Goal: Task Accomplishment & Management: Use online tool/utility

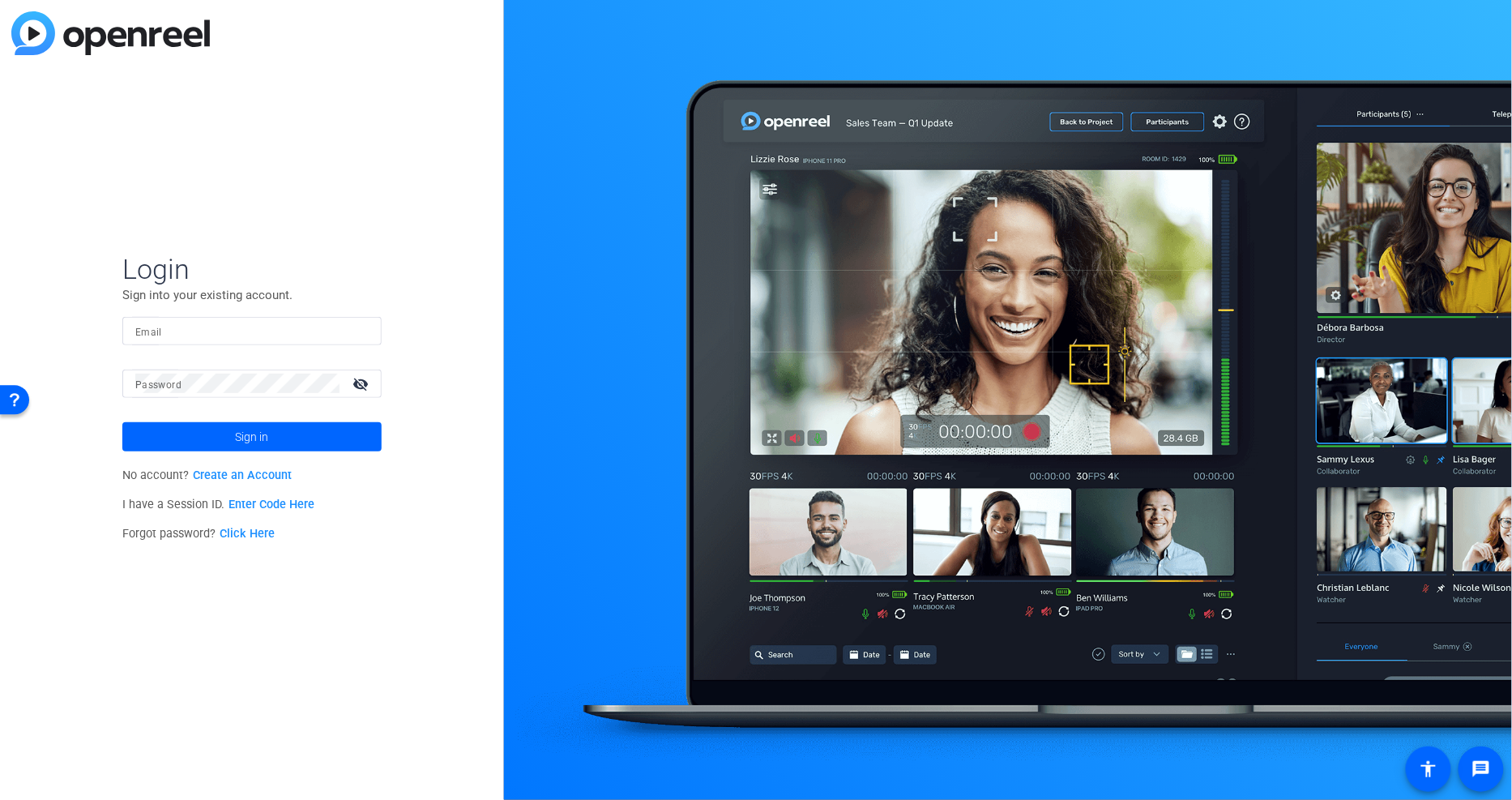
click at [158, 336] on mat-label "Email" at bounding box center [148, 332] width 27 height 11
click at [158, 336] on input "Email" at bounding box center [251, 330] width 233 height 19
click at [368, 331] on div at bounding box center [368, 331] width 0 height 0
click at [175, 329] on input "Email" at bounding box center [251, 330] width 233 height 19
type input "[PERSON_NAME][EMAIL_ADDRESS][PERSON_NAME][DOMAIN_NAME]"
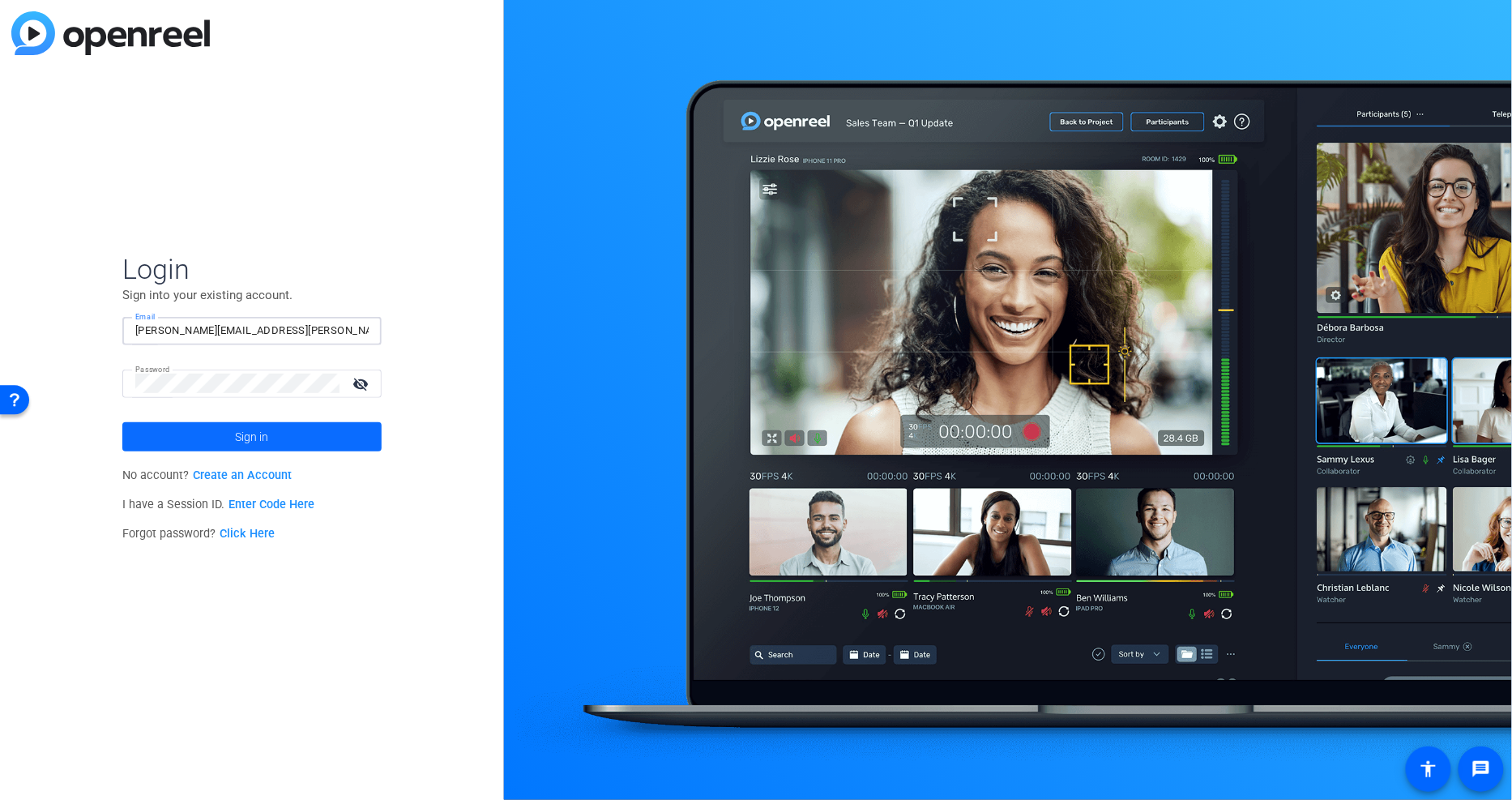
click at [163, 432] on span at bounding box center [251, 437] width 259 height 39
click at [368, 331] on div at bounding box center [368, 331] width 0 height 0
type input "[PERSON_NAME][EMAIL_ADDRESS][PERSON_NAME][DOMAIN_NAME]"
click at [210, 428] on span at bounding box center [251, 437] width 259 height 39
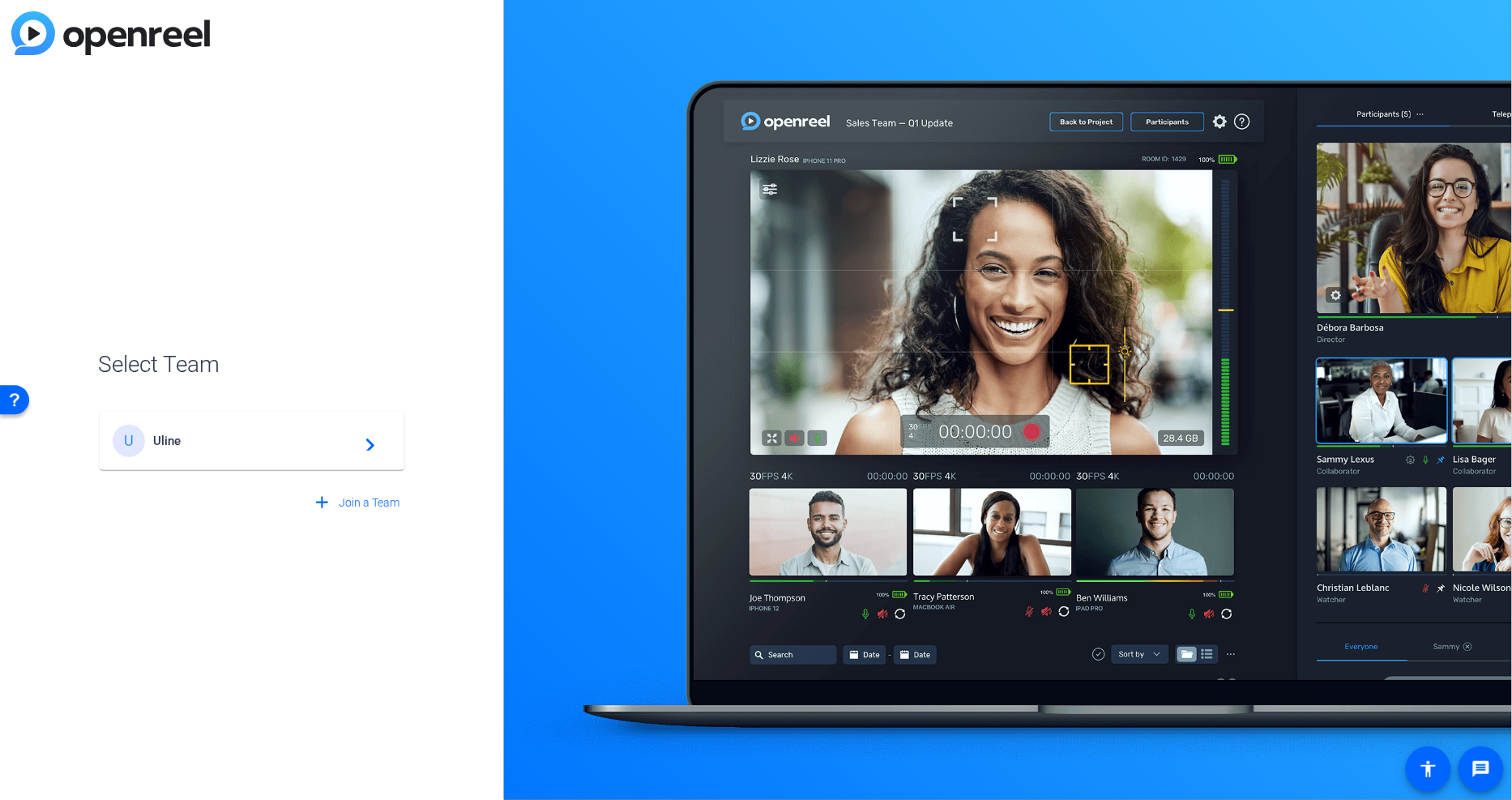
click at [201, 431] on div "U Uline navigate_next" at bounding box center [251, 440] width 278 height 32
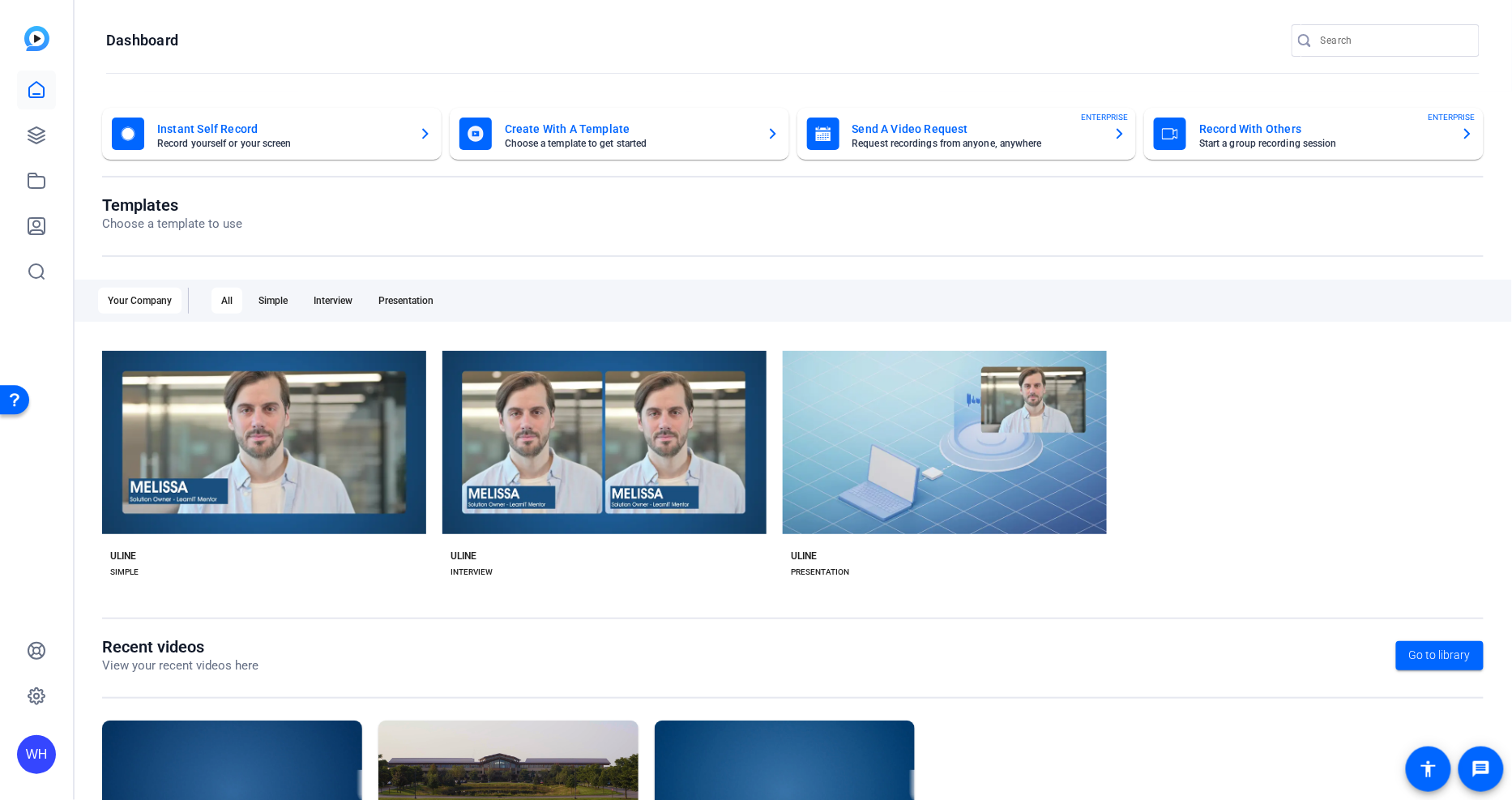
click at [1293, 135] on mat-card-title "Record With Others" at bounding box center [1323, 128] width 249 height 19
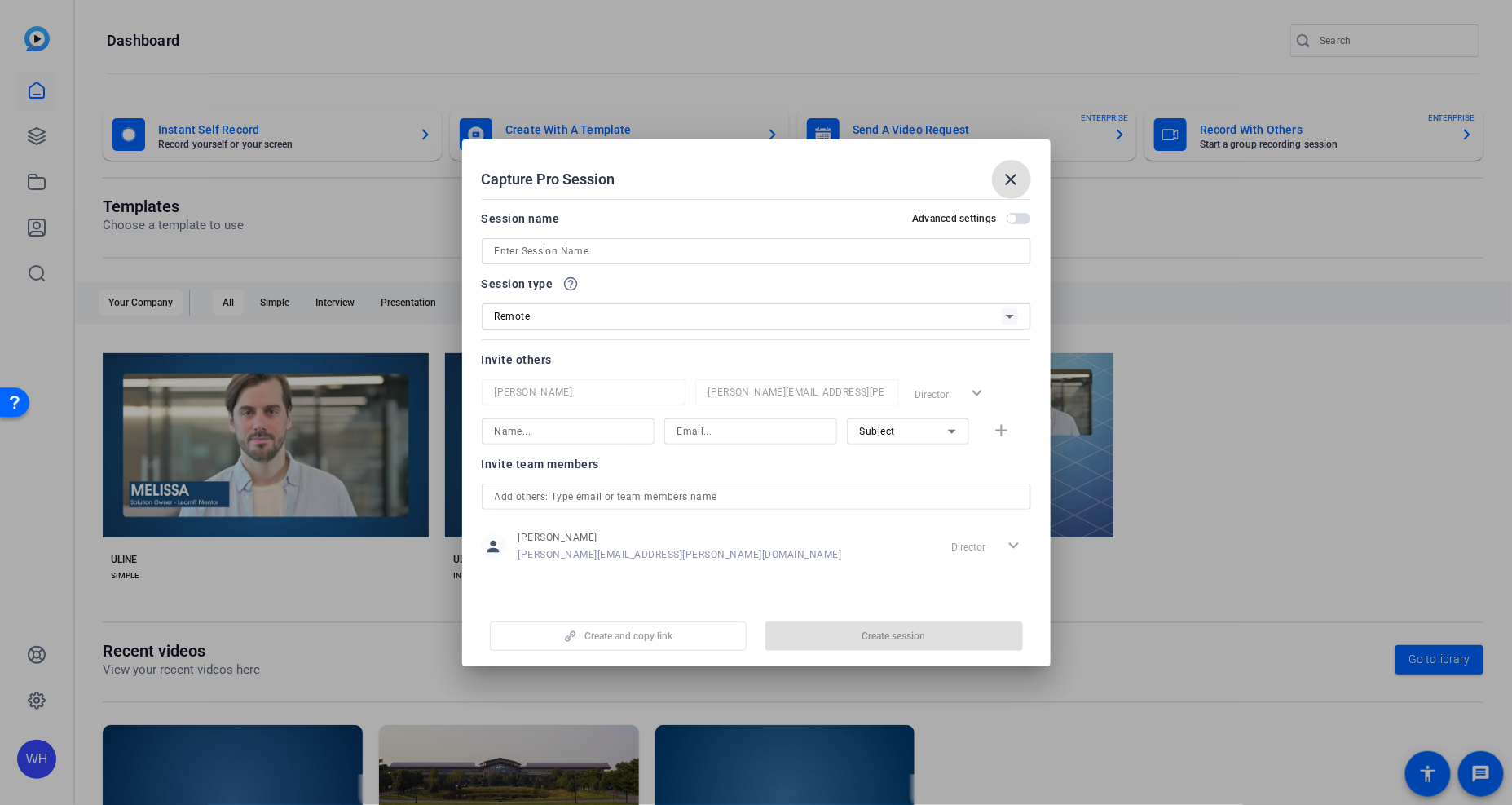
click at [567, 255] on input at bounding box center [756, 251] width 524 height 19
type input "PA 2025 OpenReel"
click at [540, 431] on input at bounding box center [568, 432] width 147 height 19
click at [575, 497] on input "text" at bounding box center [756, 497] width 524 height 19
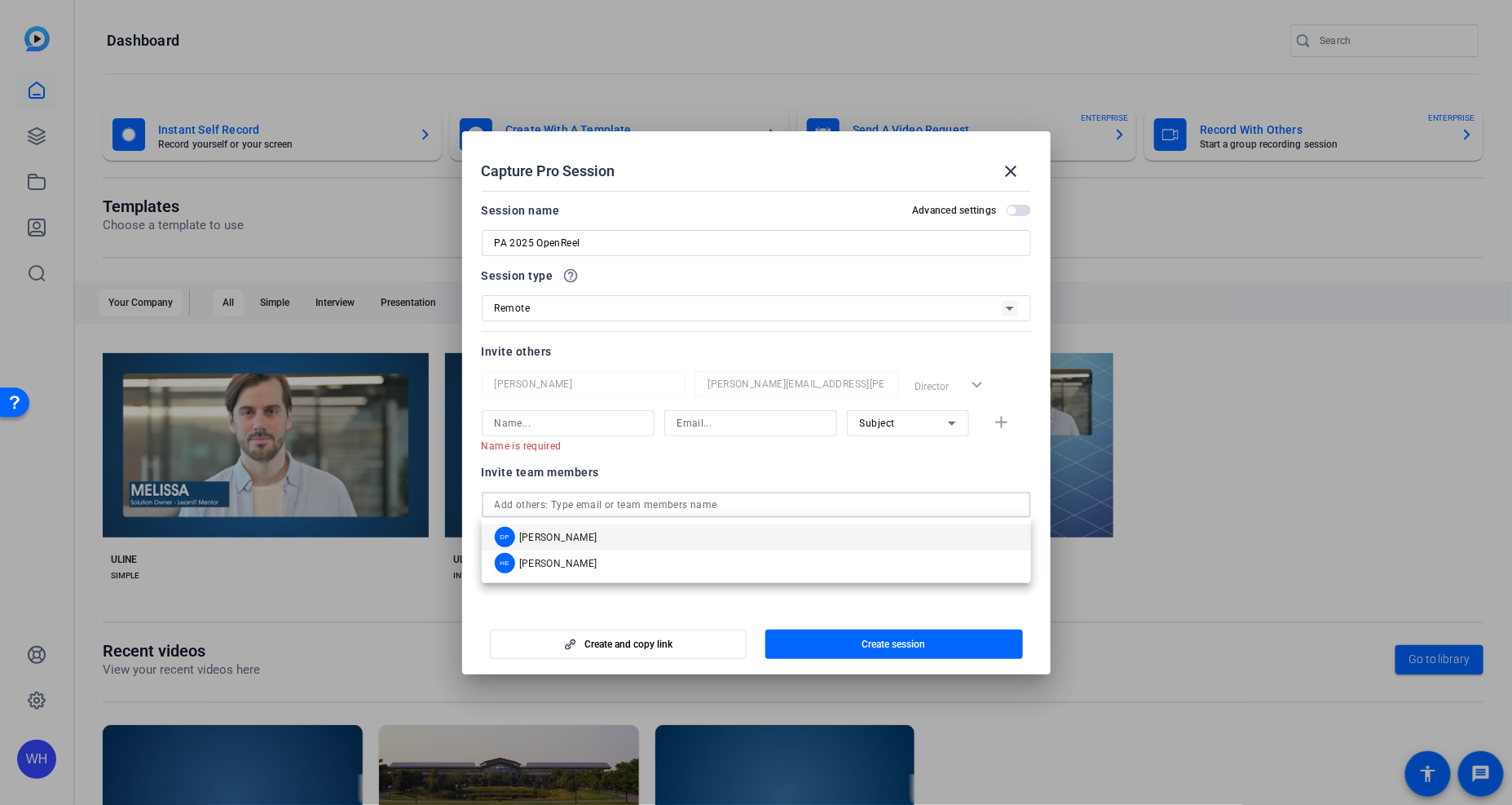
click at [594, 499] on input "text" at bounding box center [756, 504] width 524 height 19
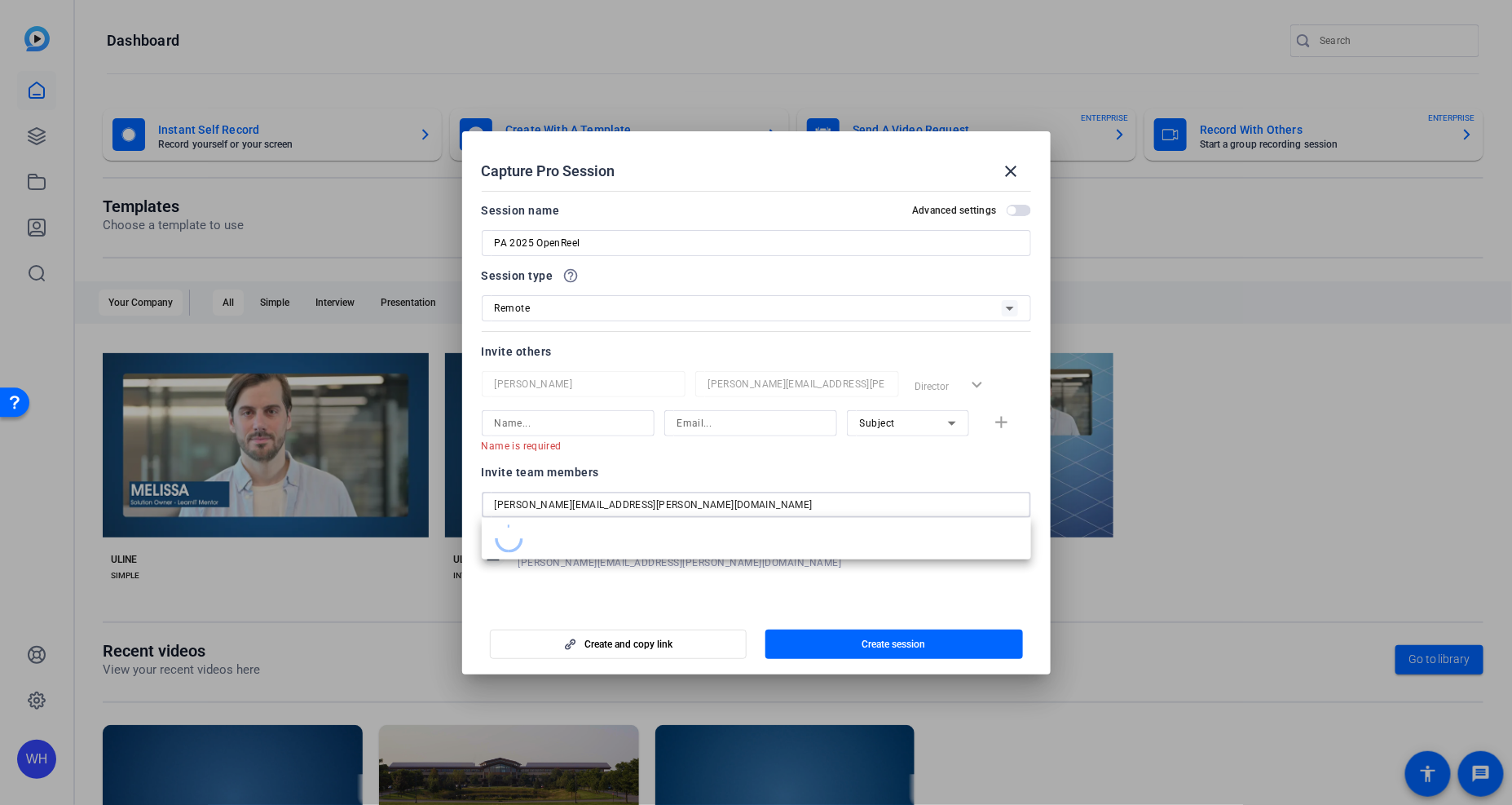
type input "[PERSON_NAME][EMAIL_ADDRESS][PERSON_NAME][DOMAIN_NAME]"
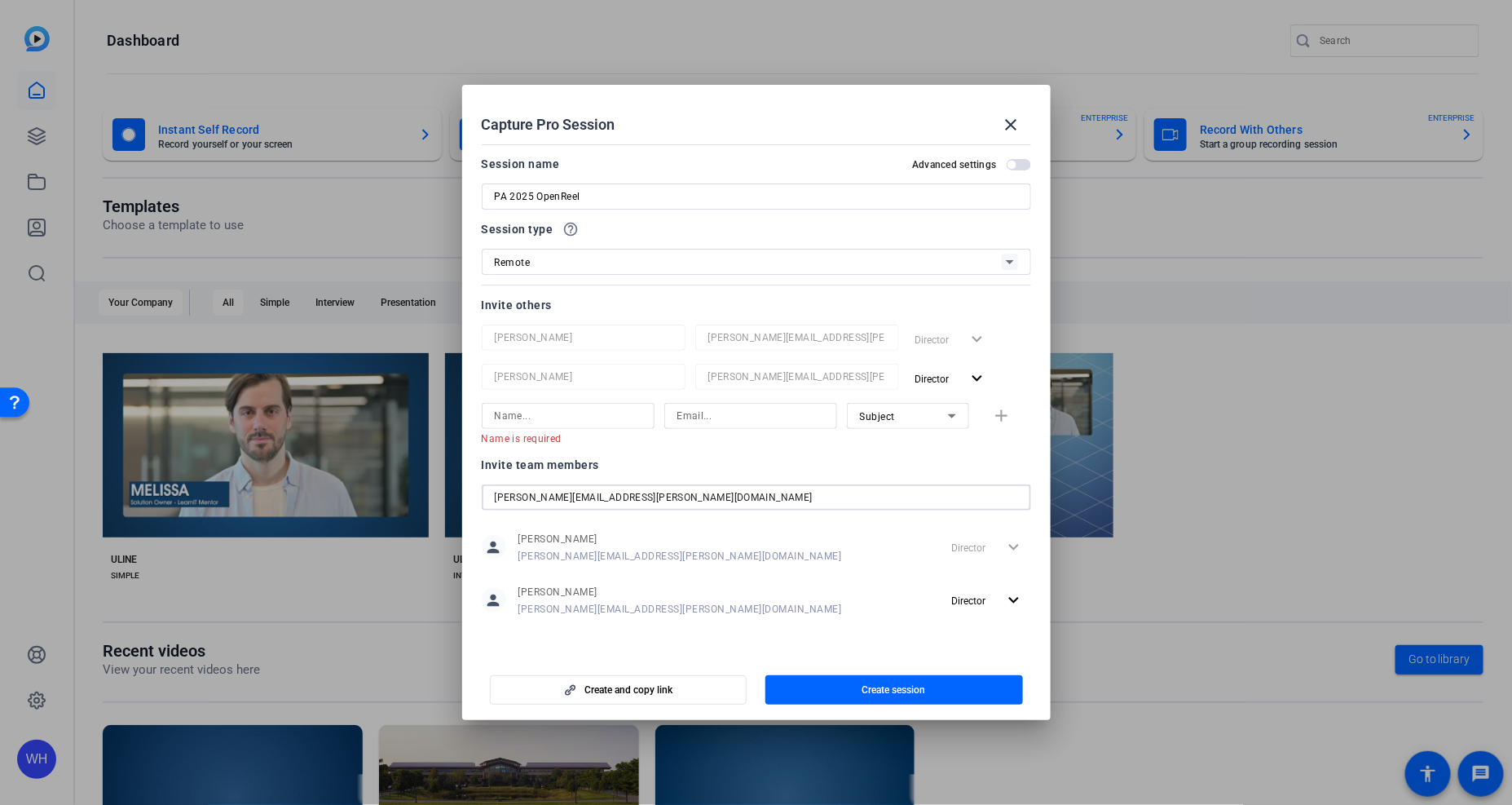
type input "Julia.lane@openreel.com"
click at [598, 501] on input "Julia.lane@openreel.com" at bounding box center [756, 497] width 524 height 19
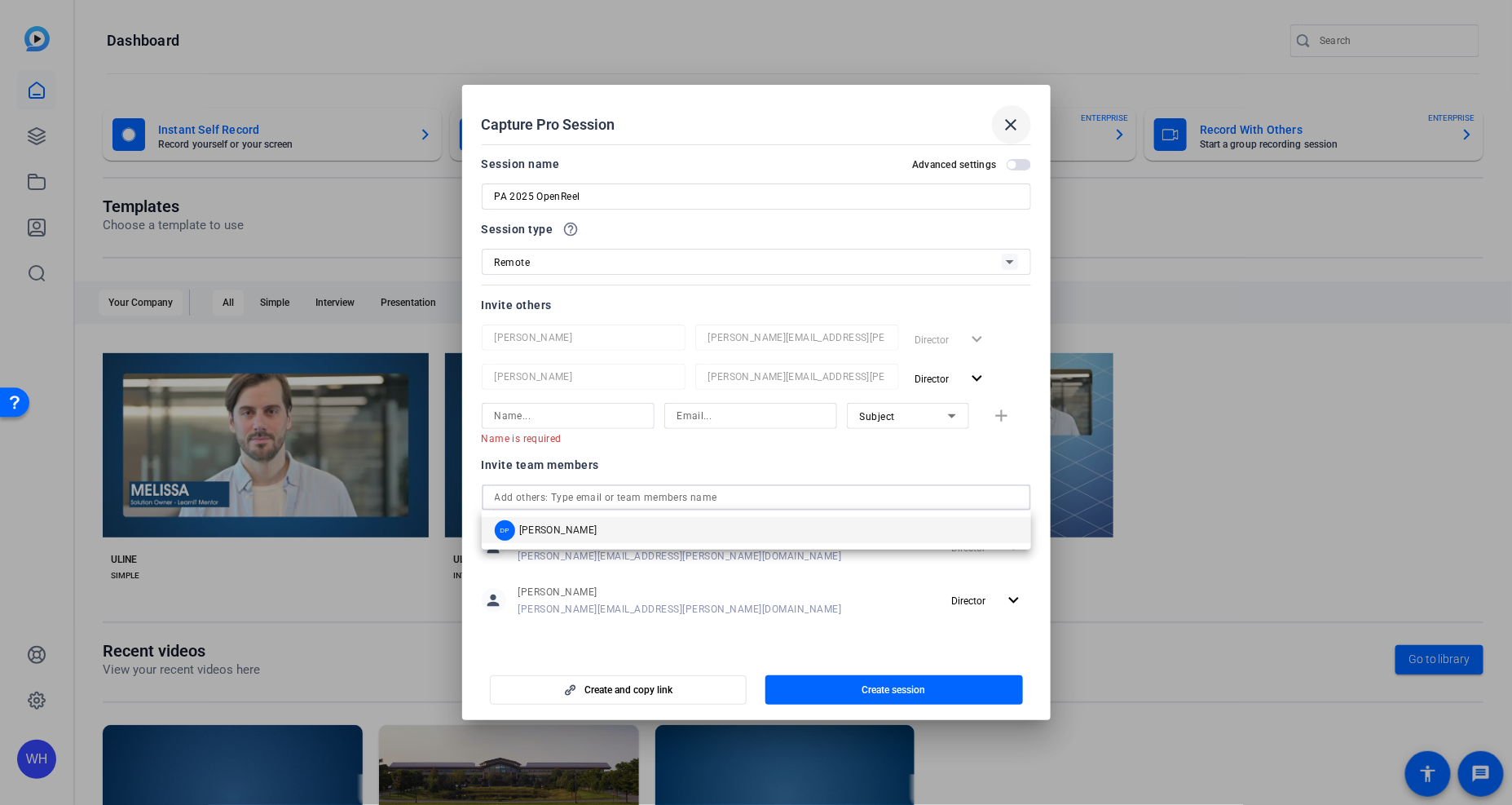
click at [1016, 114] on span at bounding box center [1011, 125] width 40 height 40
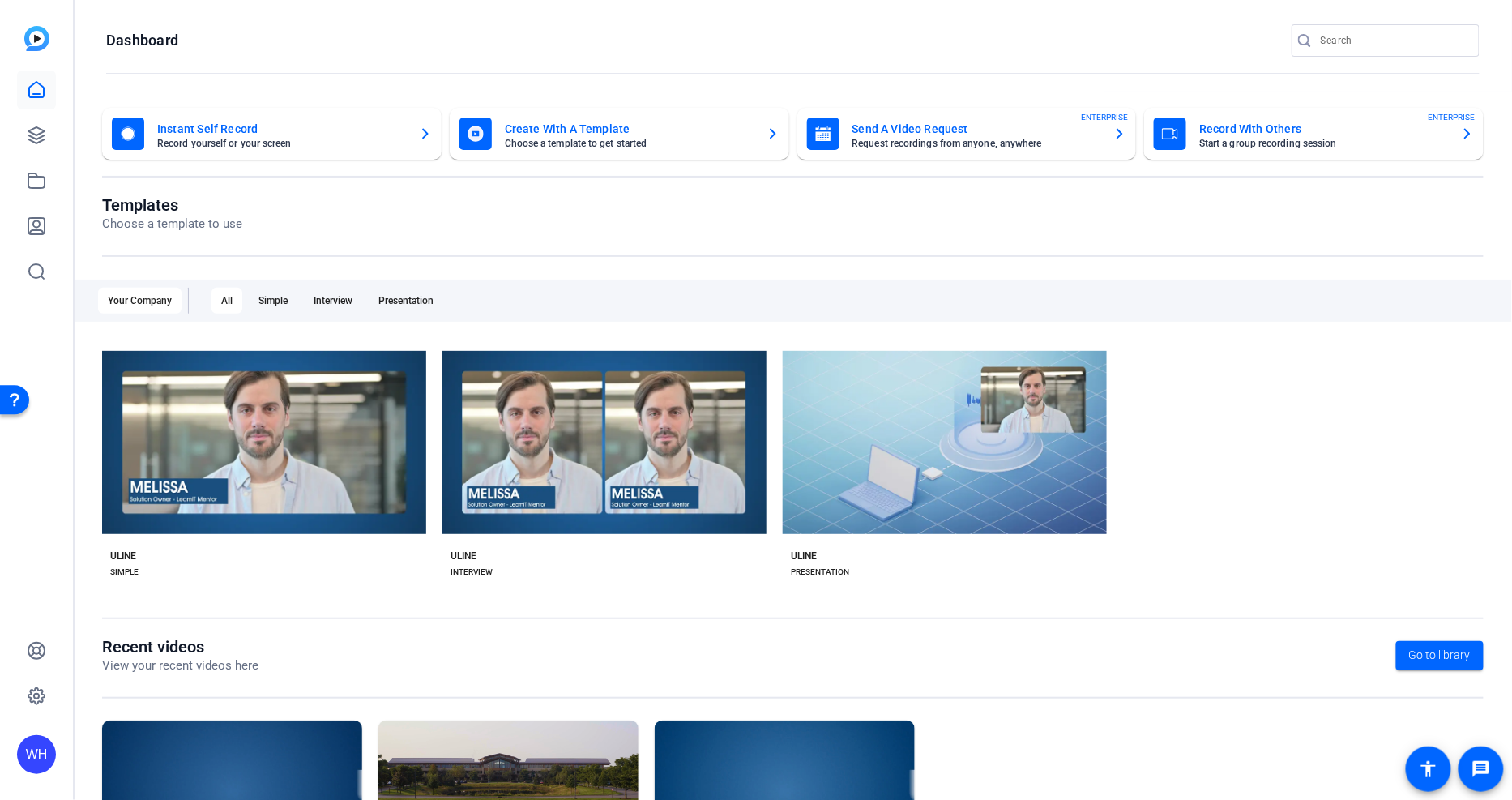
click at [33, 37] on img at bounding box center [37, 38] width 25 height 25
click at [33, 703] on icon at bounding box center [37, 696] width 19 height 19
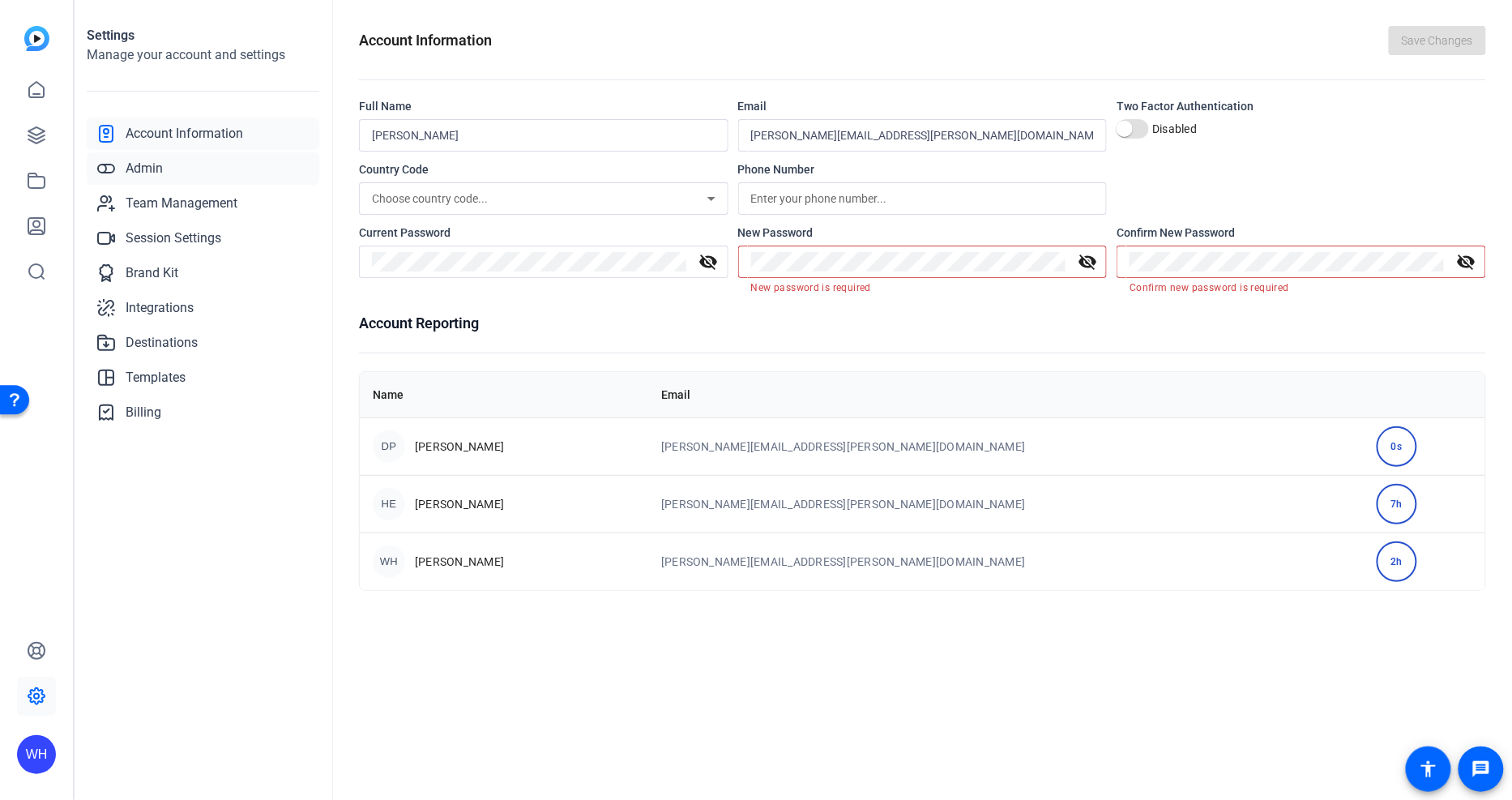
click at [173, 164] on link "Admin" at bounding box center [203, 168] width 232 height 32
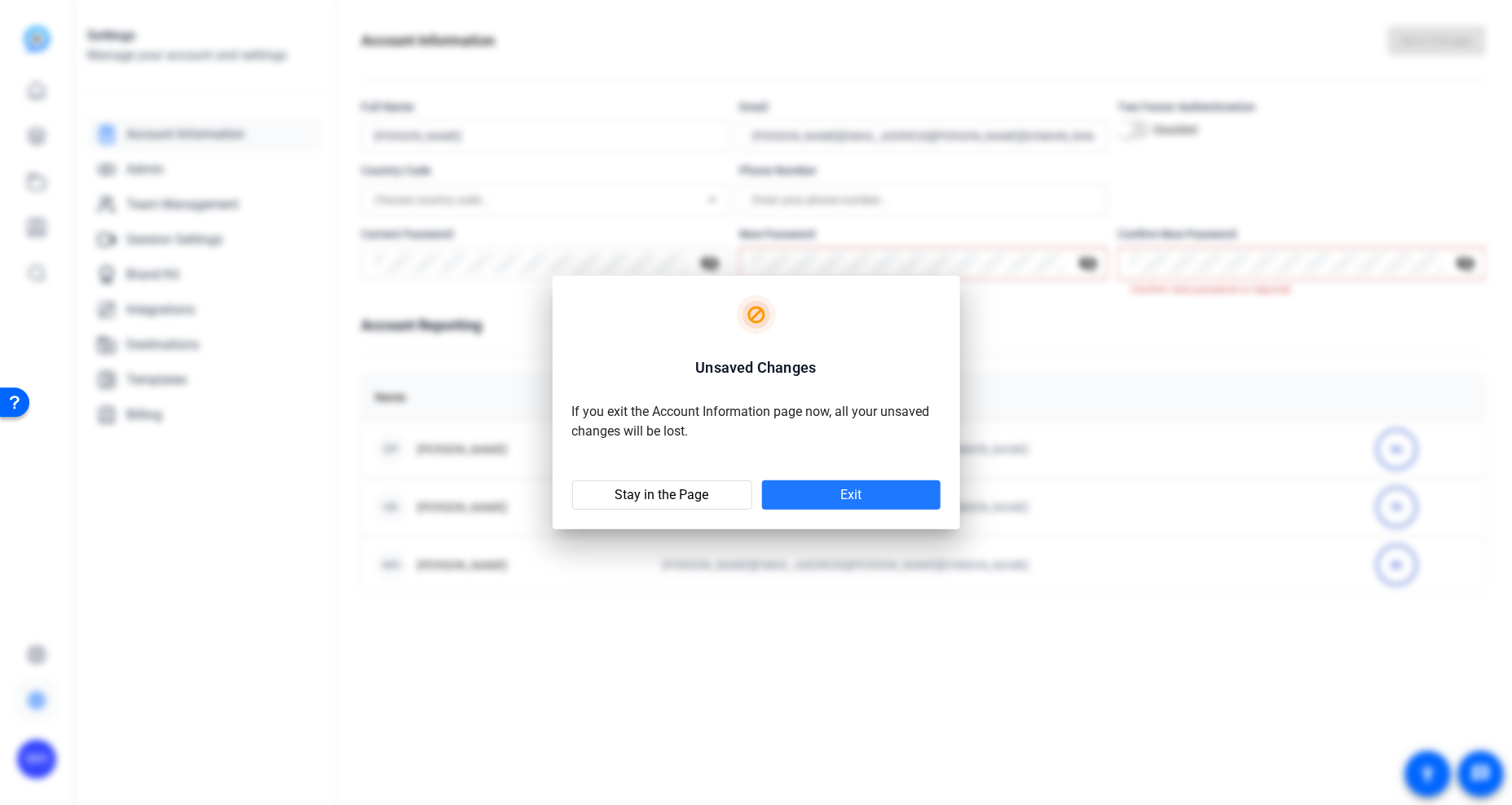
click at [828, 490] on span at bounding box center [851, 495] width 178 height 40
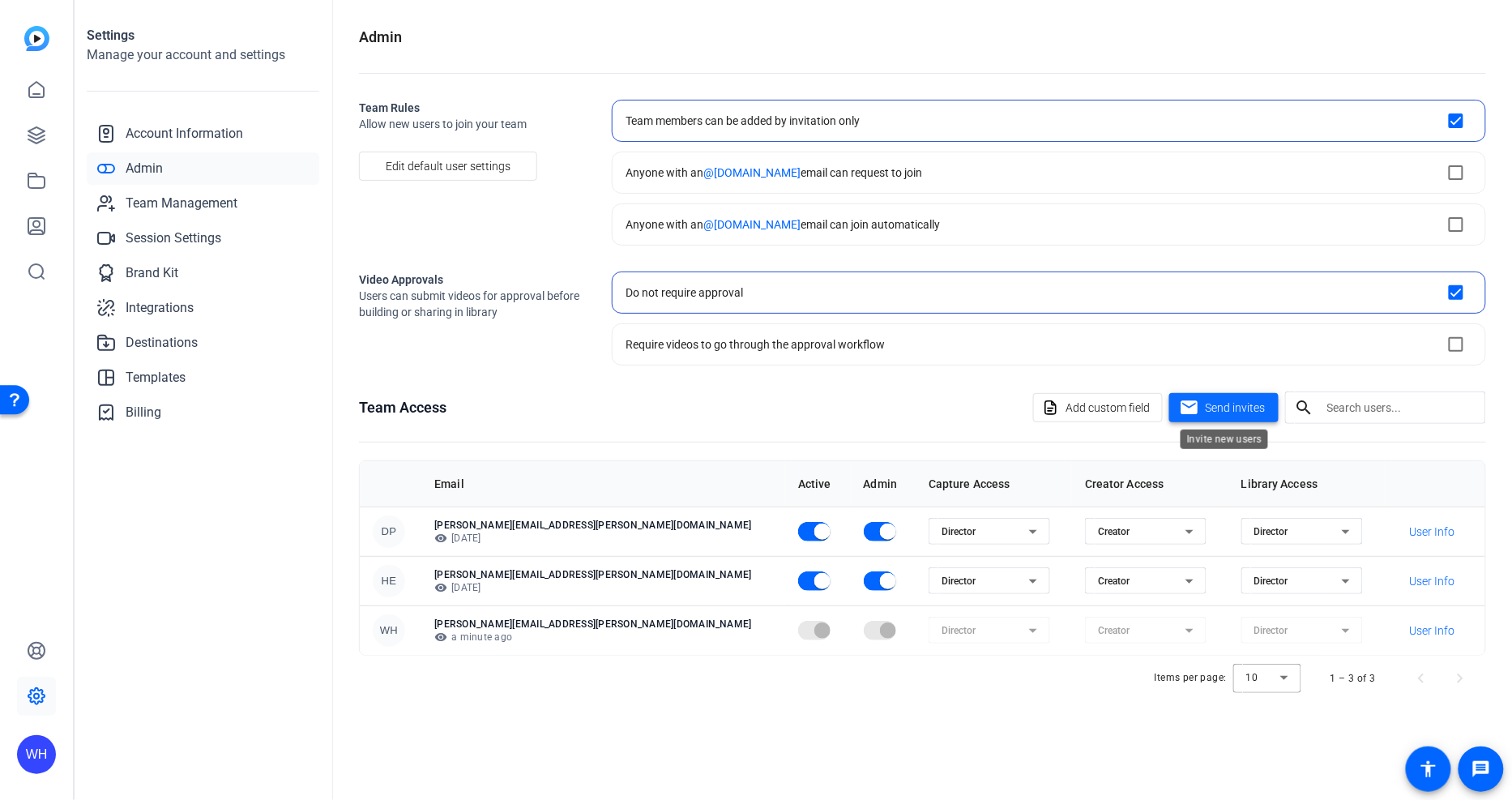
click at [1220, 410] on span "Send invites" at bounding box center [1235, 407] width 60 height 17
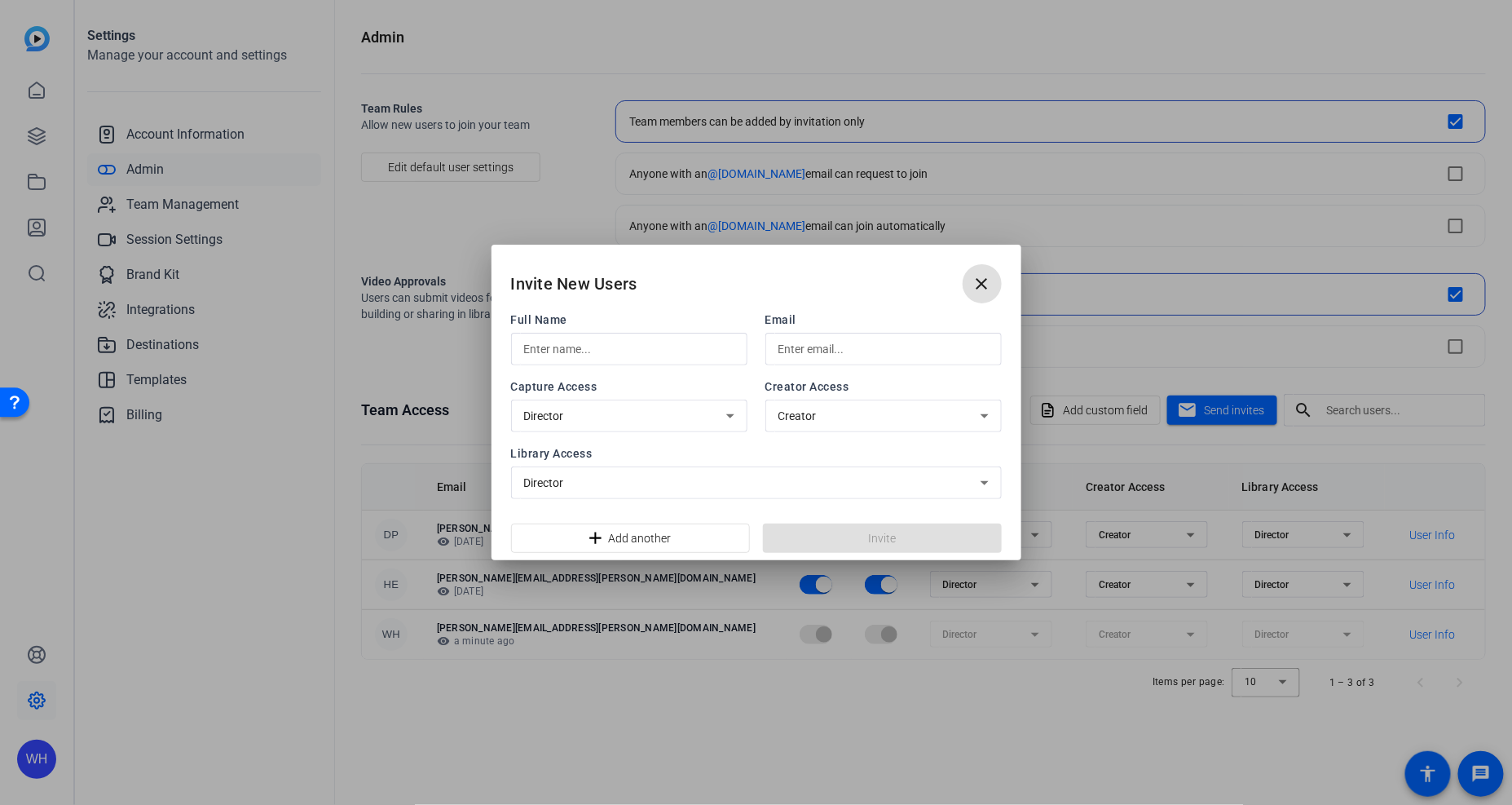
click at [625, 352] on input "text" at bounding box center [629, 349] width 210 height 19
type input "Julia"
click at [811, 353] on input "text" at bounding box center [883, 349] width 210 height 19
type input "Lane"
click at [710, 405] on div "Capture Access Director" at bounding box center [629, 405] width 236 height 54
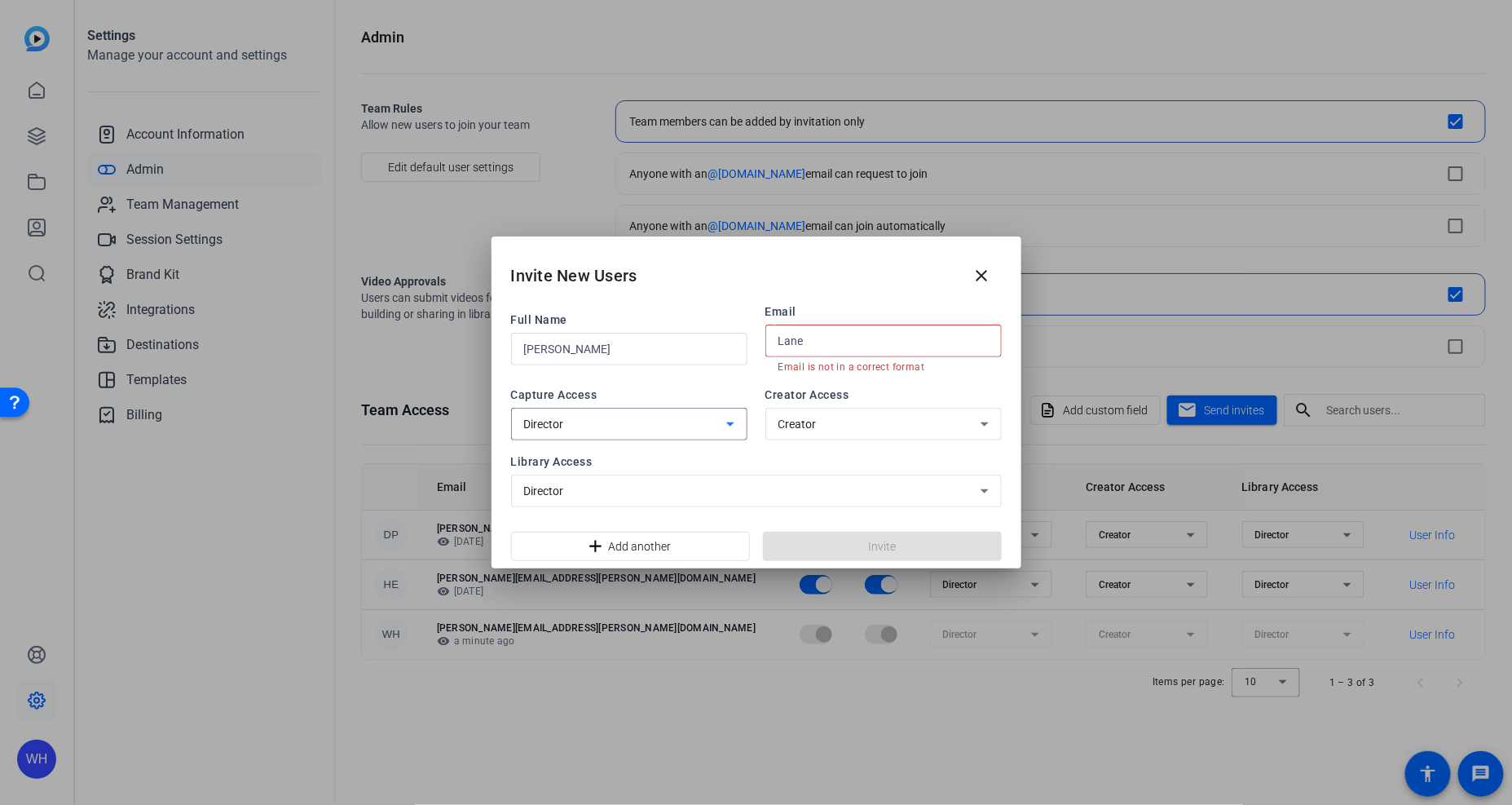
click at [698, 413] on div "Director" at bounding box center [629, 424] width 210 height 33
click at [815, 340] on div at bounding box center [756, 402] width 1512 height 805
click at [665, 346] on input "Julia" at bounding box center [629, 349] width 210 height 19
type input "[PERSON_NAME]"
drag, startPoint x: 815, startPoint y: 339, endPoint x: 758, endPoint y: 341, distance: 57.0
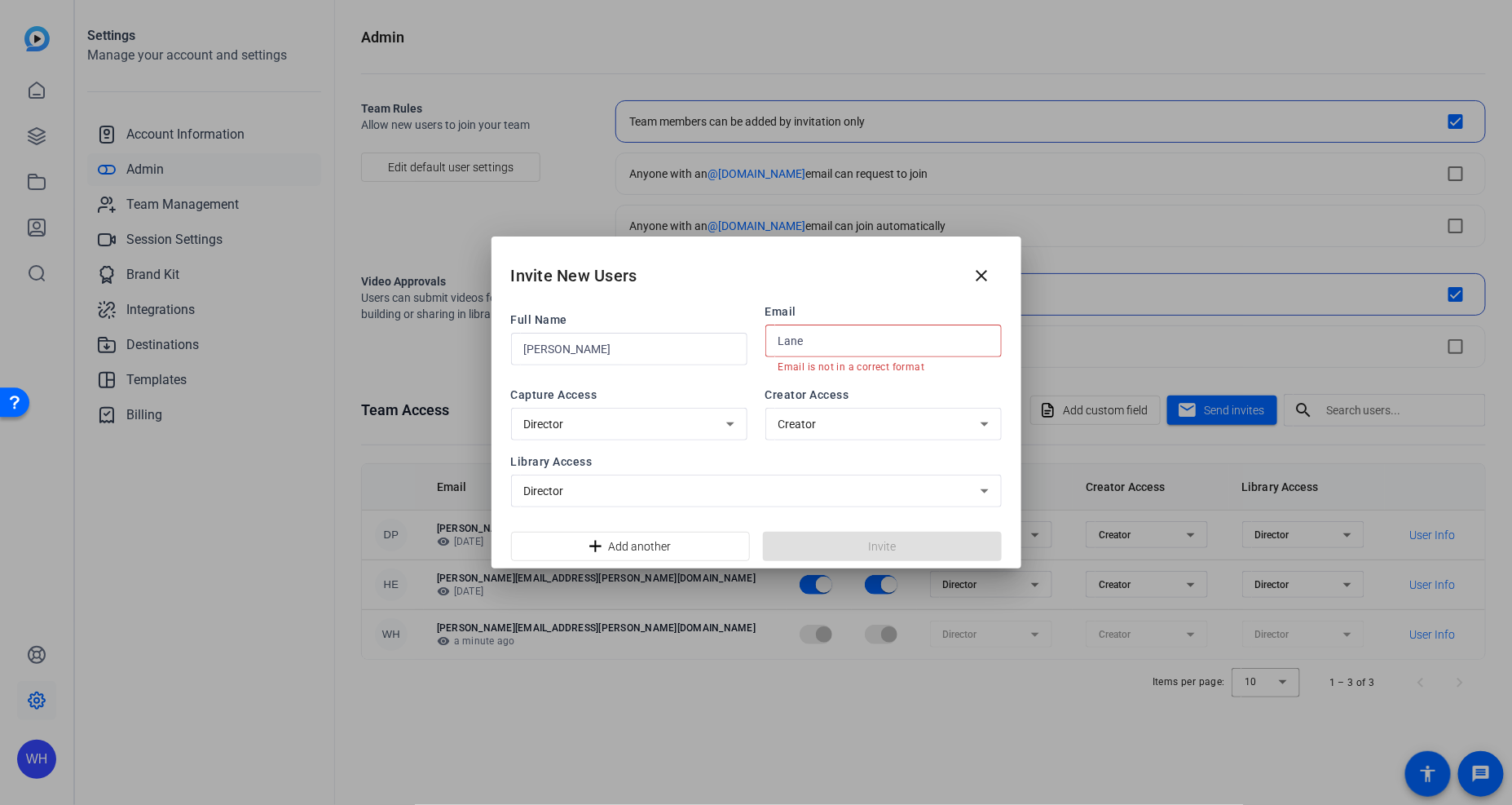
click at [758, 341] on div "Full Name Julia Lane Email Lane Email is not in a correct format" at bounding box center [756, 338] width 491 height 70
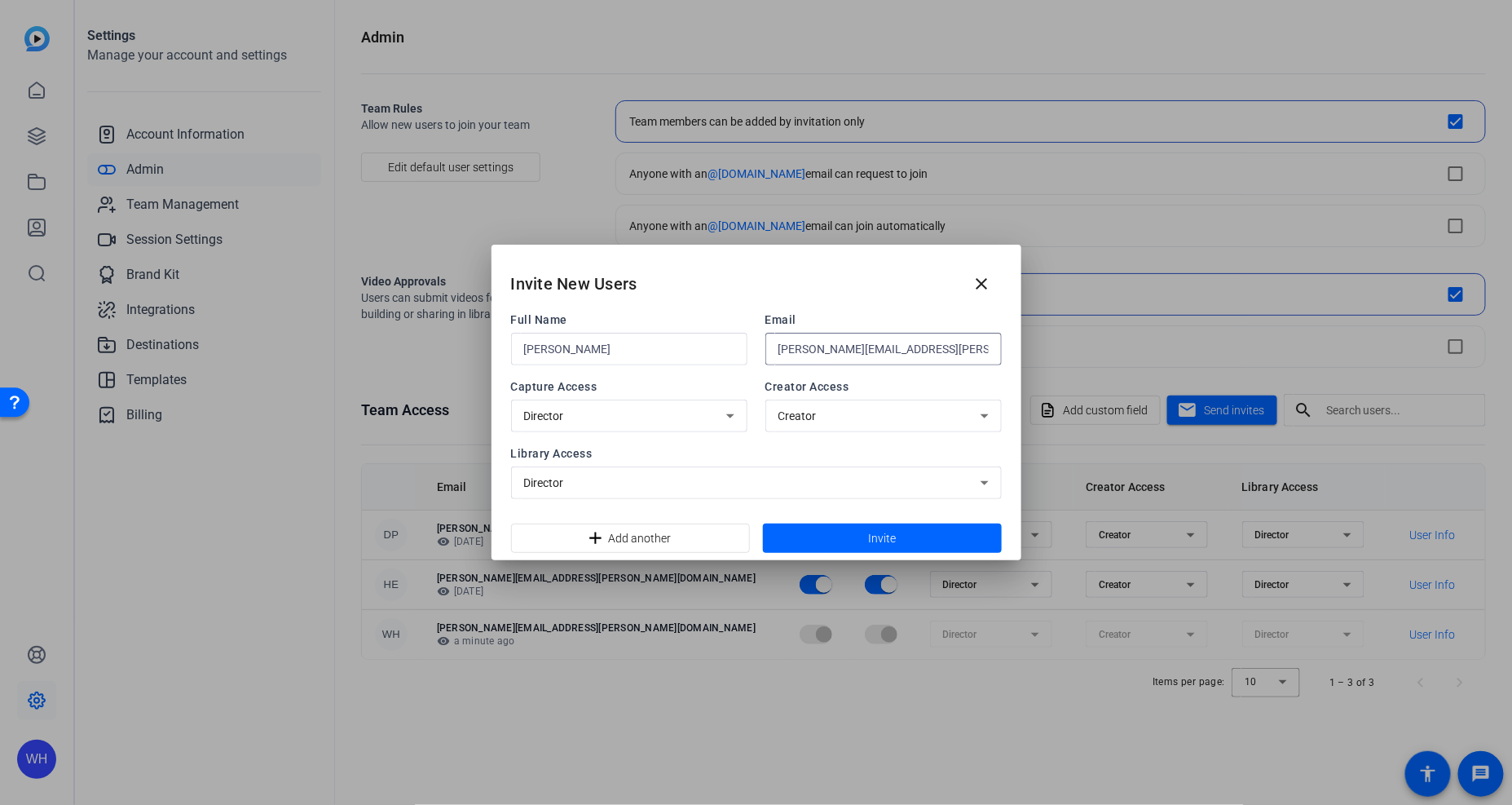
type input "Julia.lane@uline.com"
click at [689, 410] on div "Director" at bounding box center [626, 416] width 202 height 19
click at [659, 385] on div at bounding box center [756, 402] width 1512 height 805
click at [821, 414] on div "Creator" at bounding box center [879, 416] width 202 height 19
click at [684, 390] on div at bounding box center [756, 402] width 1512 height 805
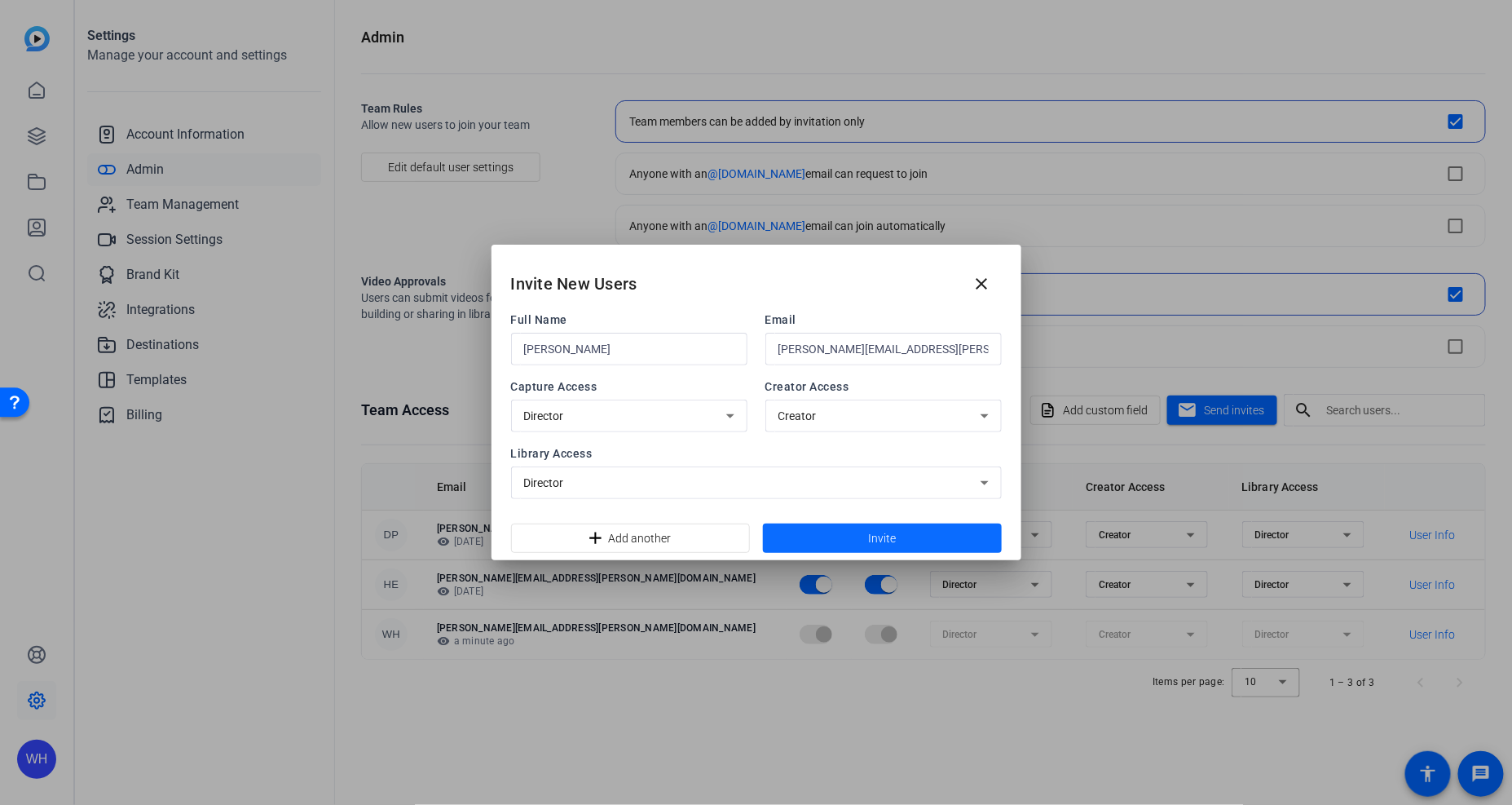
click at [818, 532] on span at bounding box center [883, 538] width 239 height 40
drag, startPoint x: 831, startPoint y: 269, endPoint x: 799, endPoint y: 269, distance: 32.0
click at [799, 269] on div "Invite New Users close" at bounding box center [756, 277] width 530 height 66
click at [645, 420] on div "Director" at bounding box center [626, 416] width 202 height 19
click at [652, 377] on div at bounding box center [756, 402] width 1512 height 805
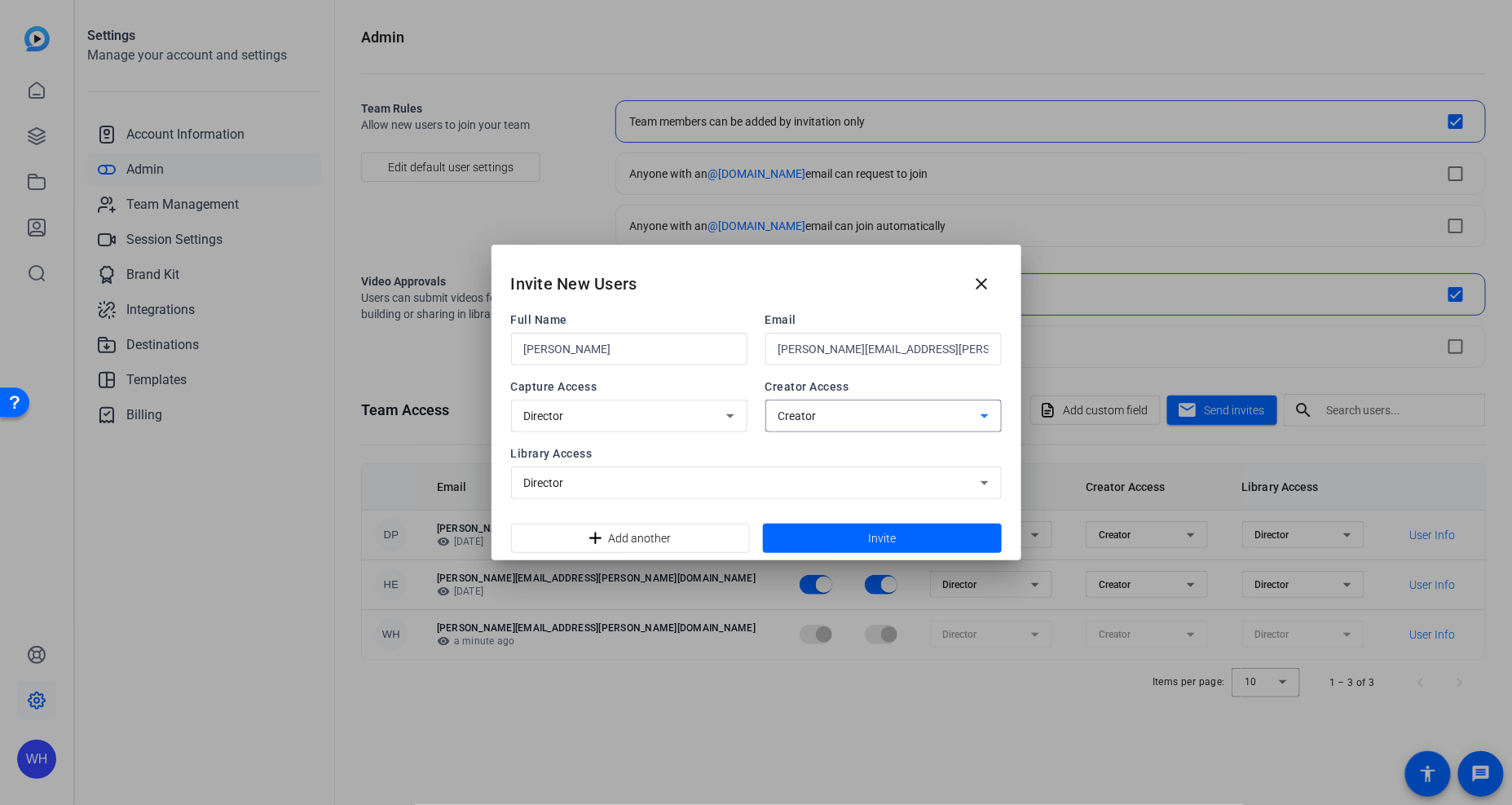
click at [793, 416] on span "Creator" at bounding box center [798, 416] width 39 height 13
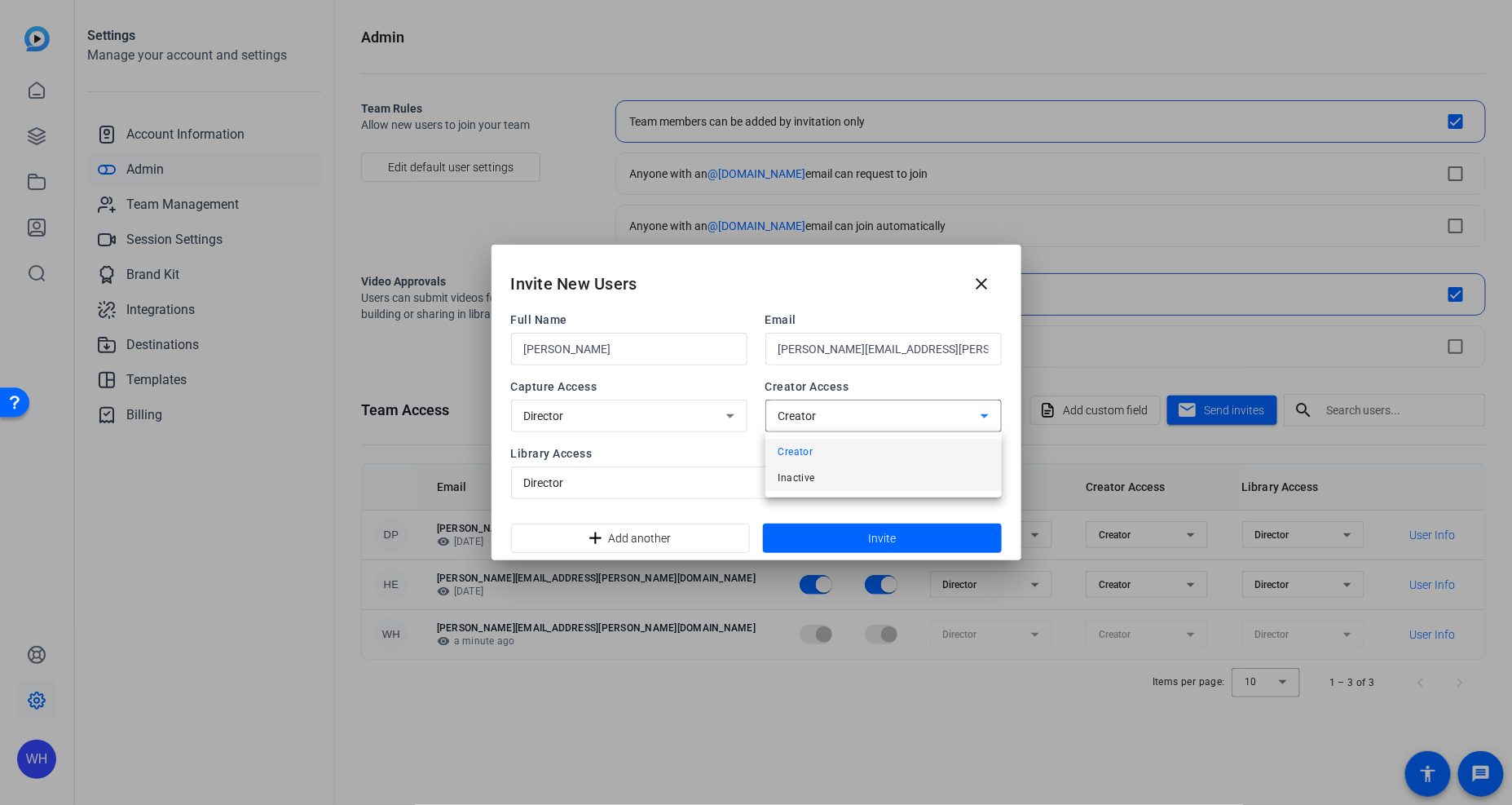
click at [798, 477] on span "Inactive" at bounding box center [797, 478] width 37 height 19
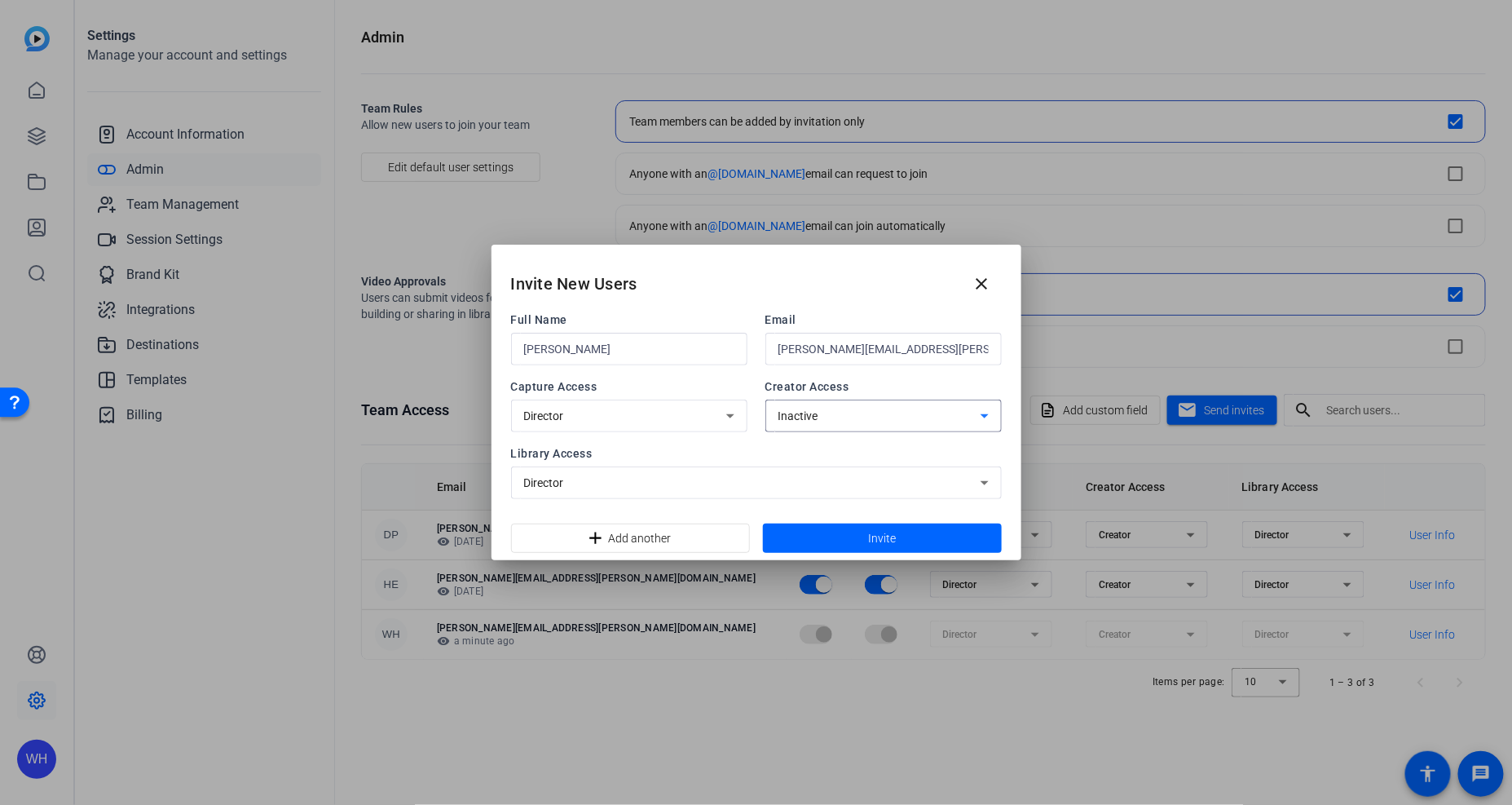
click at [710, 484] on div "Director" at bounding box center [753, 482] width 457 height 19
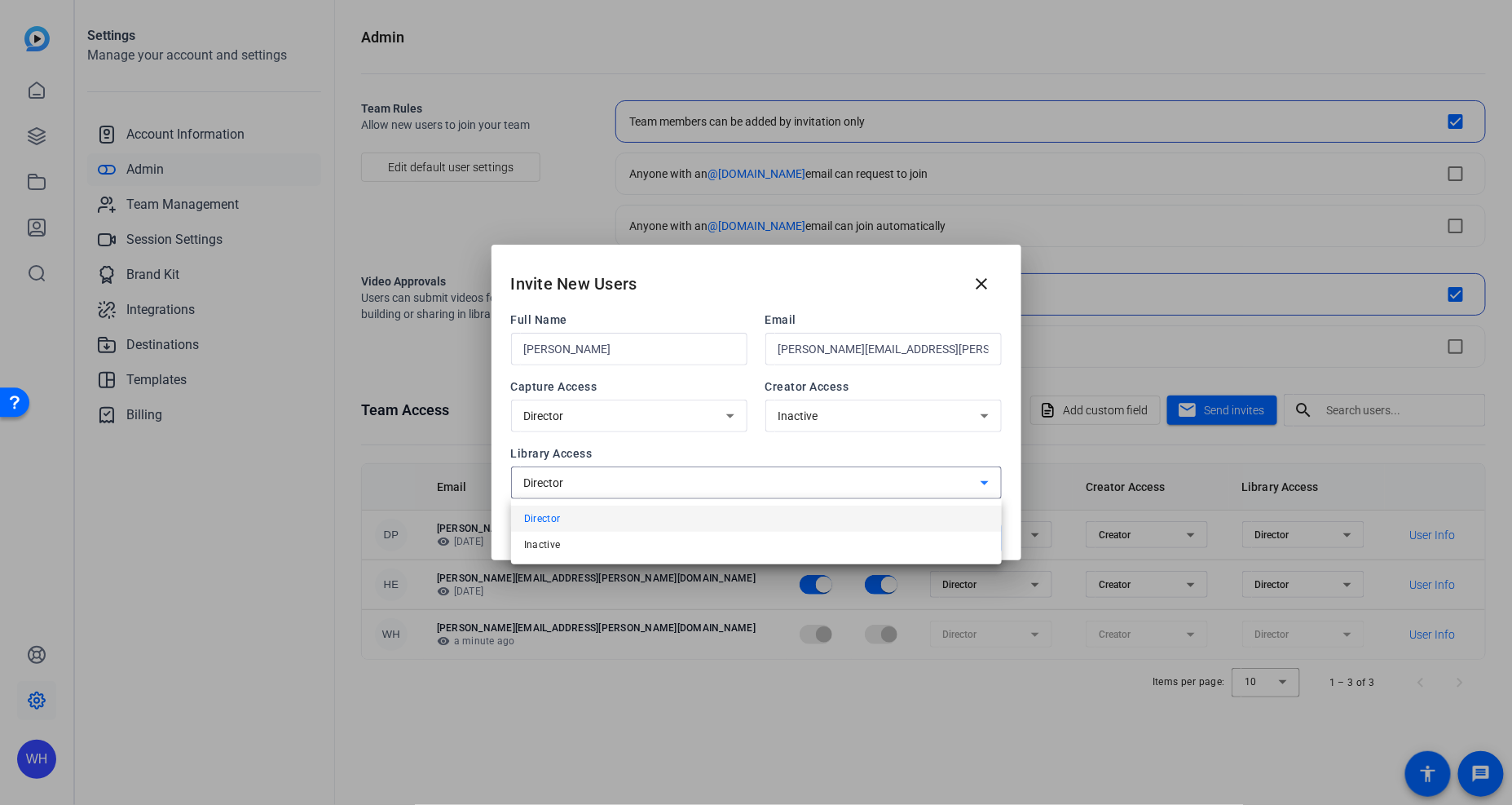
click at [689, 450] on div at bounding box center [756, 402] width 1512 height 805
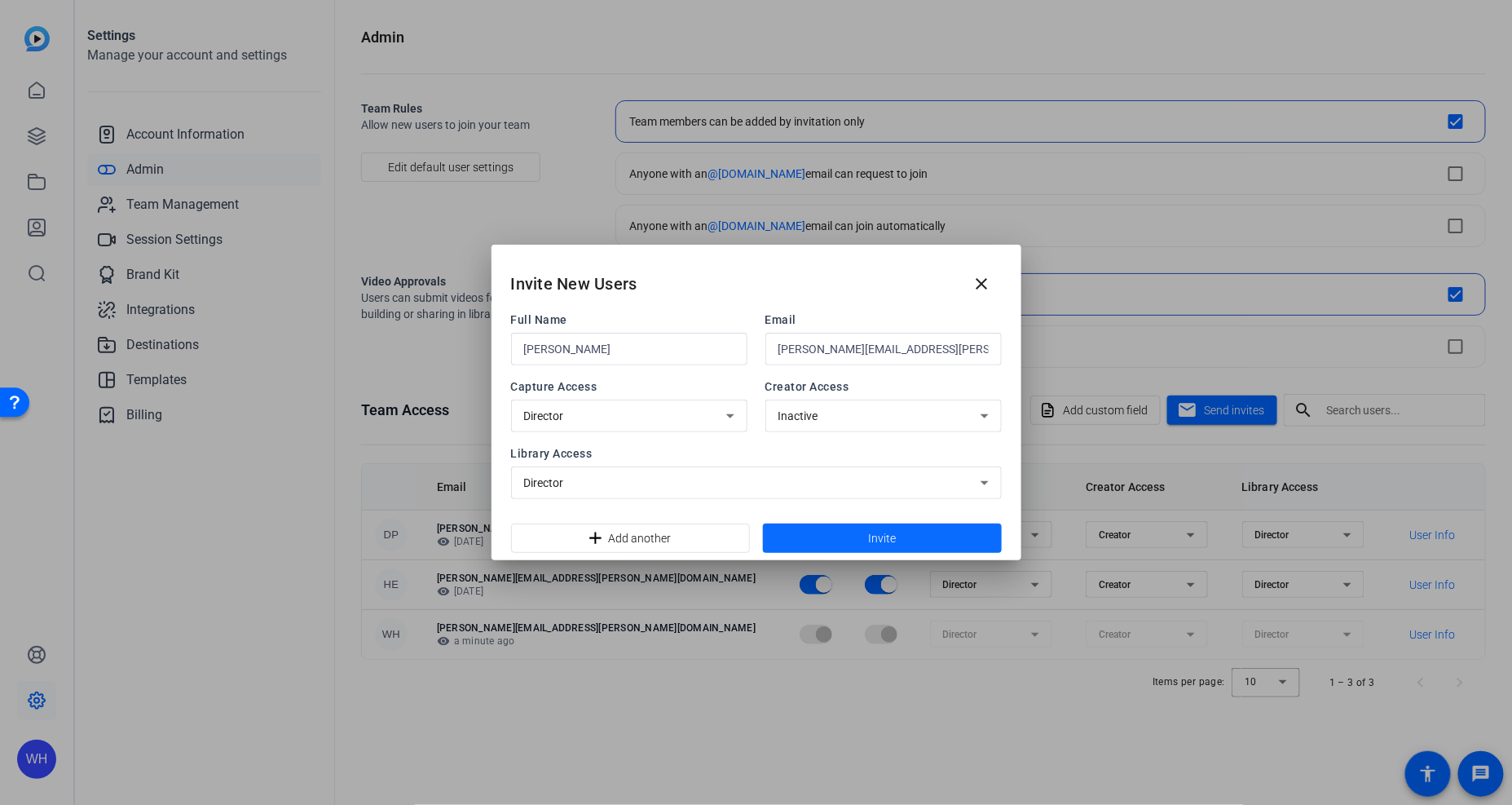
click at [831, 527] on span at bounding box center [883, 538] width 239 height 40
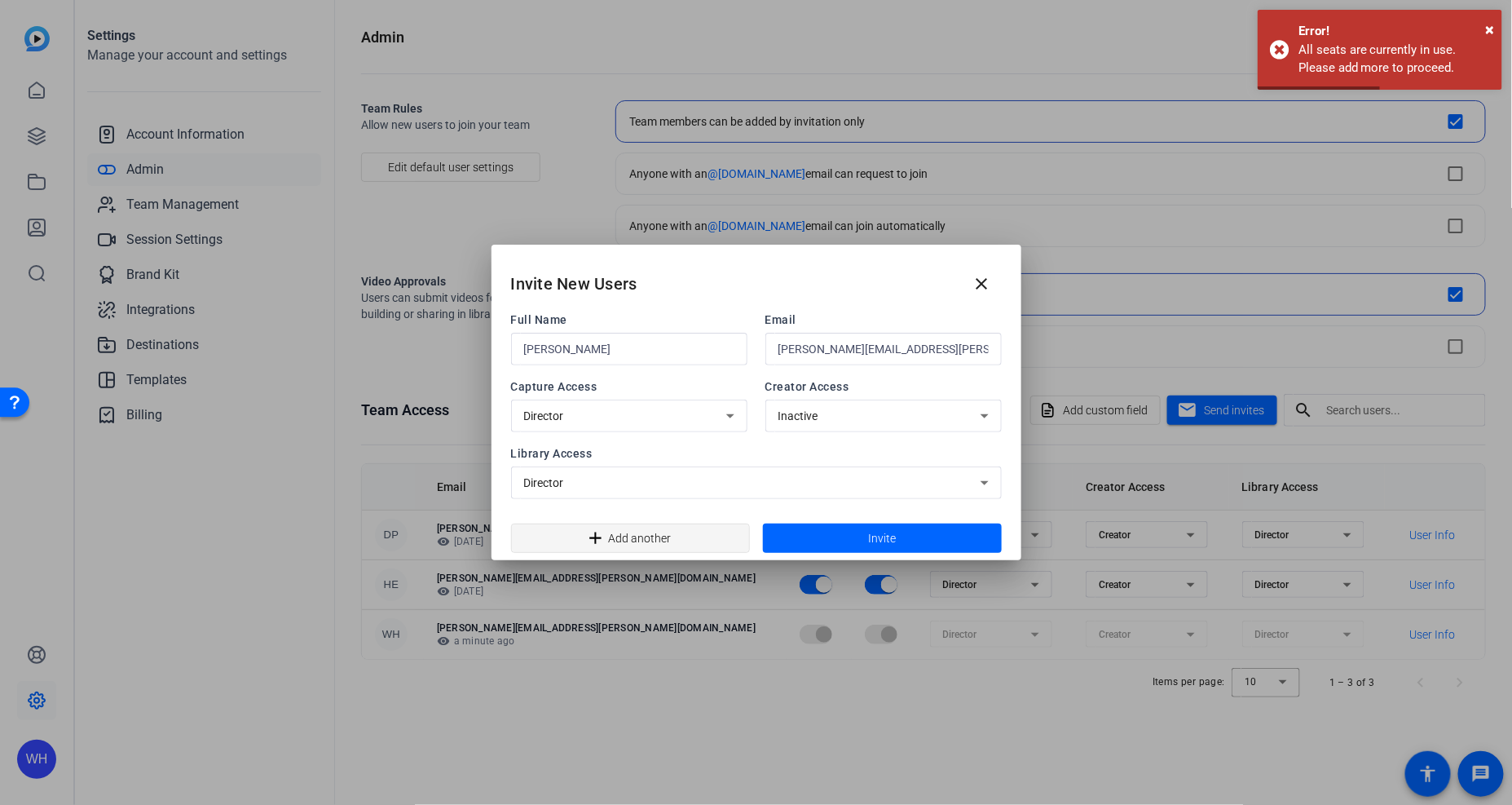
click at [647, 539] on span "Add another" at bounding box center [640, 538] width 62 height 31
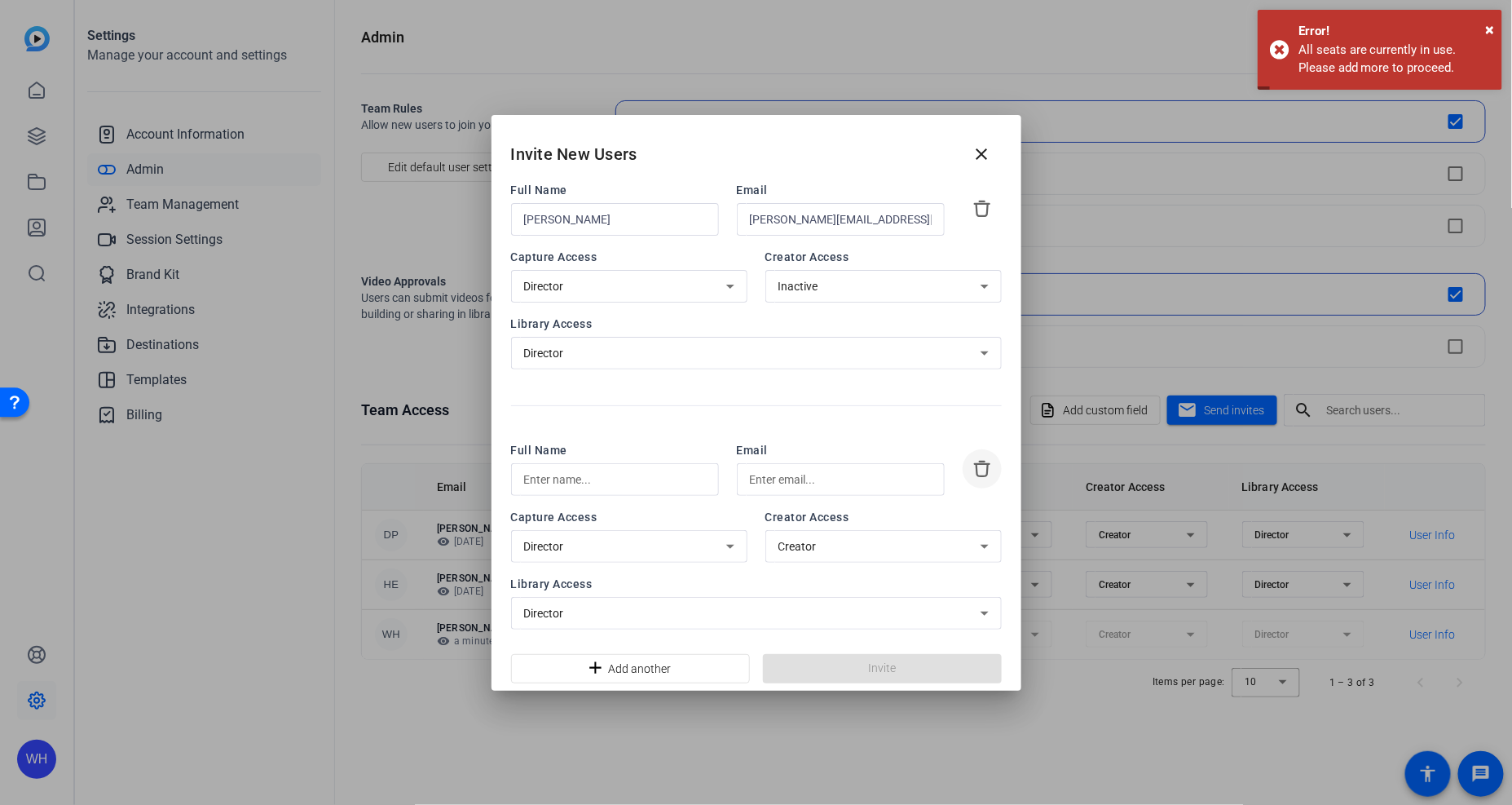
click at [974, 477] on icon at bounding box center [982, 468] width 19 height 19
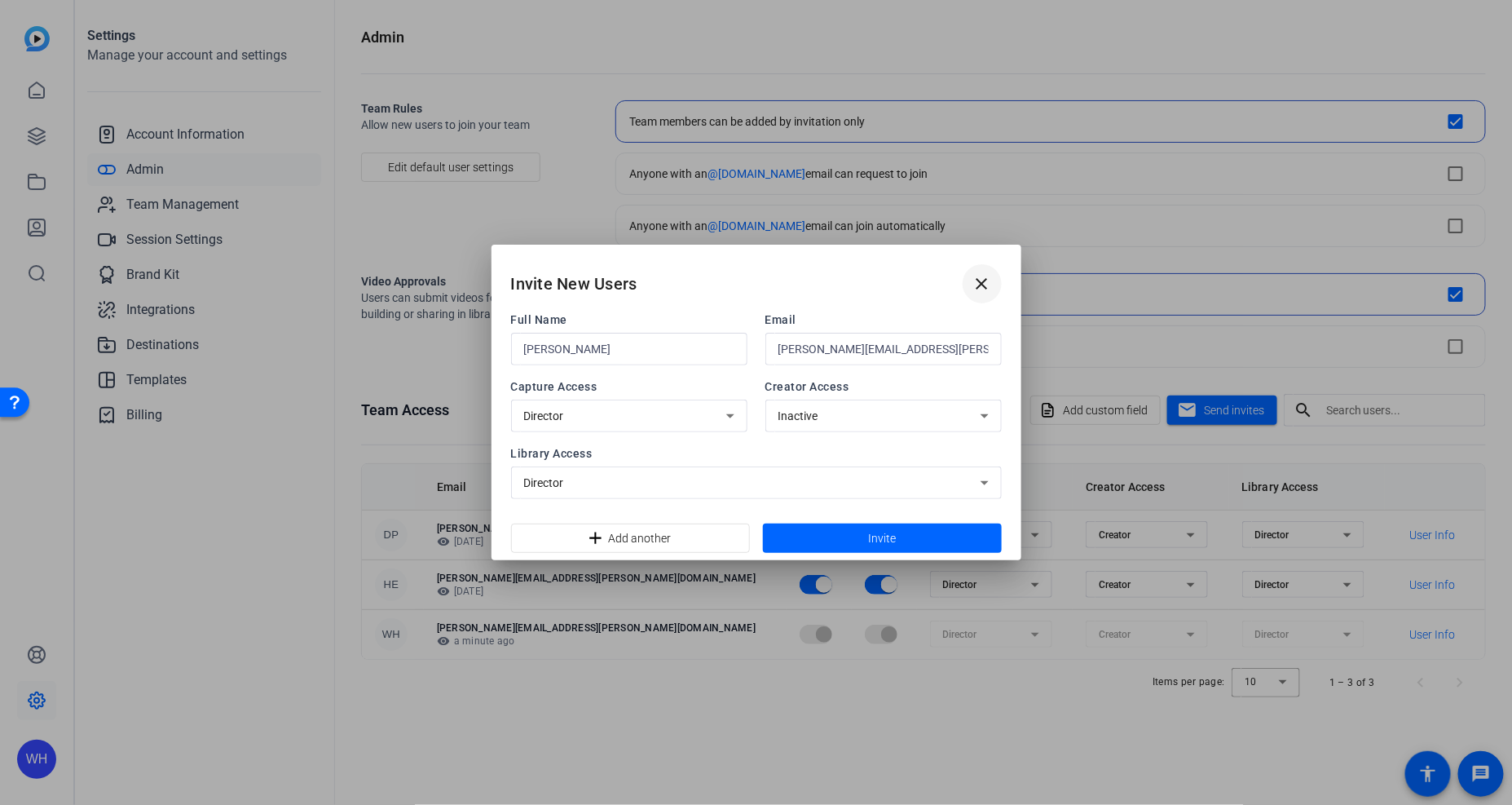
click at [988, 287] on mat-icon "close" at bounding box center [982, 284] width 19 height 19
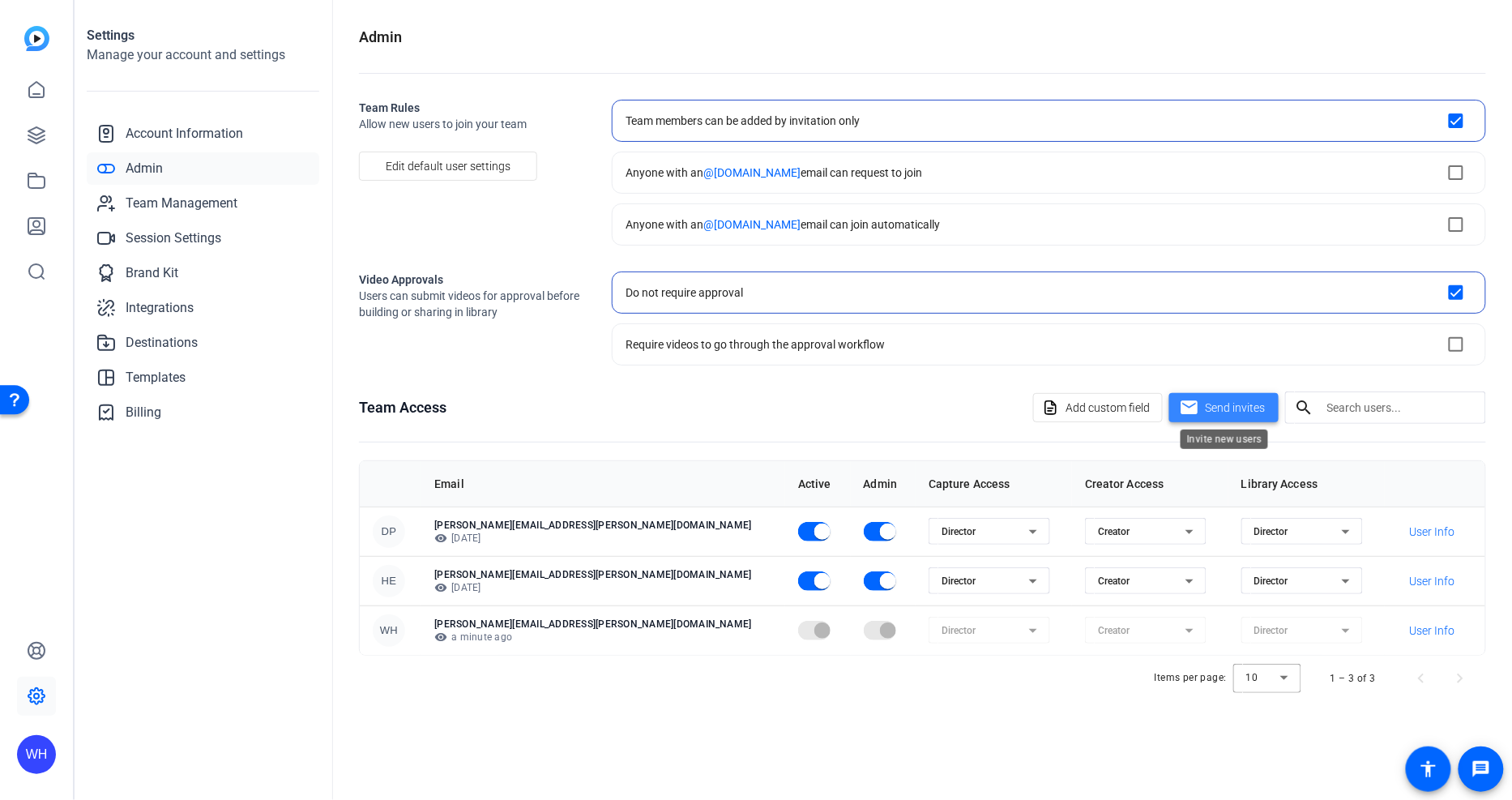
click at [1234, 410] on span "Send invites" at bounding box center [1235, 407] width 60 height 17
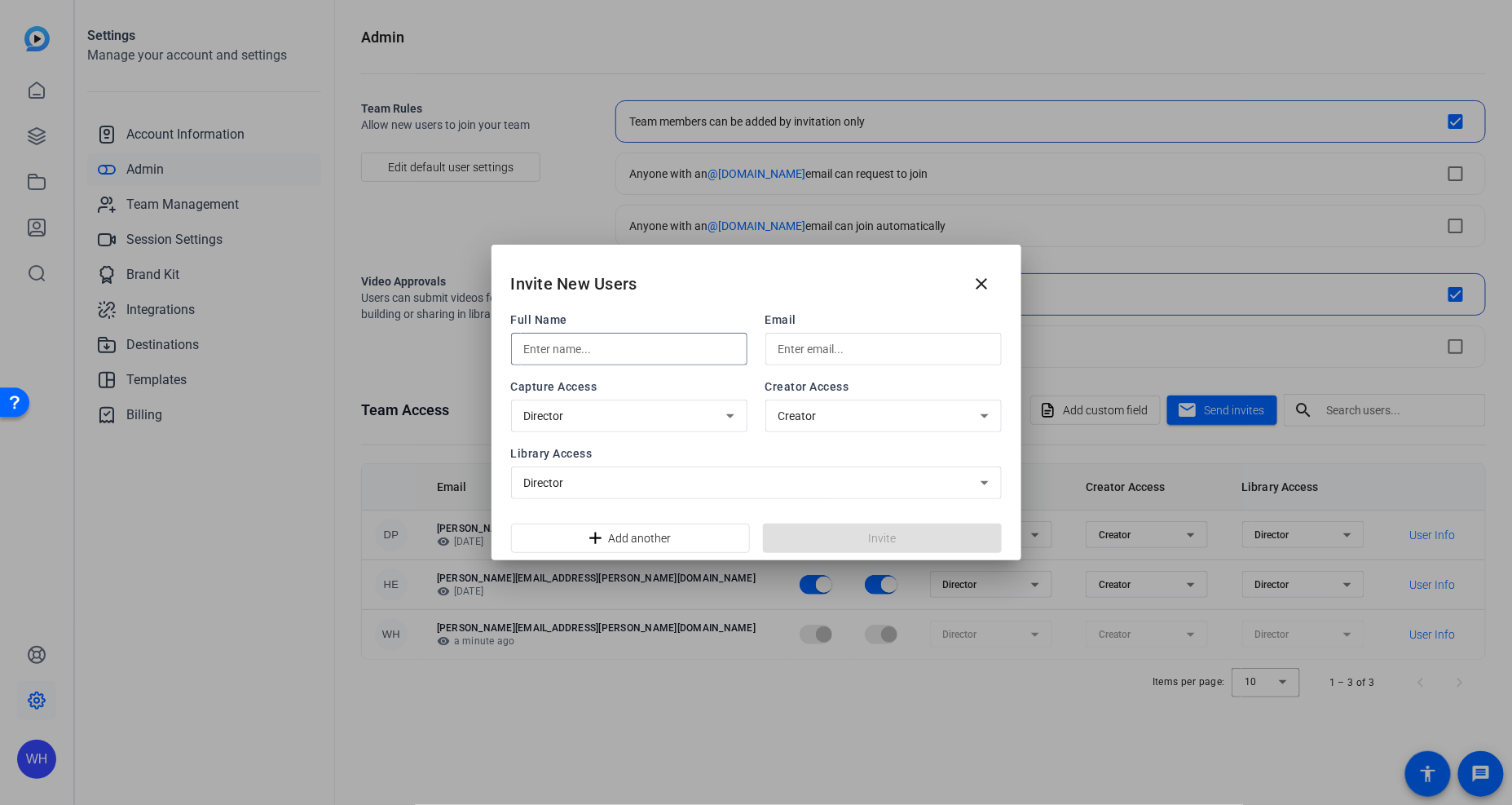
click at [629, 355] on input "text" at bounding box center [629, 349] width 210 height 19
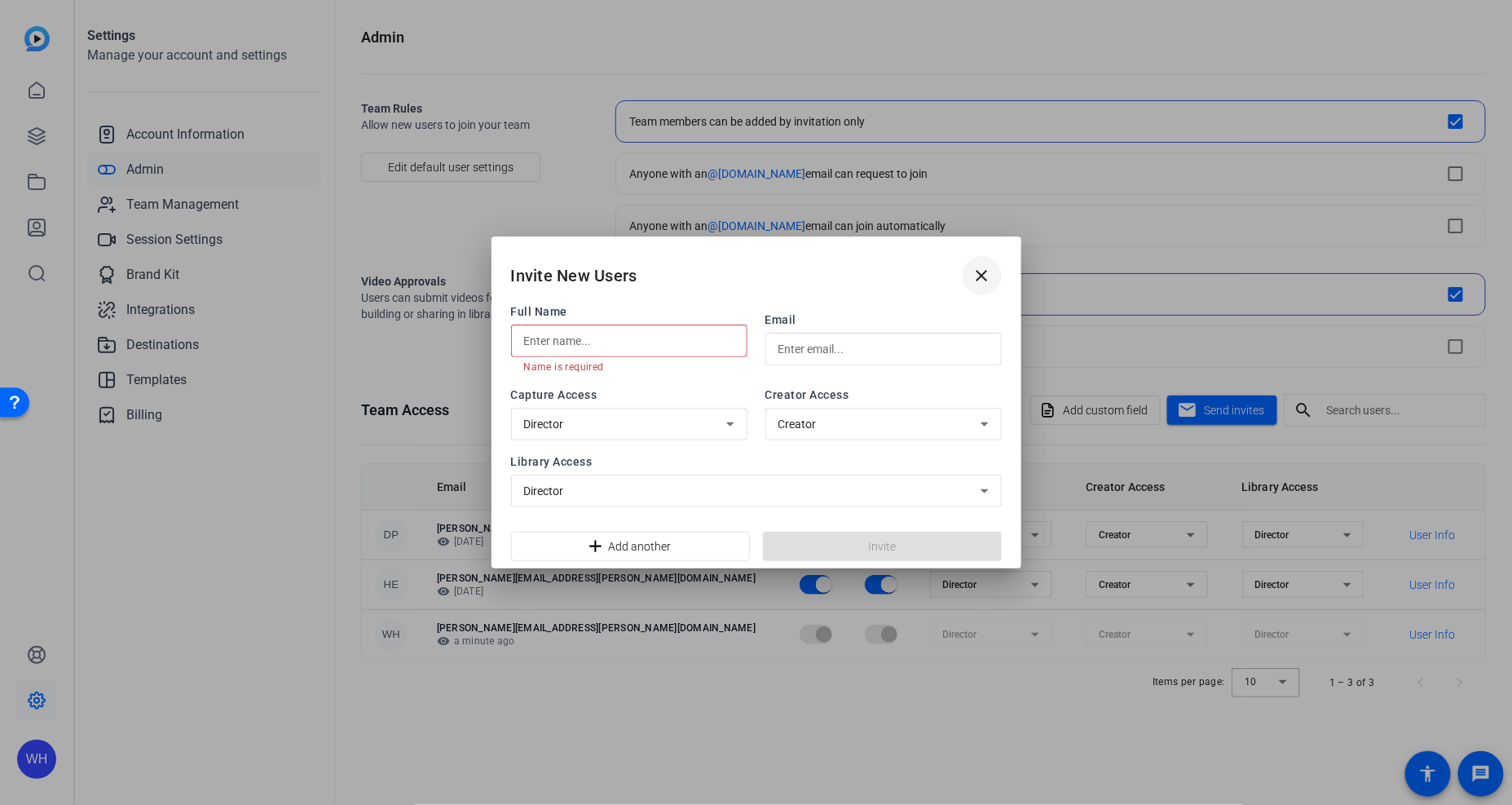
click at [987, 270] on mat-icon "close" at bounding box center [982, 276] width 19 height 19
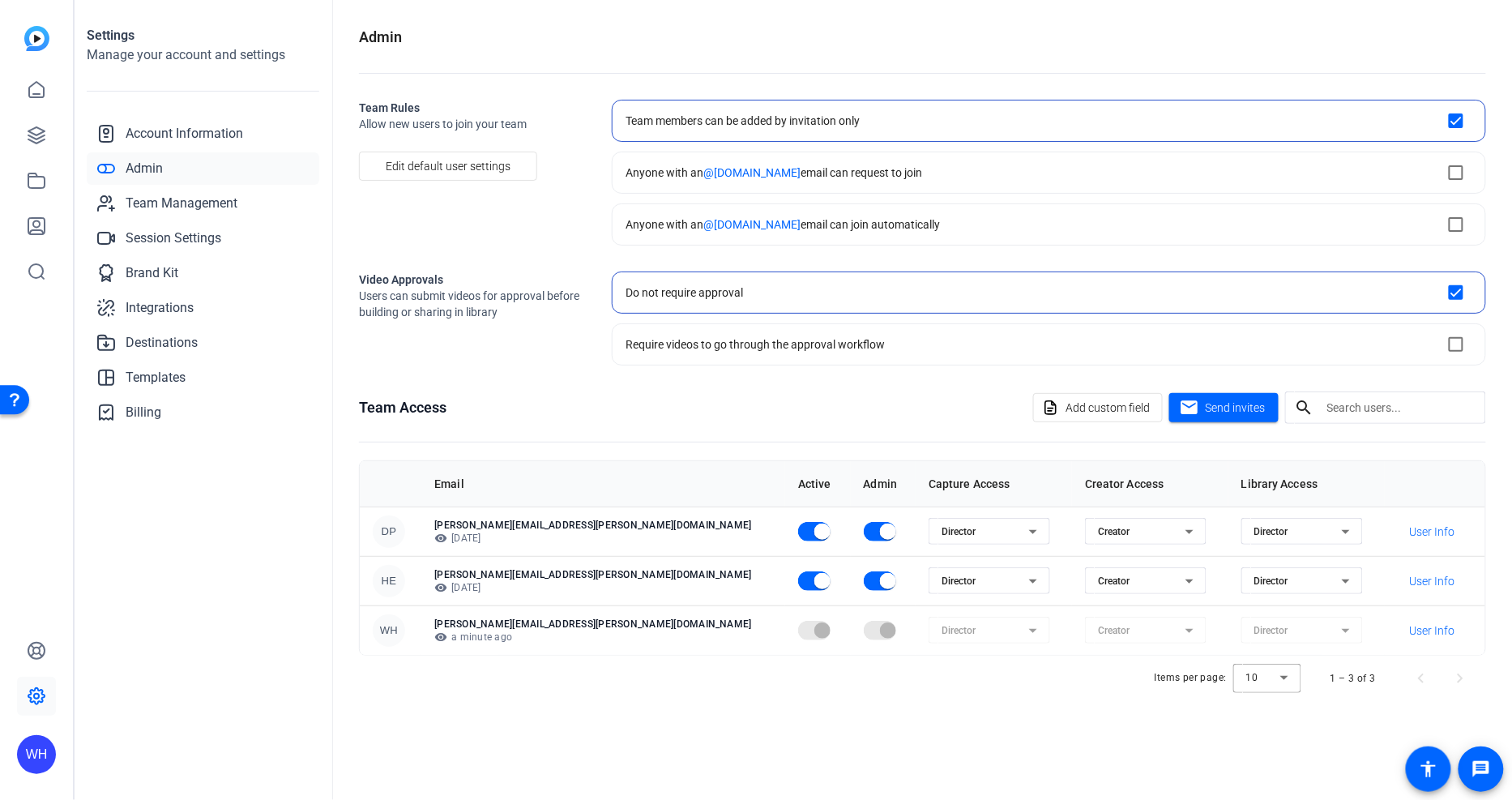
click at [217, 534] on div "Settings Manage your account and settings Account Information Admin Team Manage…" at bounding box center [203, 400] width 259 height 800
click at [1224, 414] on span "Send invites" at bounding box center [1235, 407] width 60 height 17
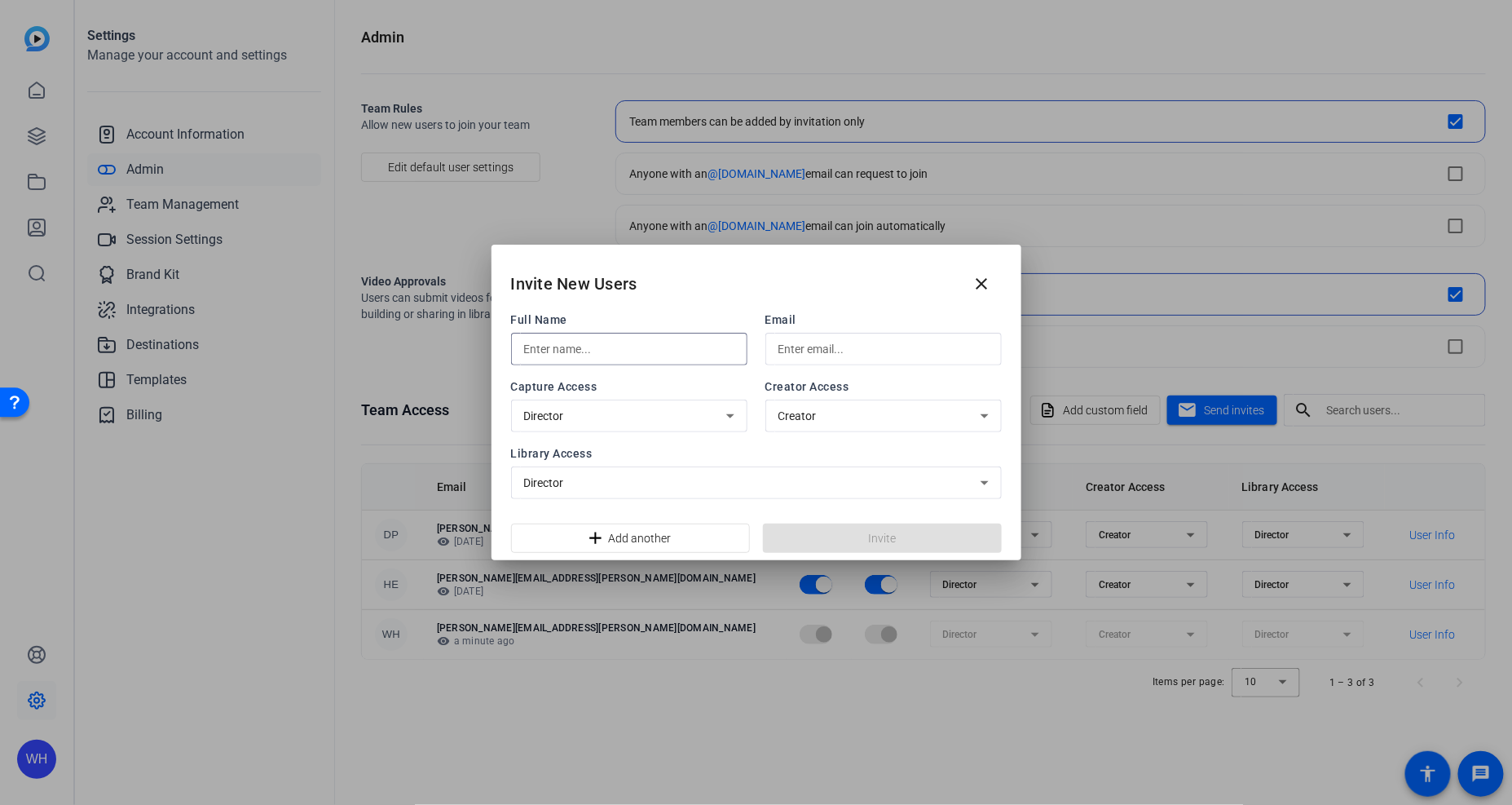
click at [628, 351] on input "text" at bounding box center [629, 349] width 210 height 19
type input "[PERSON_NAME]"
click at [805, 337] on div at bounding box center [883, 349] width 210 height 33
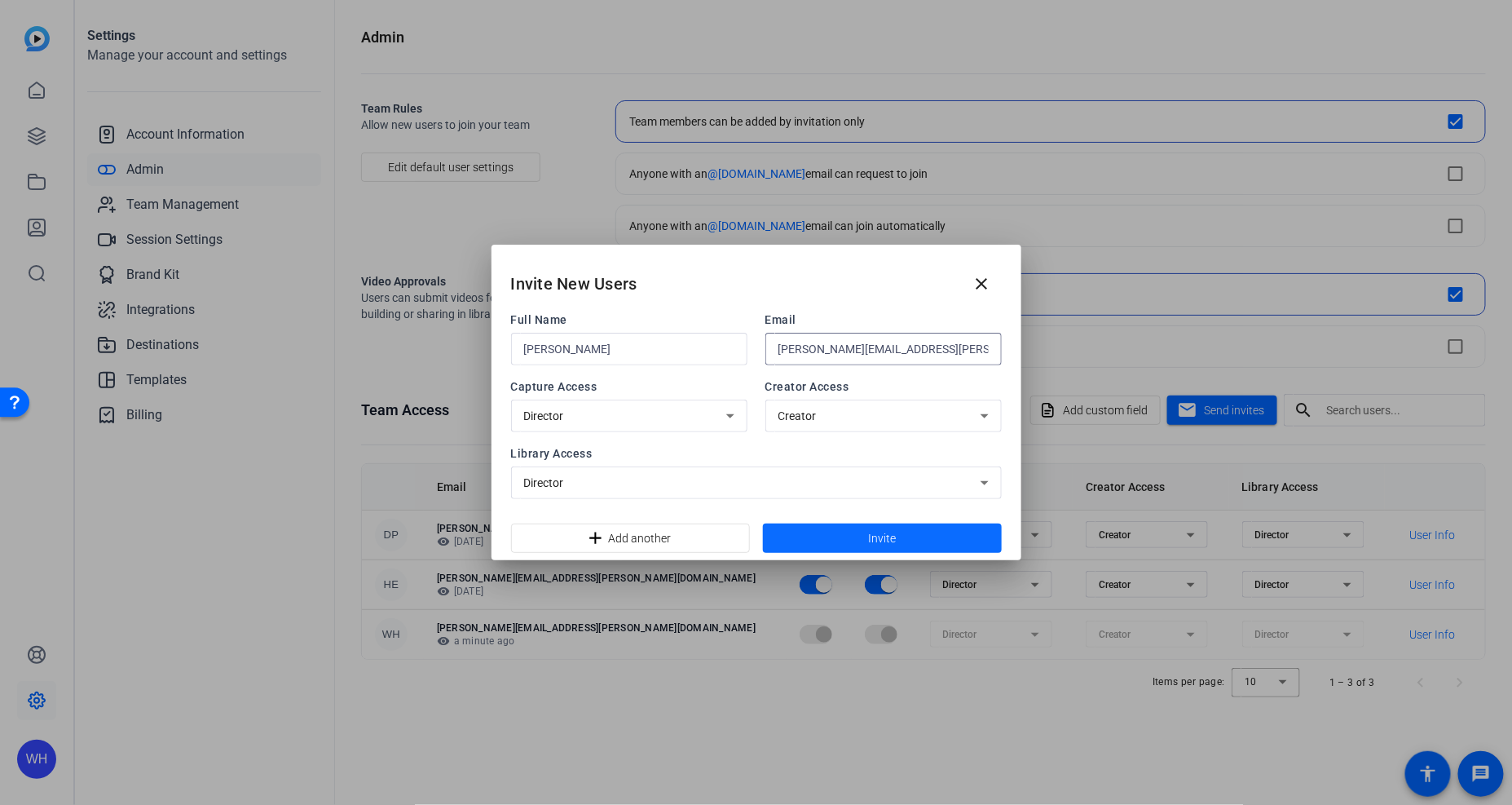
type input "[PERSON_NAME][EMAIL_ADDRESS][PERSON_NAME][DOMAIN_NAME]"
click at [848, 543] on span at bounding box center [883, 538] width 239 height 40
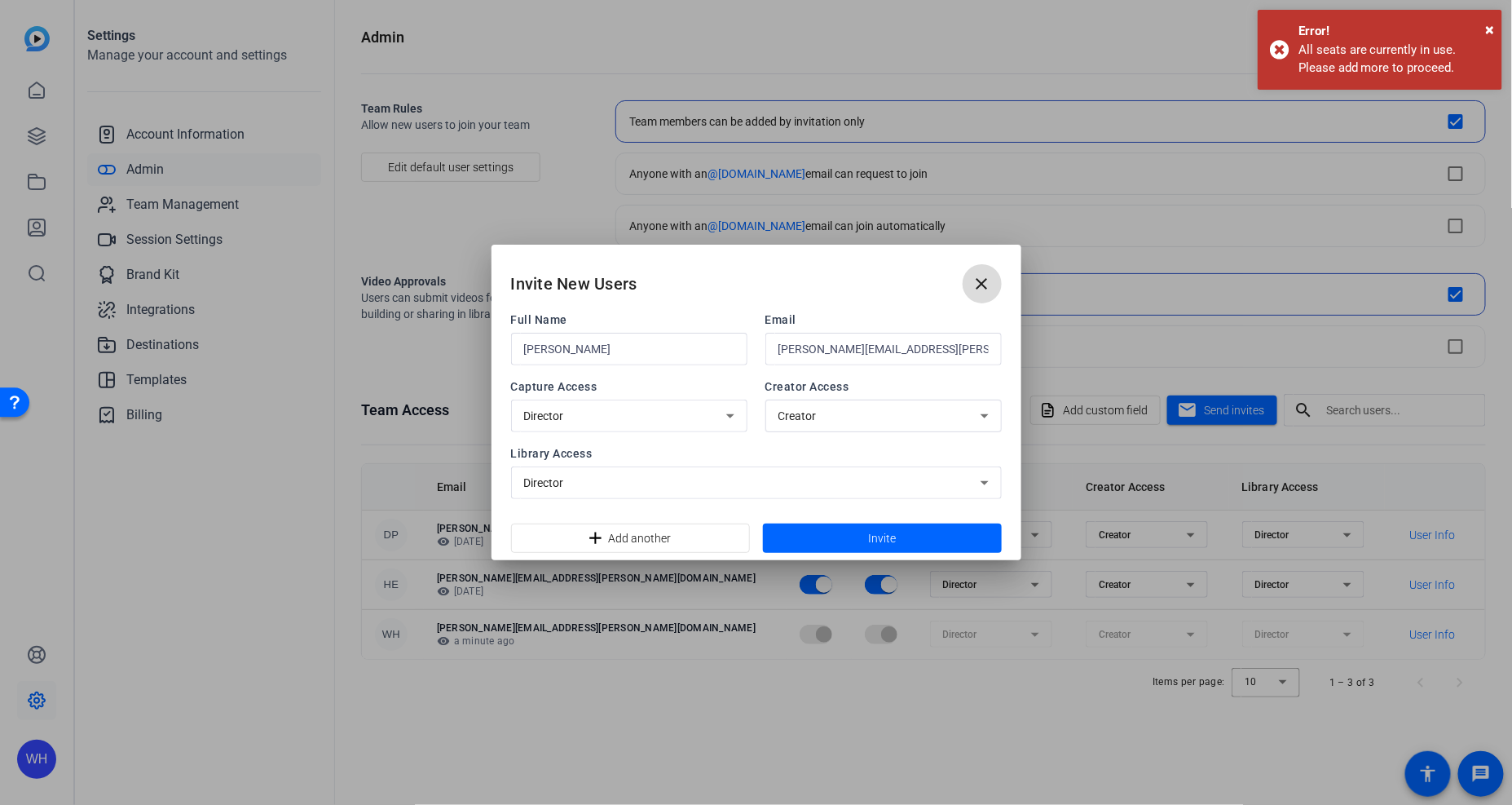
click at [988, 279] on mat-icon "close" at bounding box center [982, 284] width 19 height 19
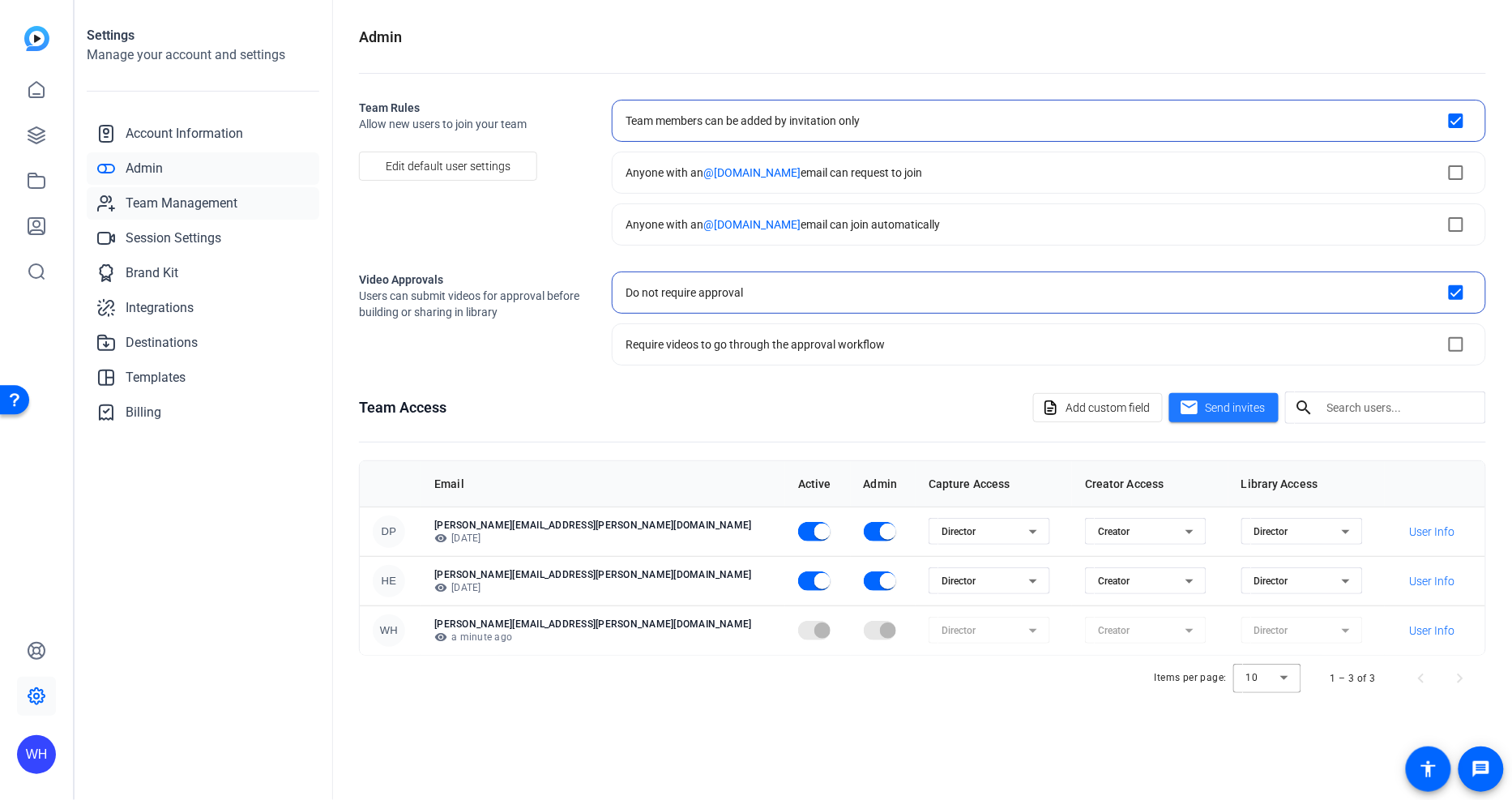
click at [187, 205] on span "Team Management" at bounding box center [182, 203] width 112 height 19
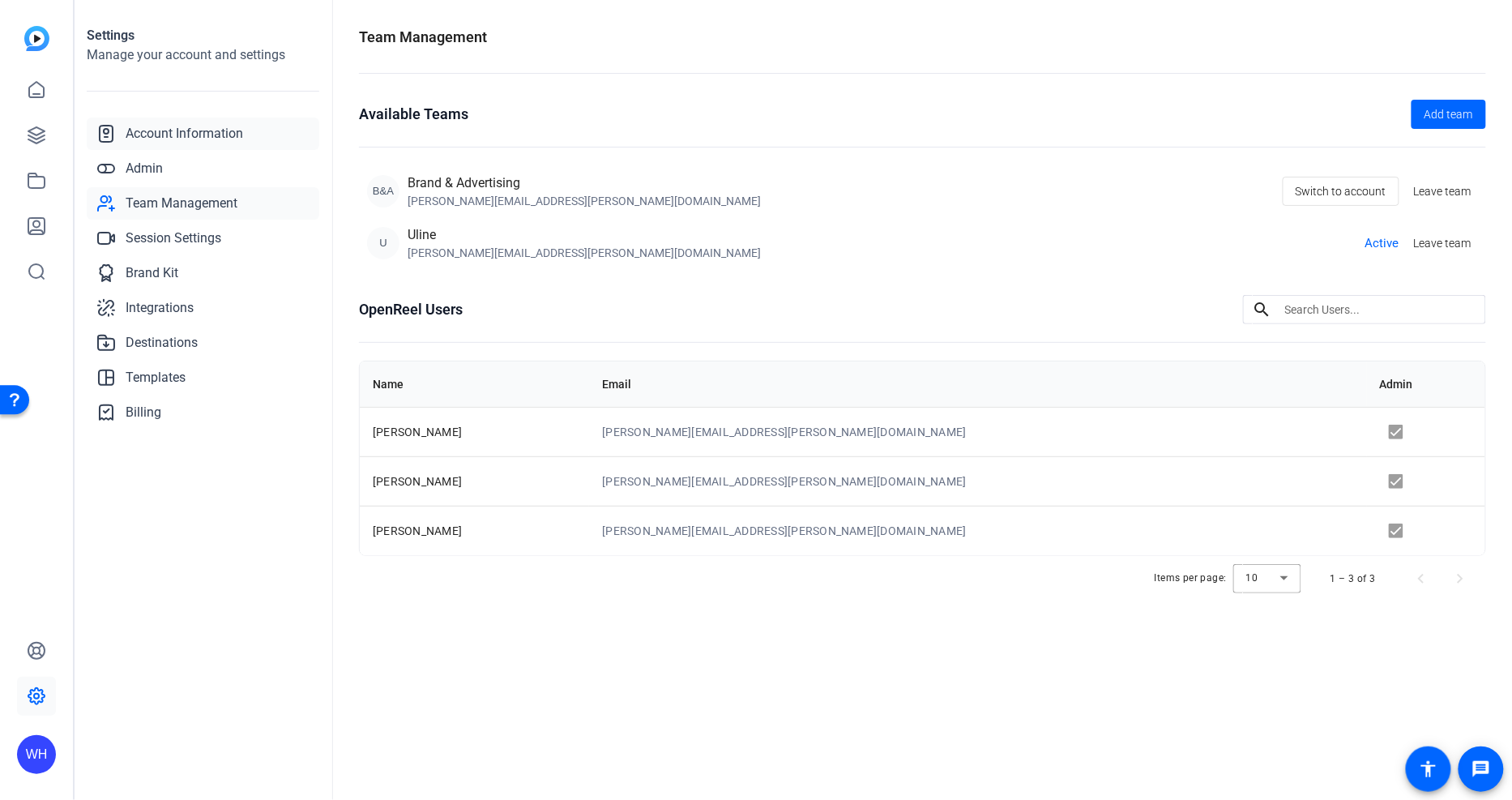
click at [188, 134] on span "Account Information" at bounding box center [184, 134] width 118 height 19
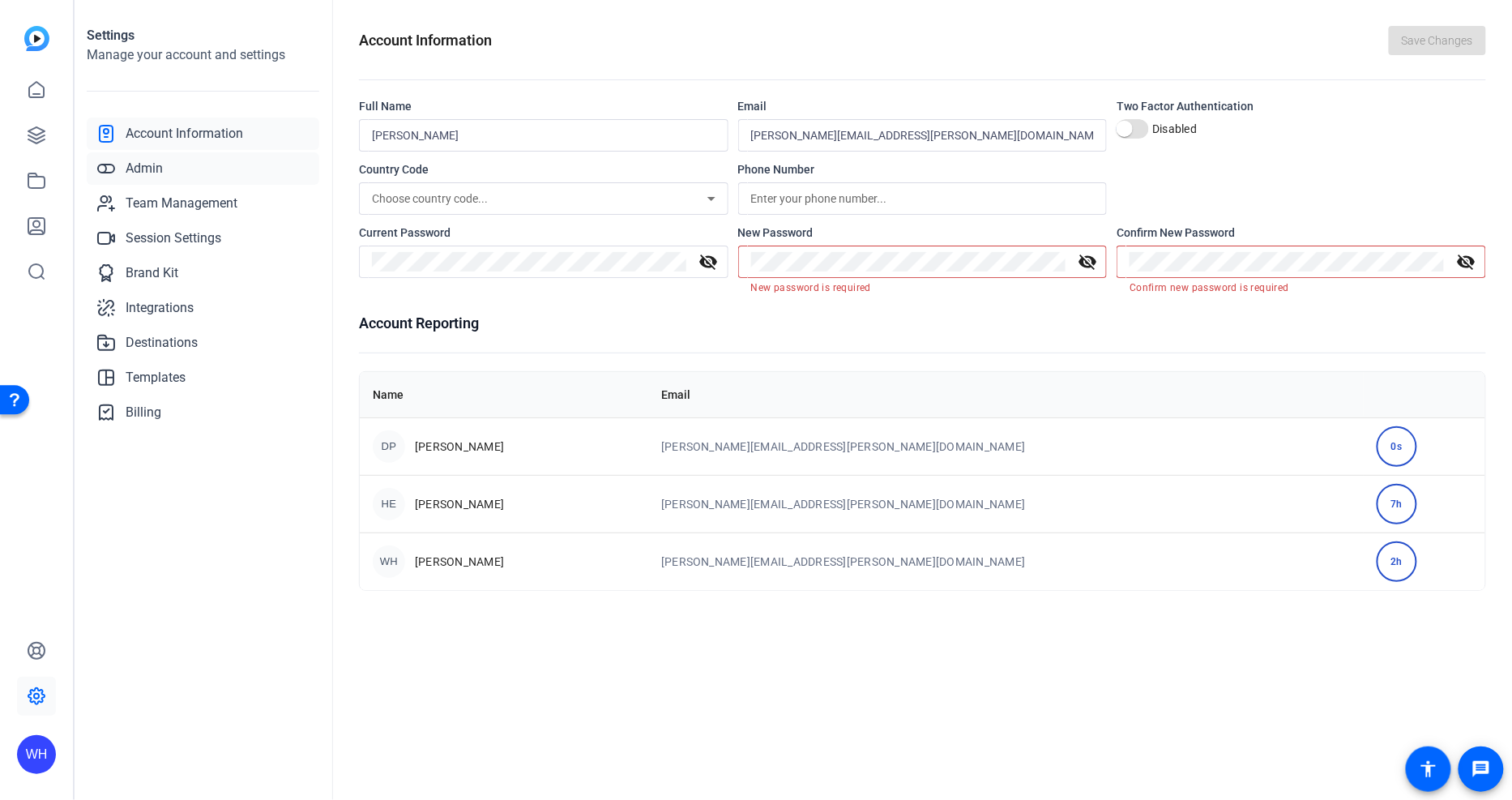
click at [192, 178] on link "Admin" at bounding box center [203, 168] width 232 height 32
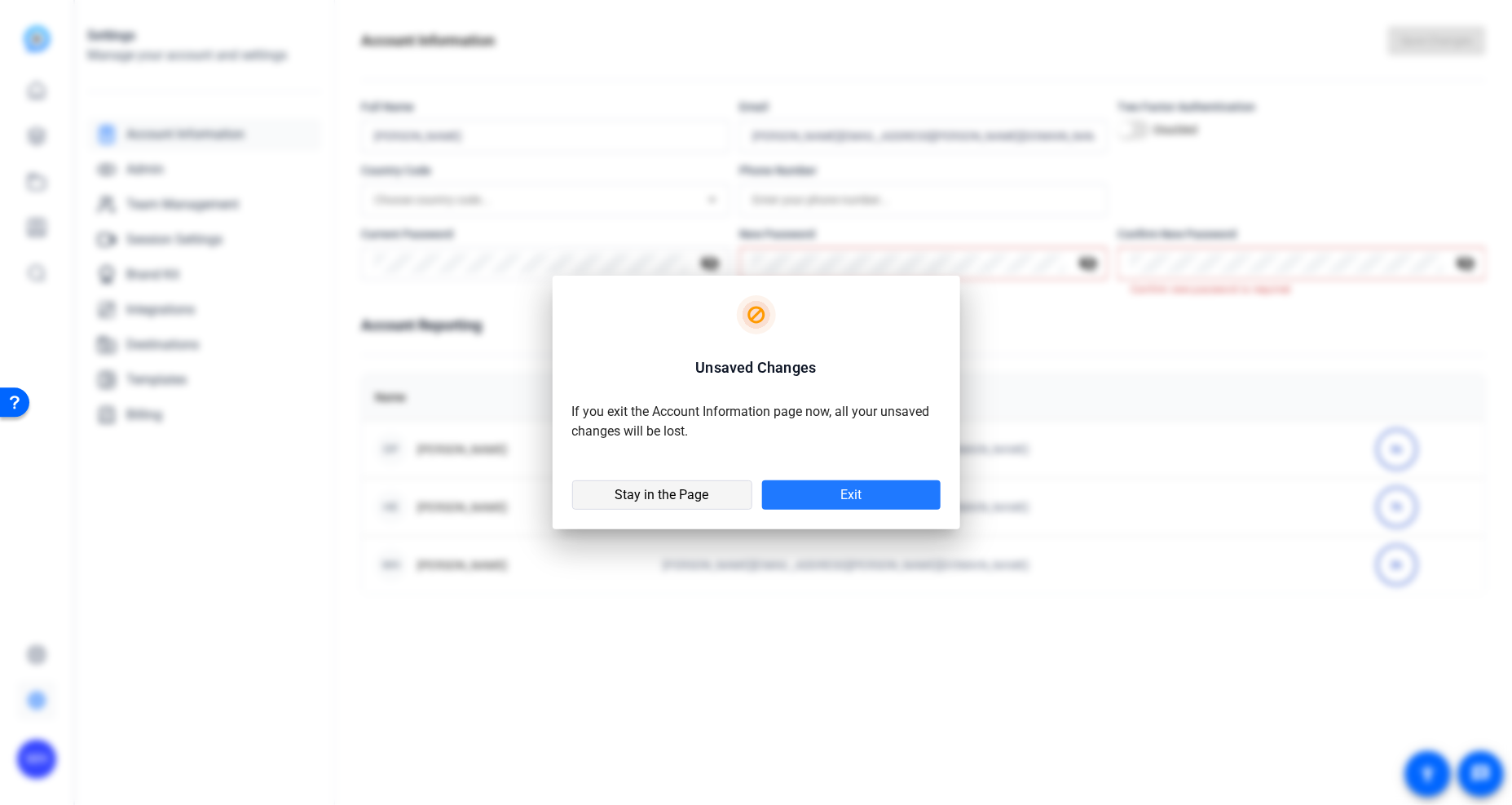
click at [702, 501] on span "Stay in the Page" at bounding box center [662, 495] width 94 height 17
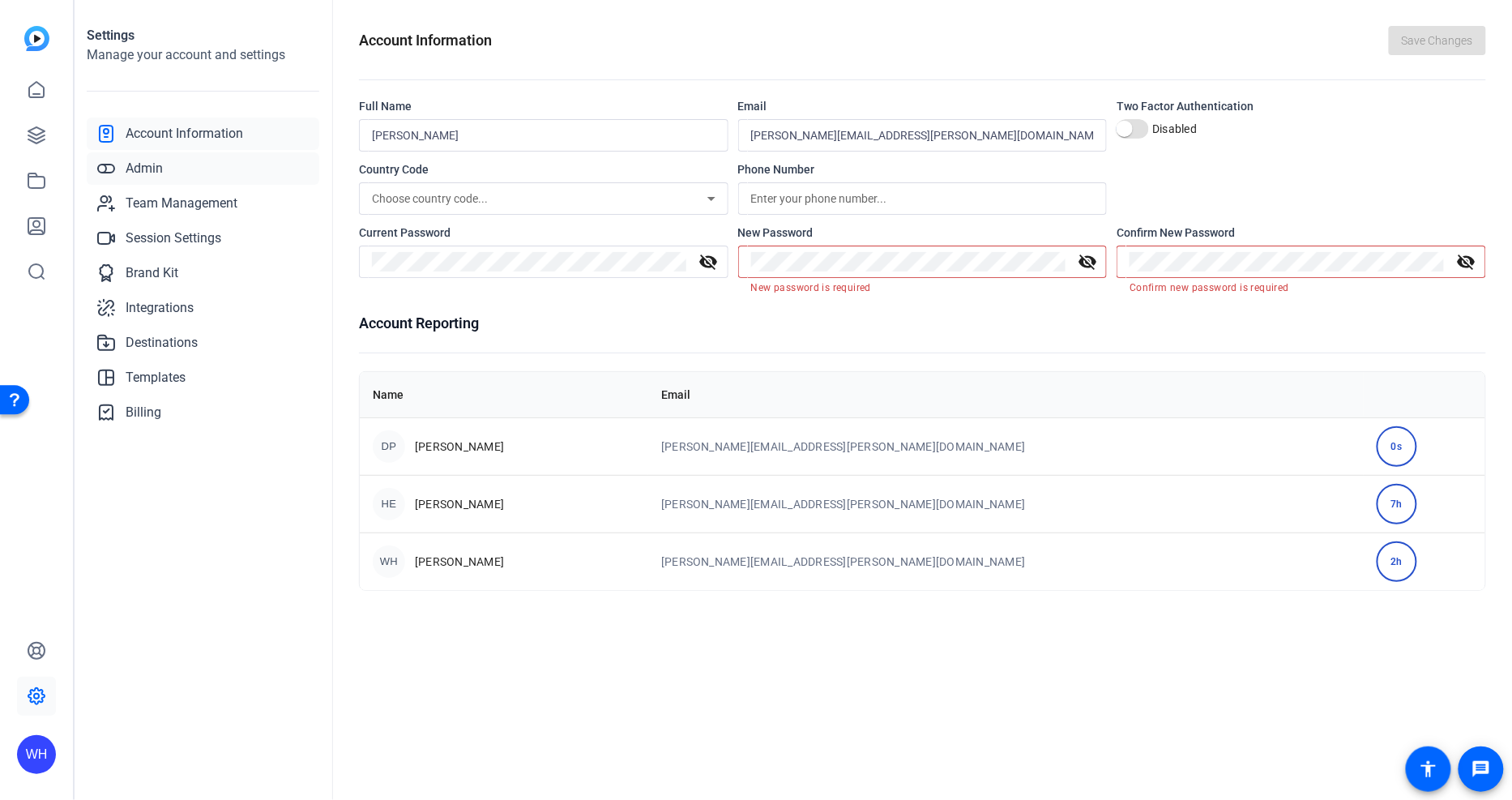
click at [189, 168] on link "Admin" at bounding box center [203, 168] width 232 height 32
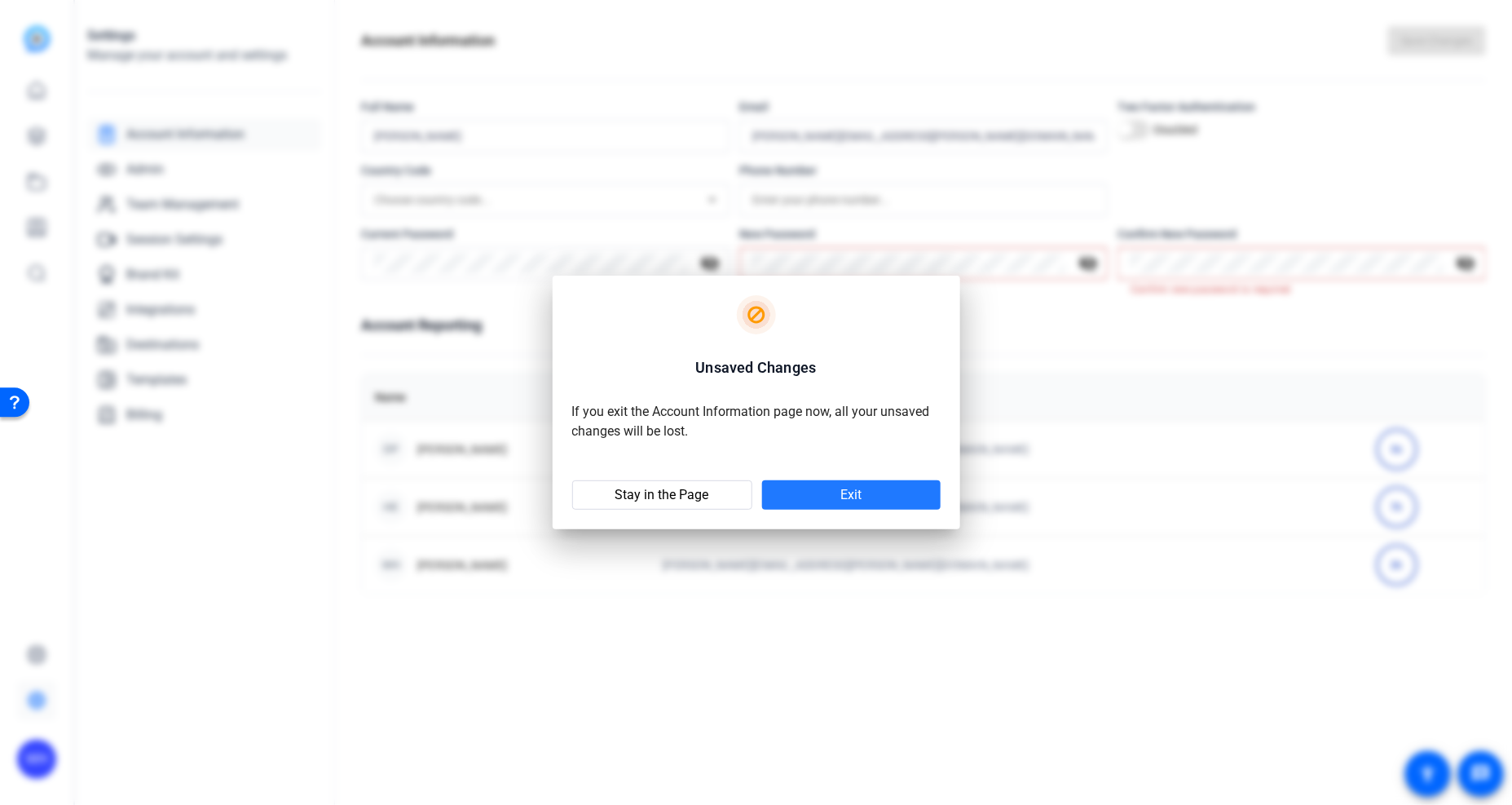
click at [865, 498] on span at bounding box center [851, 495] width 178 height 40
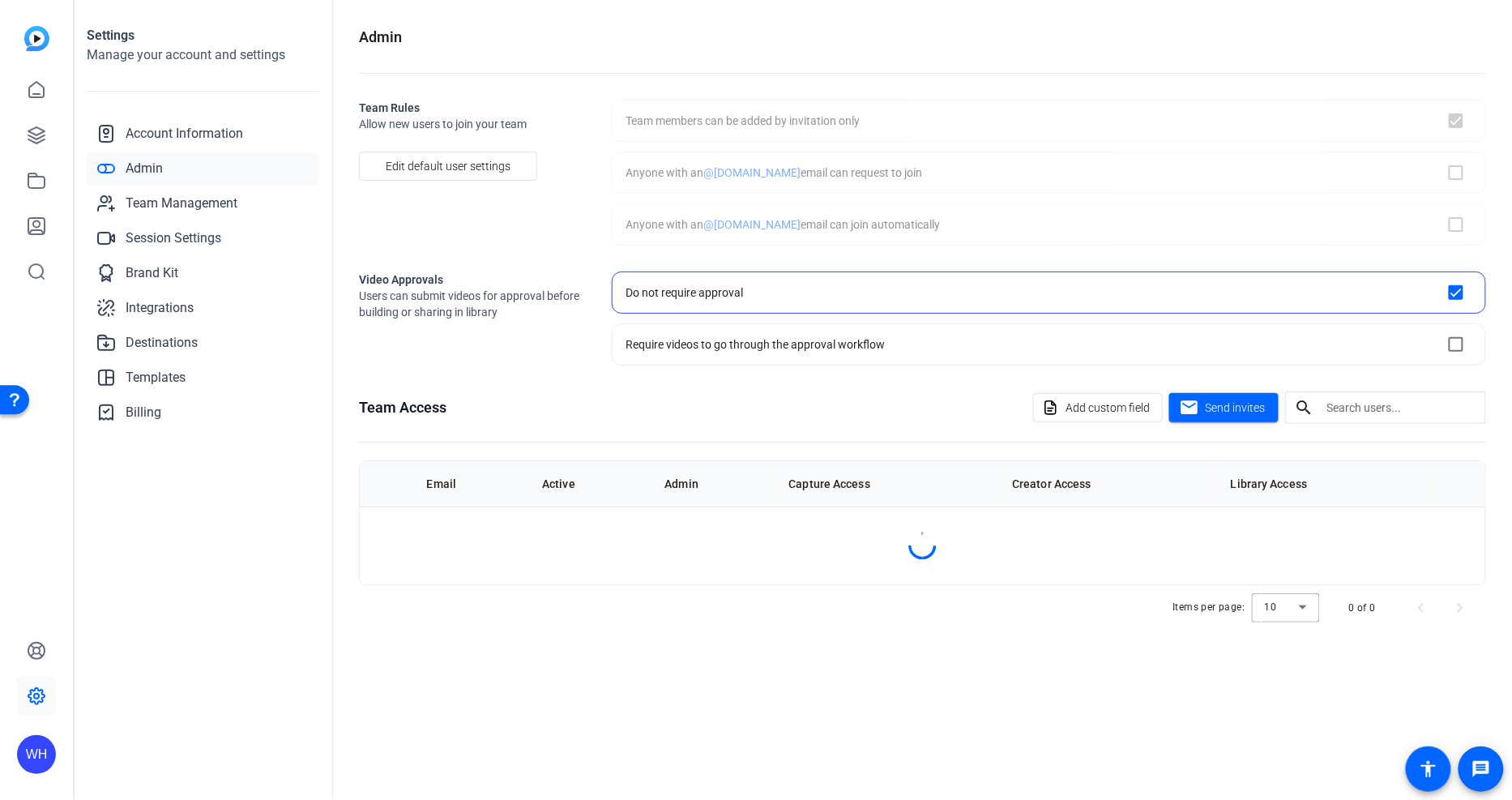
checkbox input "true"
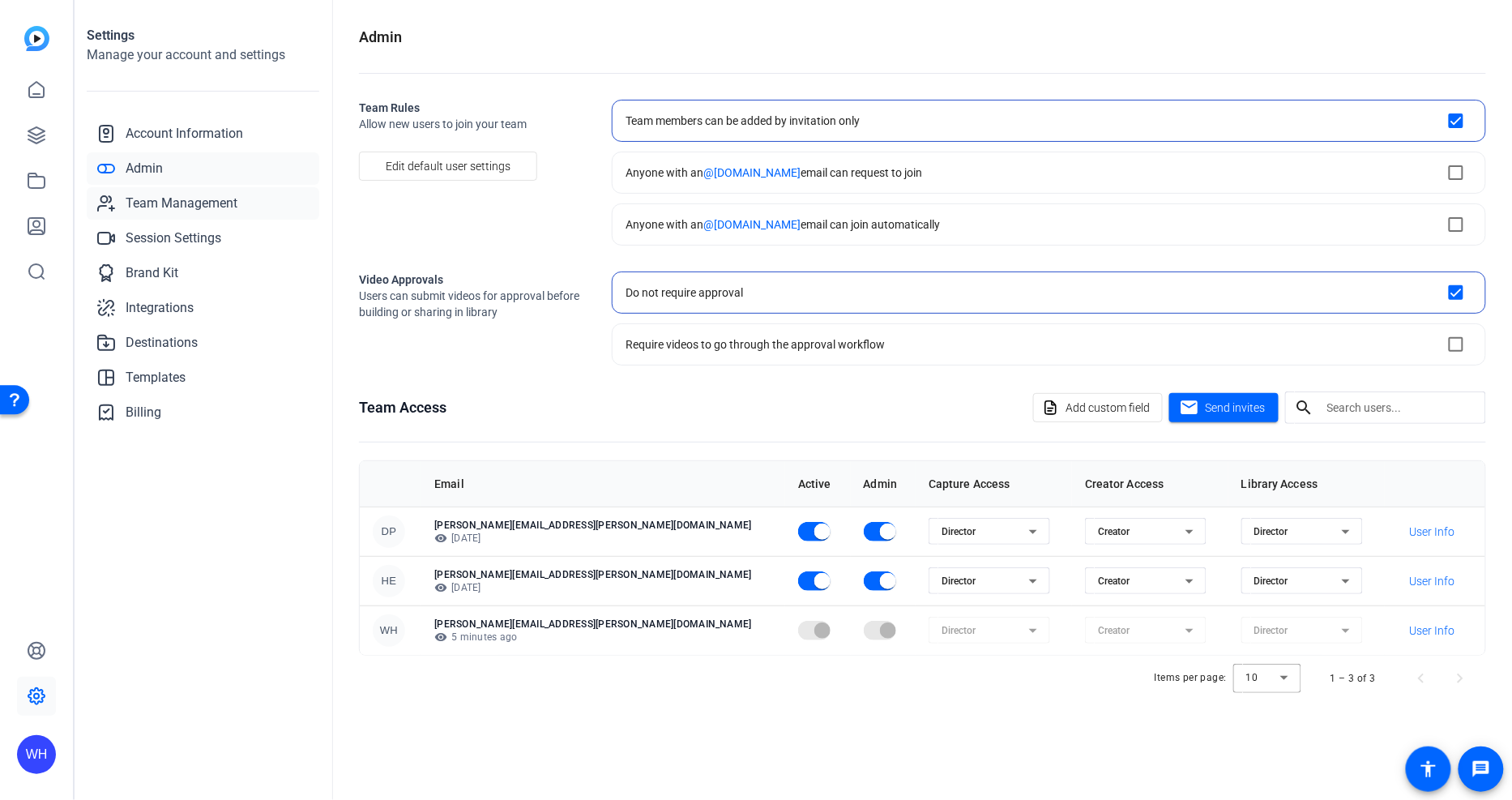
click at [175, 200] on span "Team Management" at bounding box center [182, 203] width 112 height 19
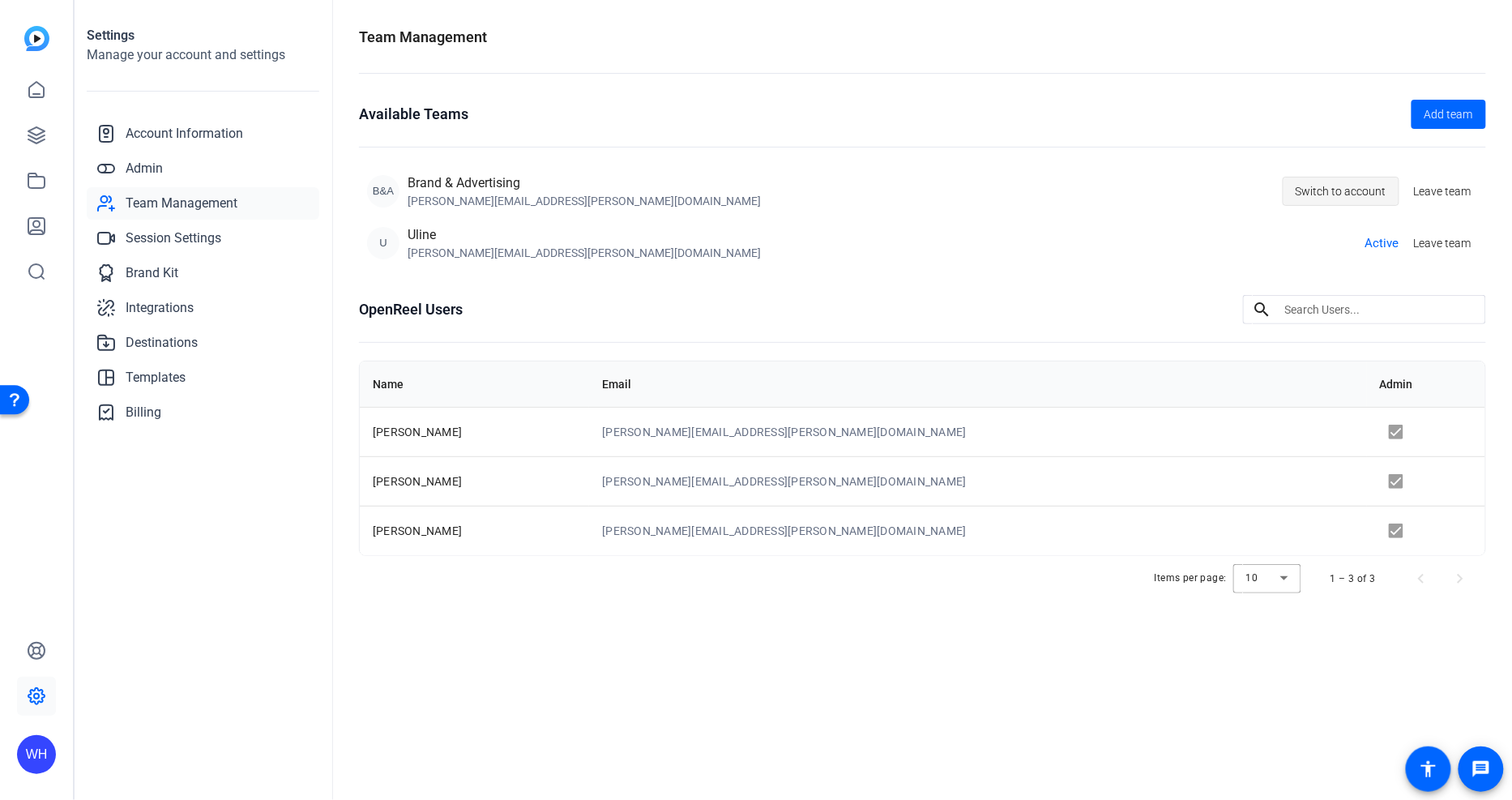
click at [1350, 191] on span "Switch to account" at bounding box center [1341, 190] width 91 height 31
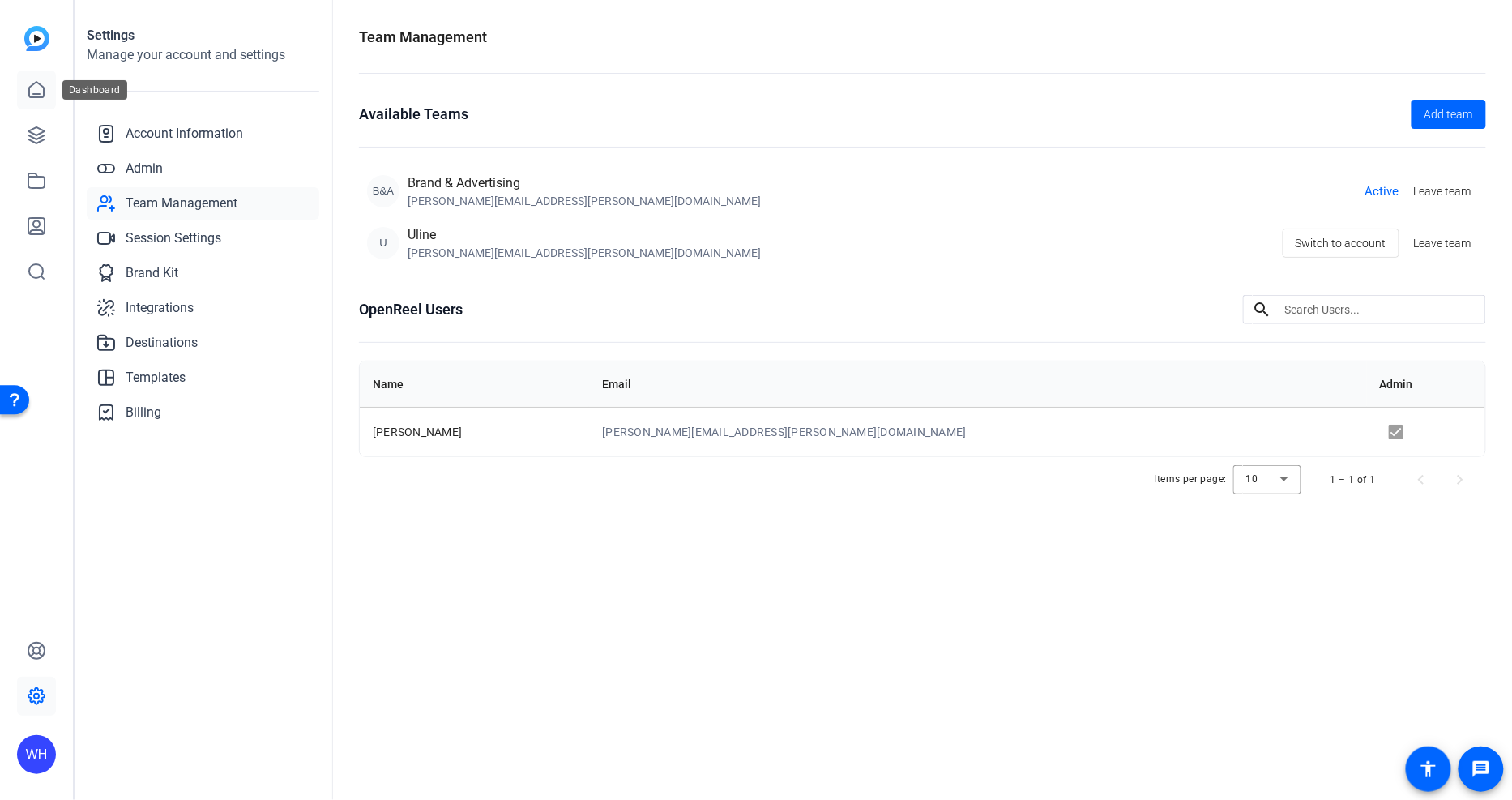
click at [29, 84] on icon at bounding box center [37, 90] width 19 height 19
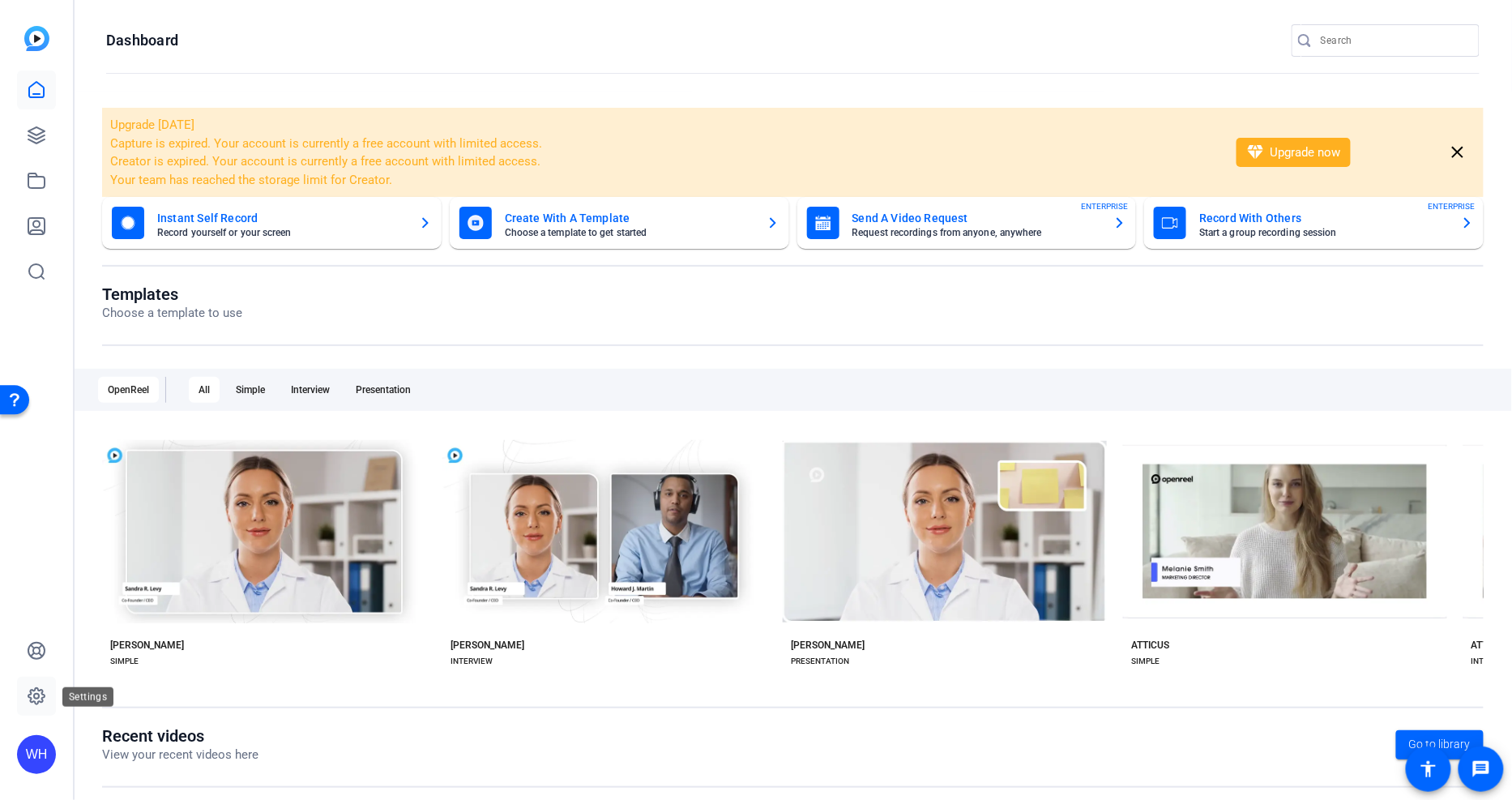
click at [40, 695] on icon at bounding box center [37, 696] width 19 height 19
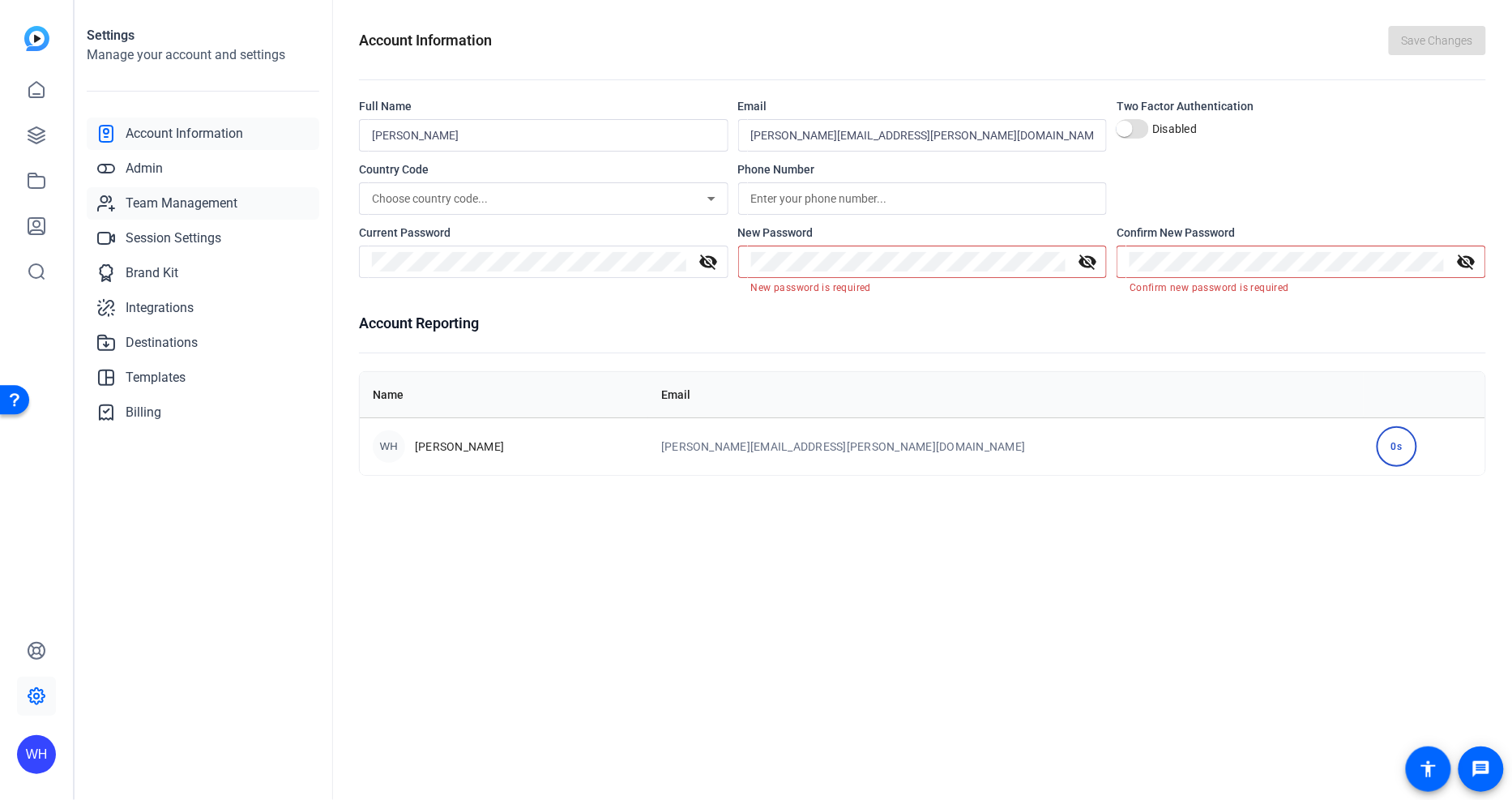
click at [171, 207] on span "Team Management" at bounding box center [182, 203] width 112 height 19
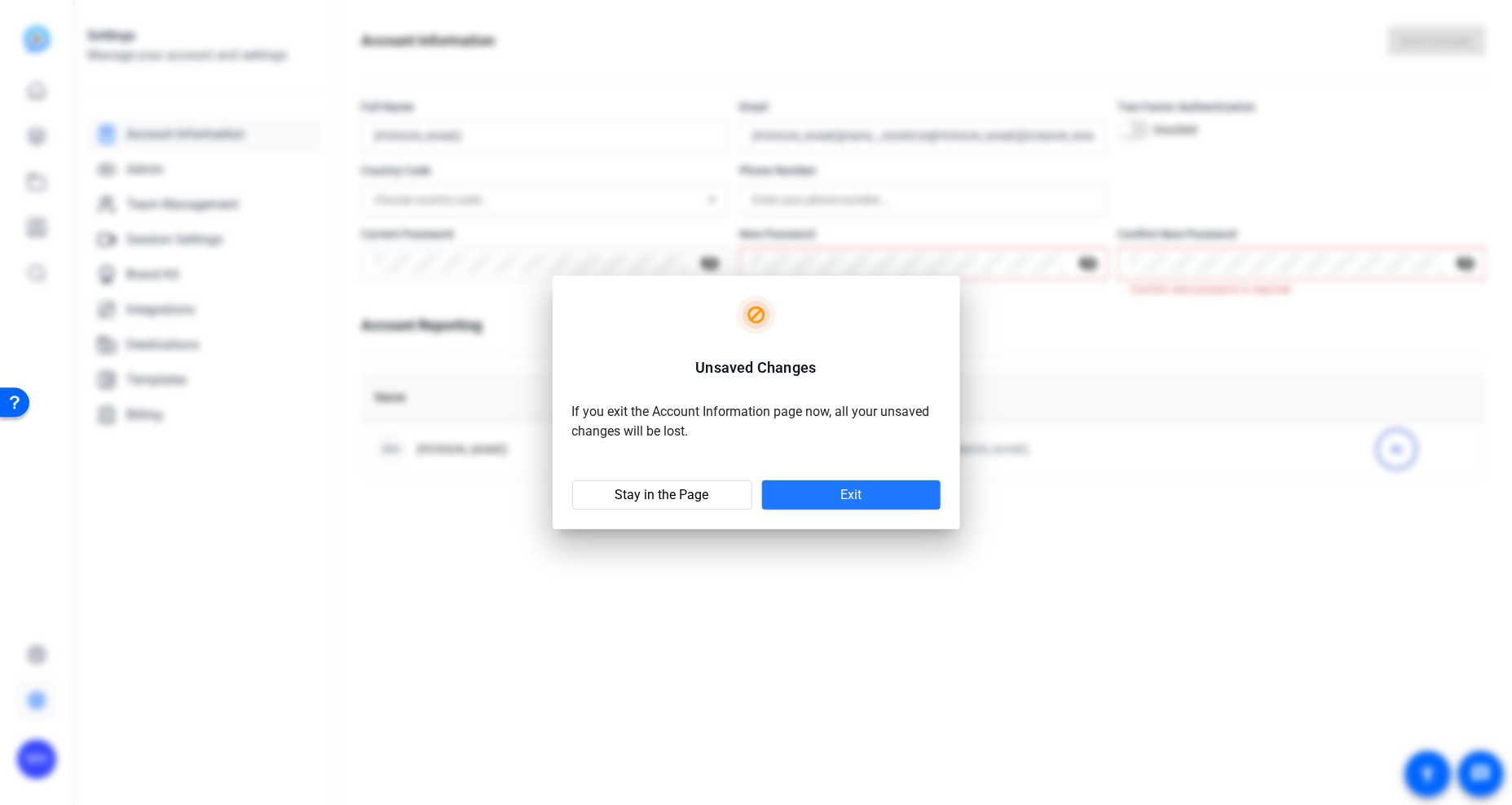
click at [834, 498] on span at bounding box center [851, 495] width 178 height 40
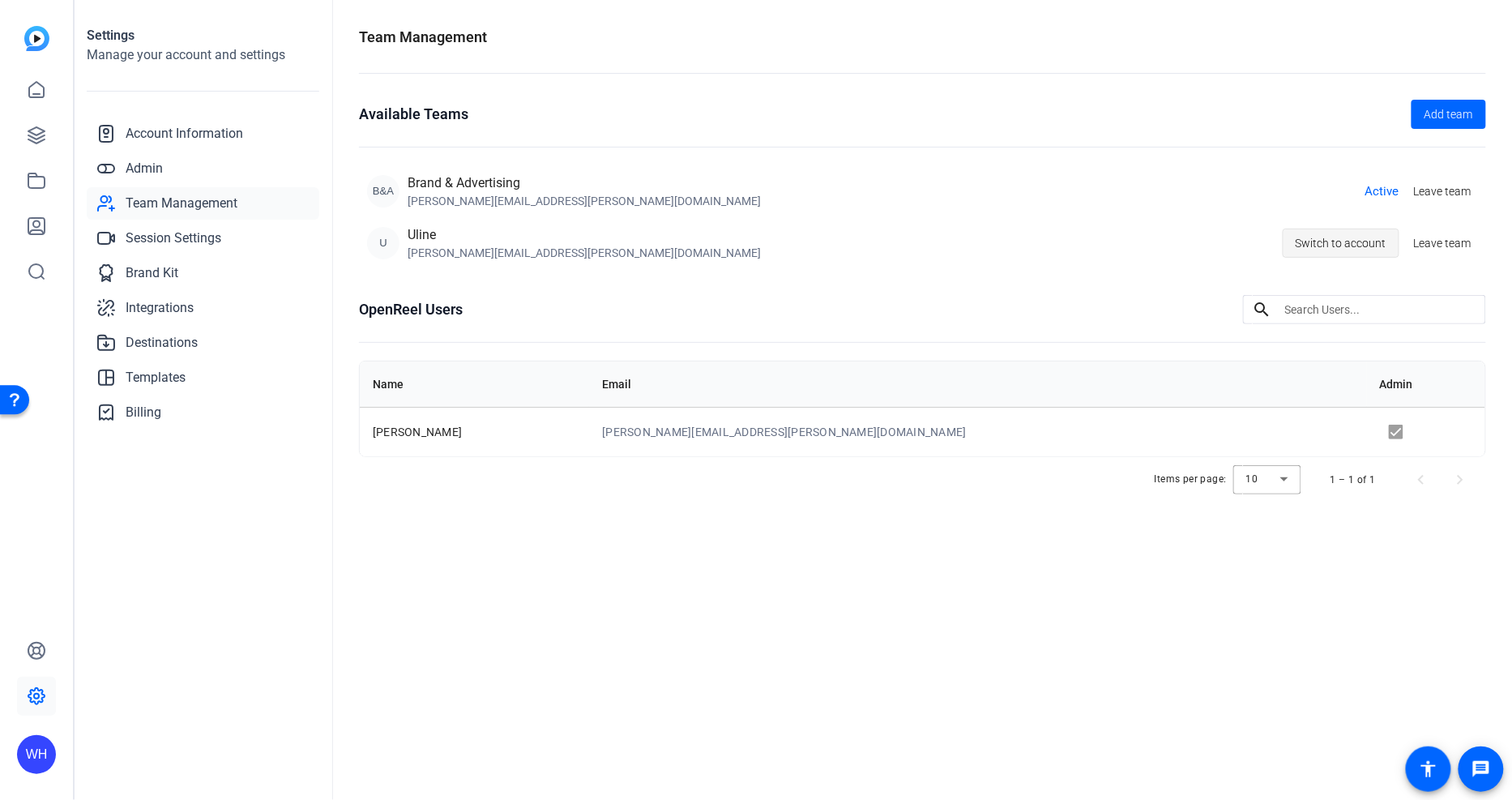
click at [1333, 244] on span "Switch to account" at bounding box center [1341, 243] width 91 height 31
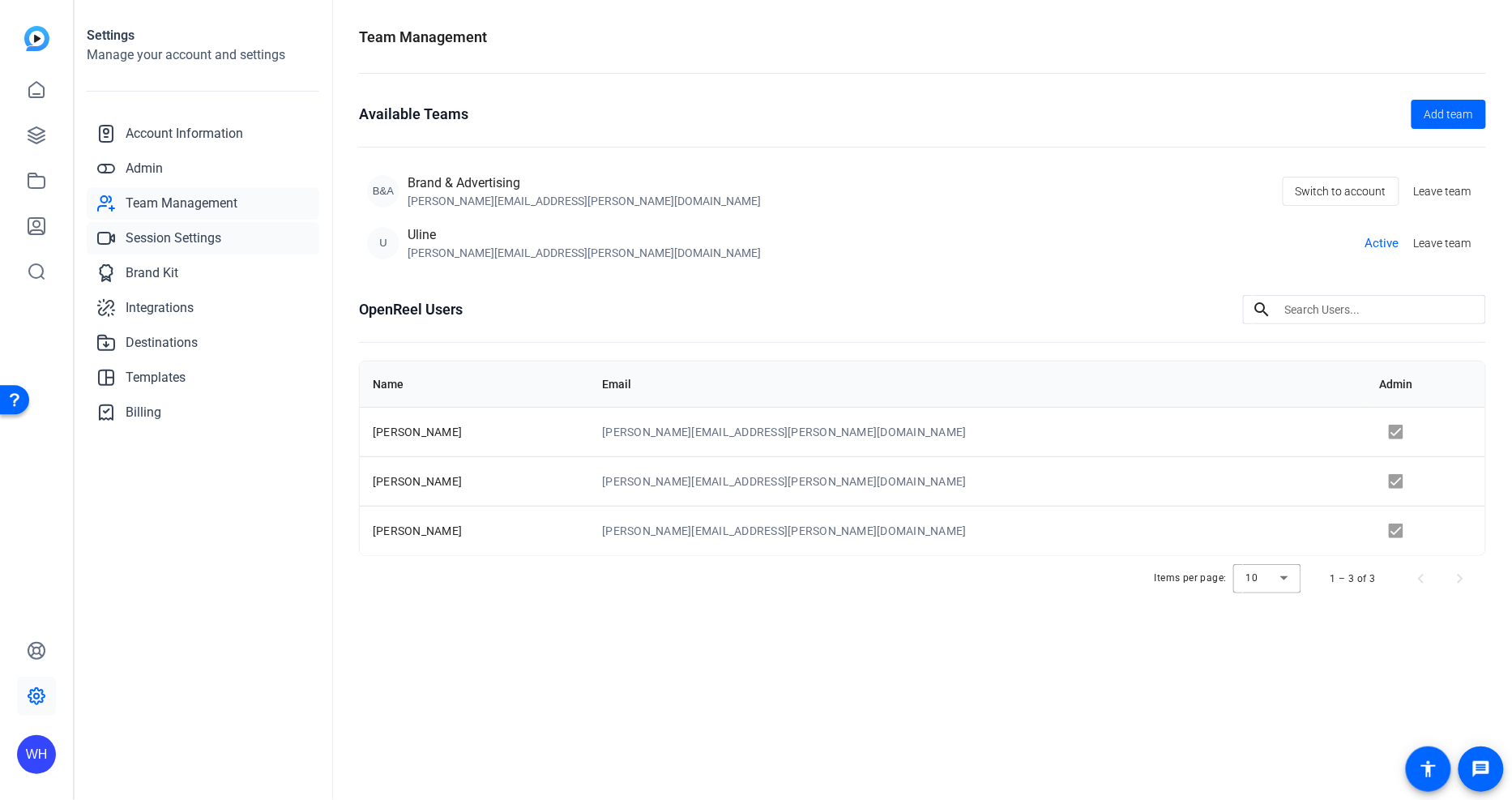
click at [162, 229] on span "Session Settings" at bounding box center [173, 238] width 95 height 19
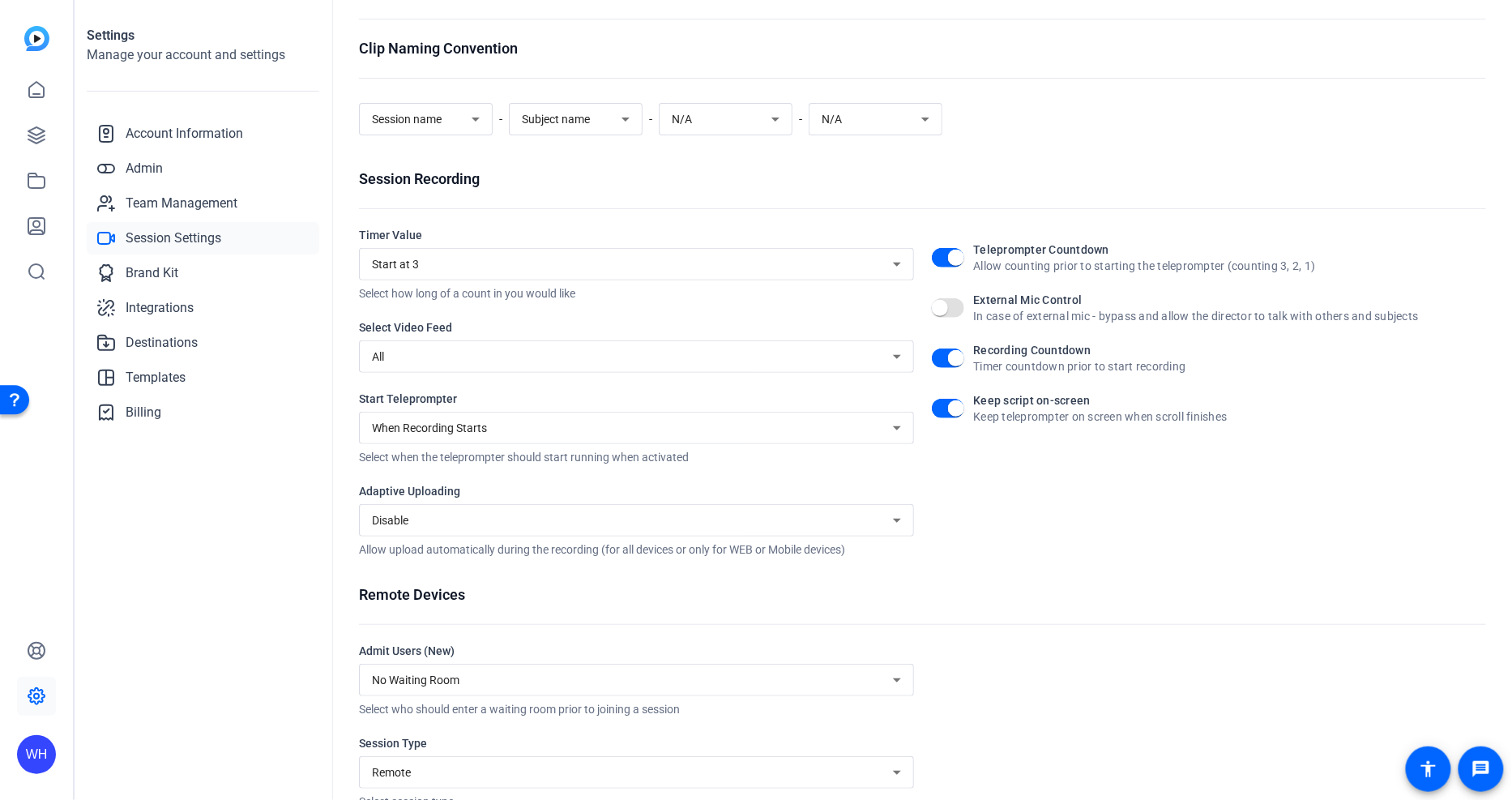
scroll to position [95, 0]
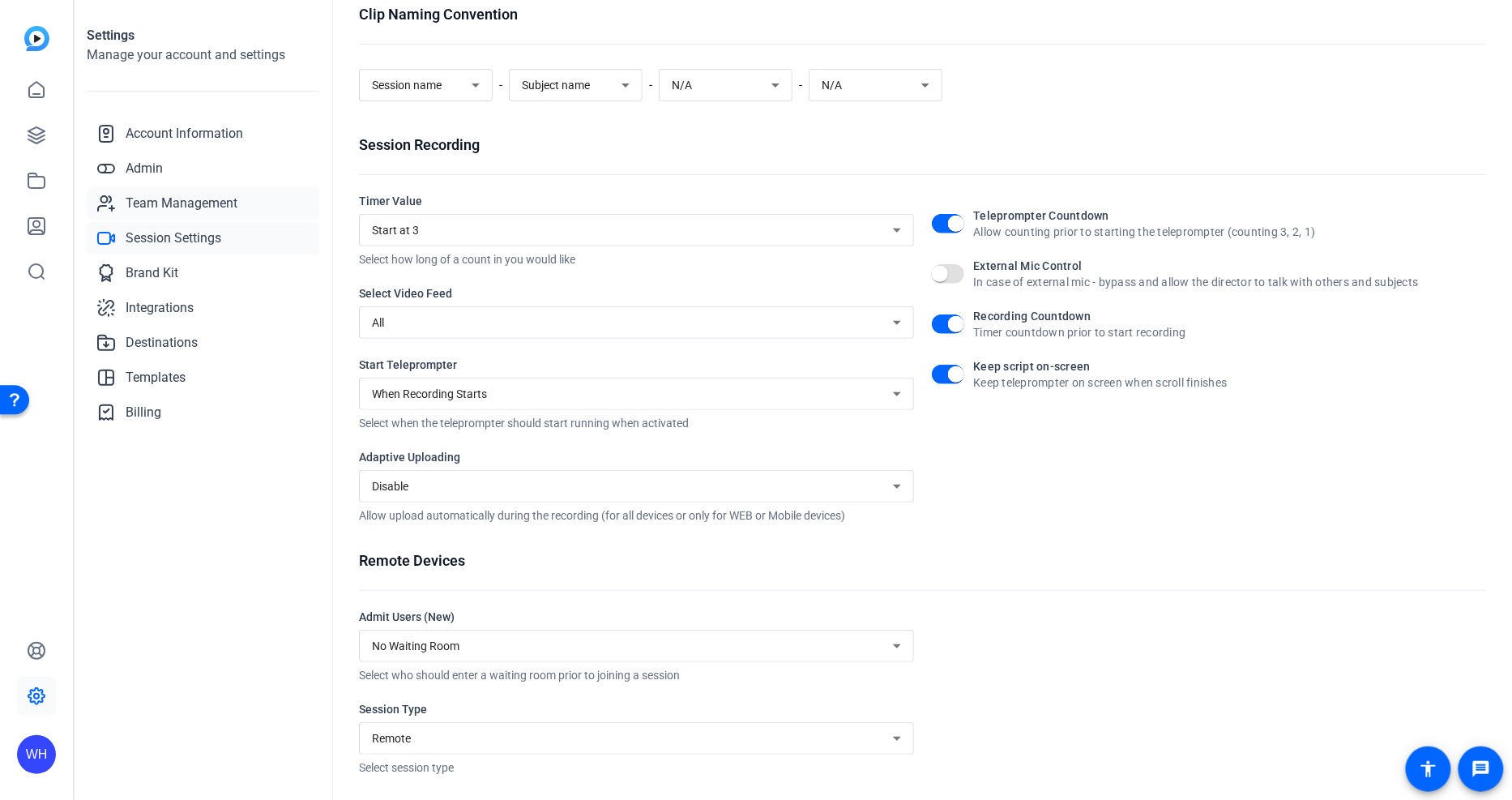
click at [196, 207] on span "Team Management" at bounding box center [182, 203] width 112 height 19
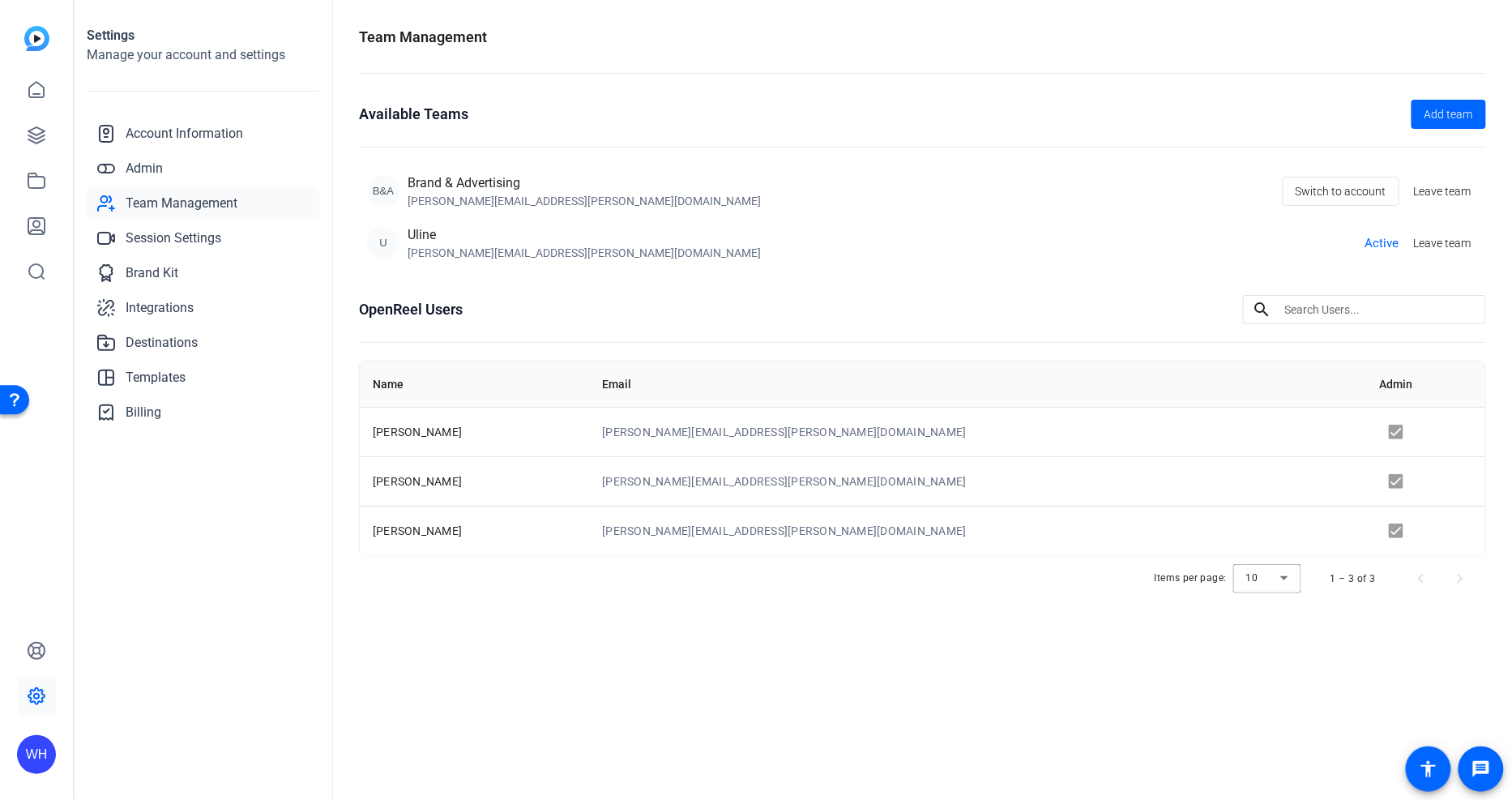
click at [1366, 428] on td at bounding box center [1425, 431] width 118 height 50
click at [164, 175] on link "Admin" at bounding box center [203, 168] width 232 height 32
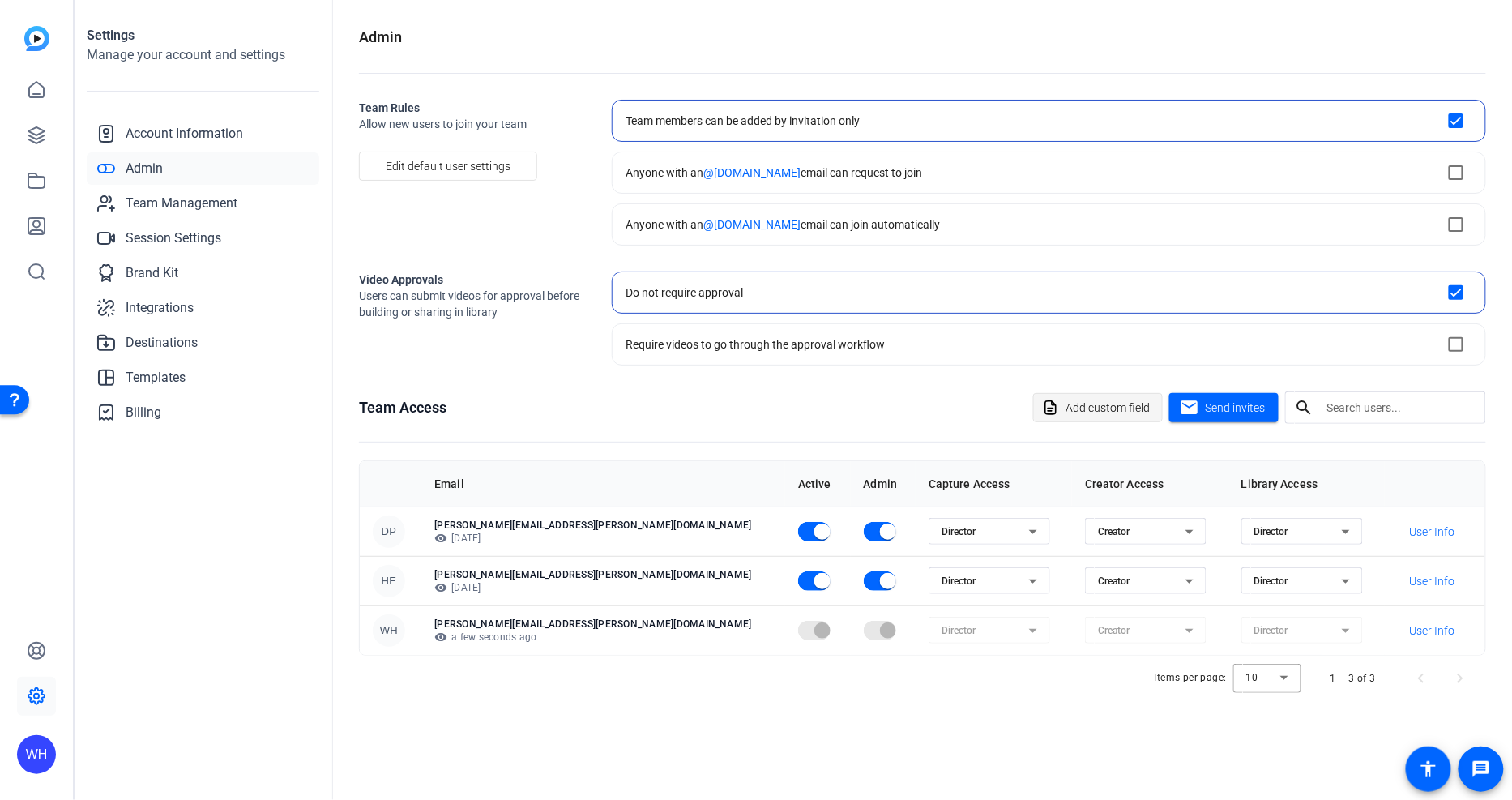
click at [1096, 400] on span "Add custom field" at bounding box center [1107, 407] width 85 height 31
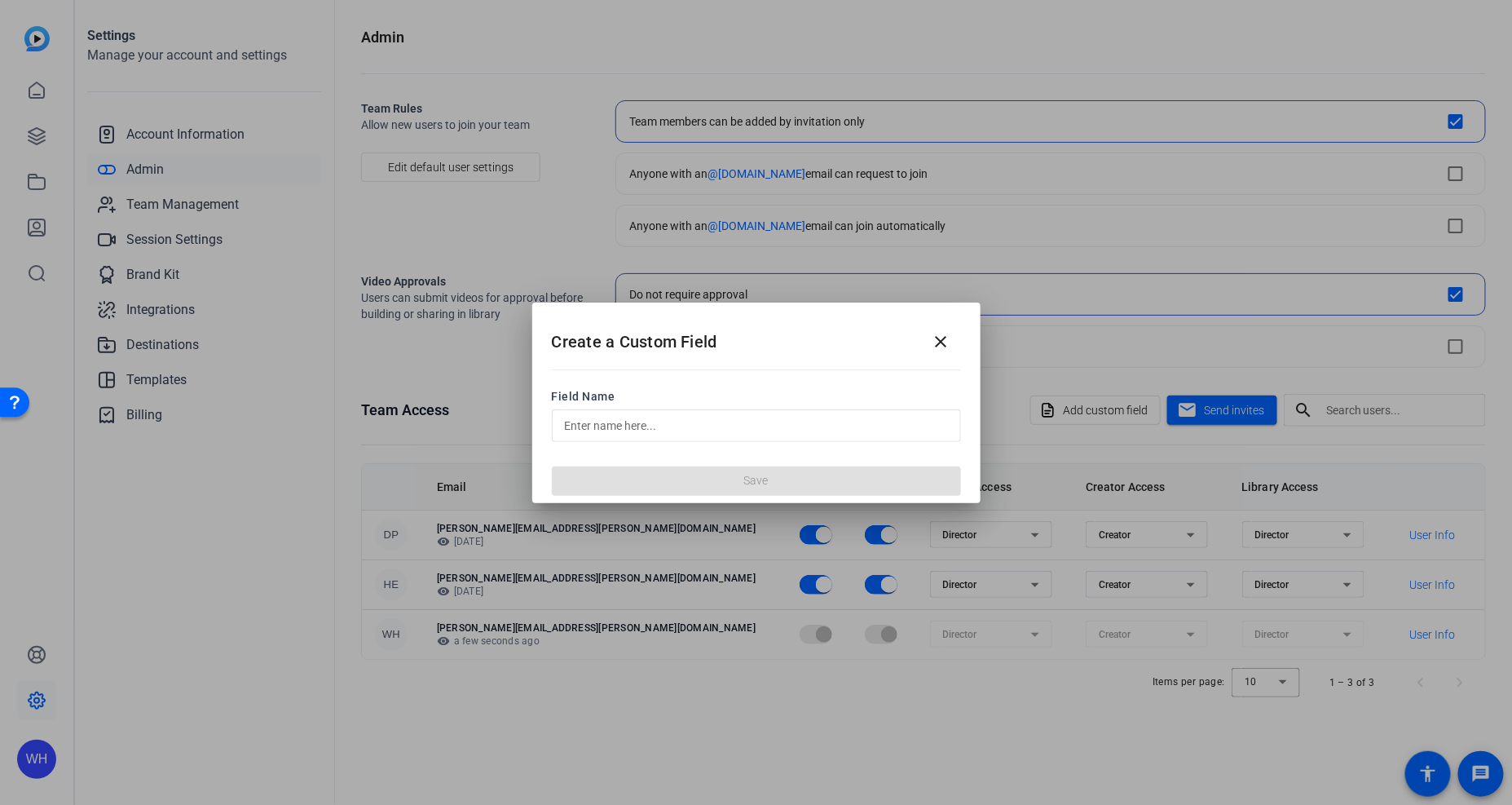
click at [730, 424] on input "text" at bounding box center [756, 425] width 383 height 19
click at [948, 336] on mat-icon "close" at bounding box center [942, 342] width 19 height 19
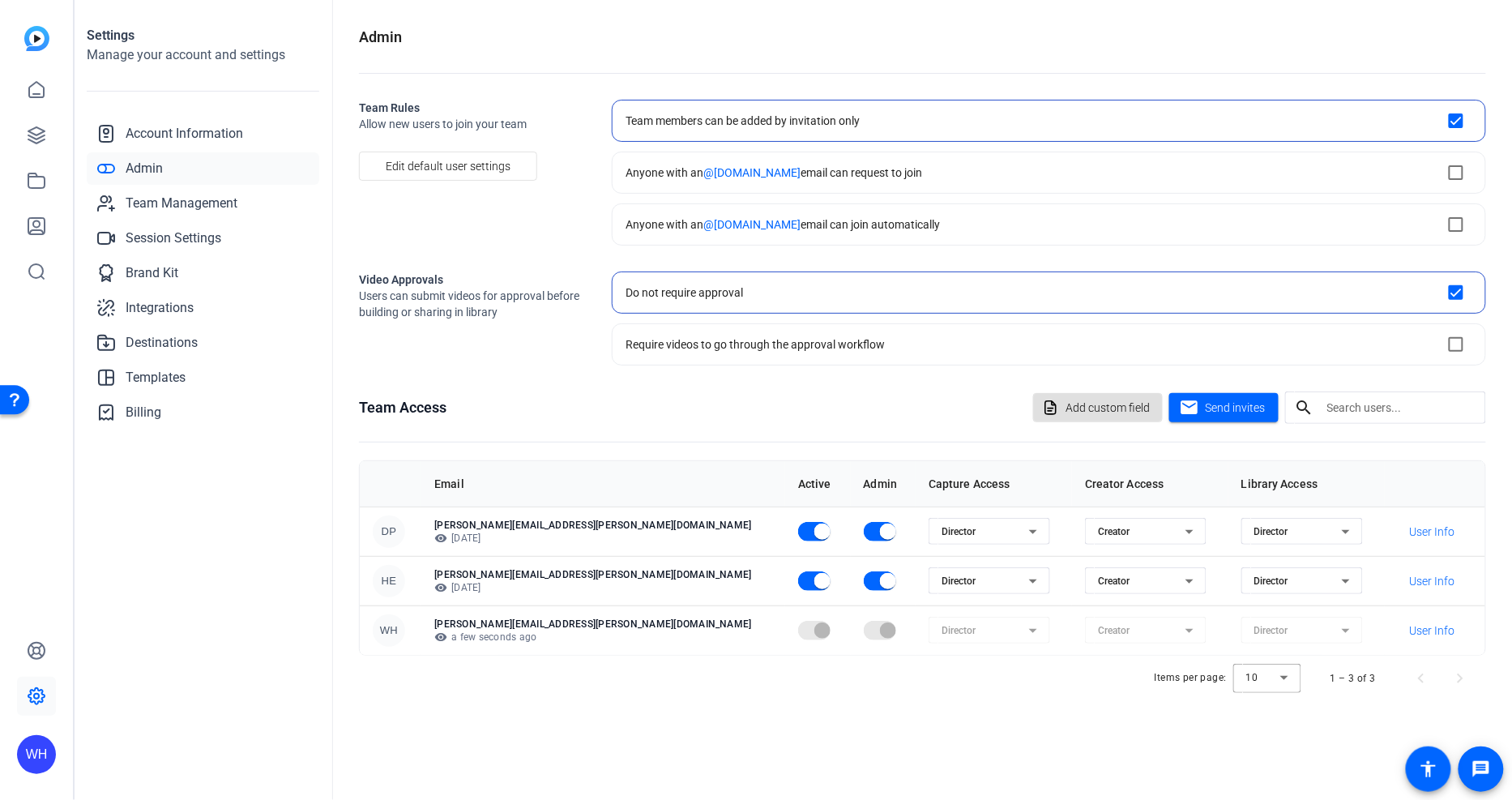
click at [1254, 523] on div "Director" at bounding box center [1297, 532] width 87 height 19
click at [940, 439] on div at bounding box center [756, 400] width 1512 height 800
click at [941, 535] on div "Director" at bounding box center [985, 532] width 87 height 19
click at [855, 422] on div at bounding box center [756, 400] width 1512 height 800
click at [35, 86] on icon at bounding box center [37, 90] width 19 height 19
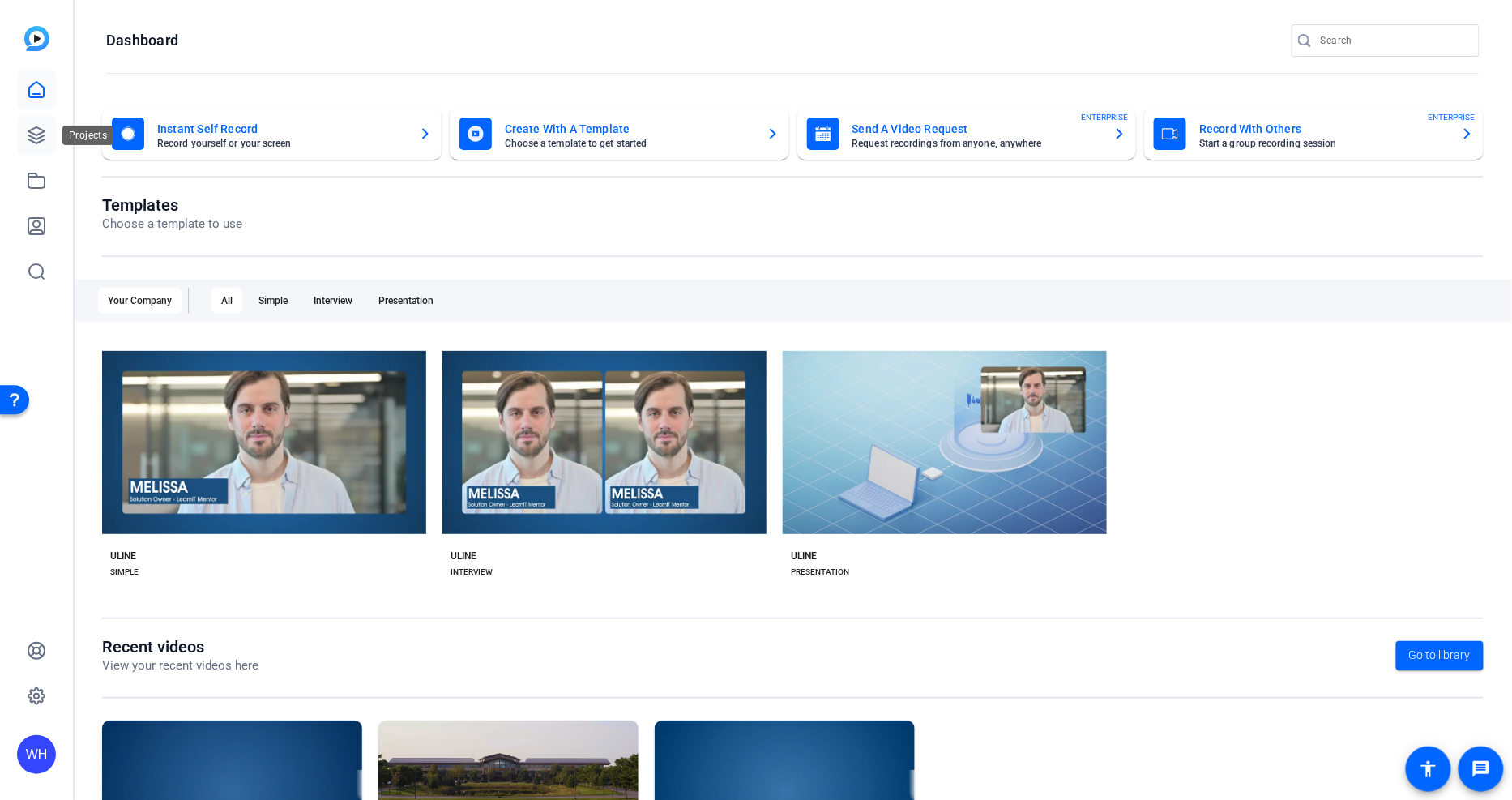
click at [45, 131] on icon at bounding box center [36, 135] width 17 height 17
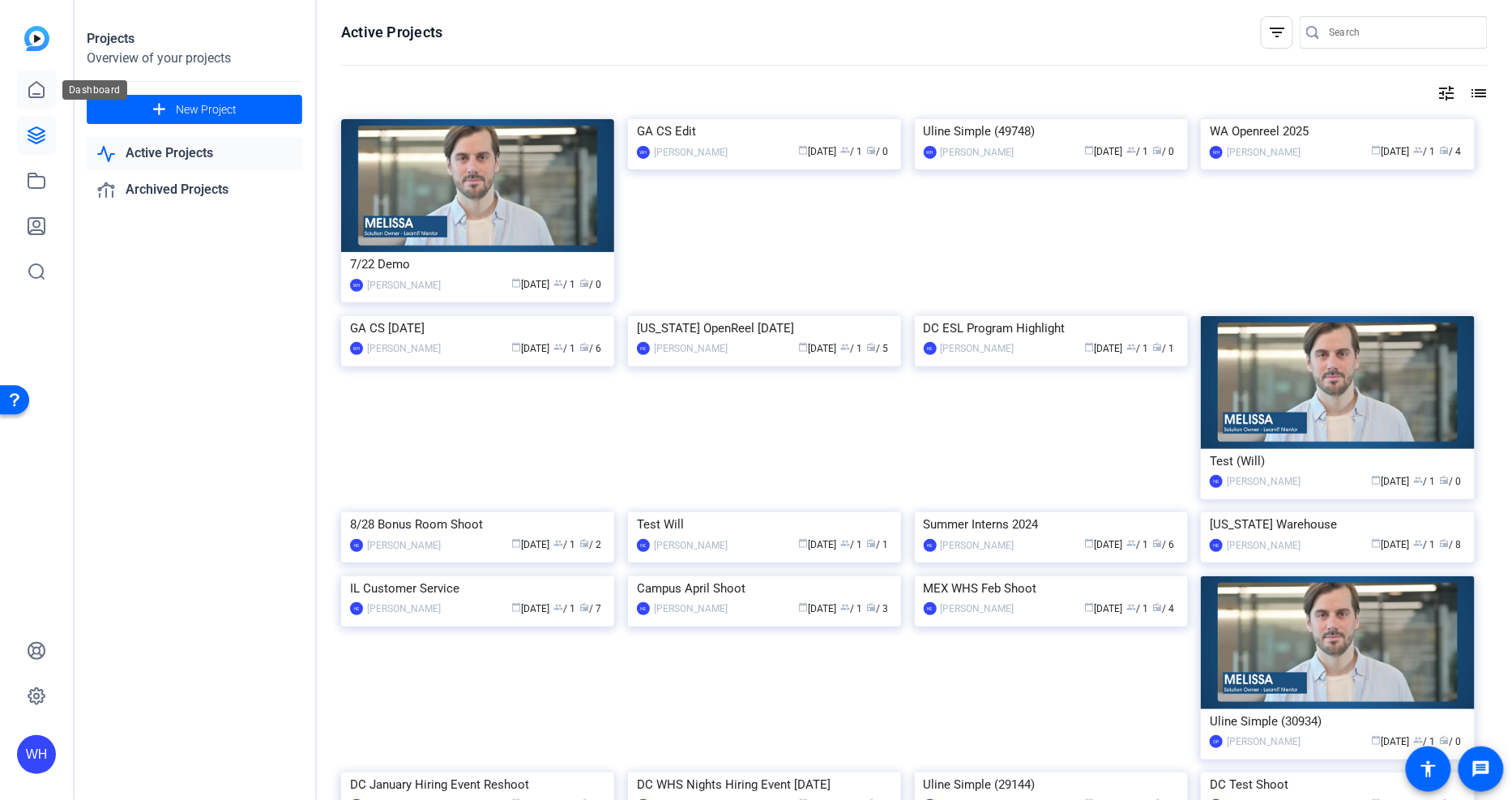
click at [37, 86] on icon at bounding box center [37, 90] width 19 height 19
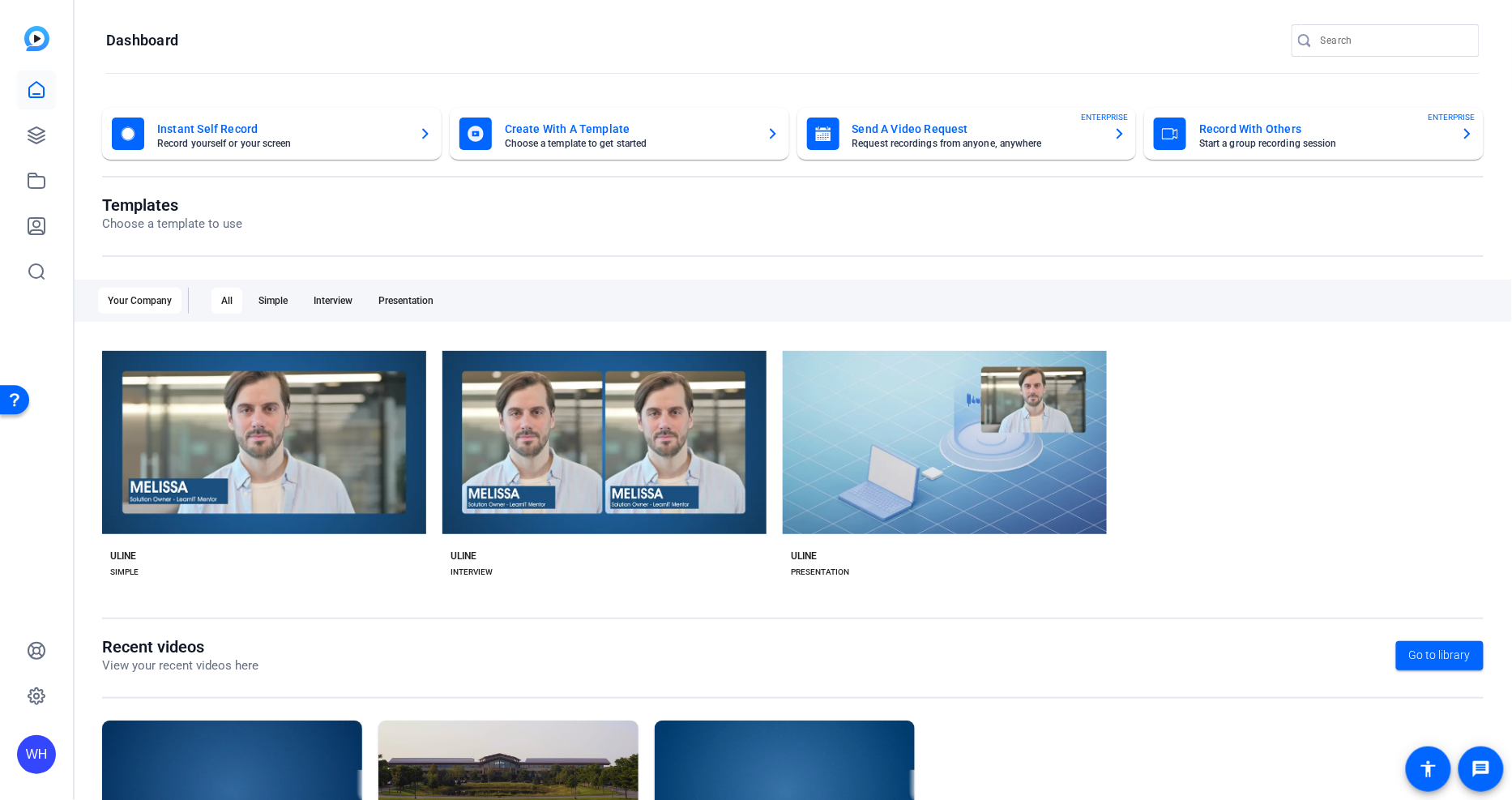
click at [1224, 136] on mat-card-title "Record With Others" at bounding box center [1323, 128] width 249 height 19
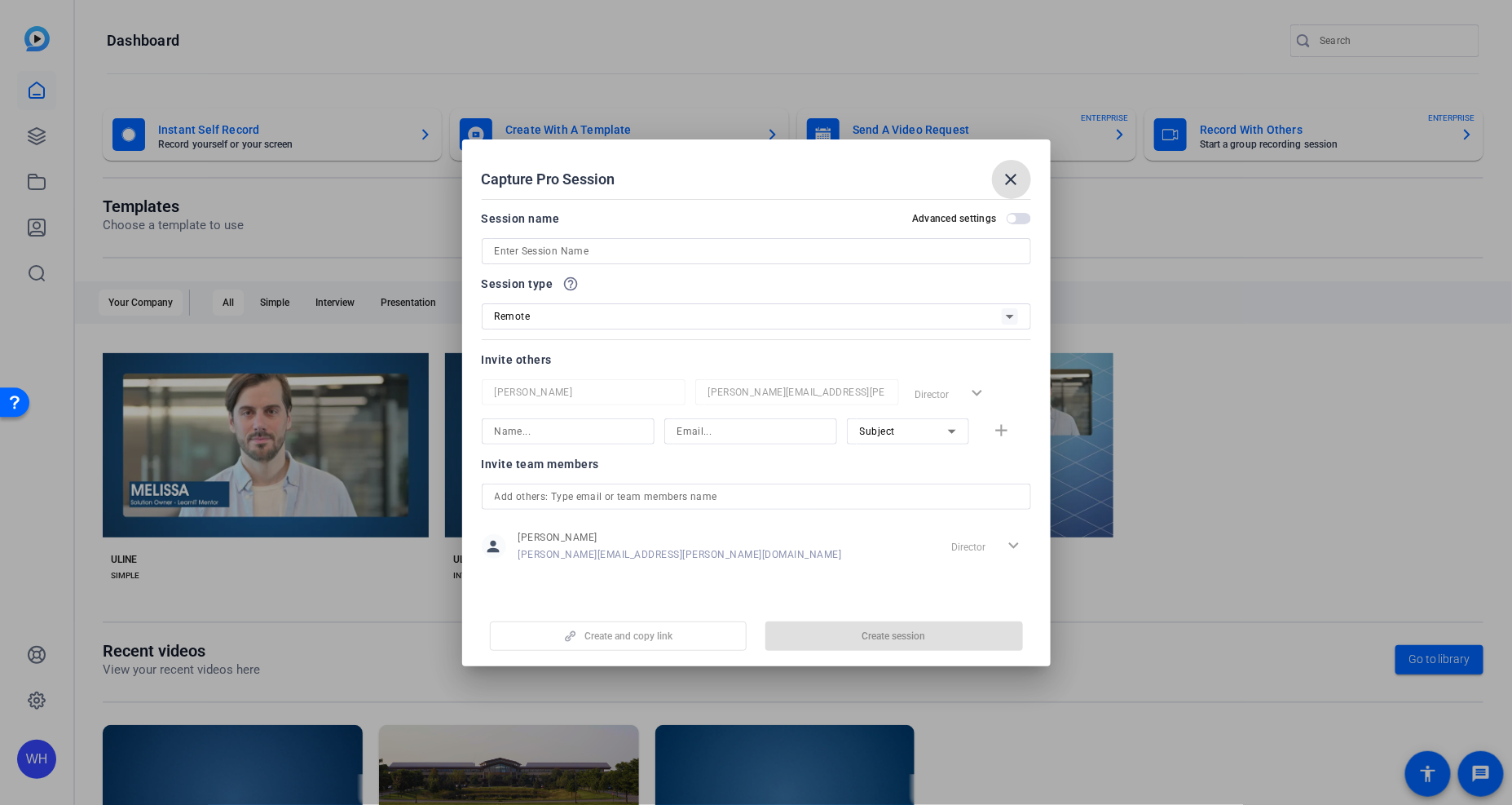
click at [709, 249] on input at bounding box center [756, 251] width 524 height 19
type input "PA 2025 Shoot"
click at [732, 313] on div "Remote" at bounding box center [748, 315] width 507 height 20
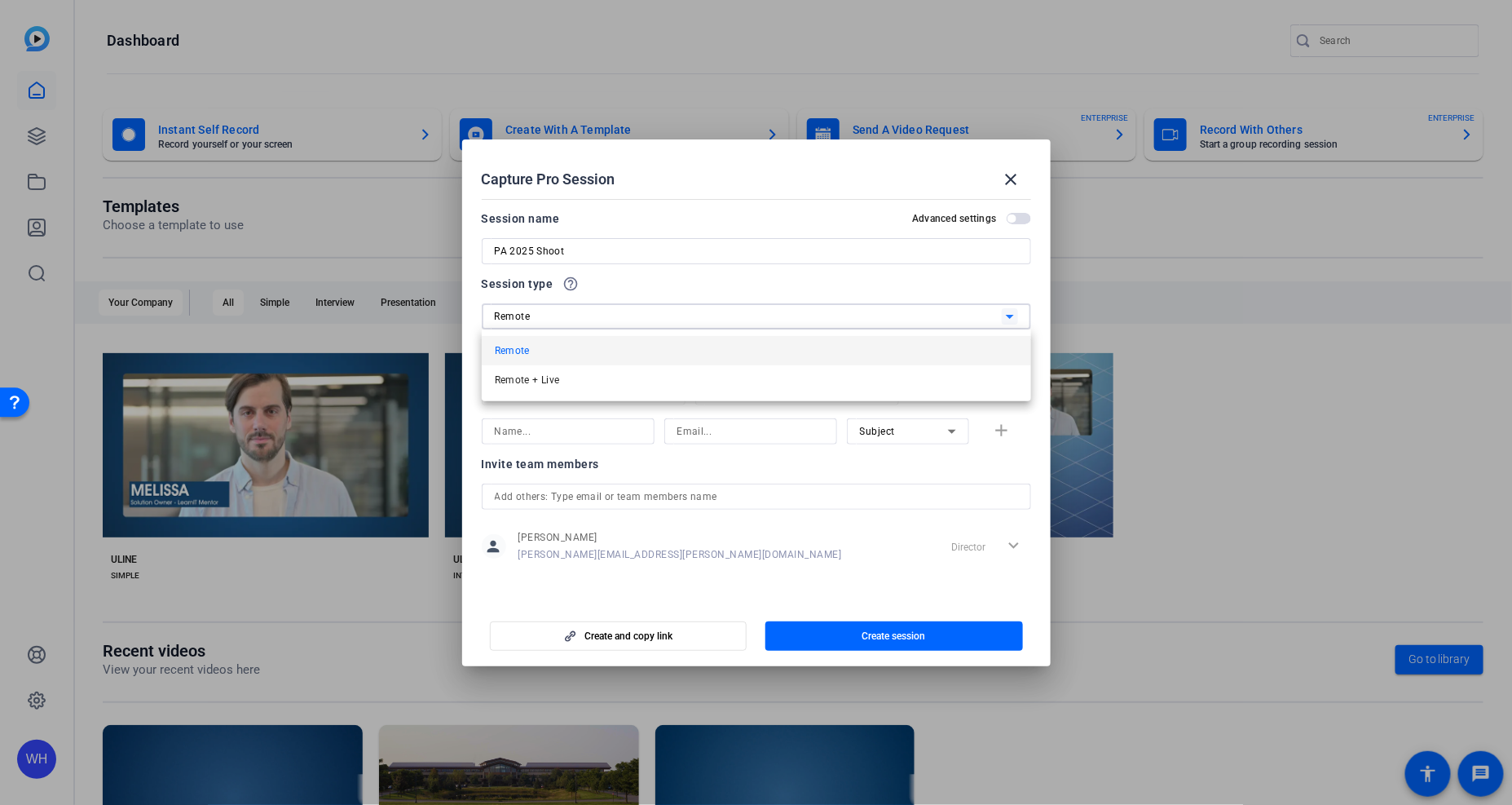
click at [712, 286] on div at bounding box center [756, 402] width 1512 height 805
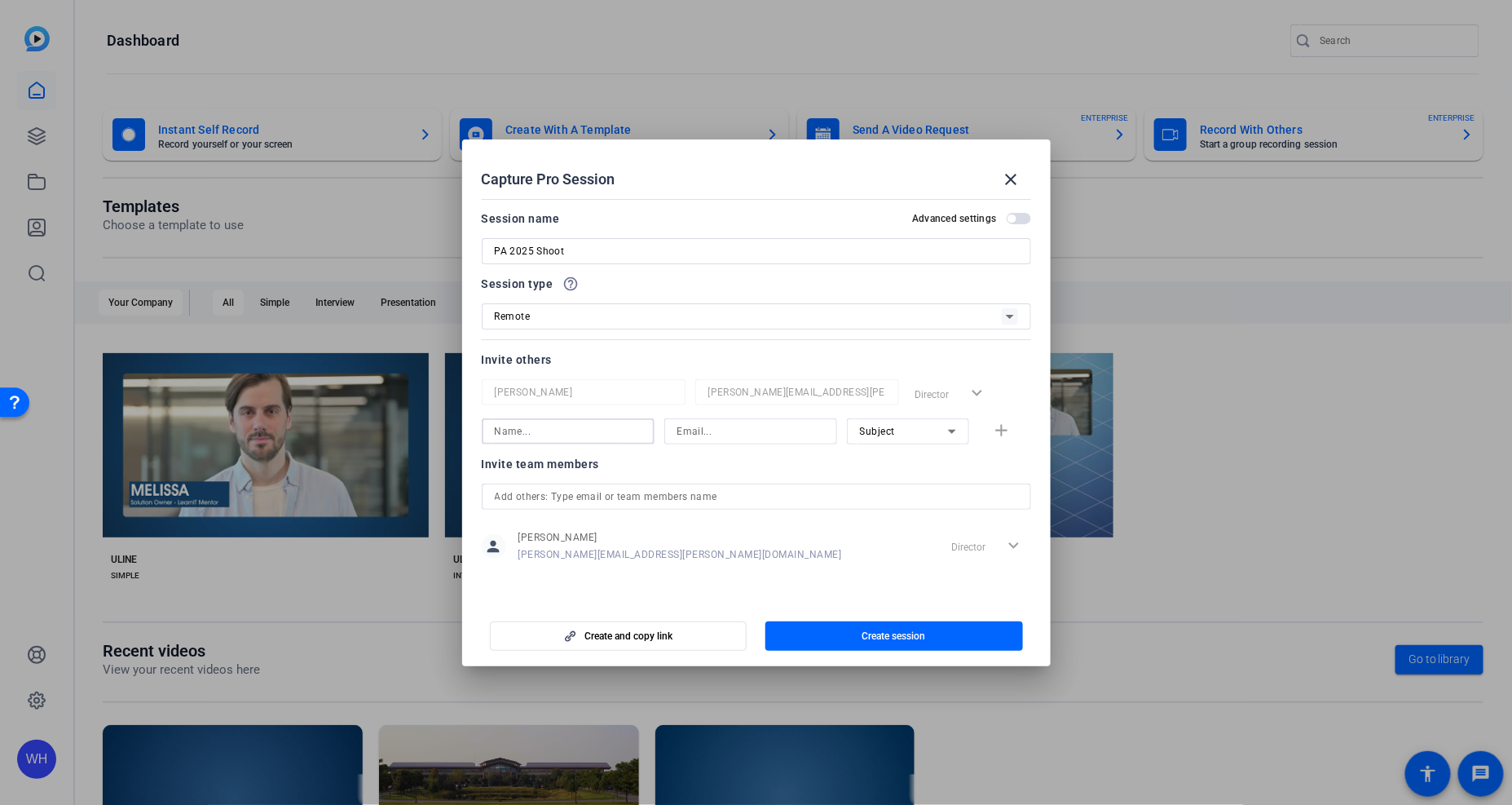
click at [539, 427] on input at bounding box center [568, 432] width 147 height 19
type input "[PERSON_NAME]"
click at [721, 428] on input at bounding box center [750, 432] width 147 height 19
type input "[PERSON_NAME][EMAIL_ADDRESS][PERSON_NAME][DOMAIN_NAME]"
click at [922, 432] on div "Subject" at bounding box center [904, 431] width 88 height 20
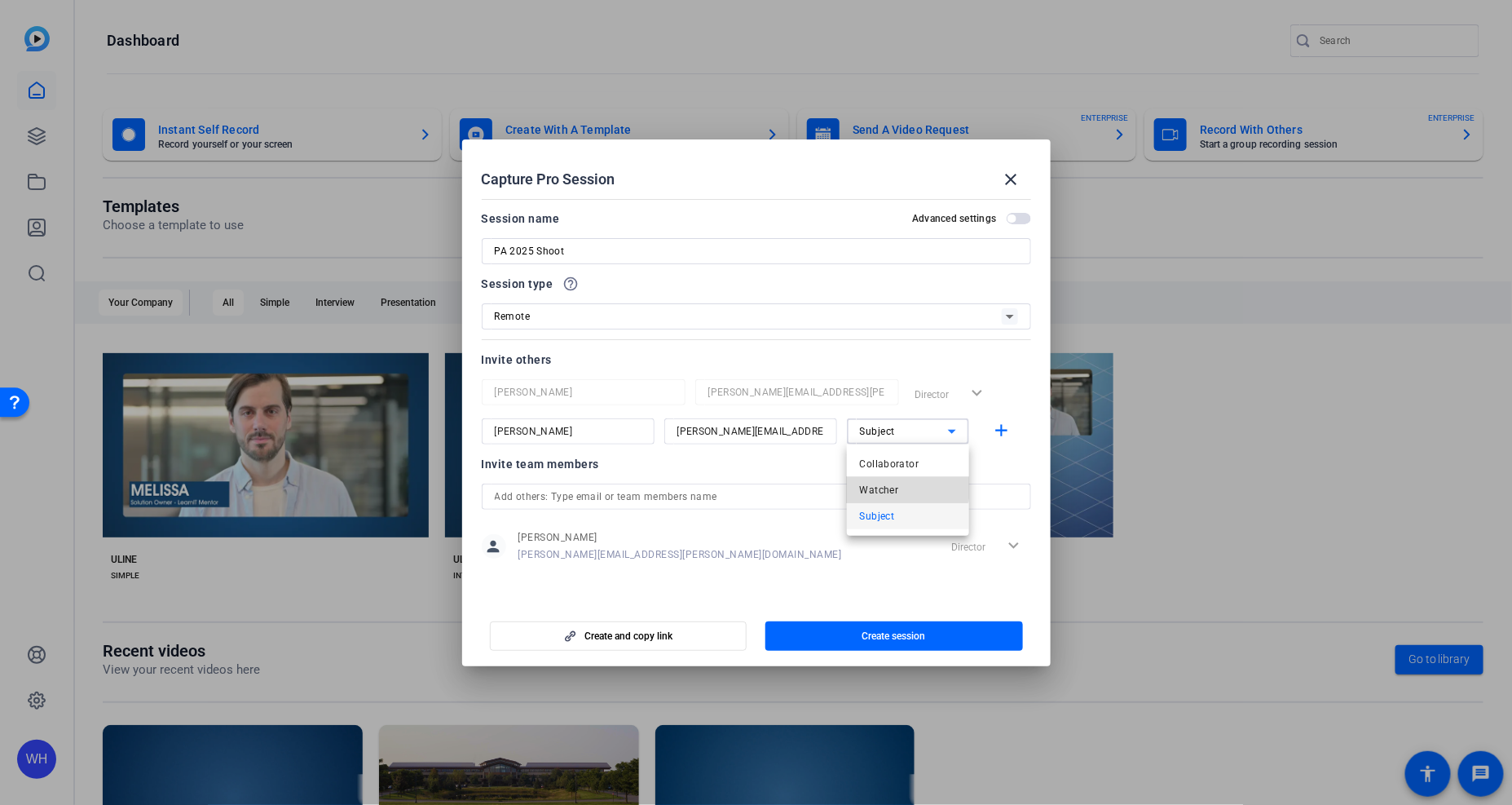
click at [886, 488] on span "Watcher" at bounding box center [879, 490] width 40 height 19
click at [902, 453] on div at bounding box center [908, 453] width 122 height 18
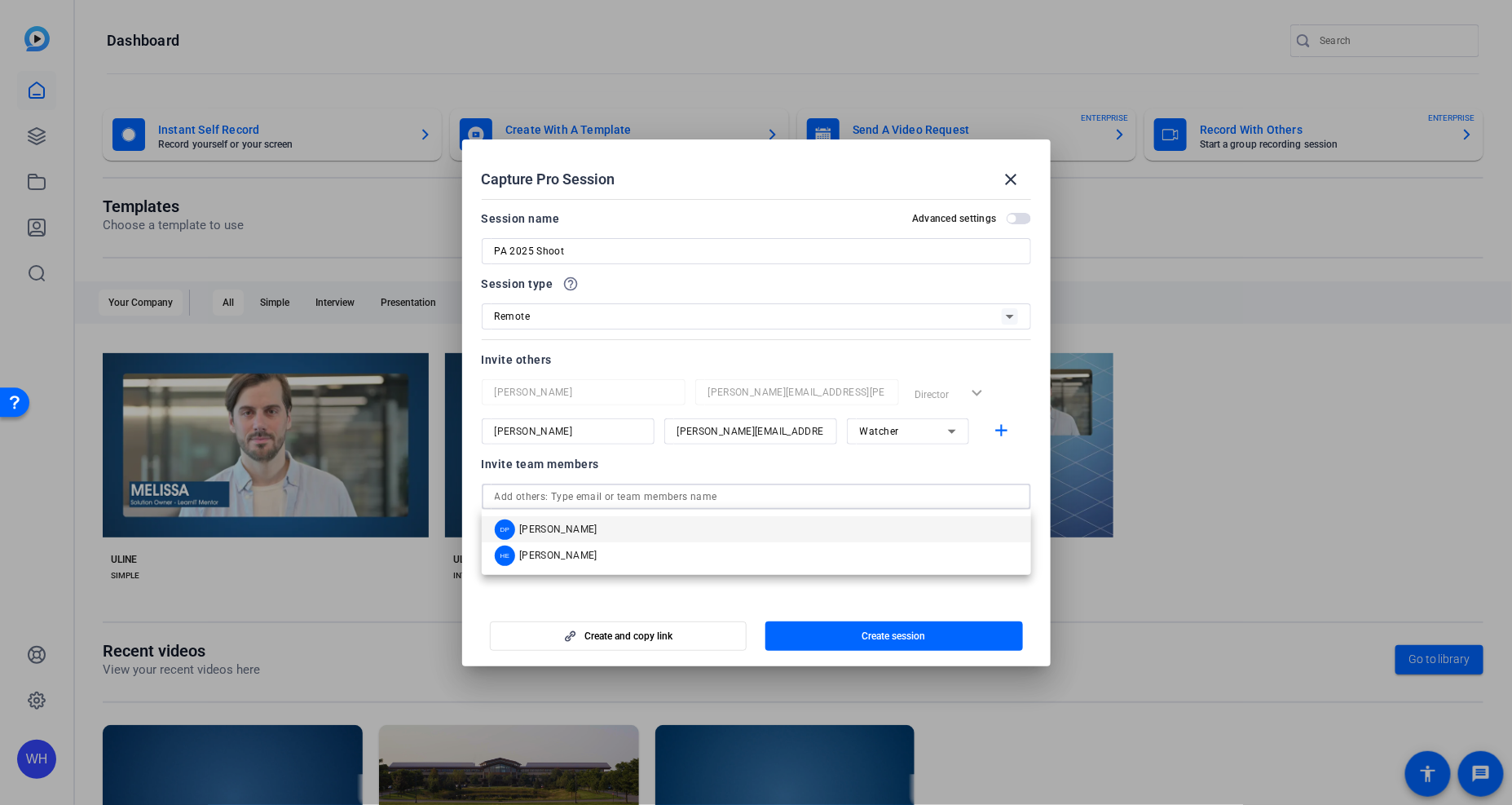
click at [671, 500] on input "text" at bounding box center [756, 497] width 524 height 19
type input "[PERSON_NAME][EMAIL_ADDRESS][PERSON_NAME][DOMAIN_NAME]"
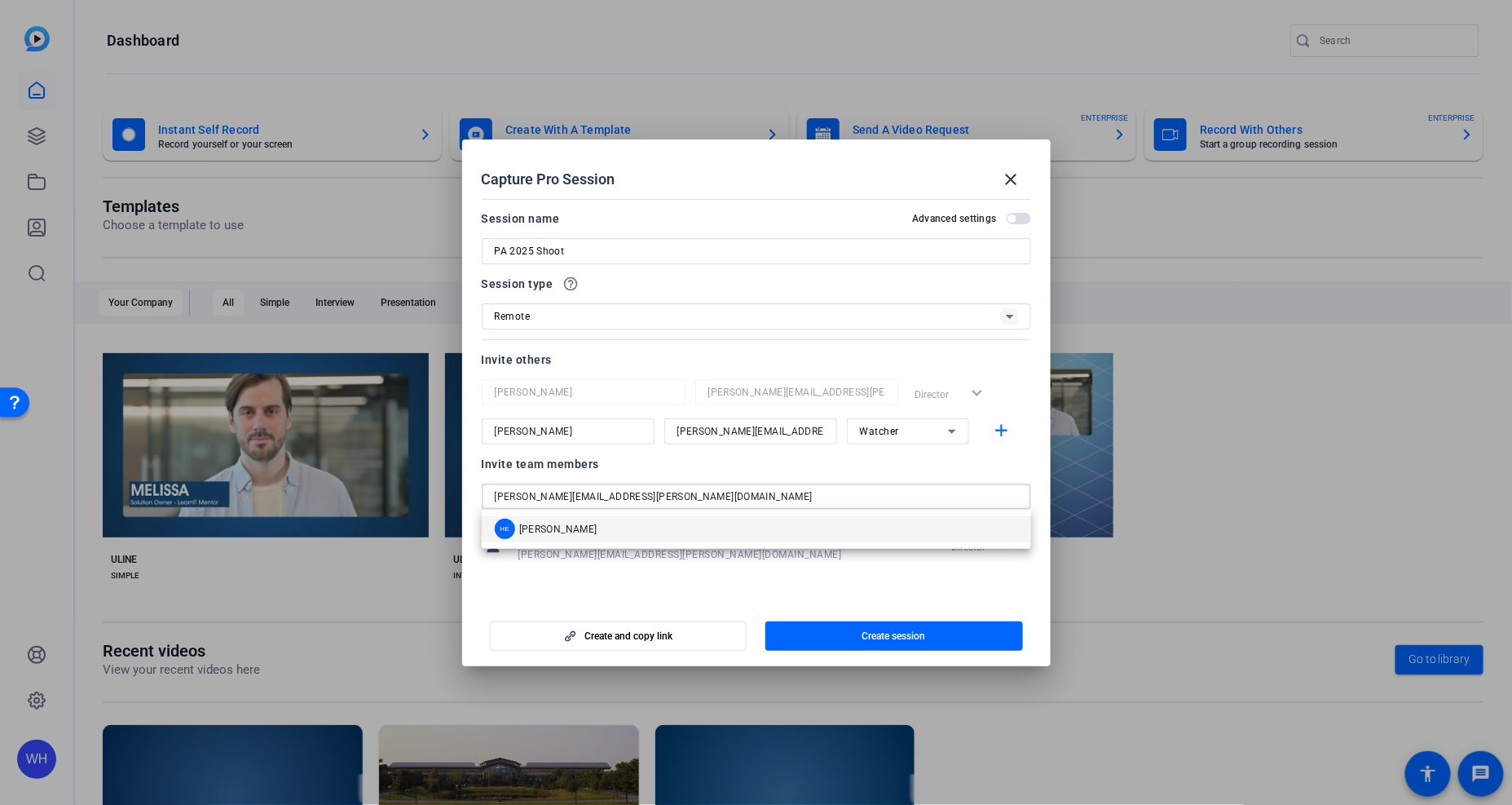
click at [585, 531] on mat-option "HE Haley Egle" at bounding box center [756, 529] width 549 height 26
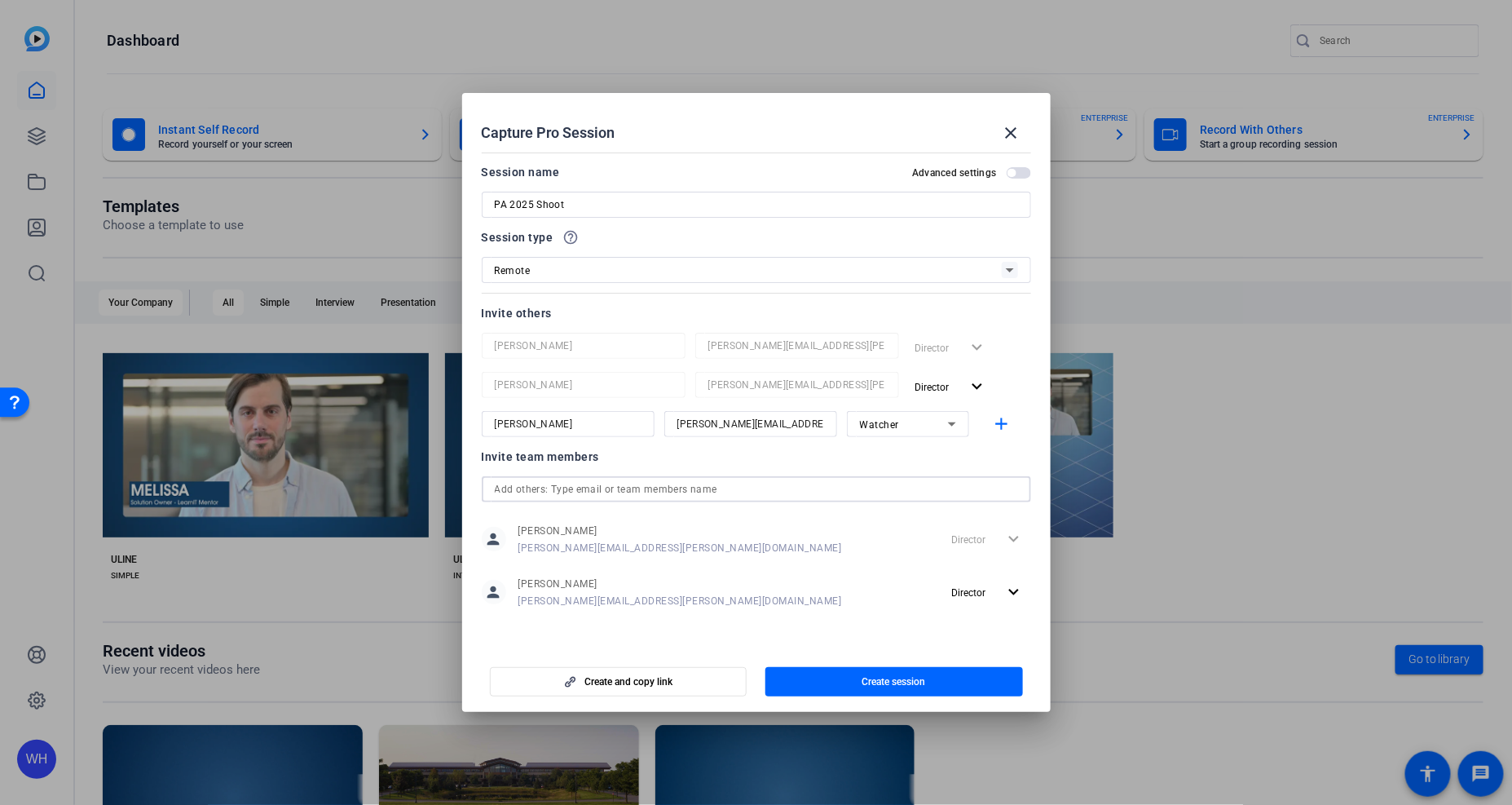
type input "[PERSON_NAME][EMAIL_ADDRESS][PERSON_NAME][DOMAIN_NAME]"
click at [856, 679] on span "button" at bounding box center [893, 681] width 257 height 40
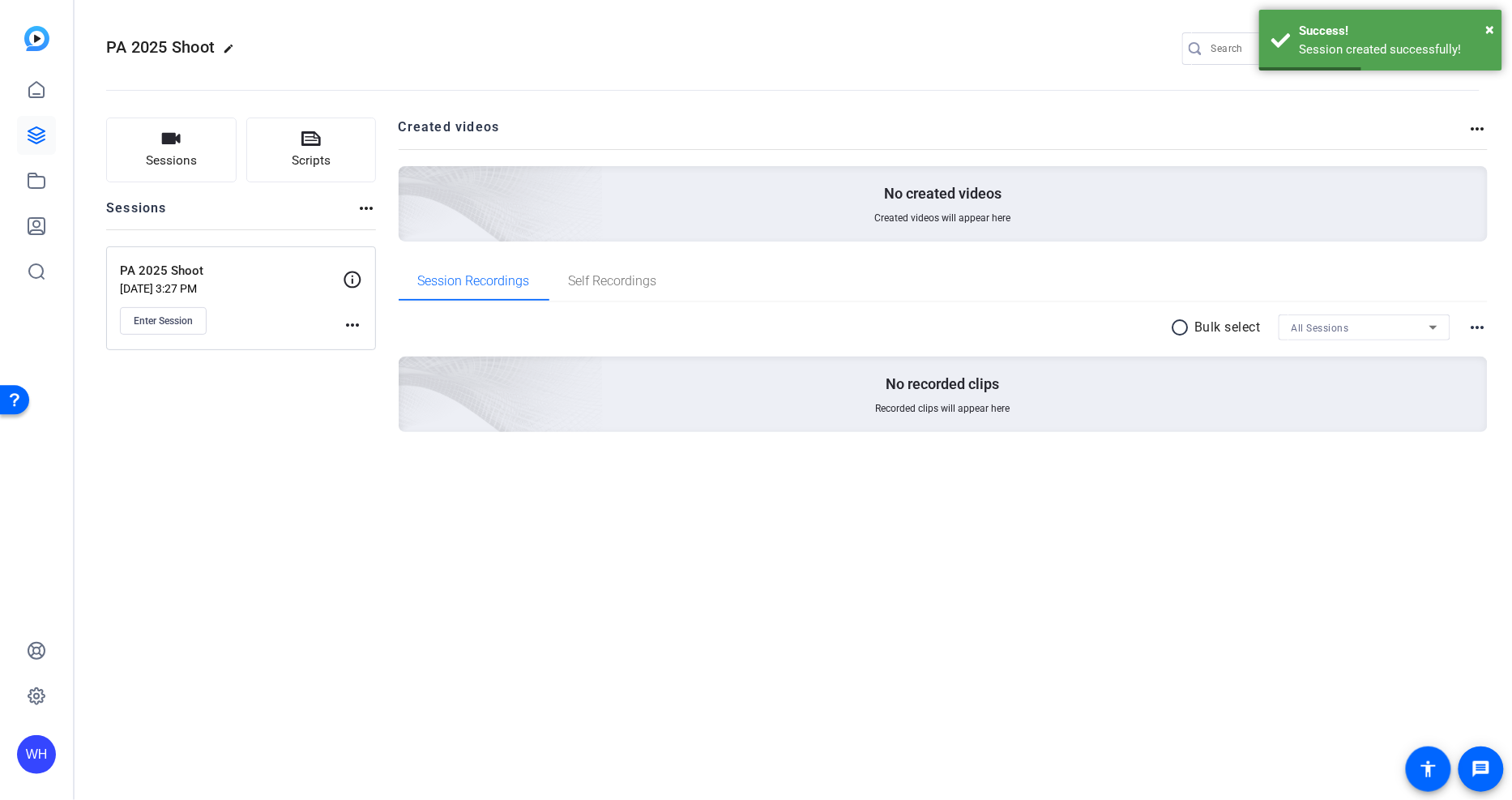
click at [349, 318] on mat-icon "more_horiz" at bounding box center [353, 325] width 19 height 19
click at [1186, 117] on div at bounding box center [756, 400] width 1512 height 800
click at [1493, 34] on span "×" at bounding box center [1490, 29] width 9 height 19
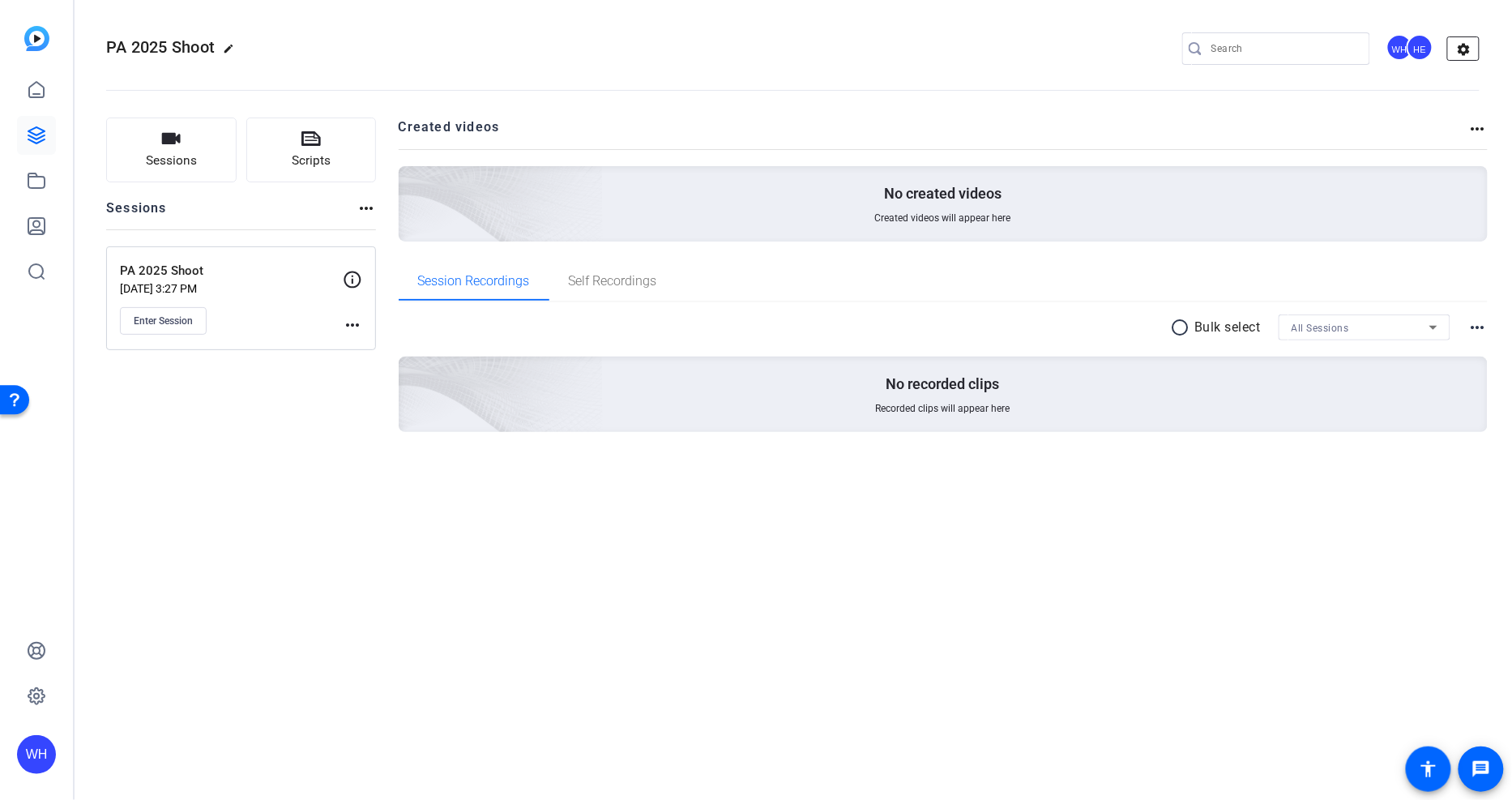
click at [1470, 45] on mat-icon "settings" at bounding box center [1463, 50] width 32 height 24
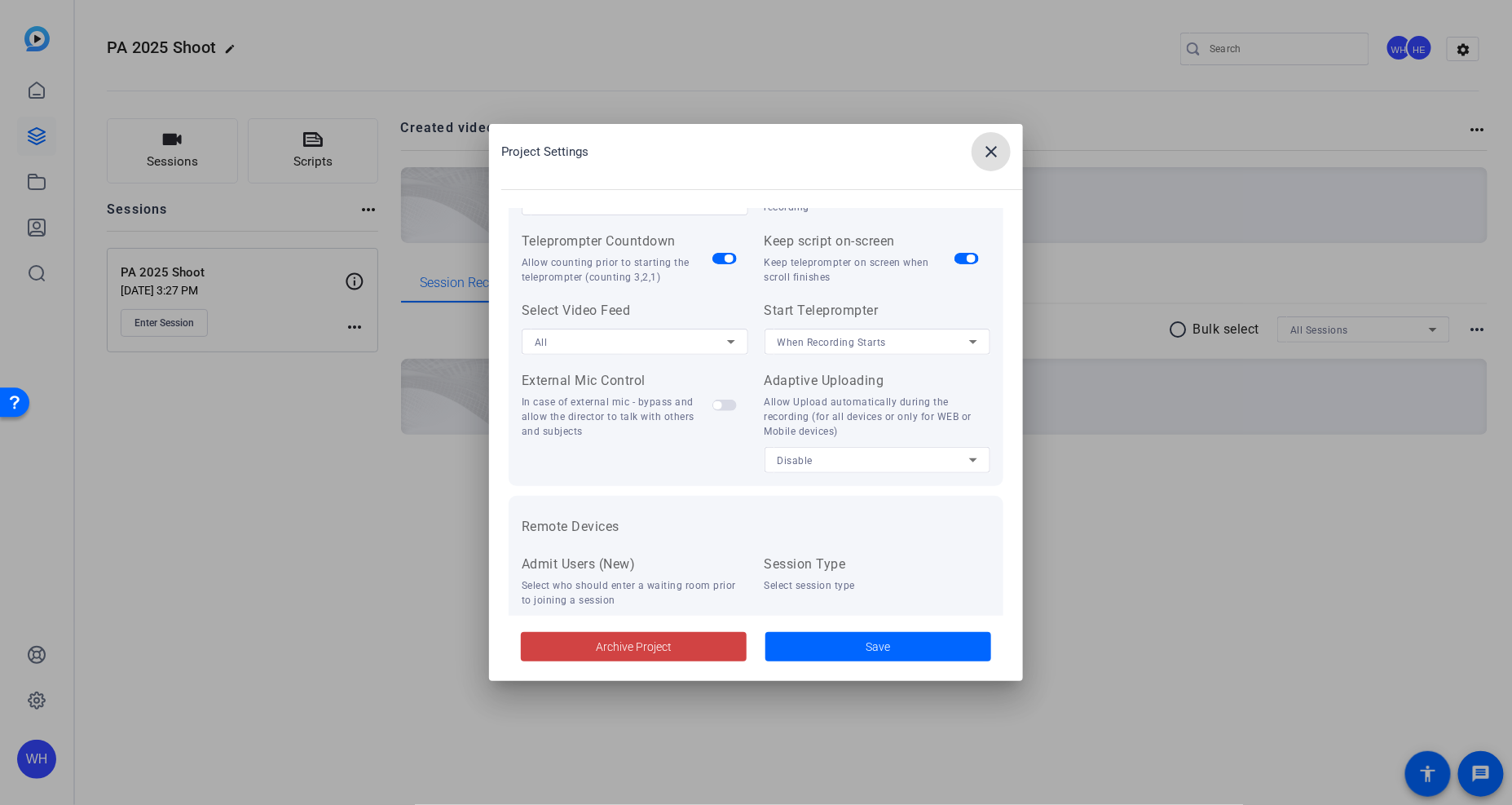
scroll to position [336, 0]
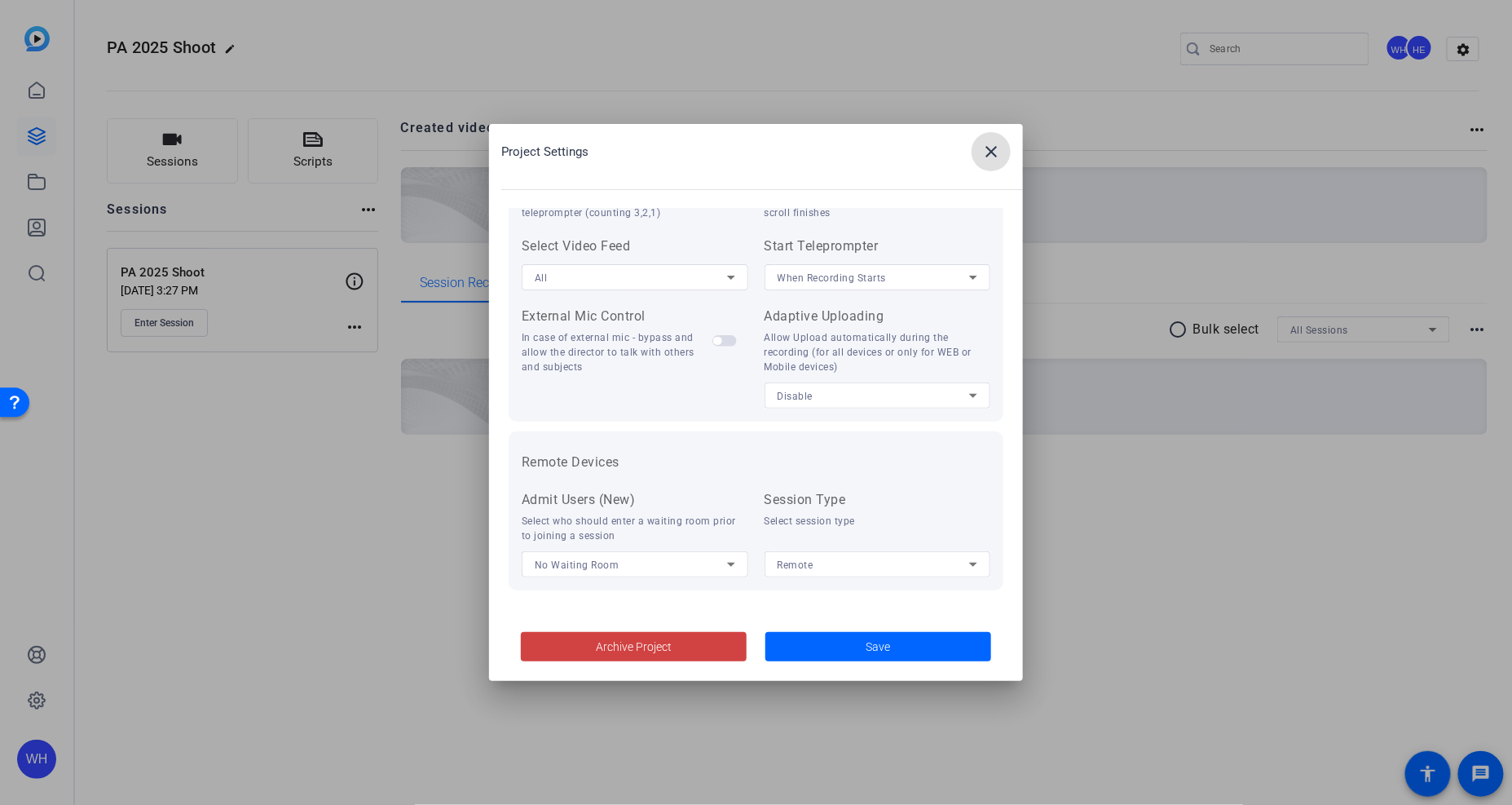
click at [834, 400] on div "Disable" at bounding box center [873, 395] width 192 height 20
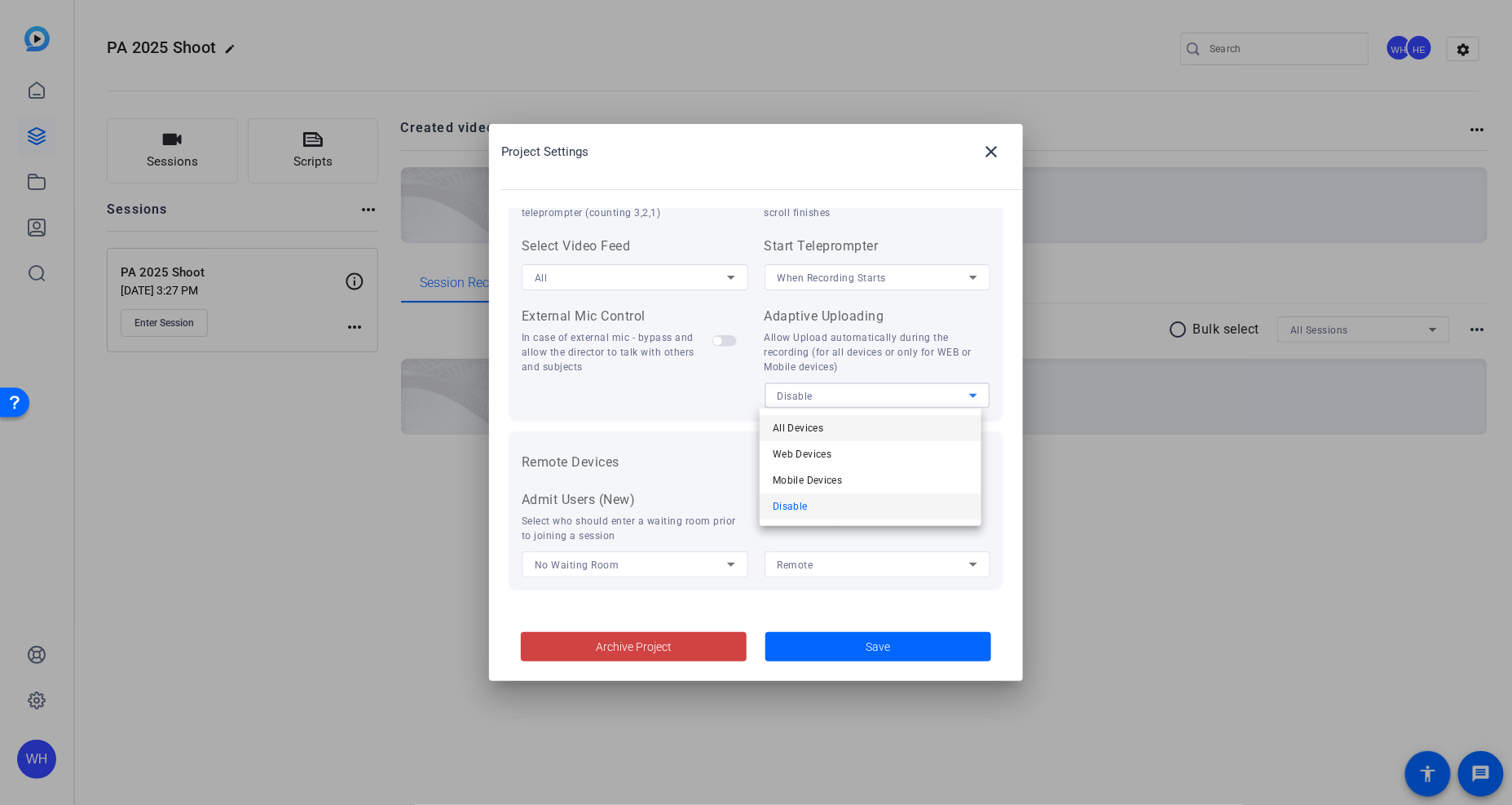
click at [813, 435] on span "All Devices" at bounding box center [799, 428] width 51 height 19
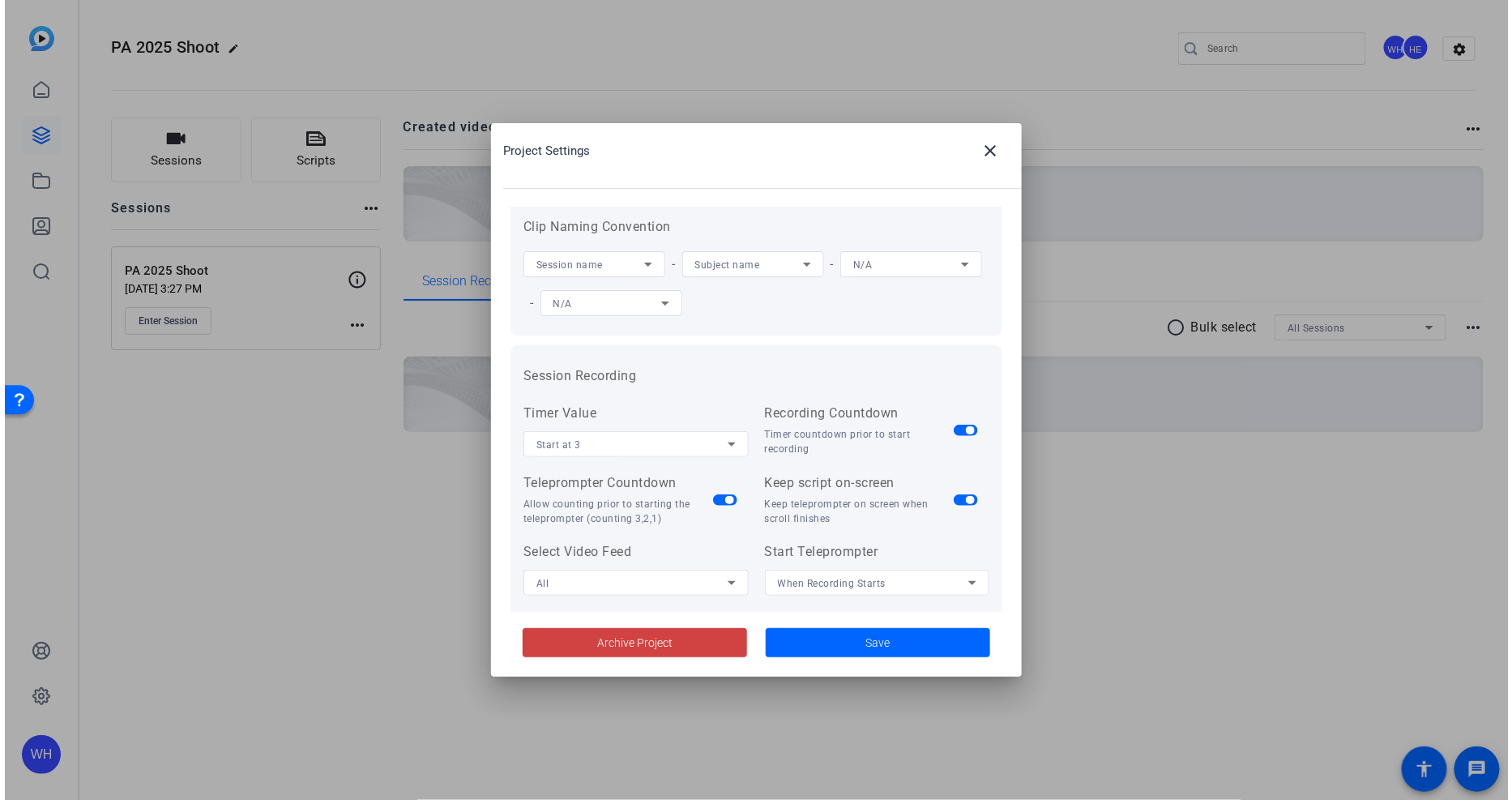
scroll to position [0, 0]
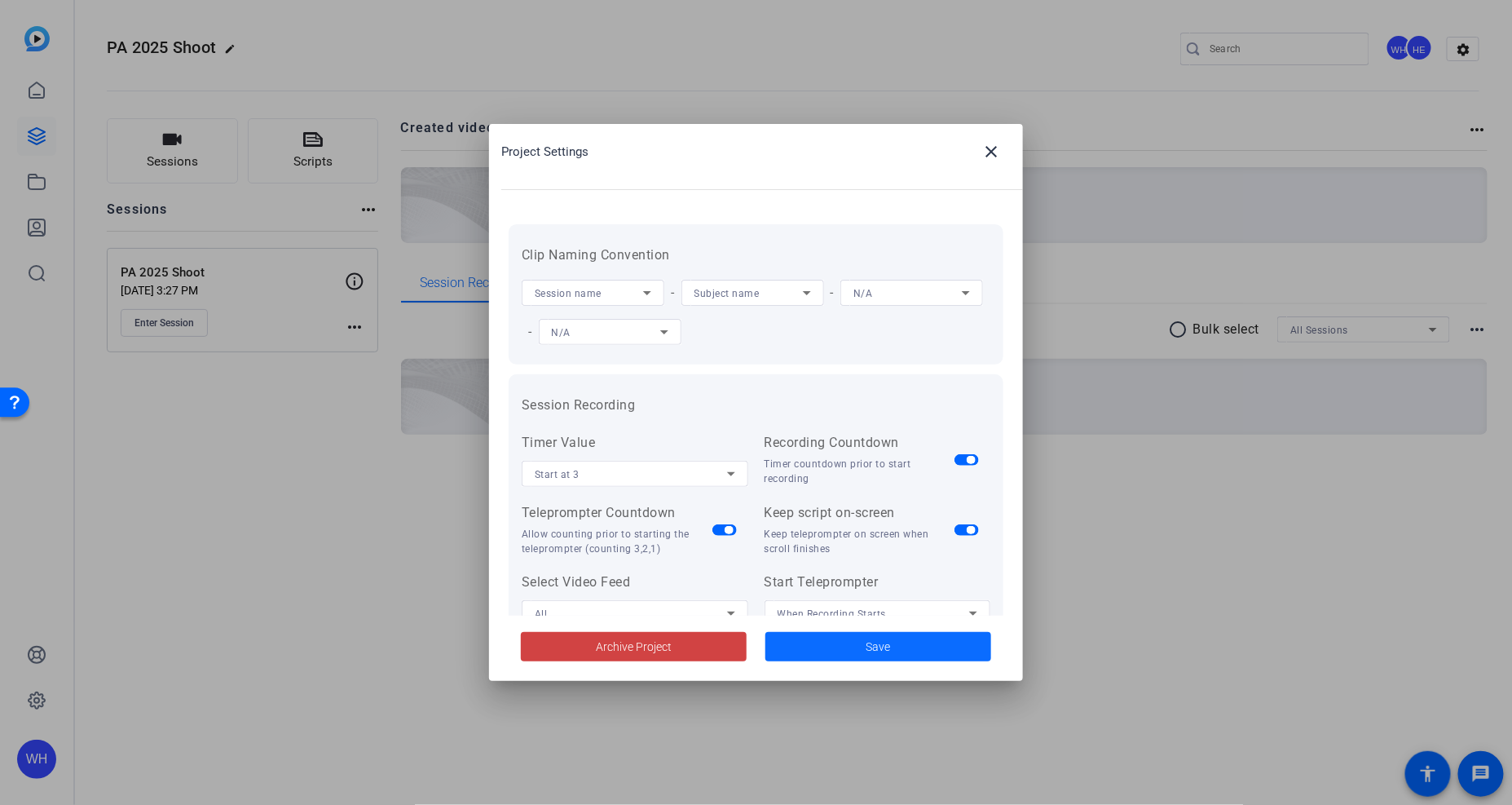
click at [832, 640] on span at bounding box center [878, 647] width 226 height 40
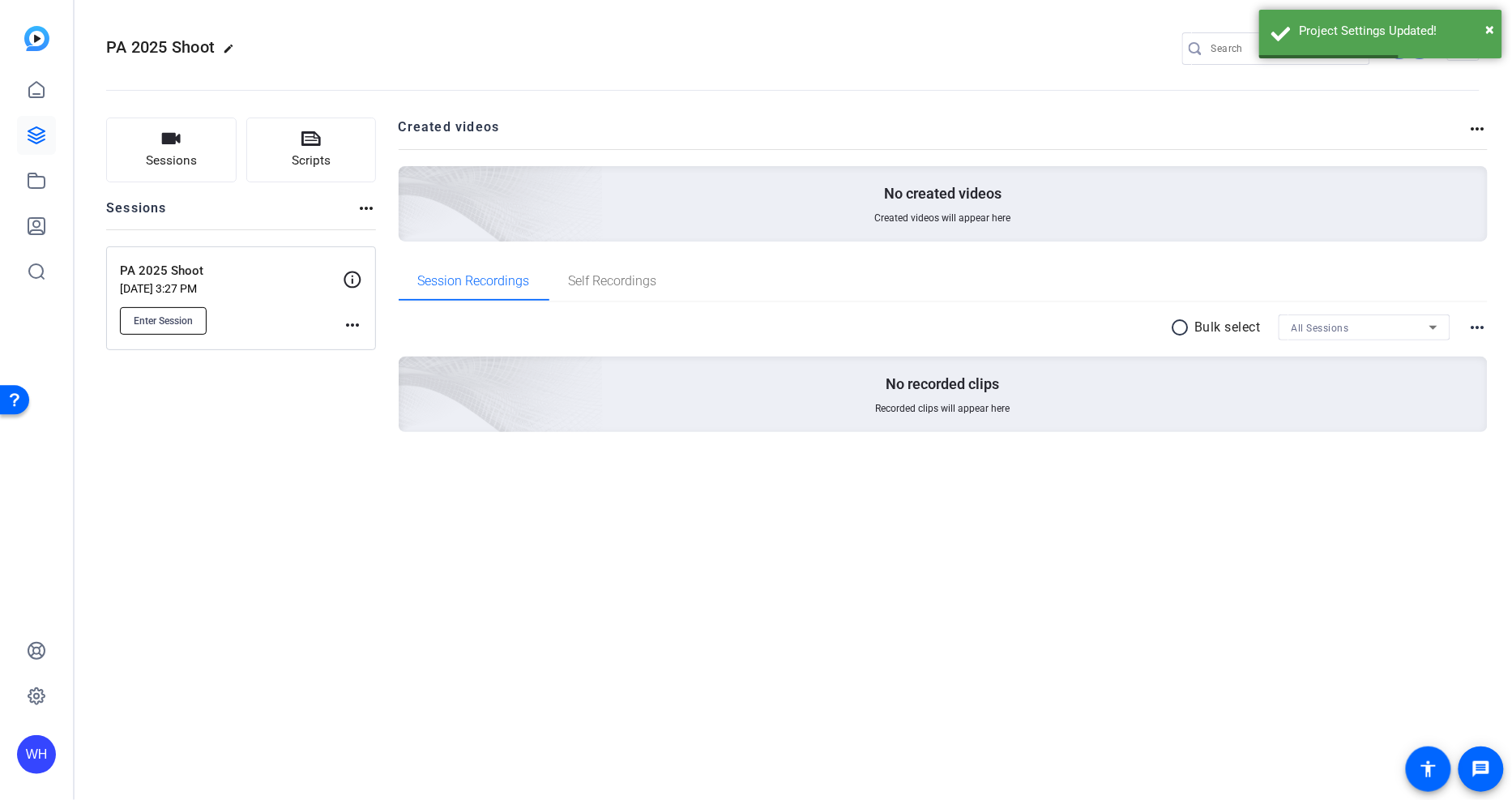
click at [173, 322] on span "Enter Session" at bounding box center [163, 321] width 59 height 13
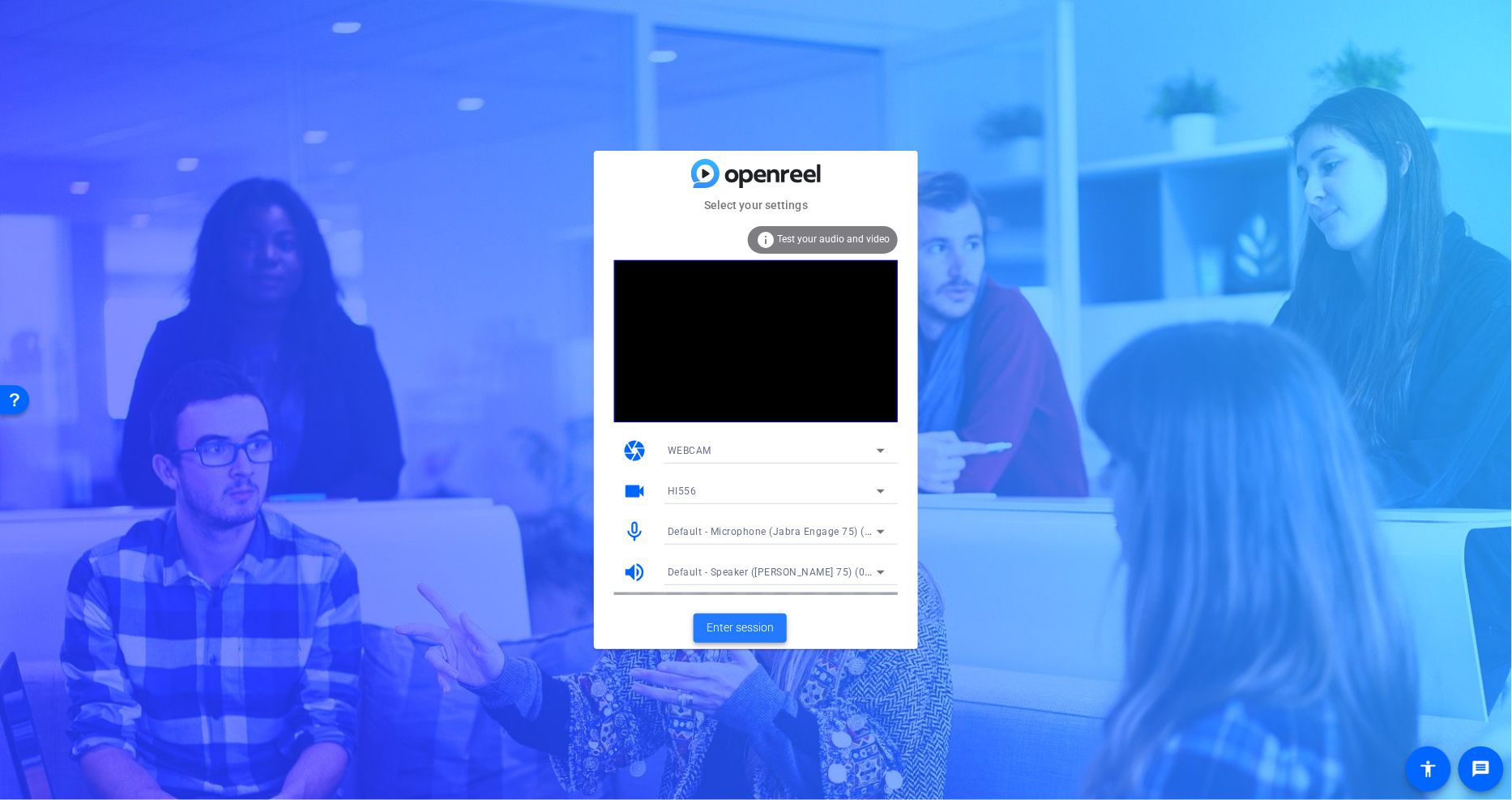
click at [734, 617] on span at bounding box center [739, 628] width 93 height 39
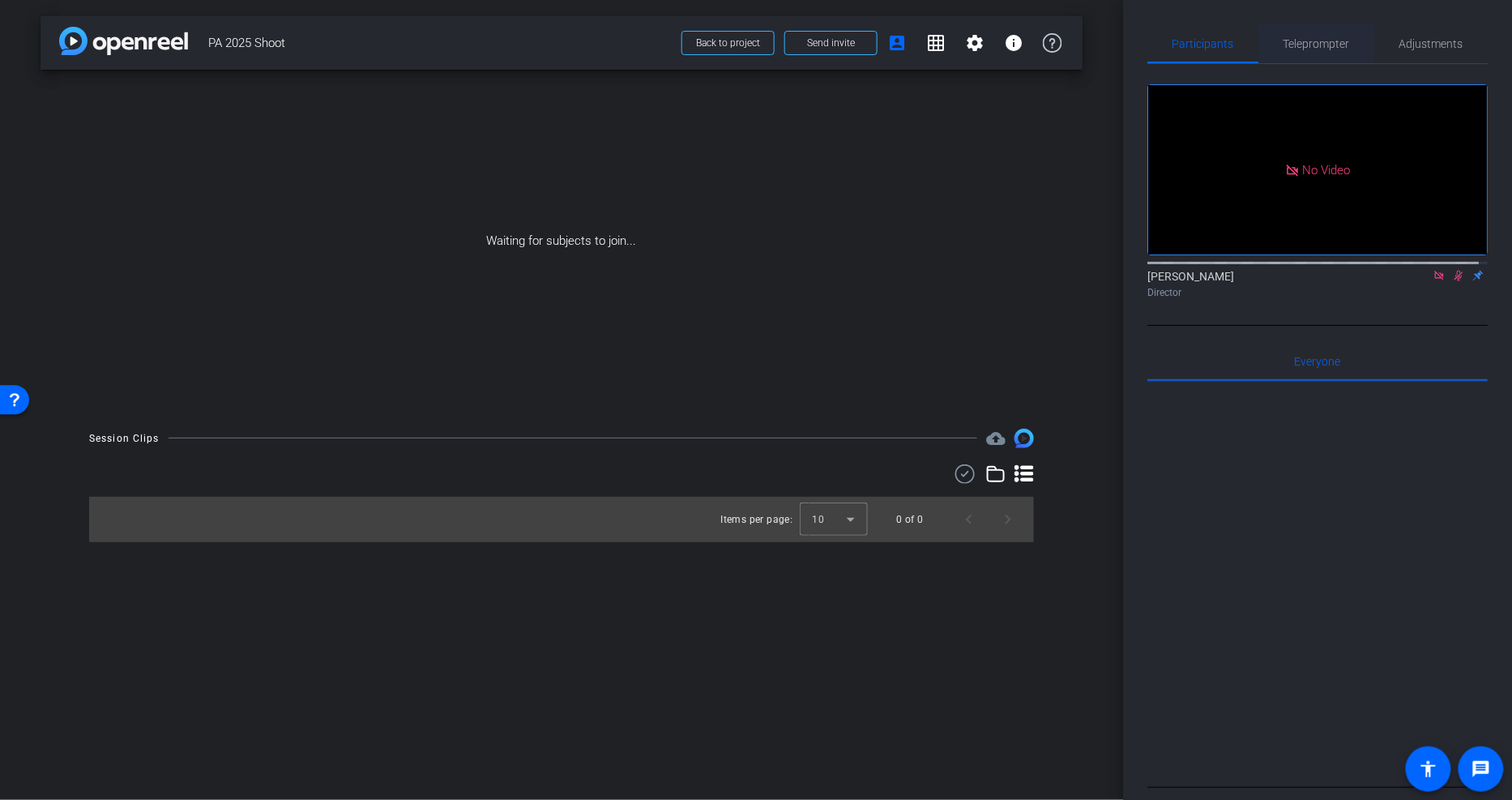
click at [1330, 43] on span "Teleprompter" at bounding box center [1316, 44] width 66 height 11
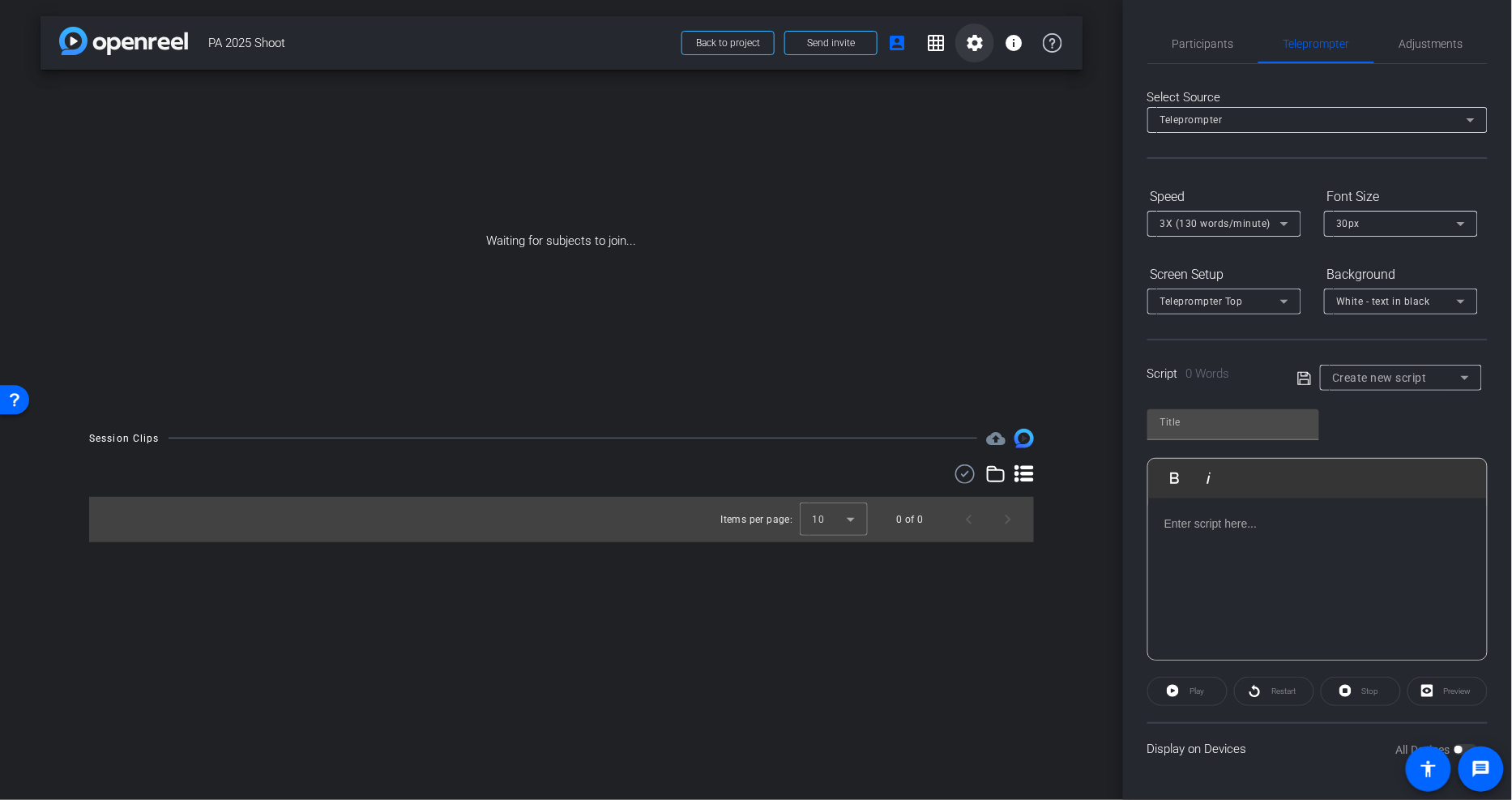
click at [972, 41] on mat-icon "settings" at bounding box center [974, 43] width 19 height 19
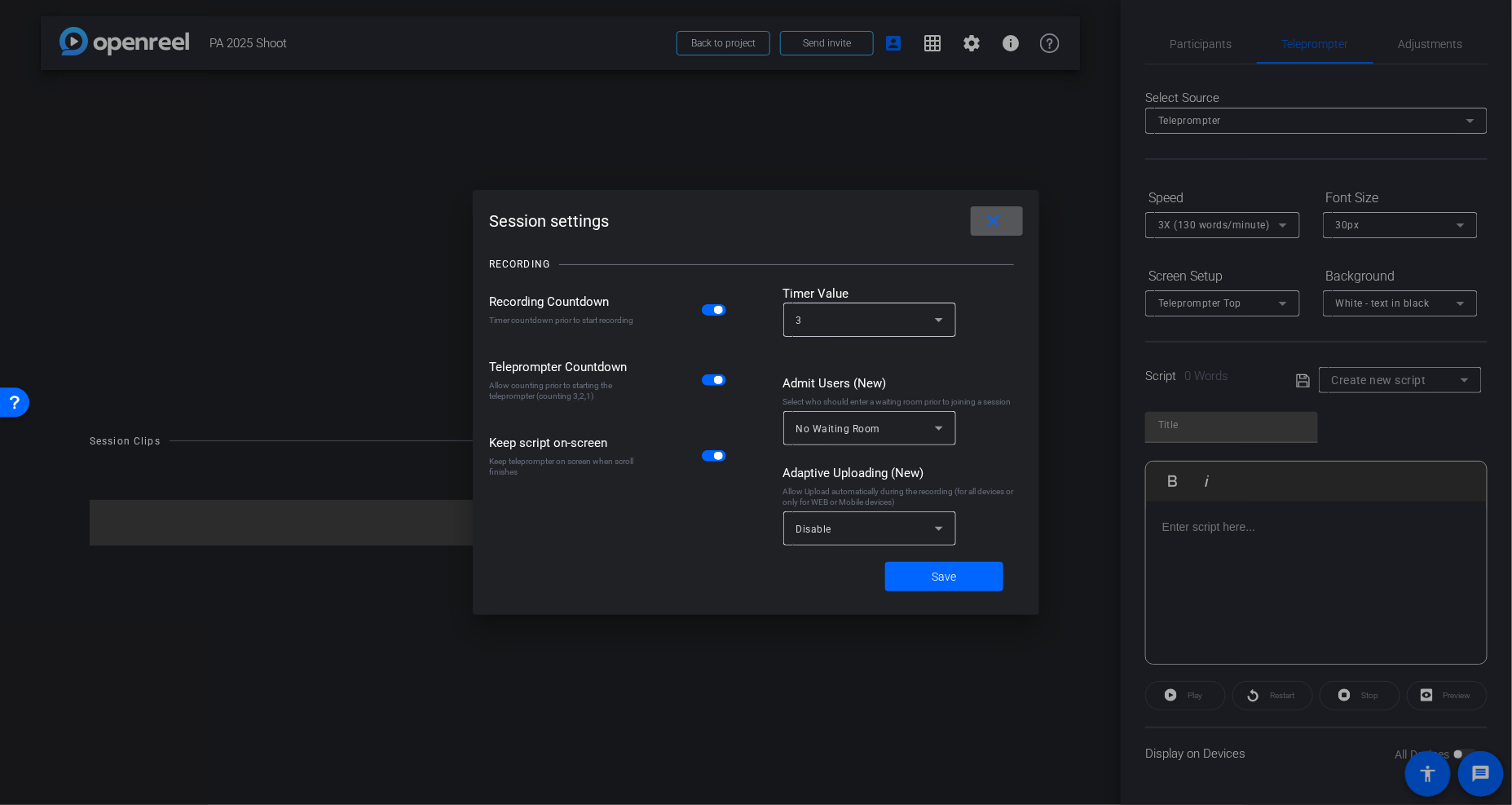
click at [714, 380] on span "button" at bounding box center [718, 380] width 8 height 8
click at [712, 458] on span "button" at bounding box center [714, 455] width 25 height 11
click at [845, 530] on div "Disable" at bounding box center [866, 528] width 139 height 20
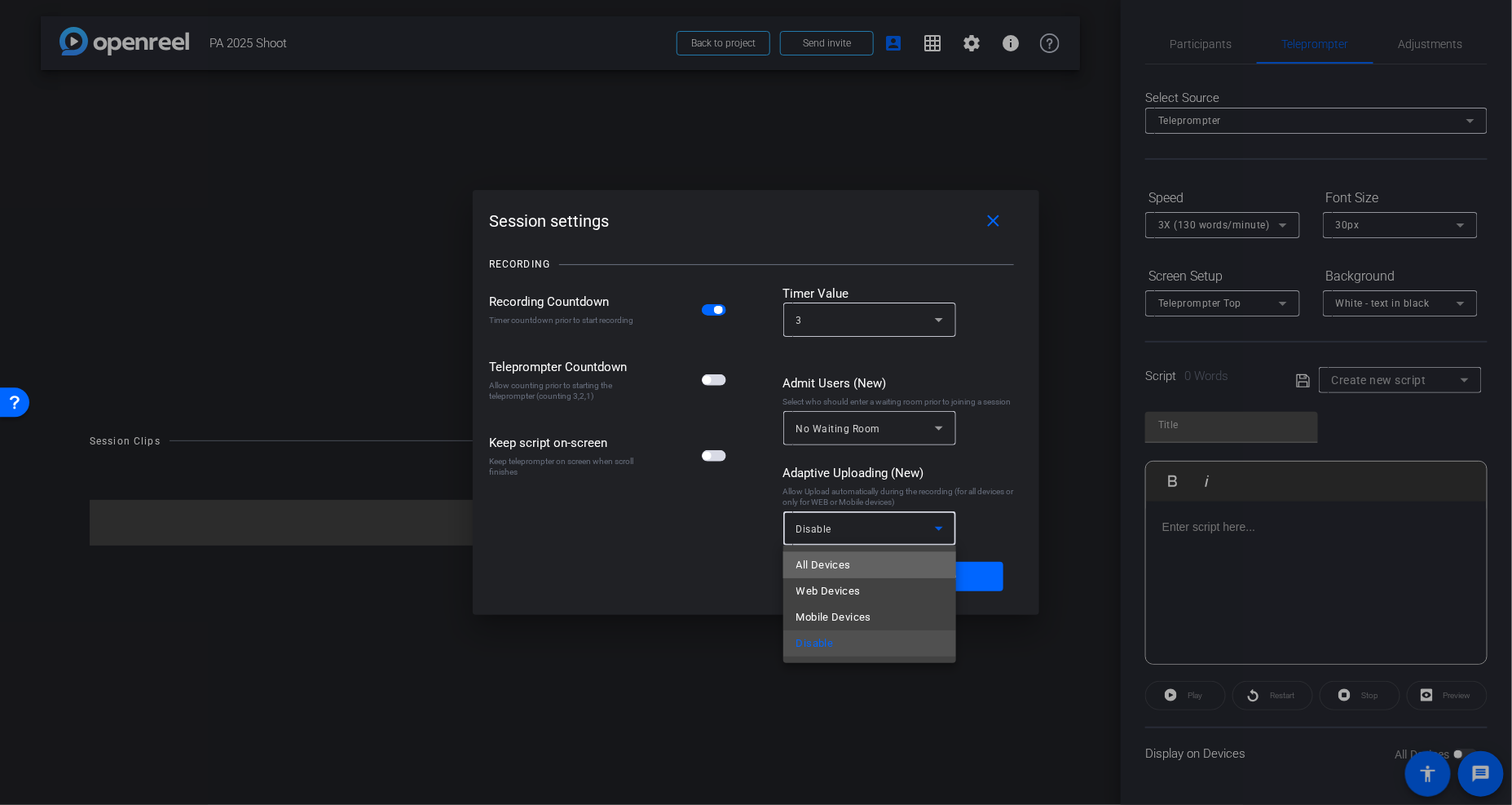
click at [829, 562] on span "All Devices" at bounding box center [824, 565] width 54 height 19
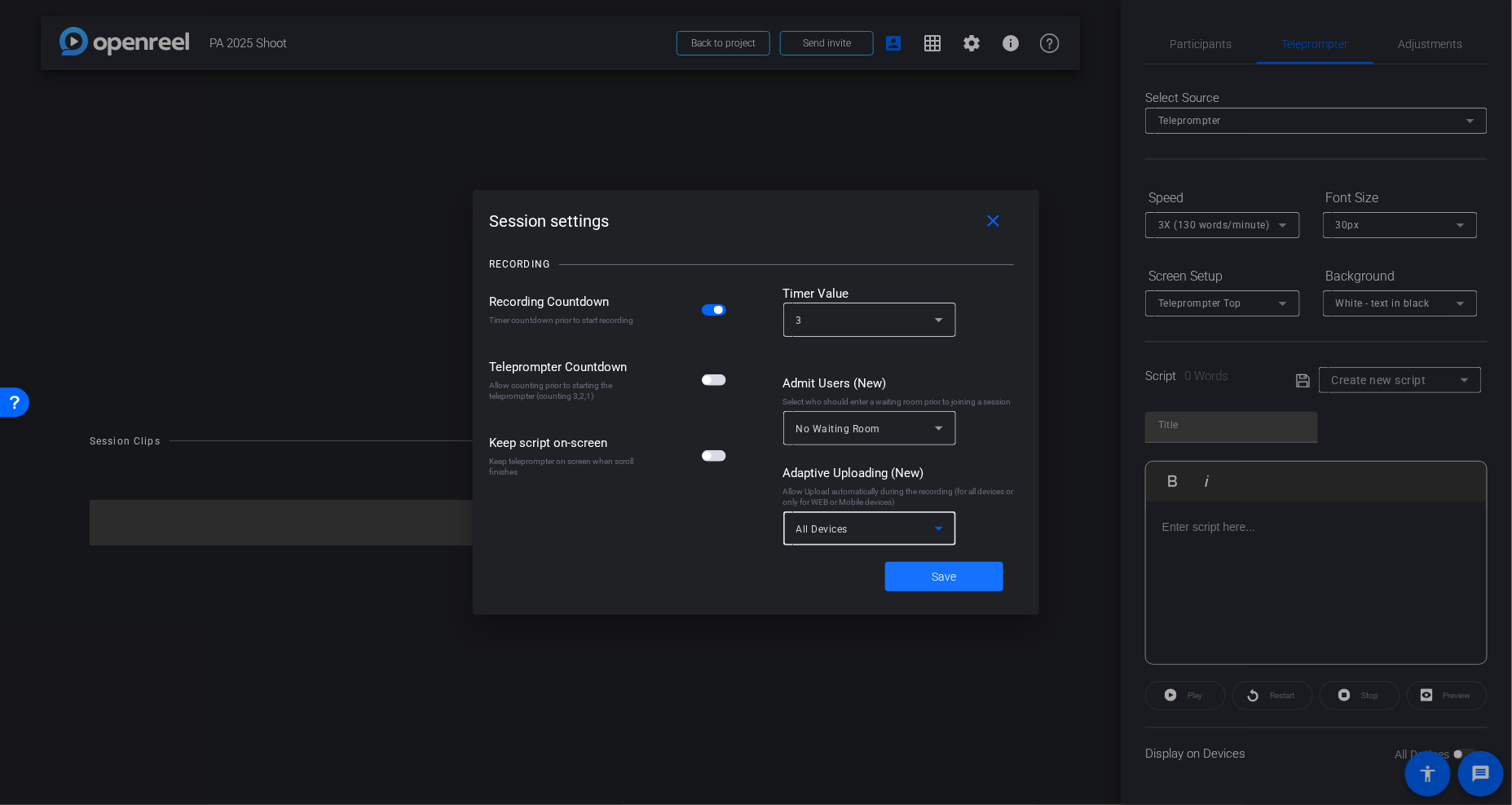
click at [928, 574] on span at bounding box center [944, 577] width 119 height 40
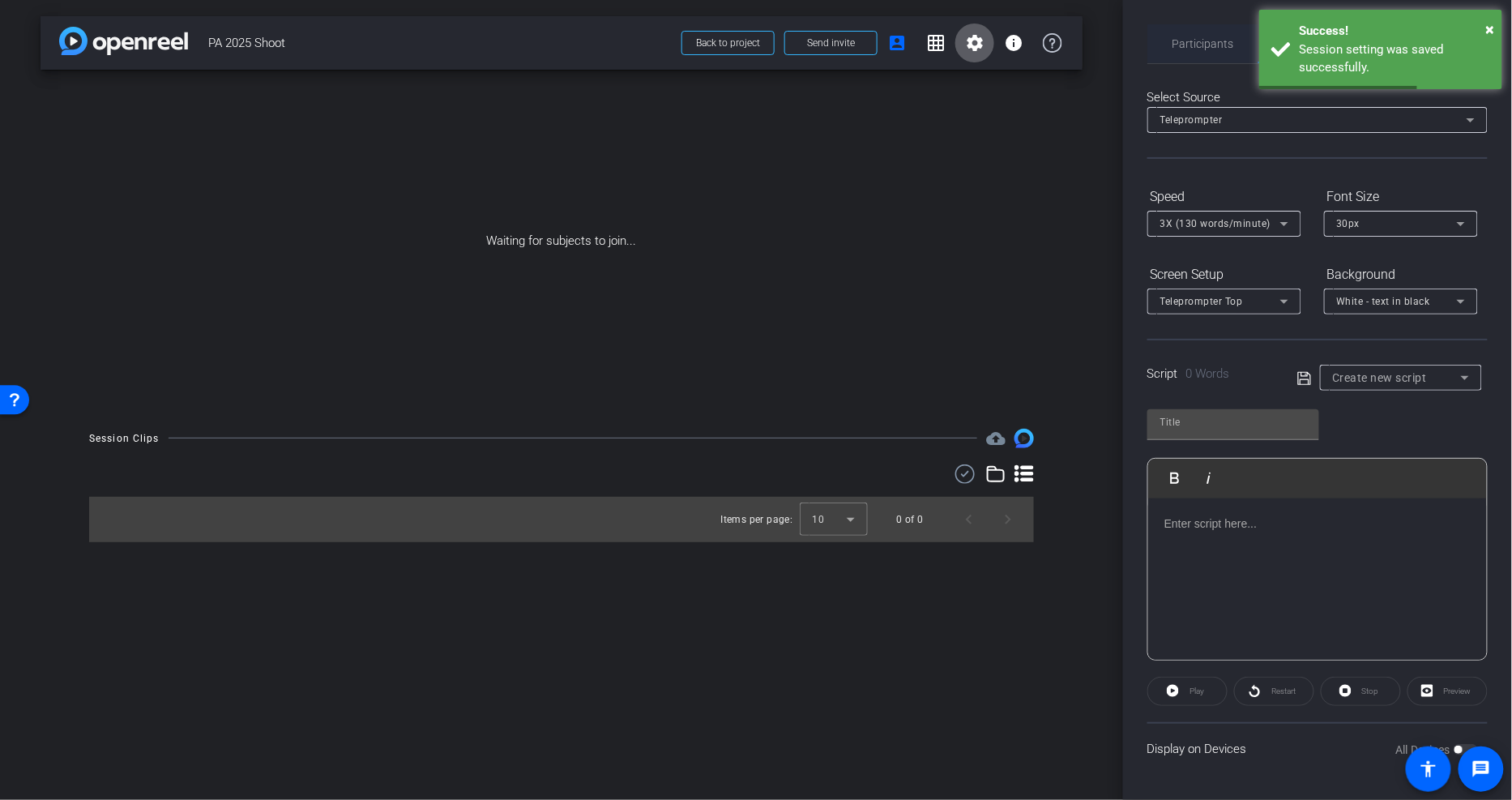
click at [1195, 45] on span "Participants" at bounding box center [1203, 44] width 62 height 11
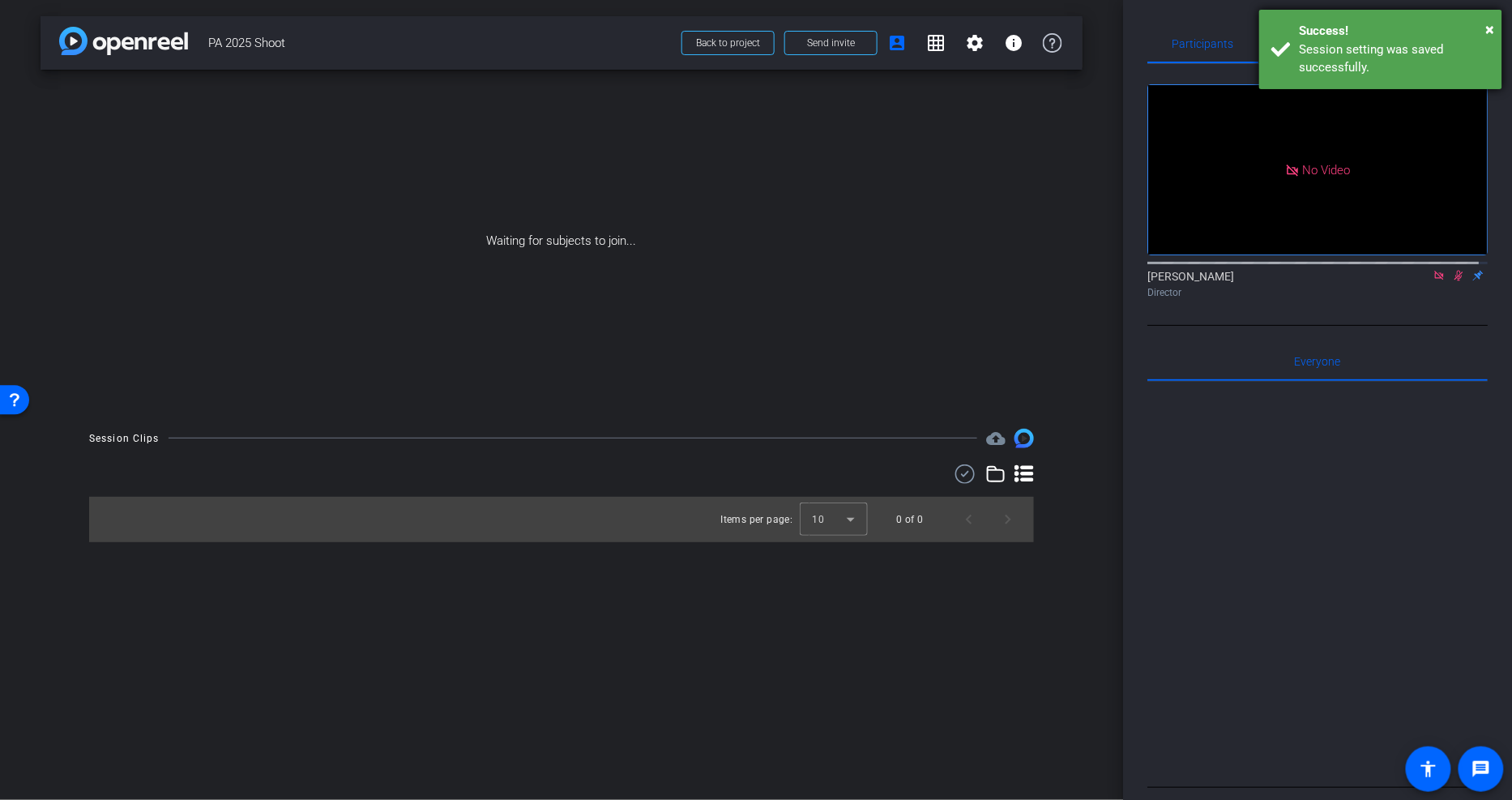
click at [1485, 26] on div "Success!" at bounding box center [1394, 31] width 190 height 18
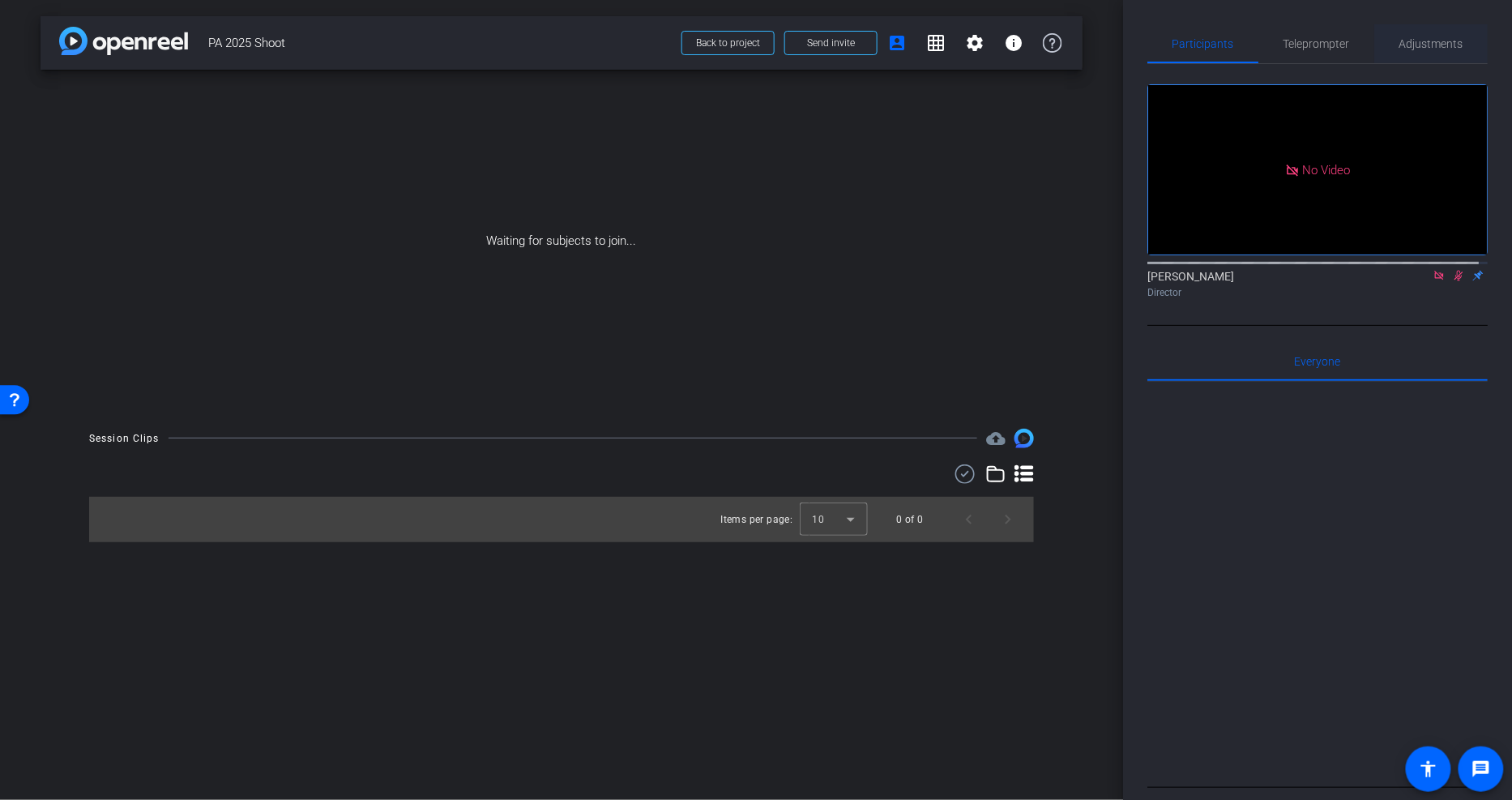
click at [1429, 47] on span "Adjustments" at bounding box center [1431, 44] width 64 height 11
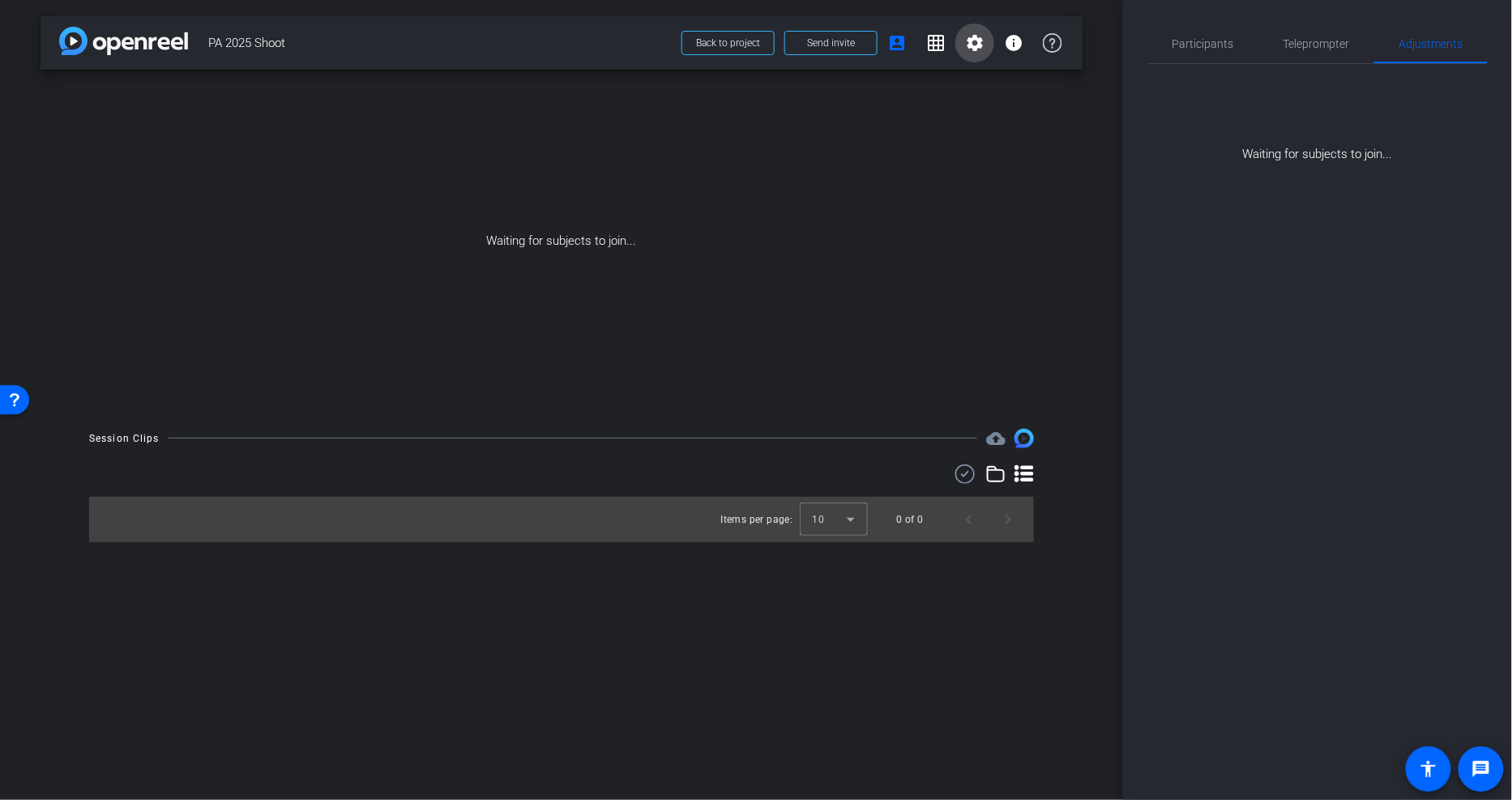
click at [975, 43] on mat-icon "settings" at bounding box center [974, 43] width 19 height 19
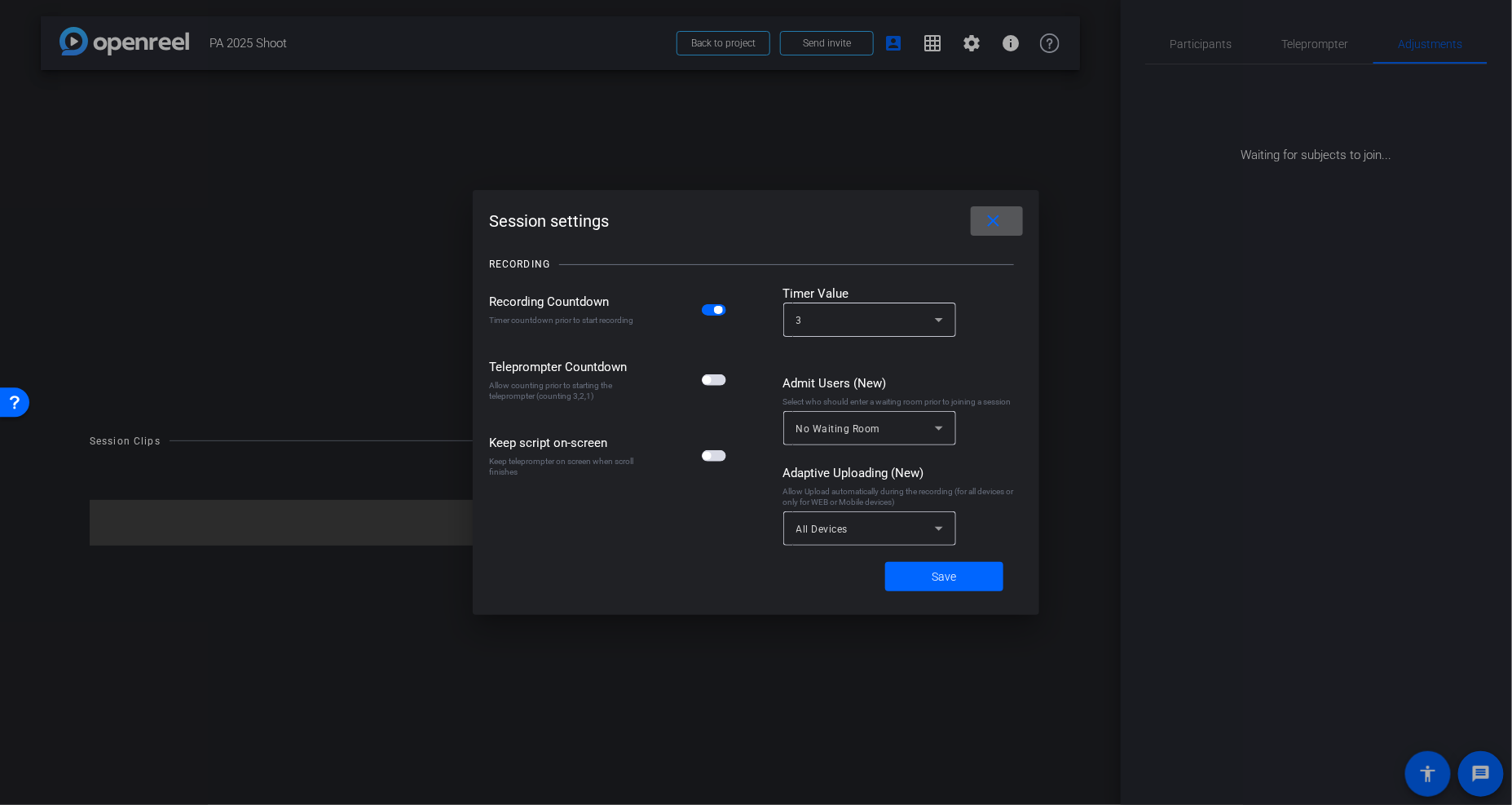
click at [915, 122] on div at bounding box center [756, 402] width 1512 height 805
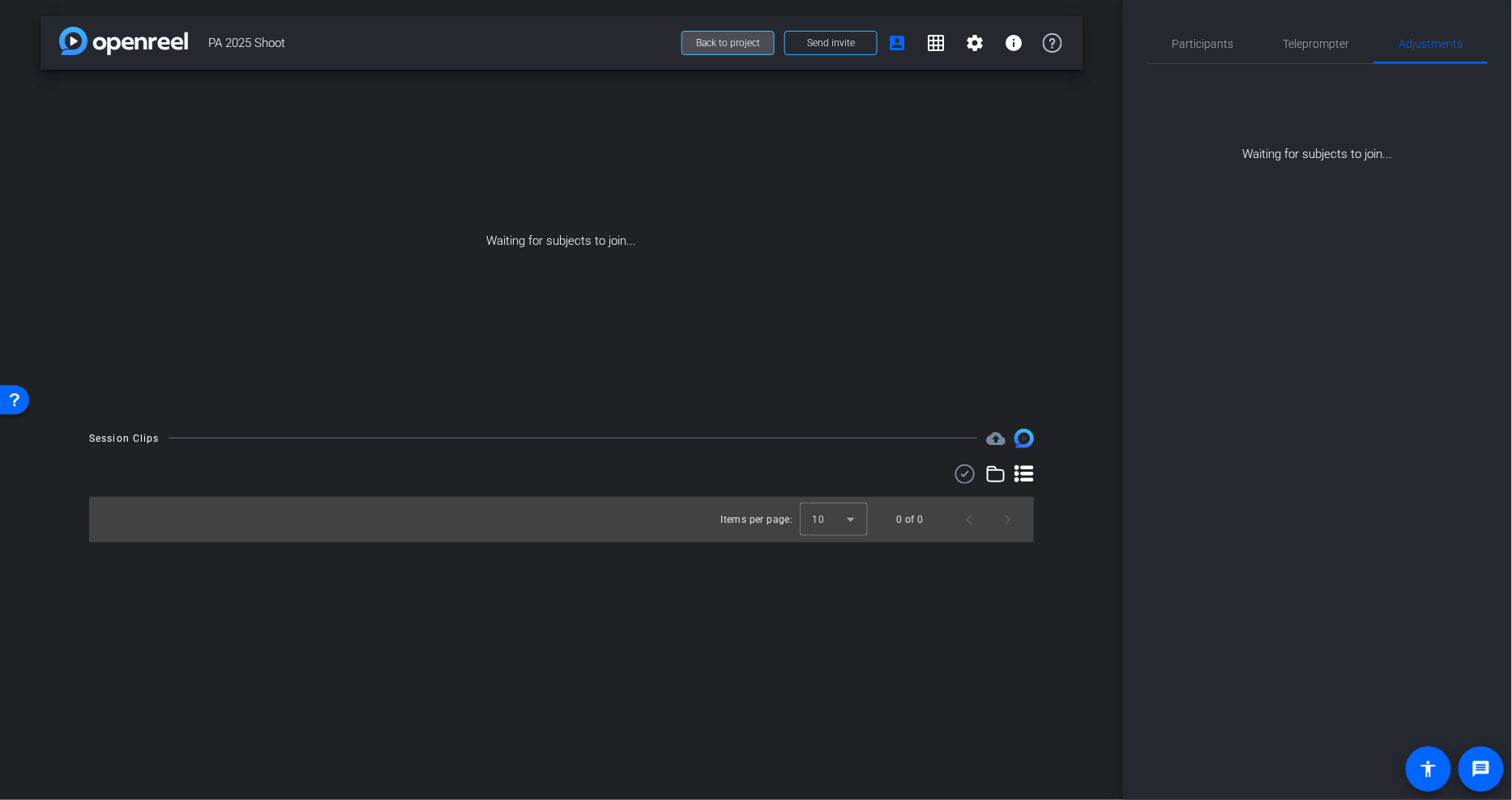
click at [710, 42] on span "Back to project" at bounding box center [727, 43] width 64 height 11
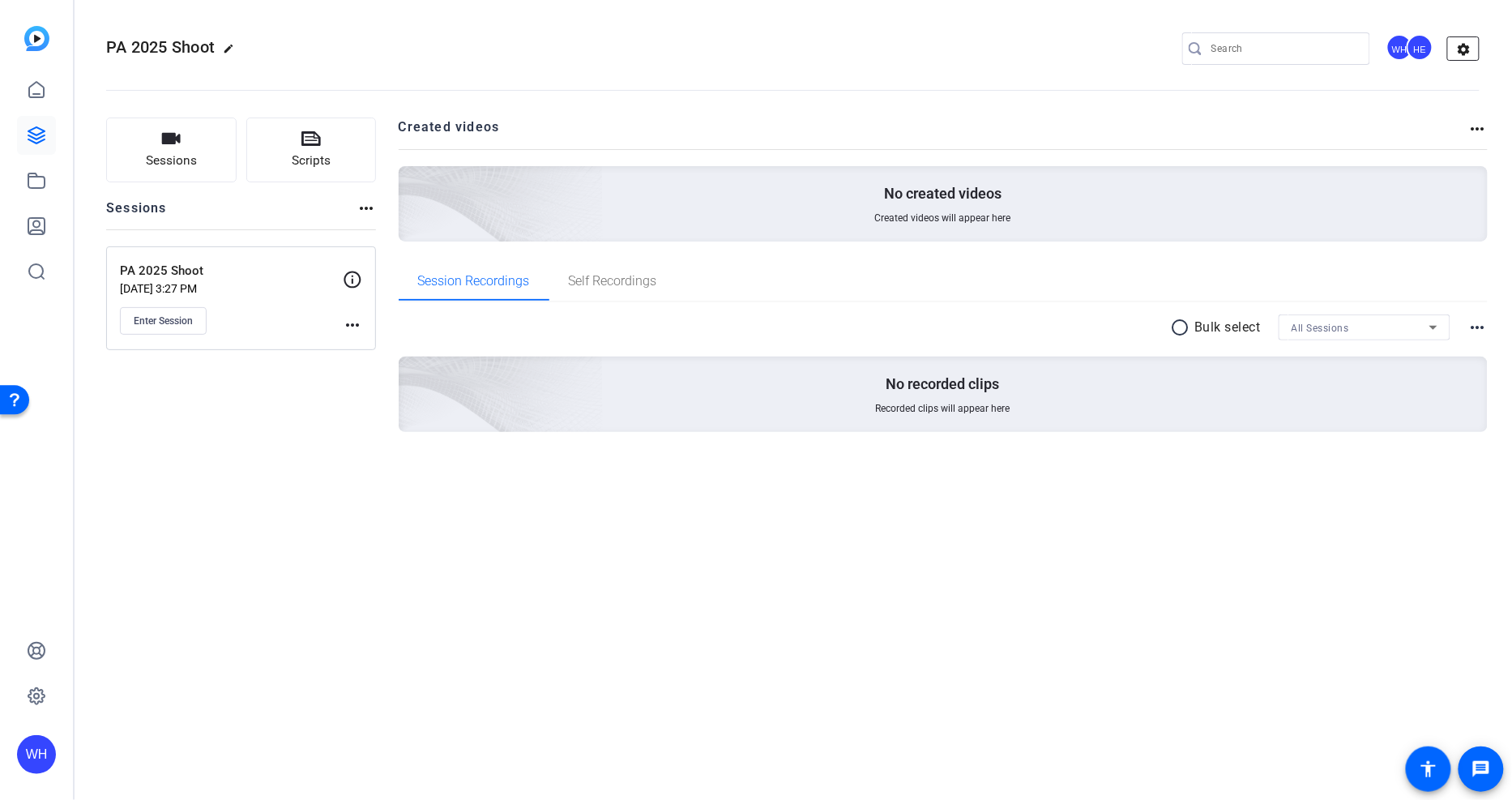
click at [1450, 44] on mat-icon "settings" at bounding box center [1463, 50] width 32 height 24
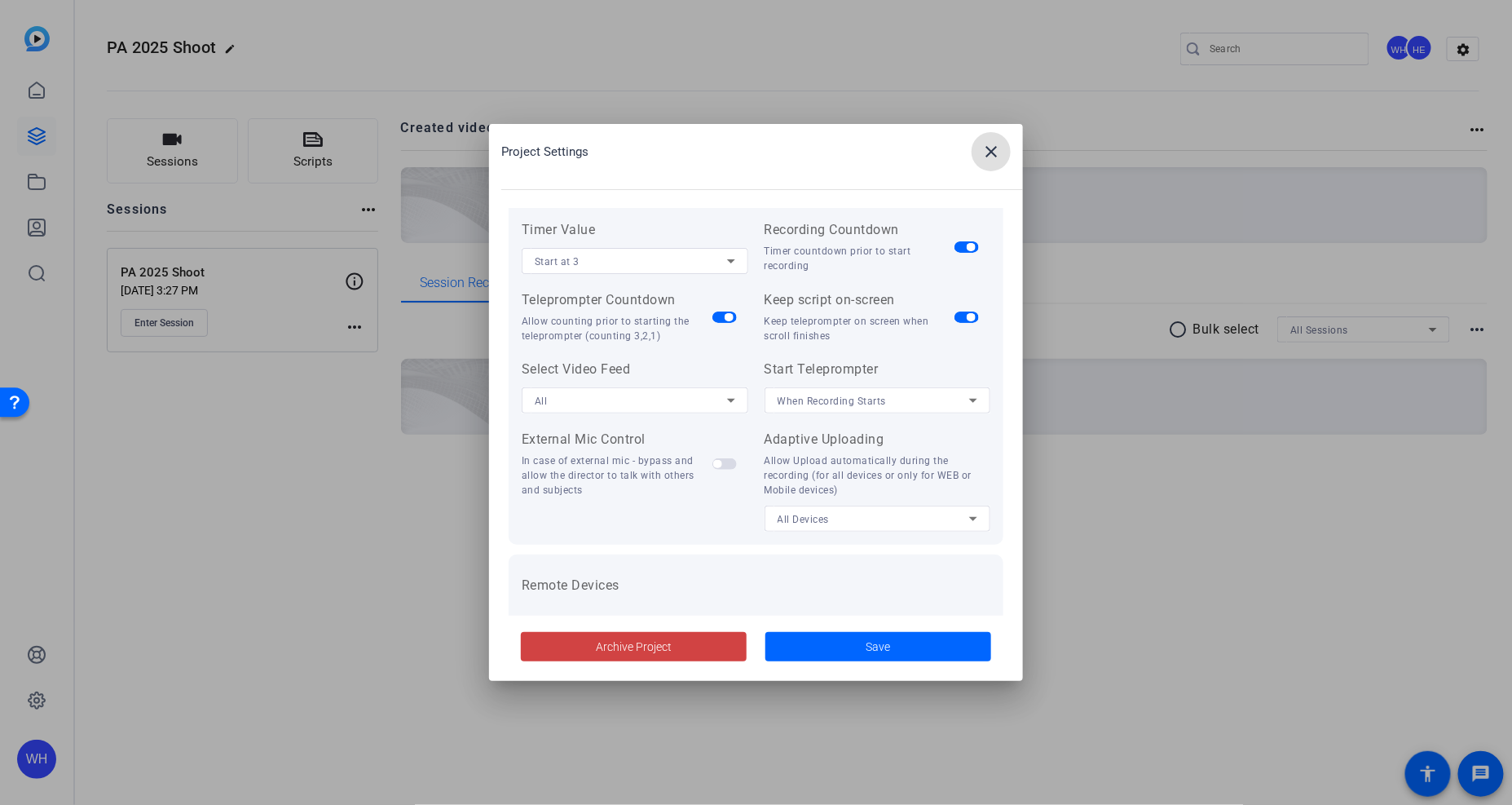
scroll to position [181, 0]
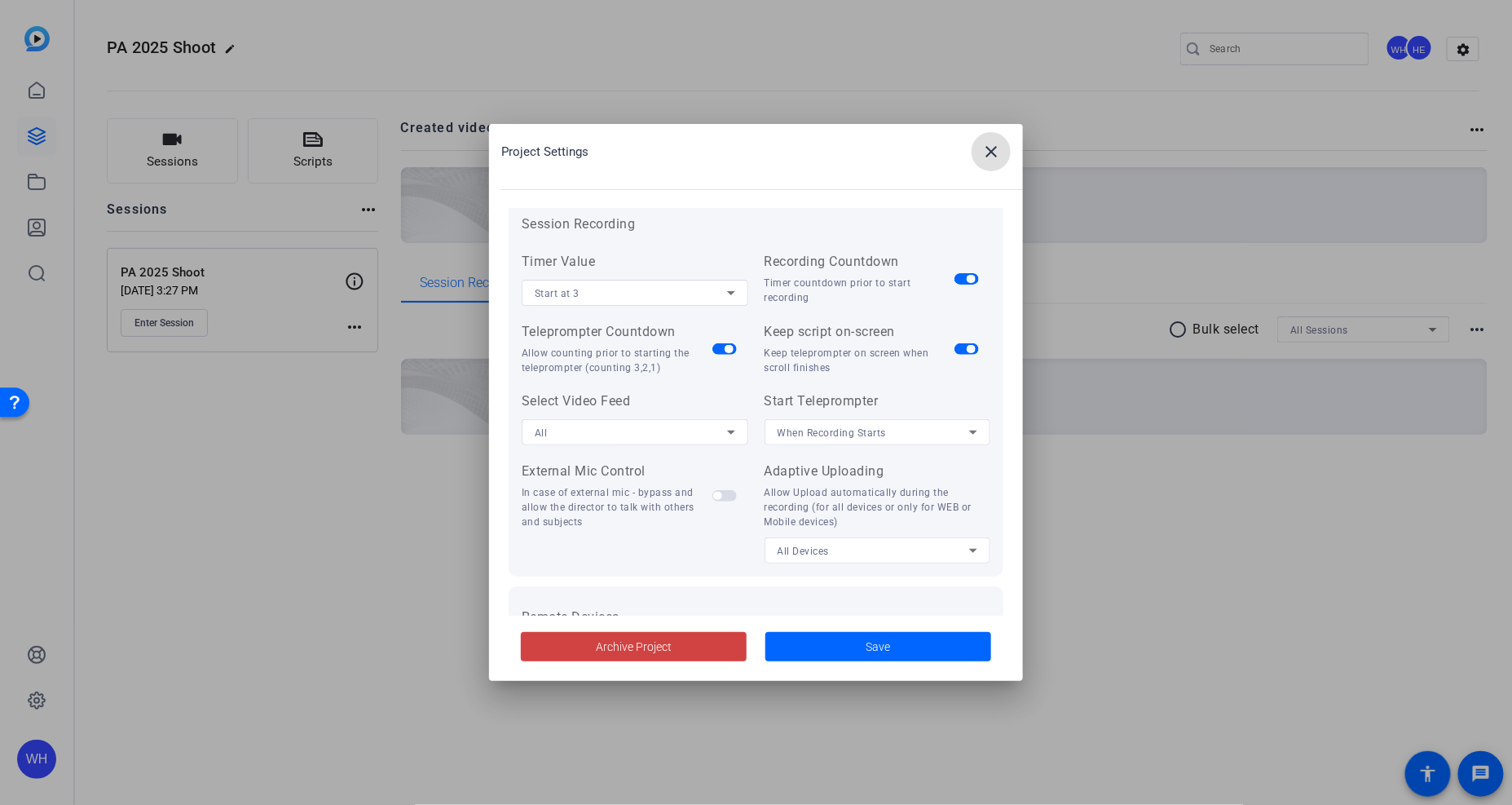
click at [955, 347] on span "button" at bounding box center [967, 349] width 25 height 11
click at [725, 347] on span "button" at bounding box center [728, 349] width 8 height 8
click at [654, 433] on div "All" at bounding box center [631, 432] width 192 height 20
click at [654, 433] on div at bounding box center [756, 402] width 1512 height 805
click at [828, 431] on span "When Recording Starts" at bounding box center [832, 432] width 109 height 11
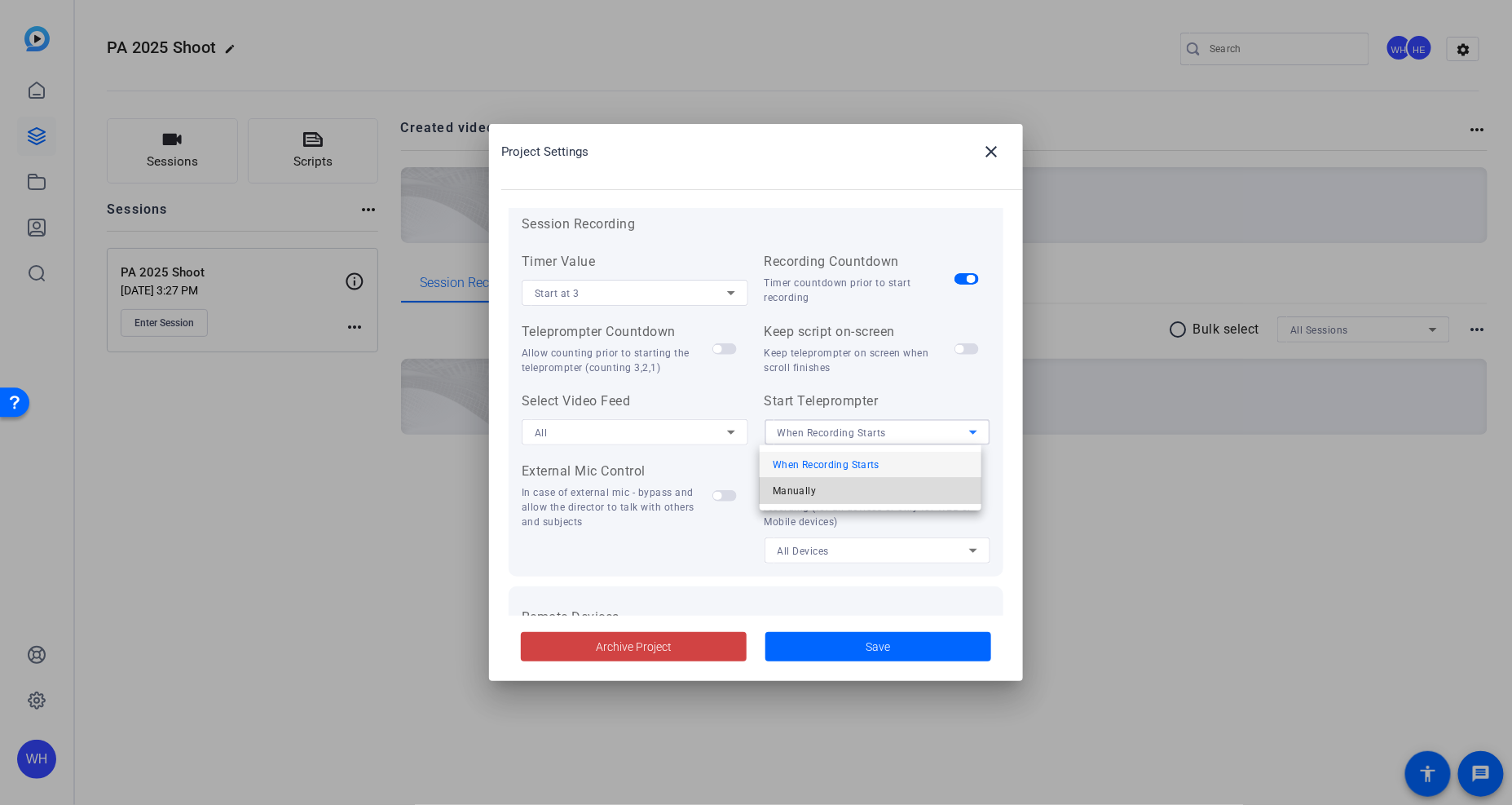
click at [794, 490] on span "Manually" at bounding box center [794, 490] width 43 height 19
click at [803, 433] on span "Manually" at bounding box center [799, 432] width 44 height 11
click at [792, 468] on span "When Recording Starts" at bounding box center [827, 465] width 107 height 19
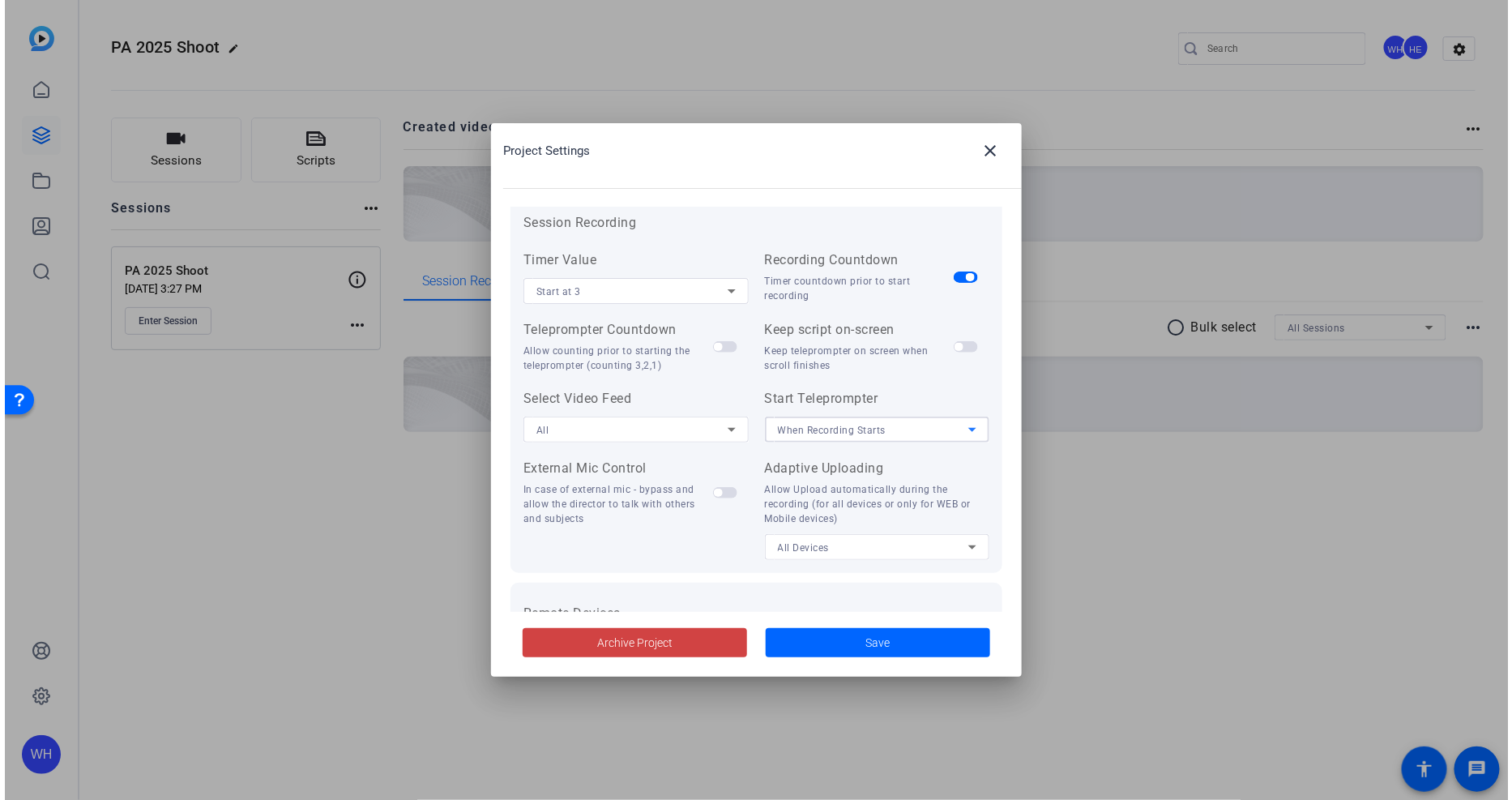
scroll to position [334, 0]
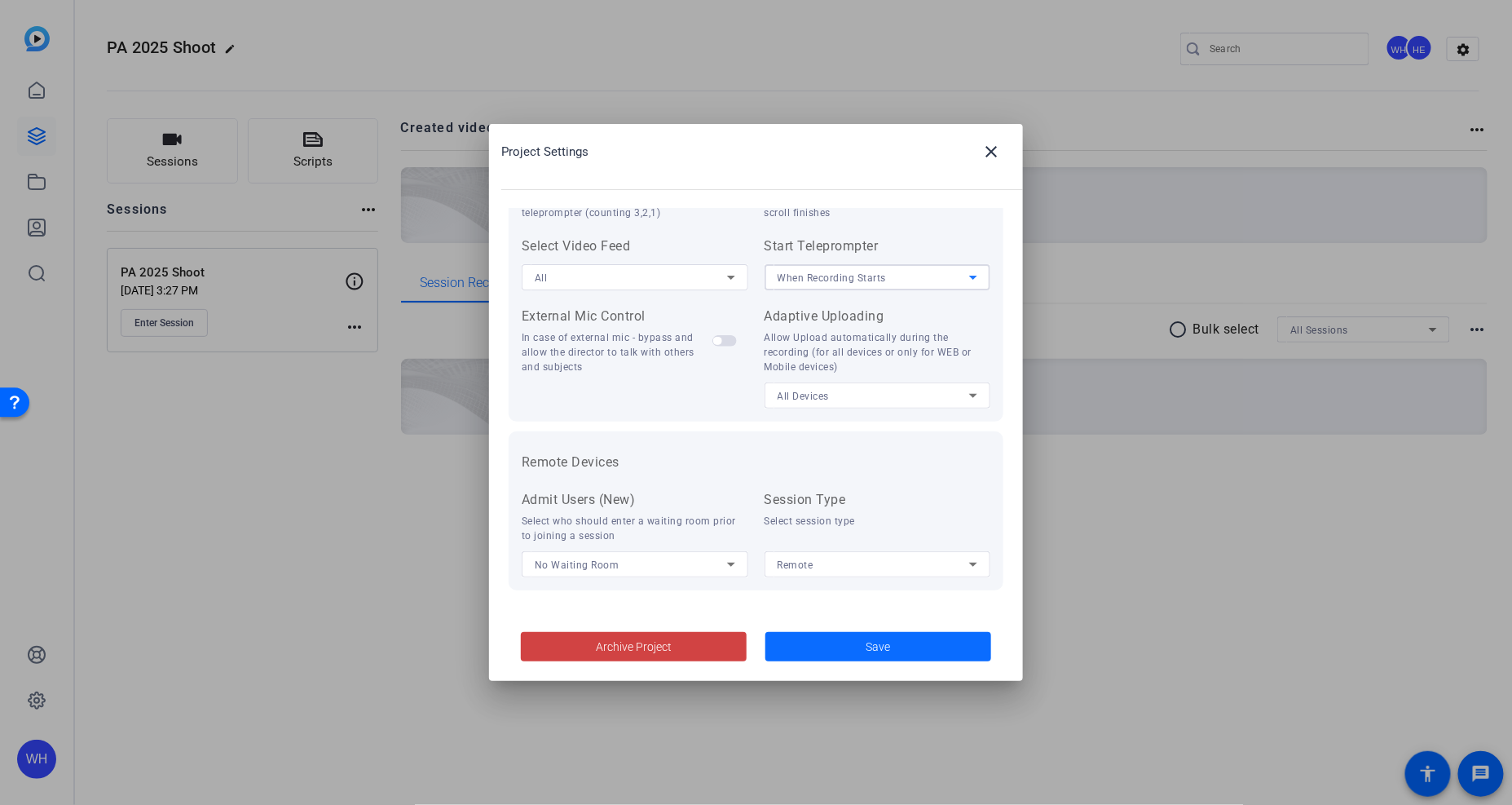
click at [849, 648] on span at bounding box center [878, 647] width 226 height 40
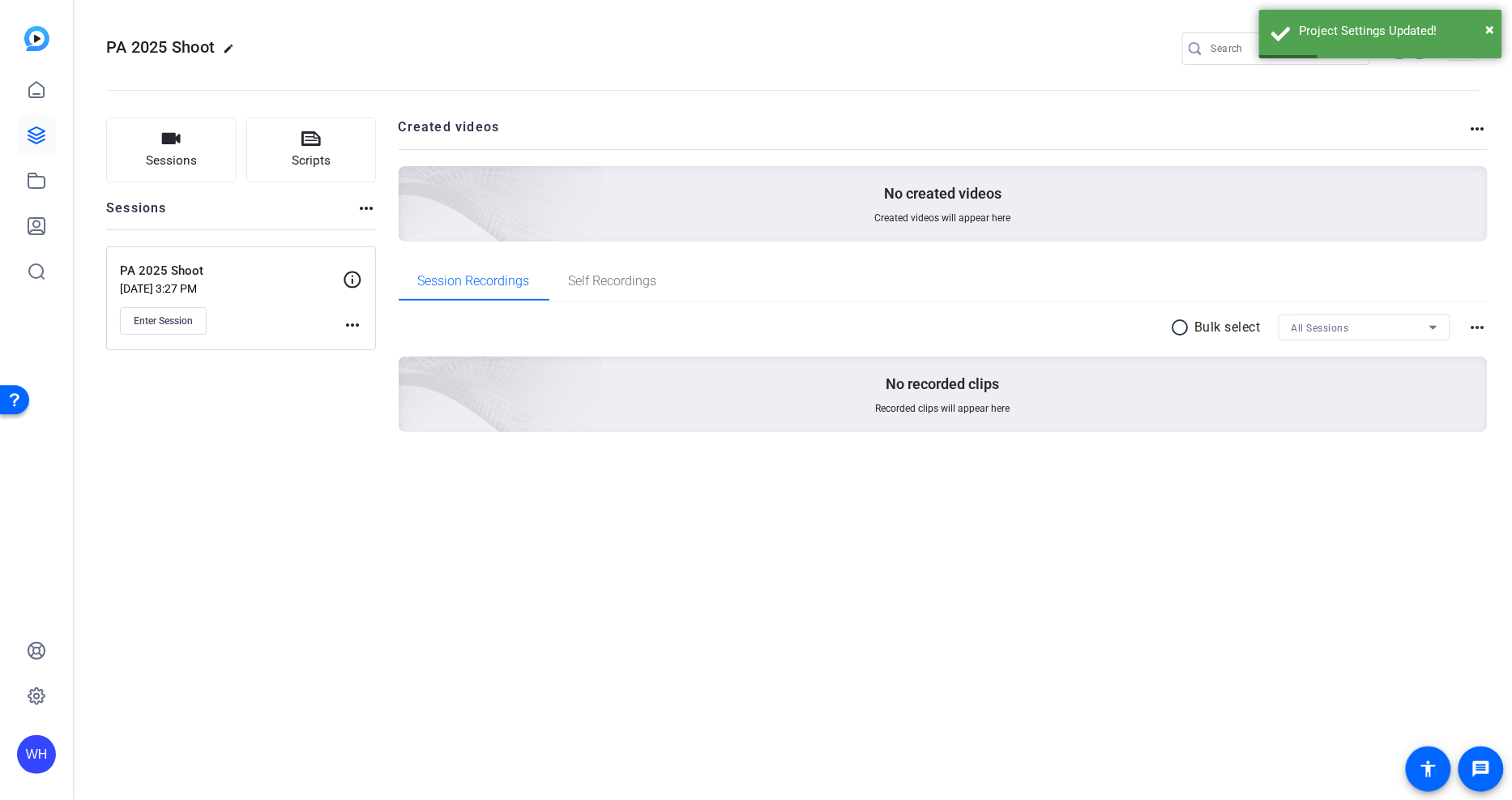
click at [354, 316] on mat-icon "more_horiz" at bounding box center [353, 325] width 19 height 19
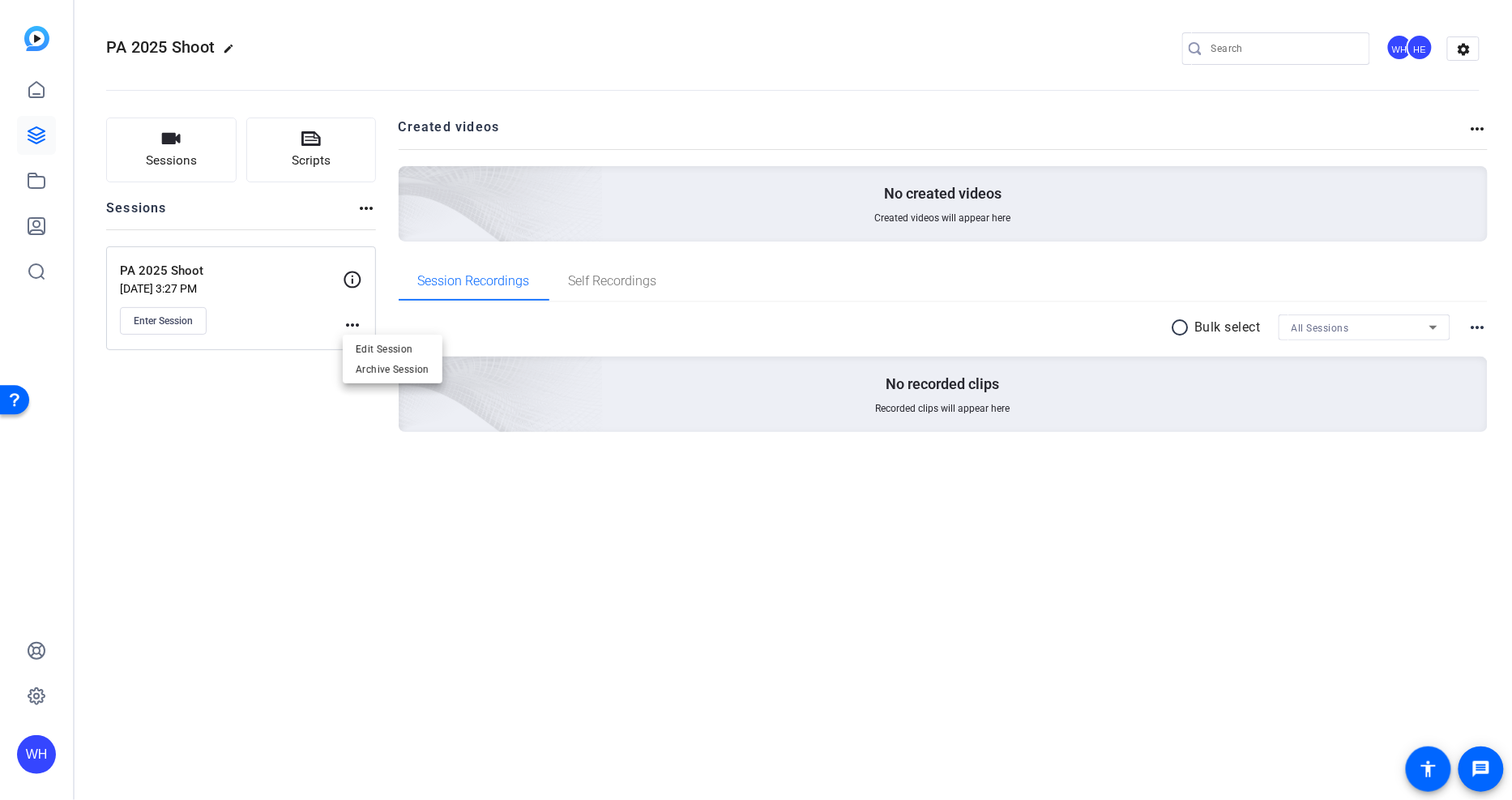
click at [351, 243] on div at bounding box center [756, 400] width 1512 height 800
click at [371, 210] on mat-icon "more_horiz" at bounding box center [366, 208] width 19 height 19
click at [311, 273] on div at bounding box center [756, 400] width 1512 height 800
click at [175, 318] on span "Enter Session" at bounding box center [163, 321] width 59 height 13
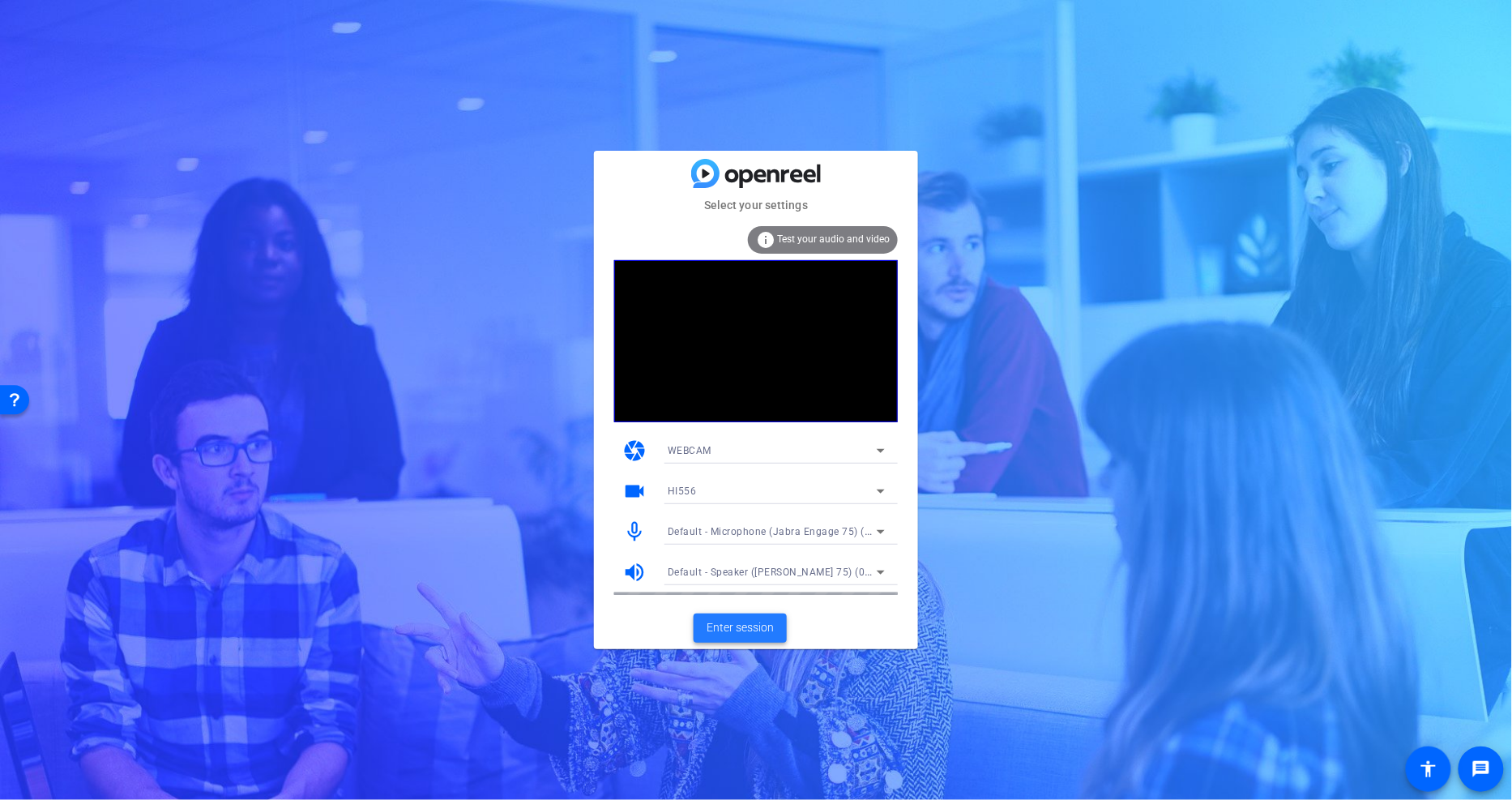
click at [740, 626] on span "Enter session" at bounding box center [739, 627] width 67 height 17
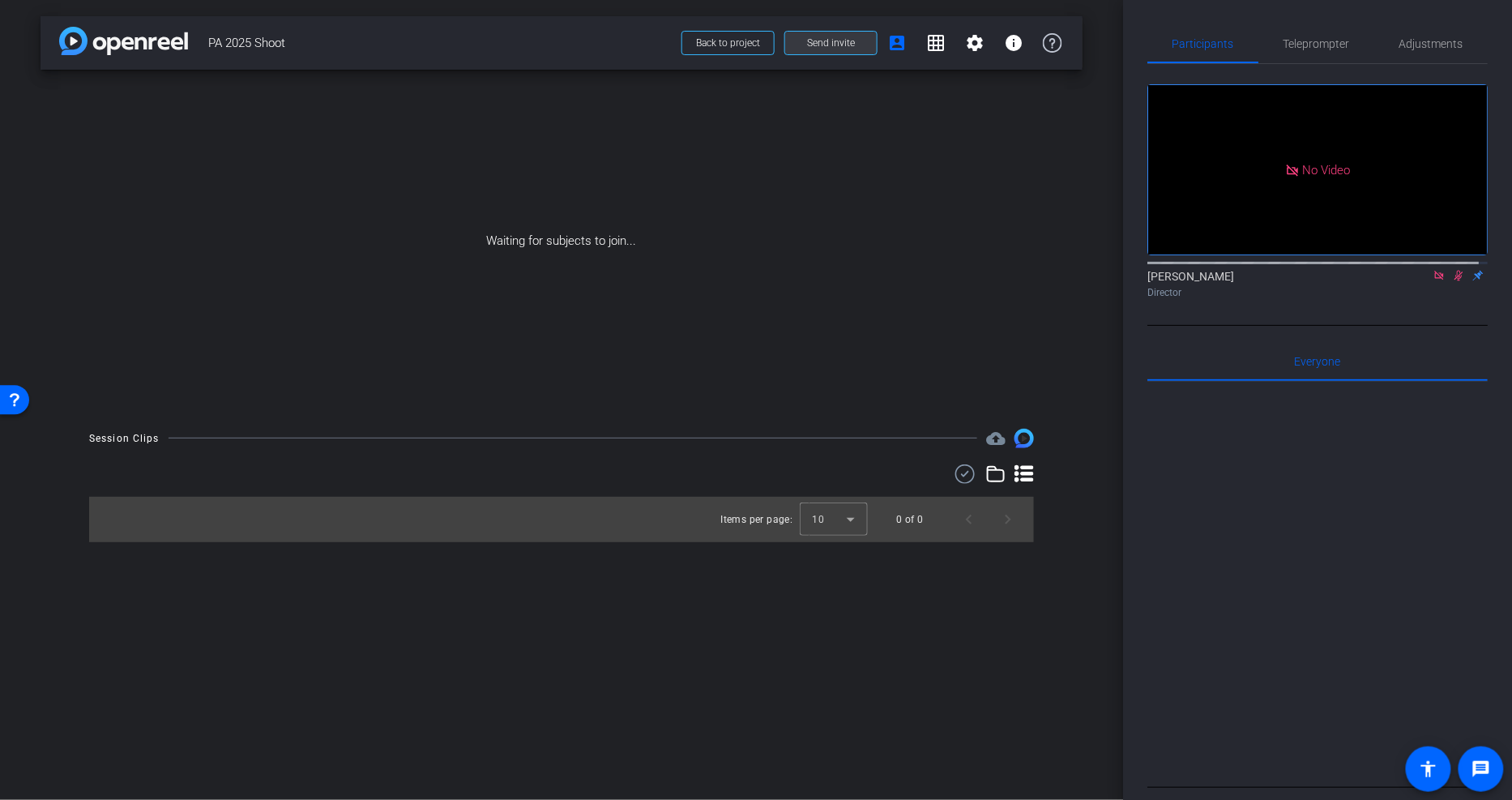
click at [827, 42] on span "Send invite" at bounding box center [830, 43] width 48 height 13
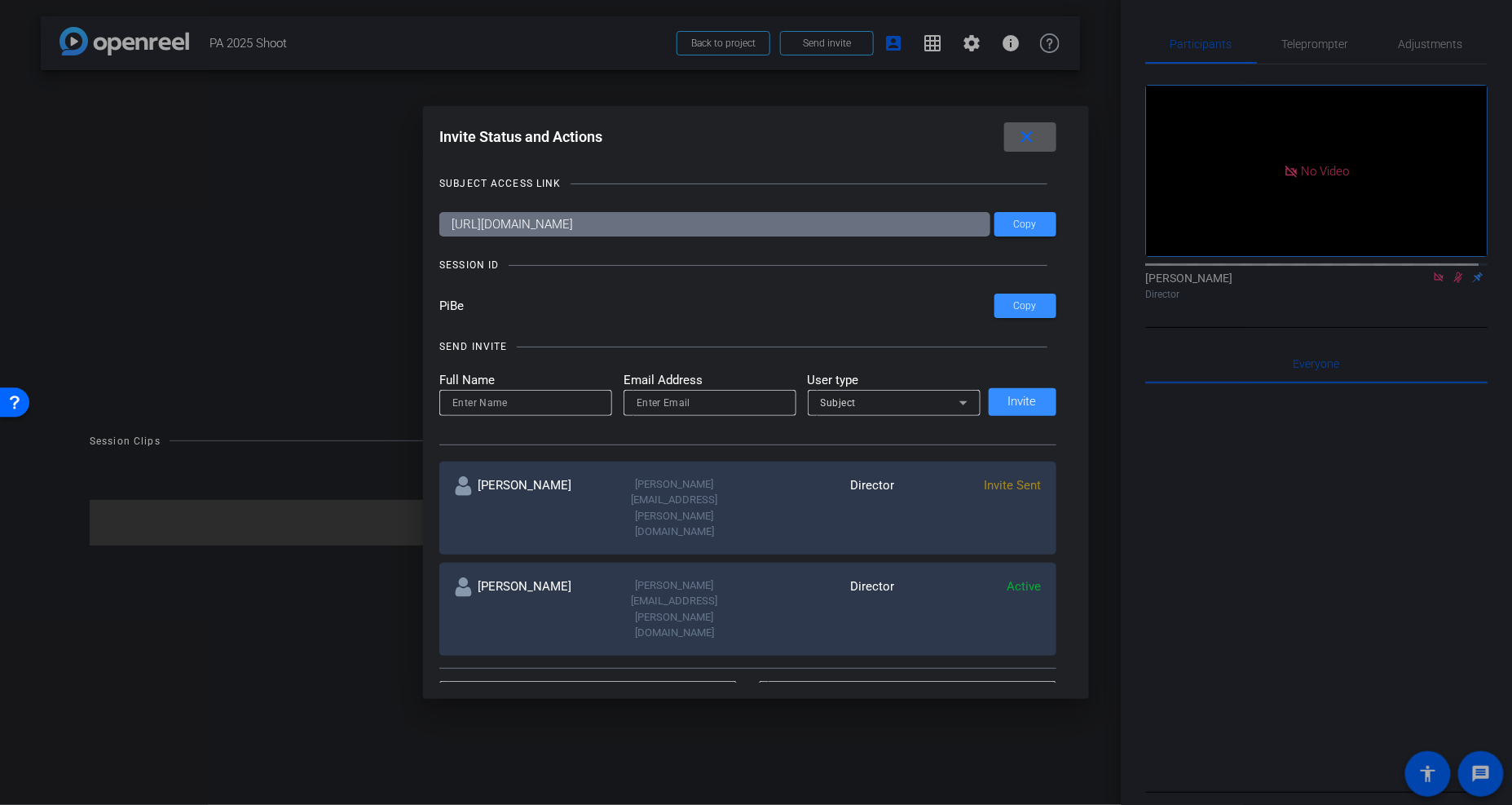
click at [1046, 136] on span at bounding box center [1030, 137] width 52 height 40
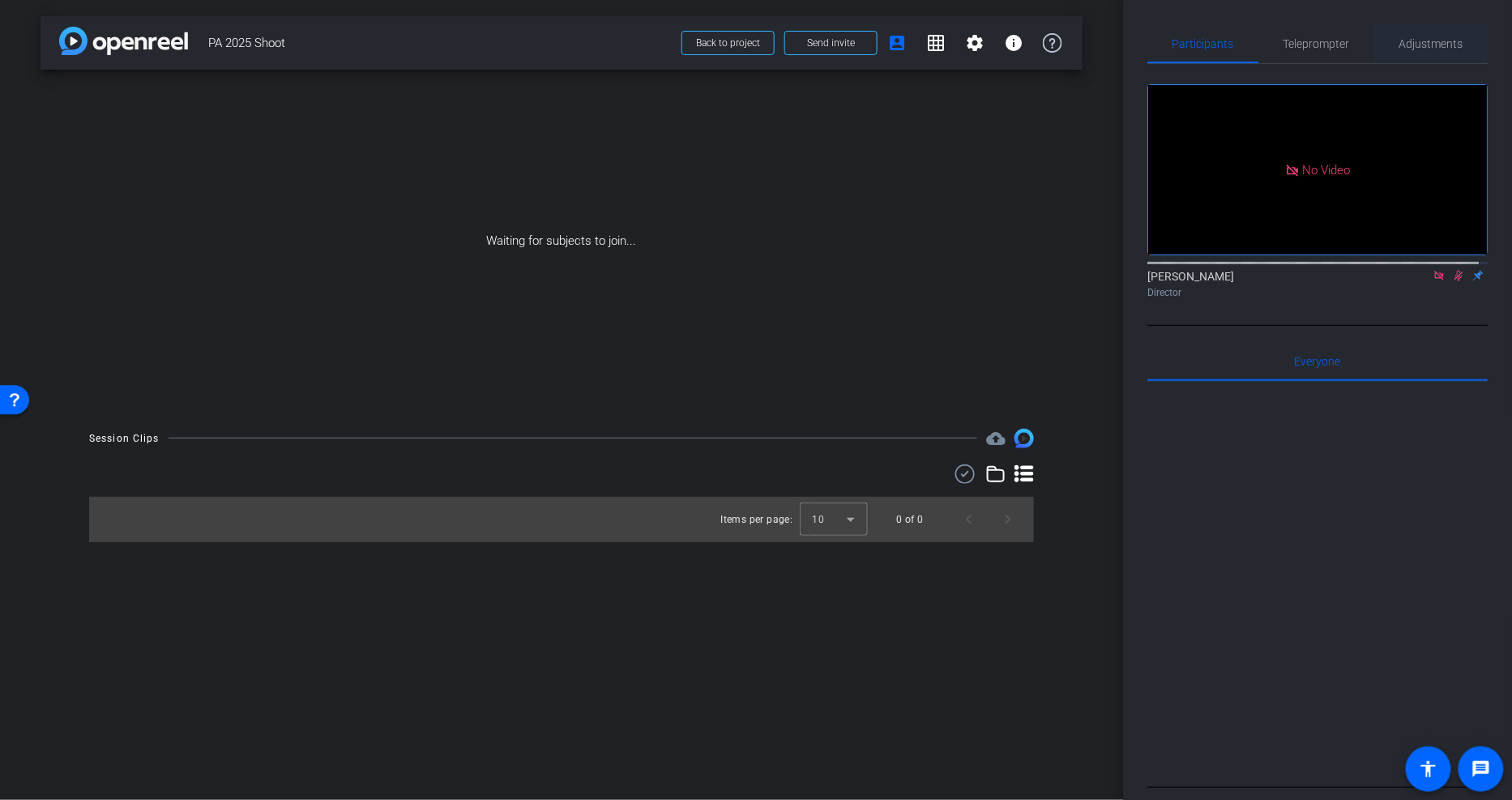
click at [1419, 42] on span "Adjustments" at bounding box center [1431, 44] width 64 height 11
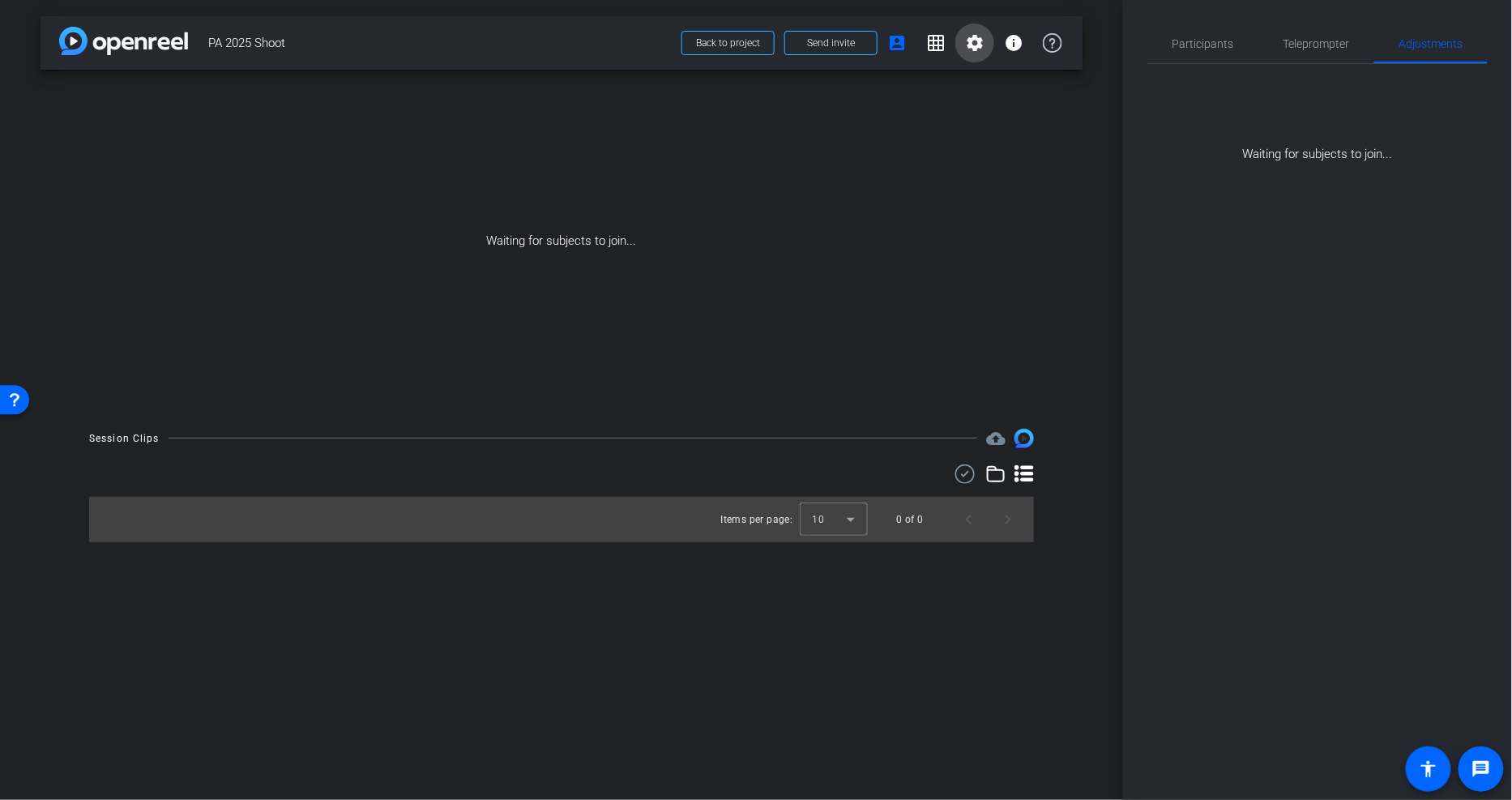
click at [980, 37] on mat-icon "settings" at bounding box center [974, 43] width 19 height 19
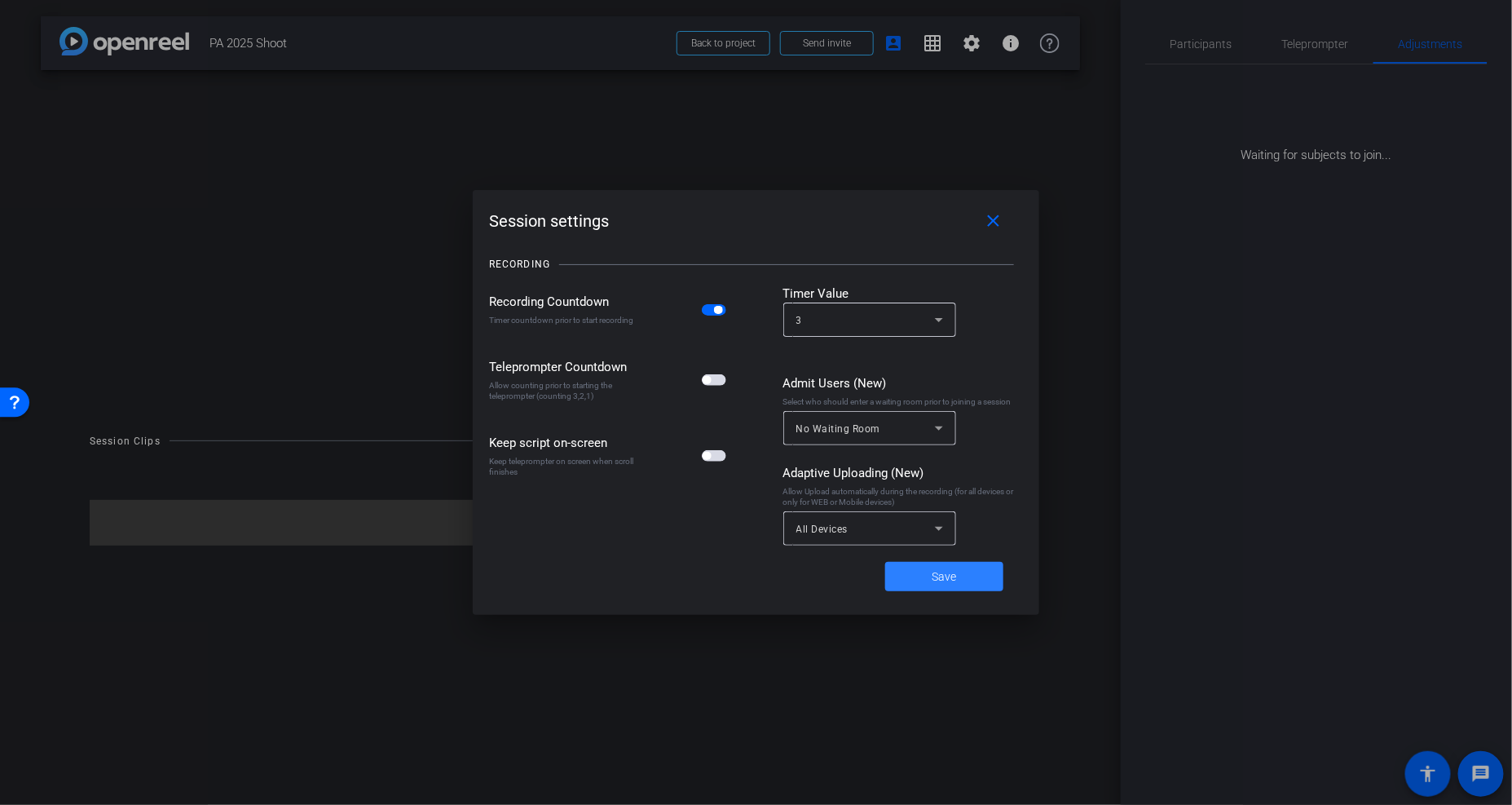
click at [956, 580] on span "Save" at bounding box center [945, 577] width 25 height 17
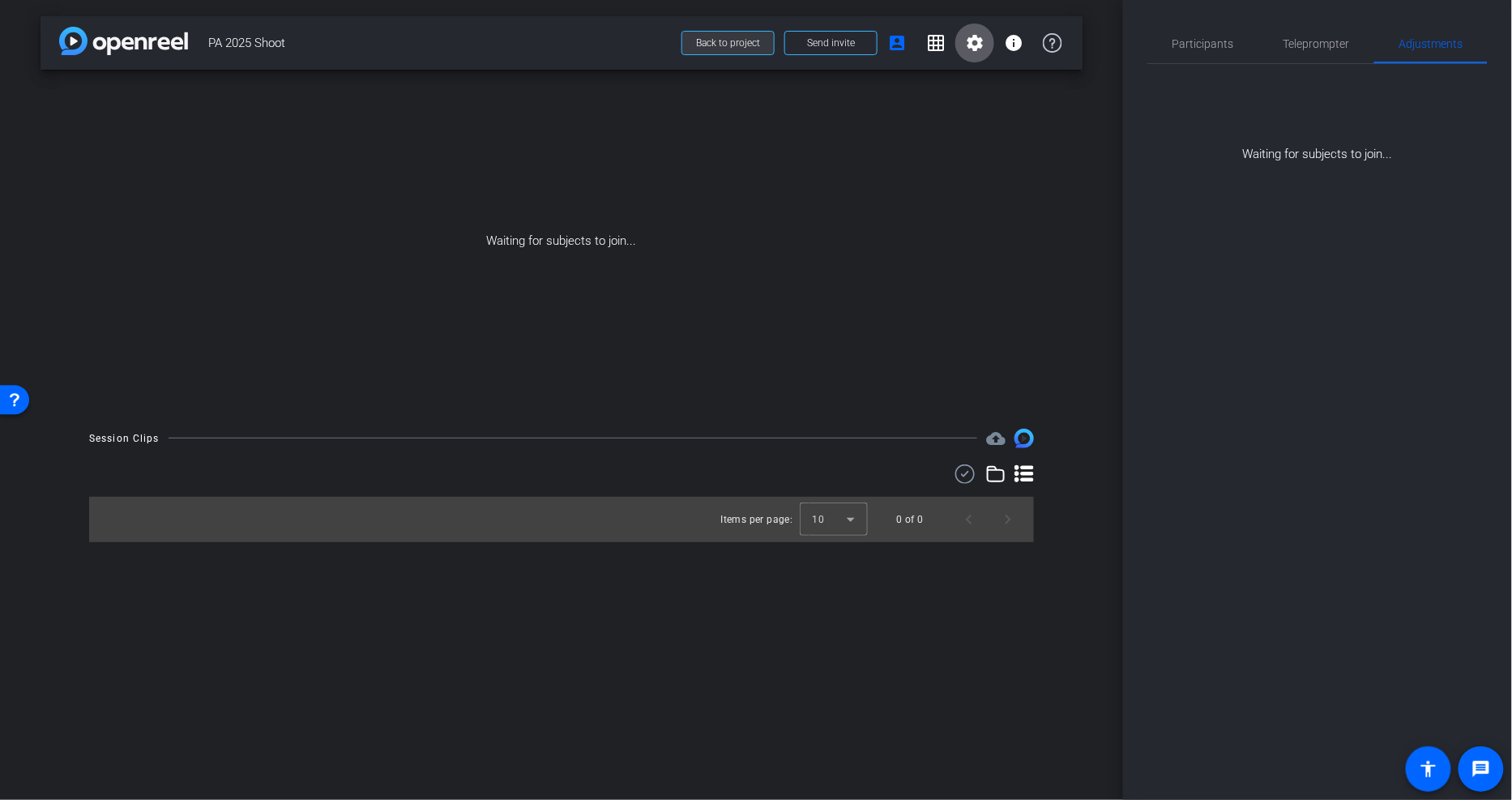
click at [713, 44] on span "Back to project" at bounding box center [727, 43] width 64 height 11
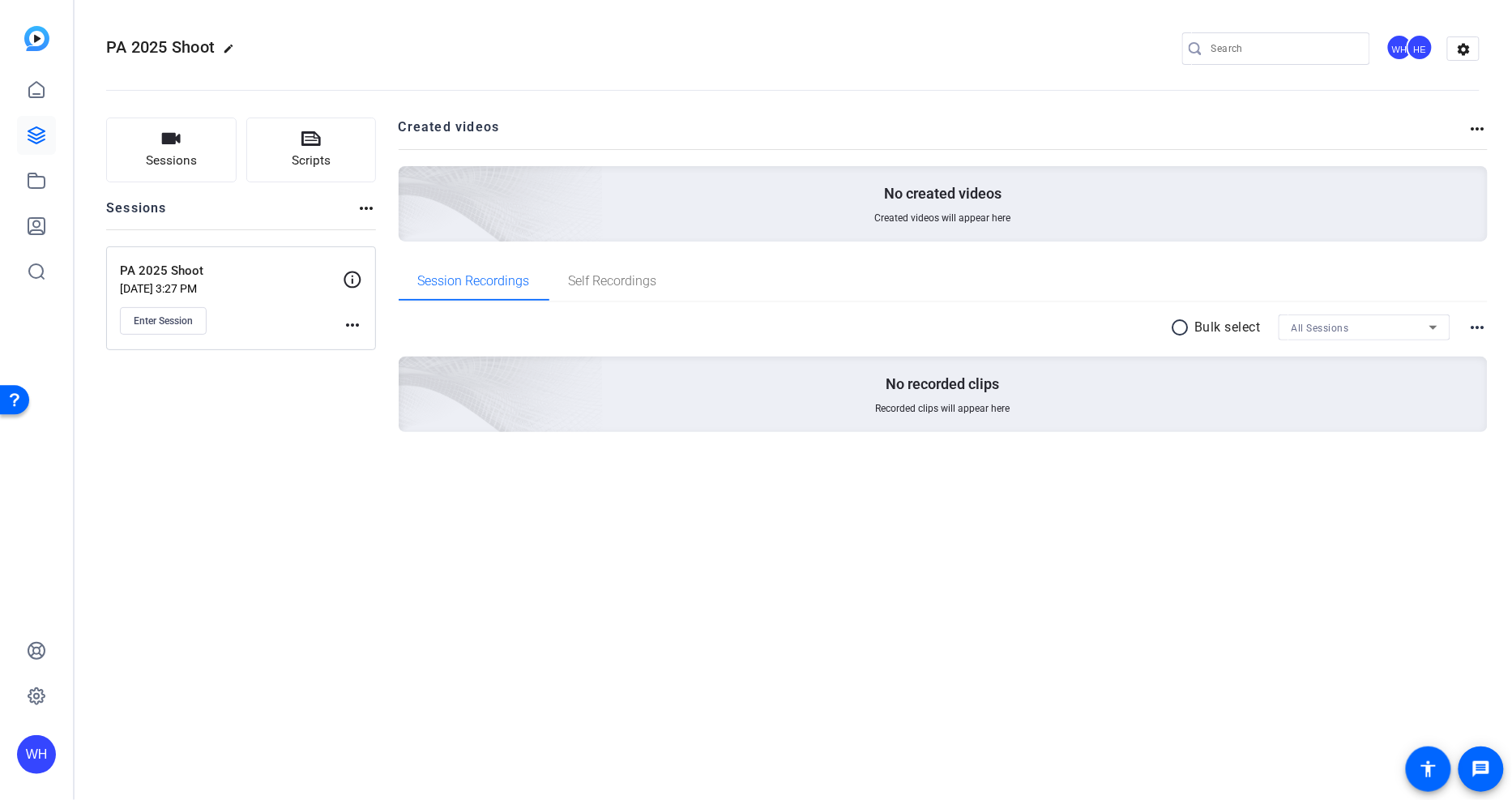
click at [628, 51] on div "PA 2025 Shoot edit WH HE settings" at bounding box center [793, 49] width 1373 height 24
click at [1464, 40] on mat-icon "settings" at bounding box center [1463, 50] width 32 height 24
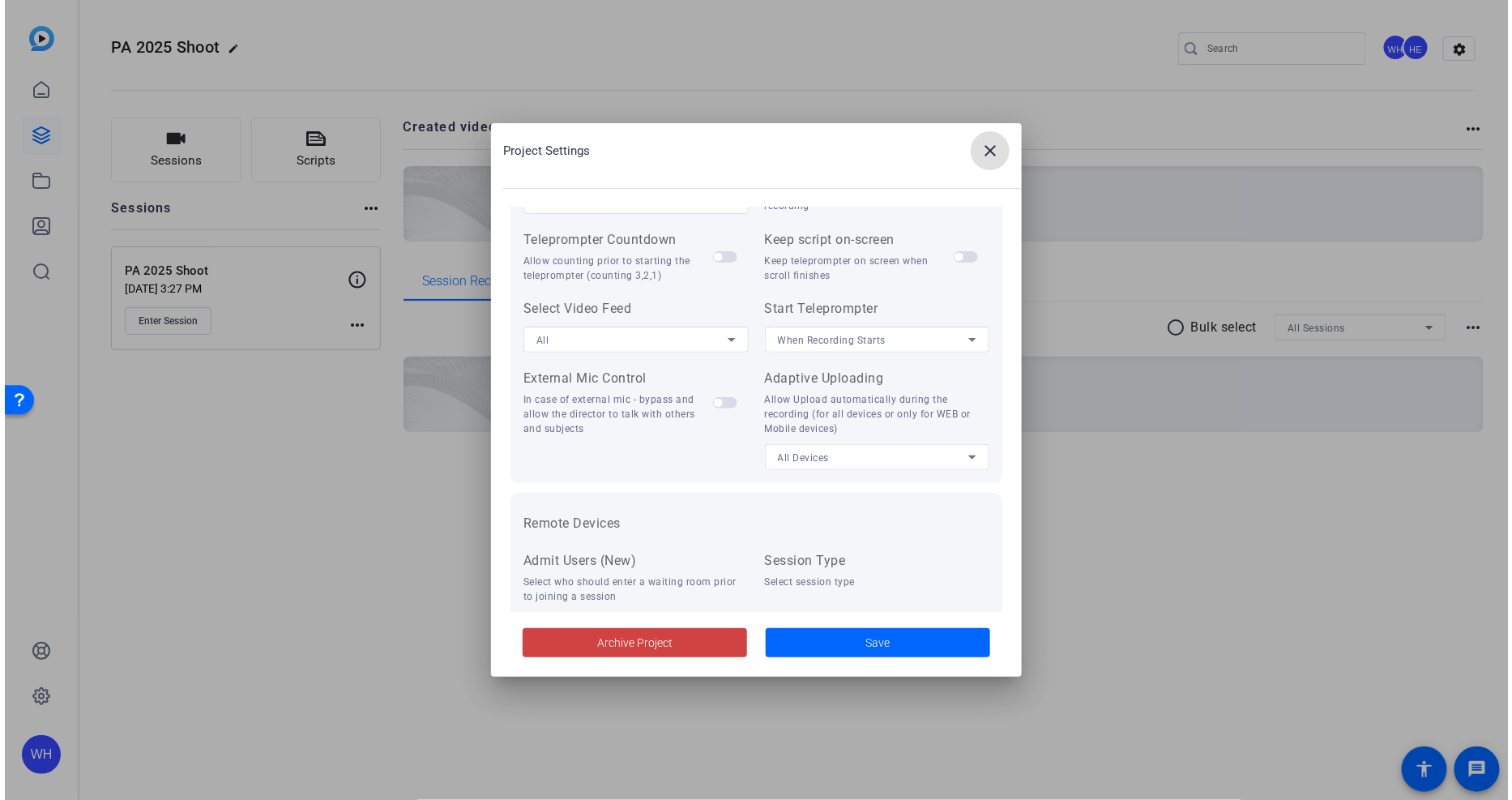
scroll to position [334, 0]
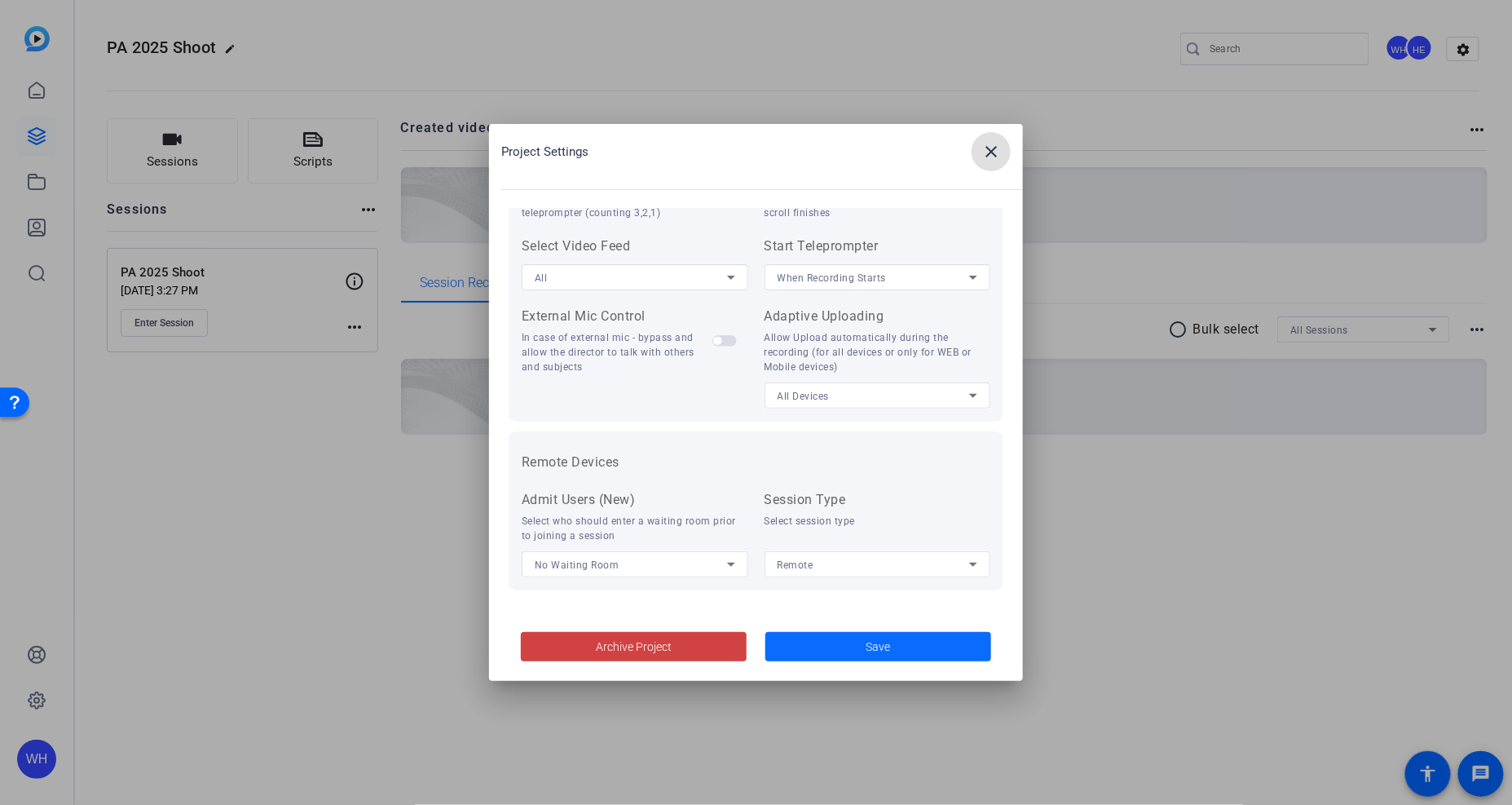
click at [870, 649] on span "Save" at bounding box center [879, 647] width 25 height 17
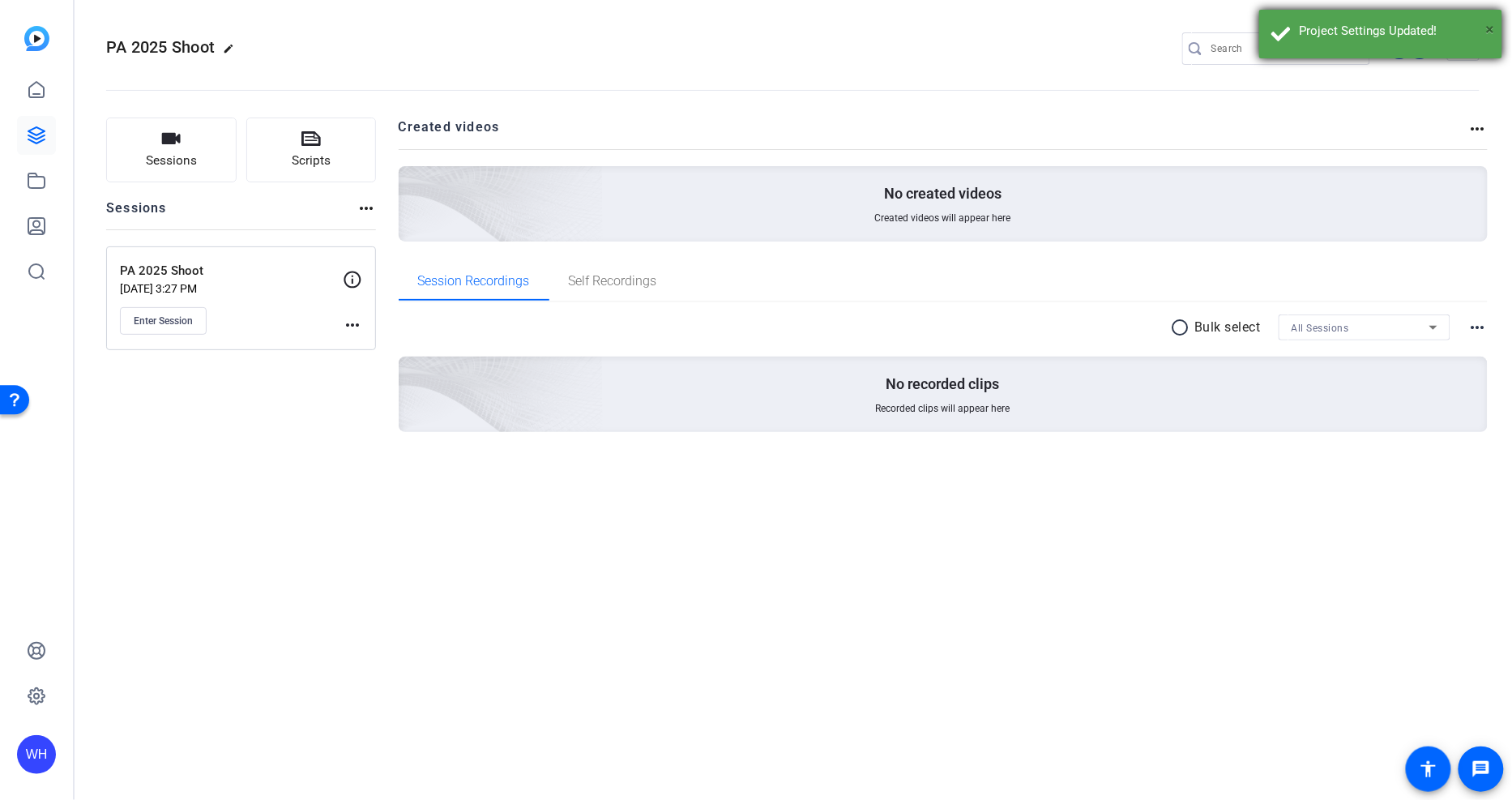
click at [1489, 26] on span "×" at bounding box center [1490, 29] width 9 height 19
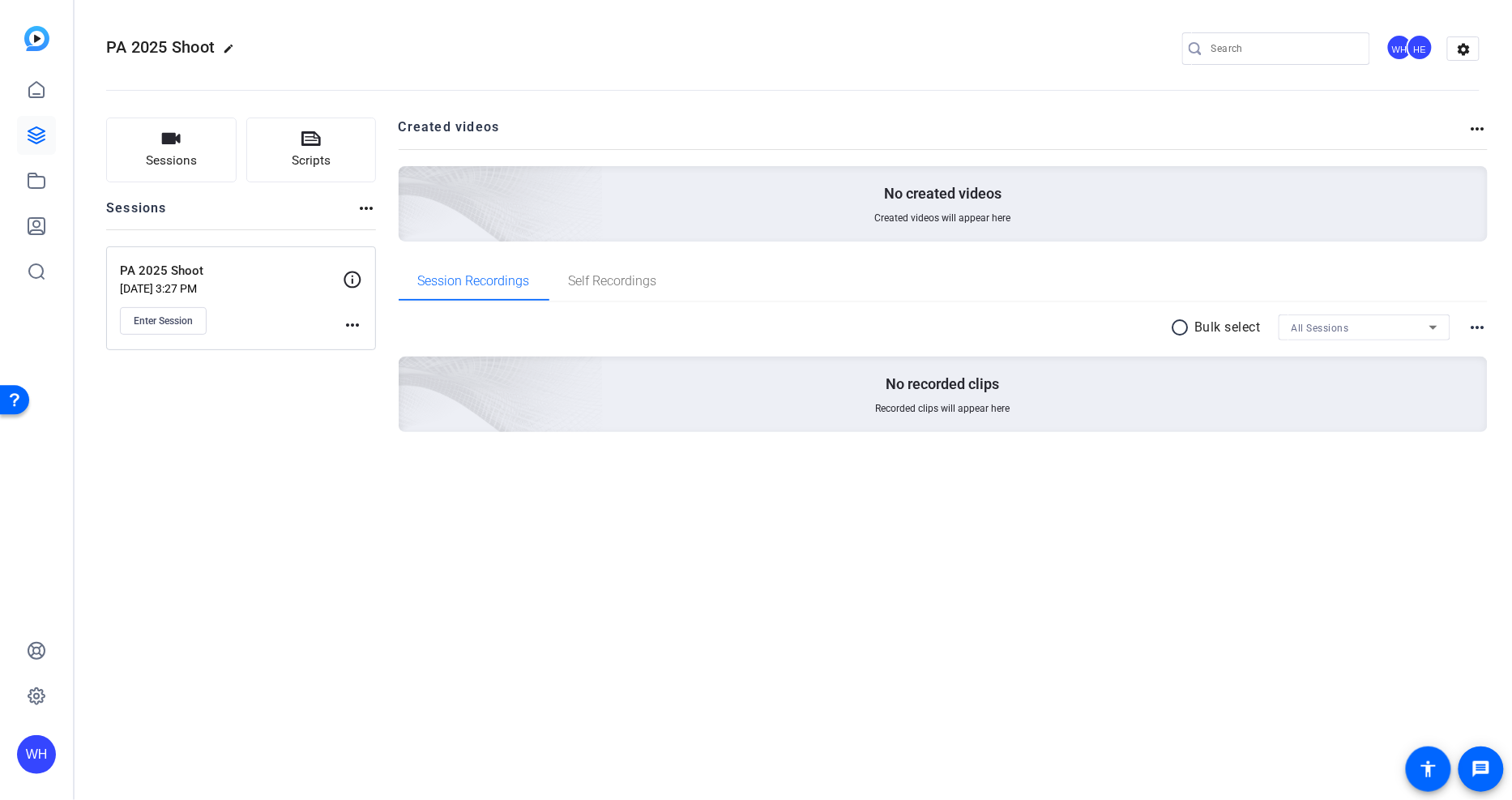
click at [1397, 43] on div "WH" at bounding box center [1399, 47] width 27 height 27
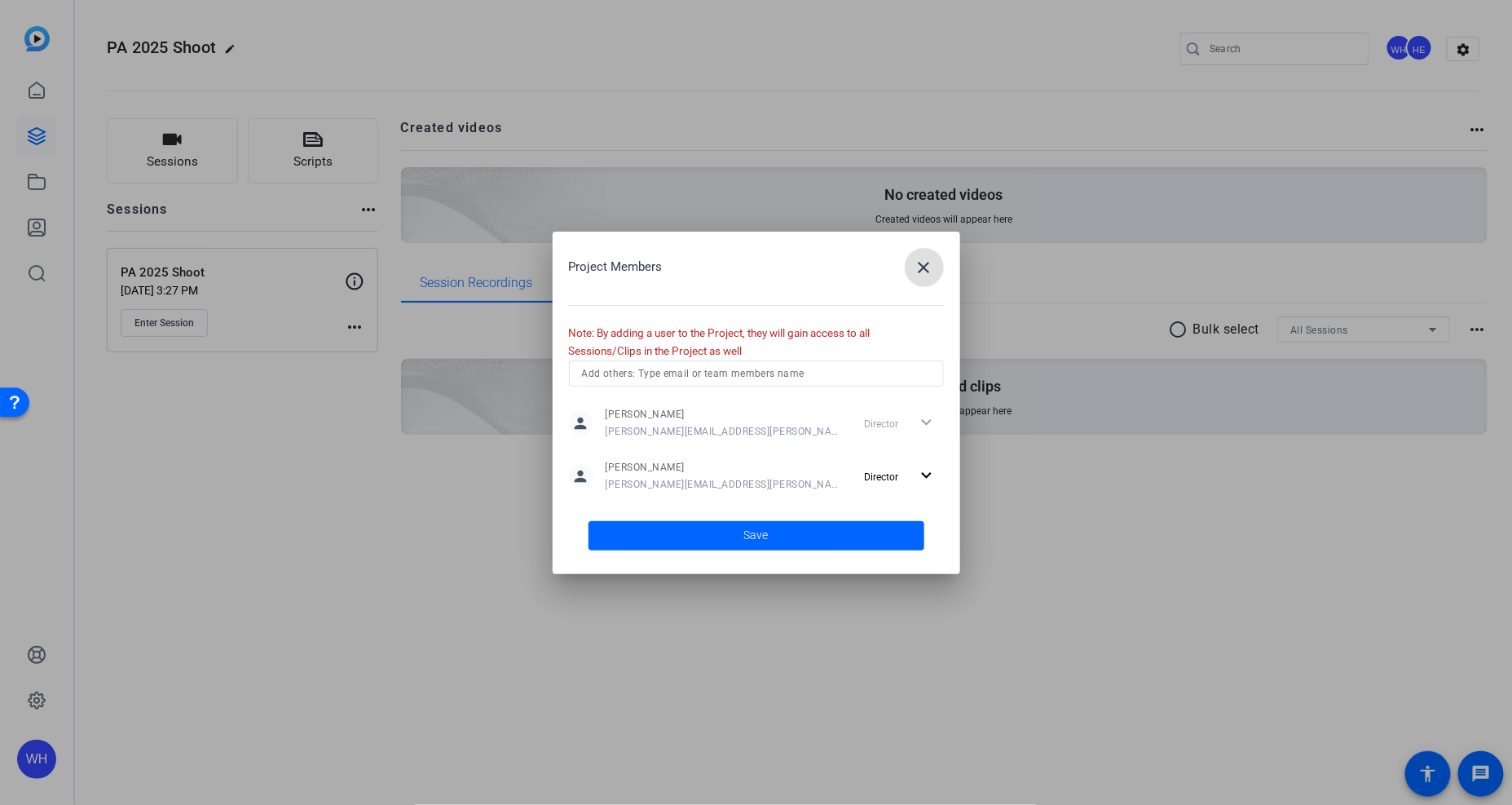
click at [695, 376] on input "text" at bounding box center [756, 373] width 349 height 19
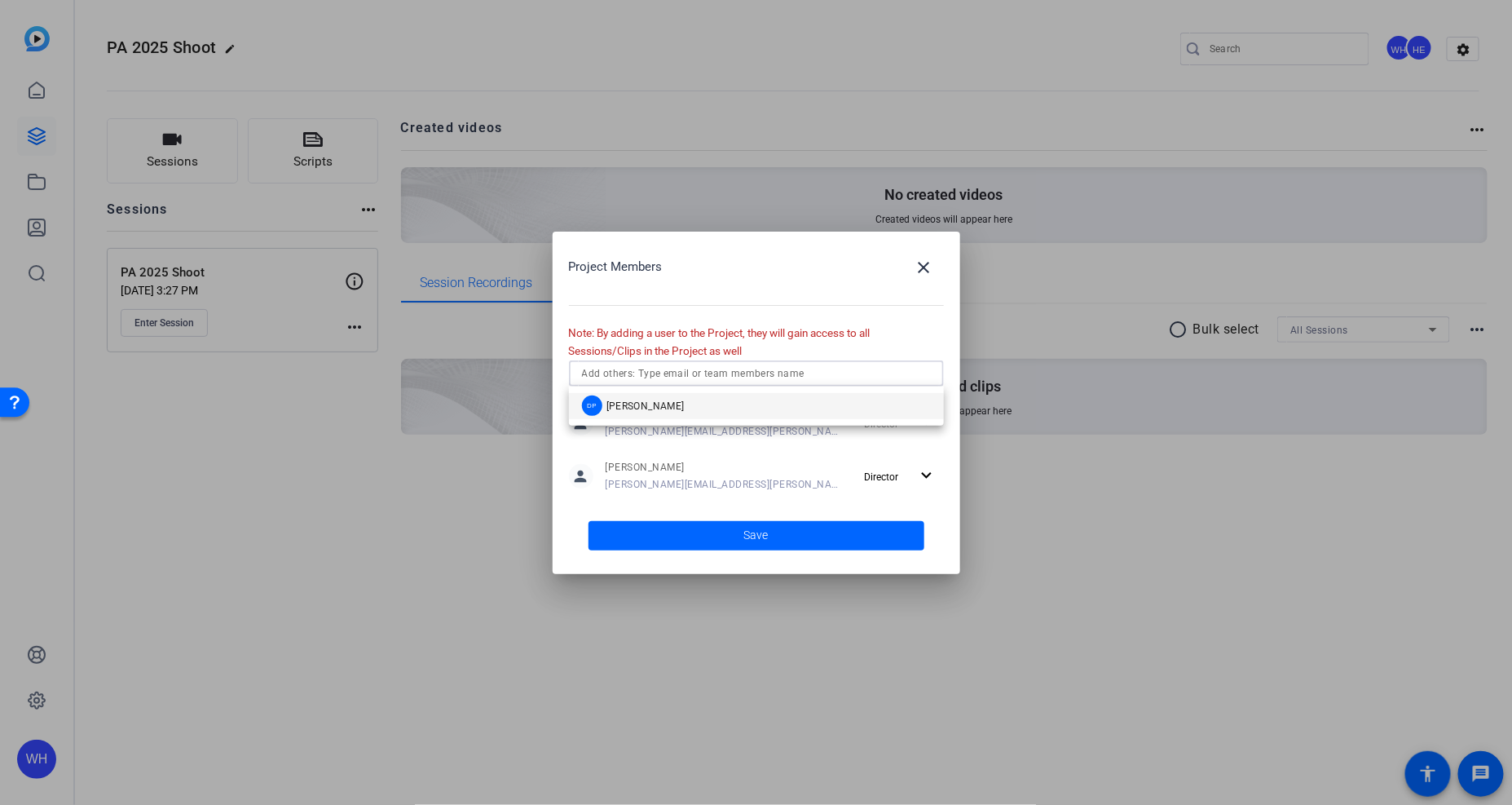
click at [695, 376] on input "text" at bounding box center [756, 373] width 349 height 19
click at [615, 371] on input "text" at bounding box center [756, 373] width 349 height 19
click at [655, 305] on mat-divider at bounding box center [756, 305] width 375 height 1
click at [922, 272] on mat-icon "close" at bounding box center [924, 267] width 19 height 19
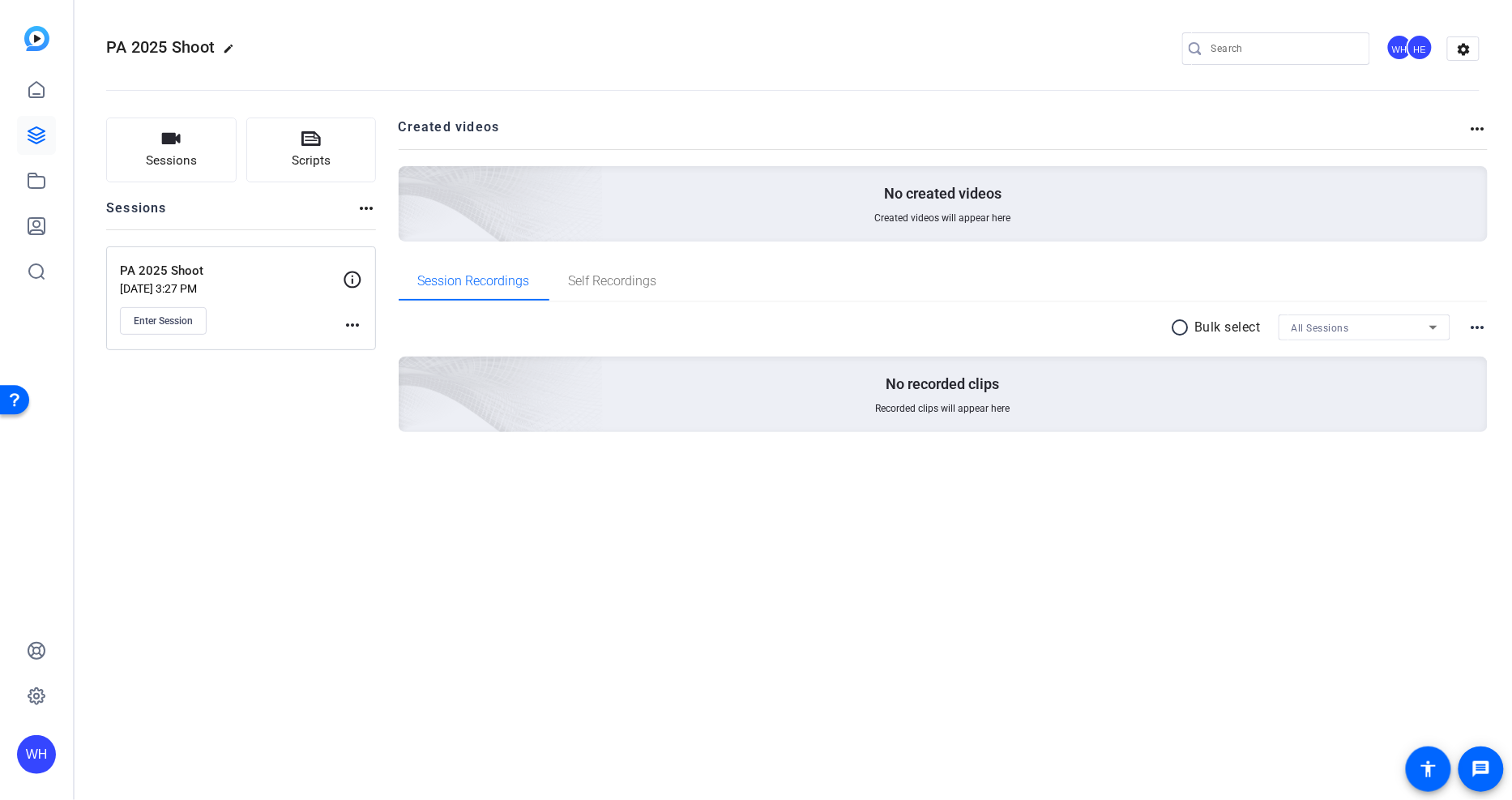
click at [347, 321] on mat-icon "more_horiz" at bounding box center [353, 325] width 19 height 19
click at [347, 321] on div at bounding box center [756, 400] width 1512 height 800
click at [187, 152] on span "Sessions" at bounding box center [171, 161] width 51 height 18
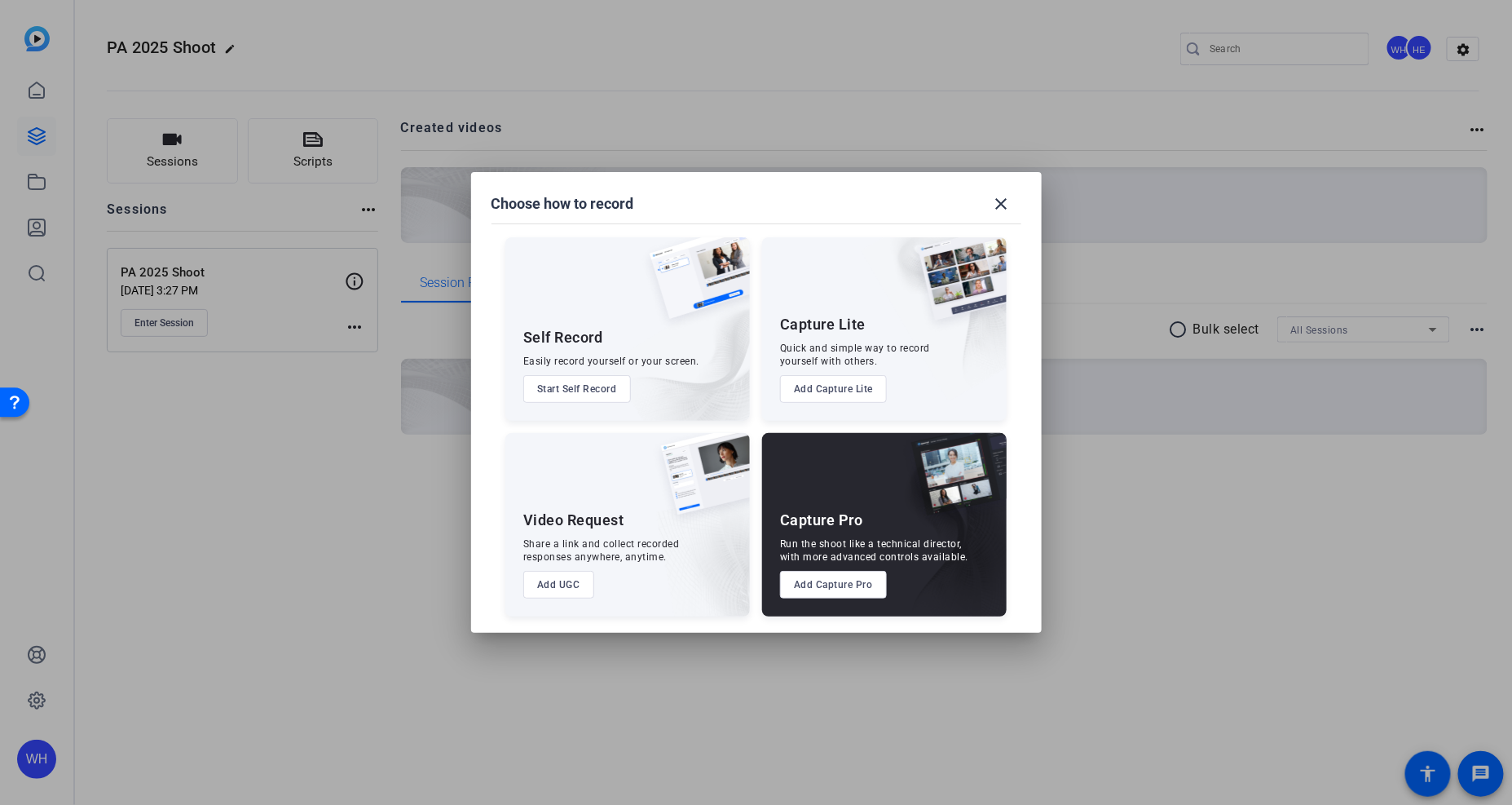
click at [305, 474] on div at bounding box center [756, 402] width 1512 height 805
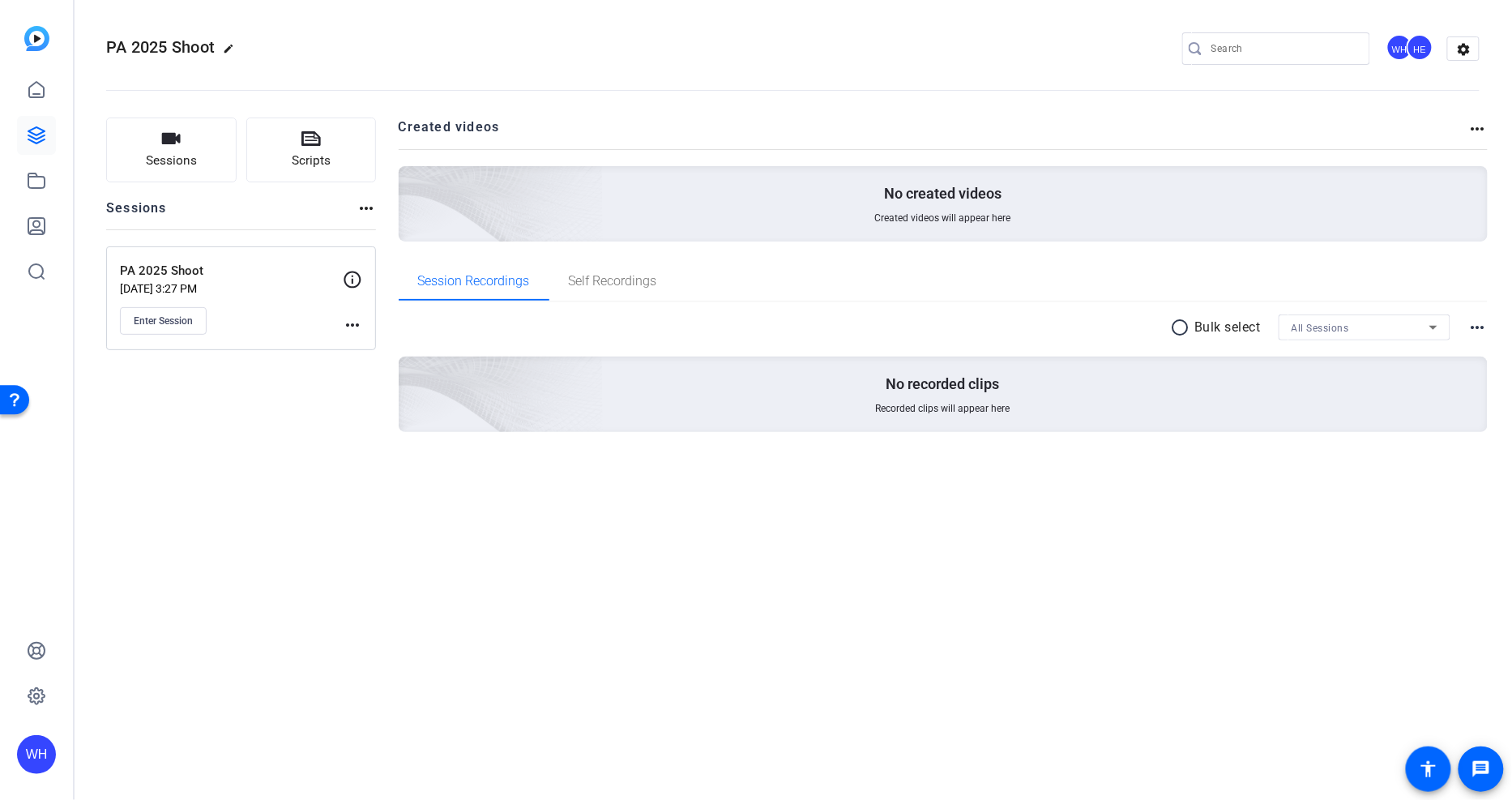
click at [345, 321] on mat-icon "more_horiz" at bounding box center [353, 325] width 19 height 19
click at [279, 415] on div at bounding box center [756, 400] width 1512 height 800
click at [178, 150] on button "Sessions" at bounding box center [171, 150] width 130 height 65
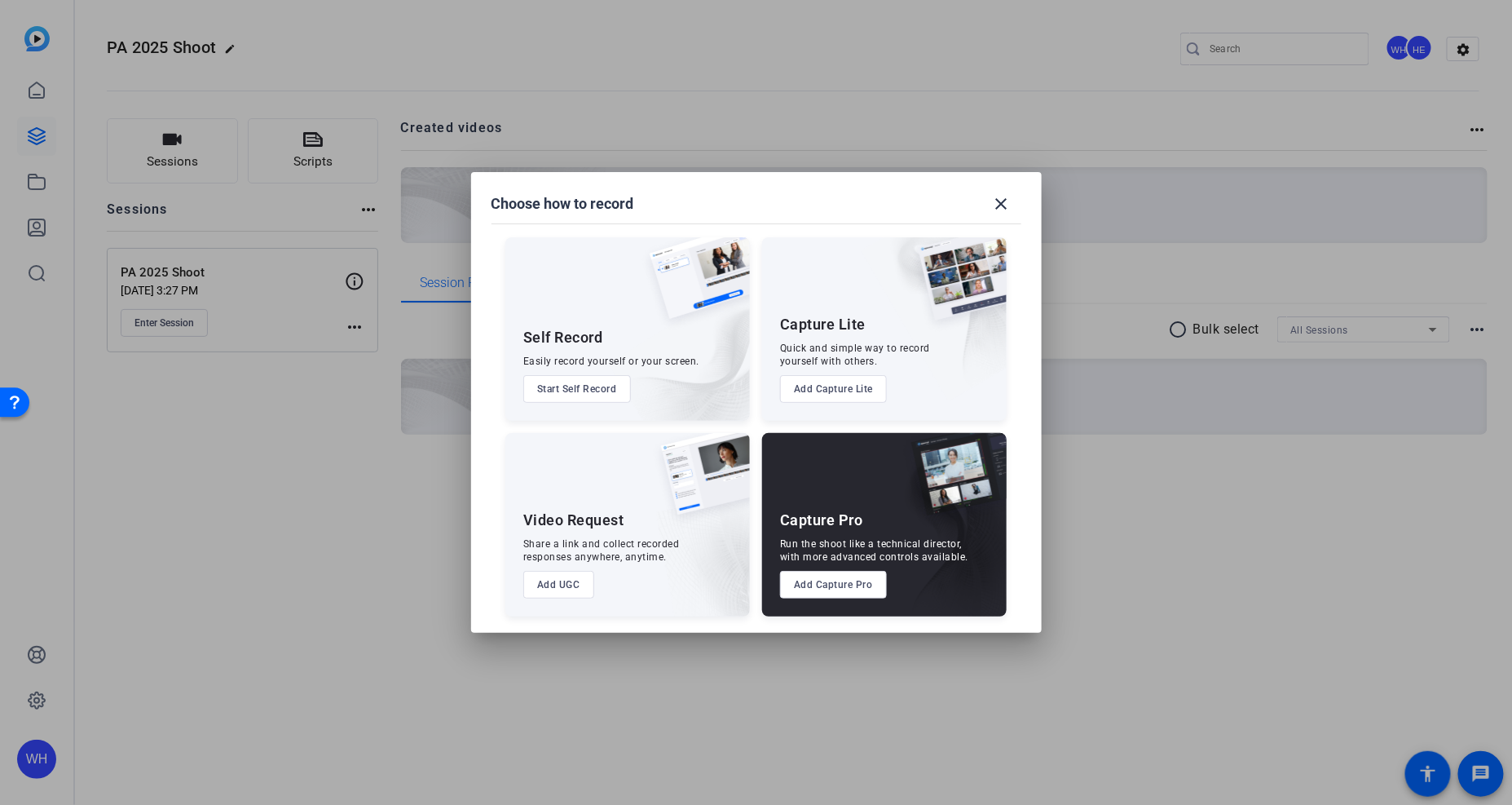
drag, startPoint x: 274, startPoint y: 395, endPoint x: 240, endPoint y: 352, distance: 54.8
click at [275, 395] on div at bounding box center [756, 402] width 1512 height 805
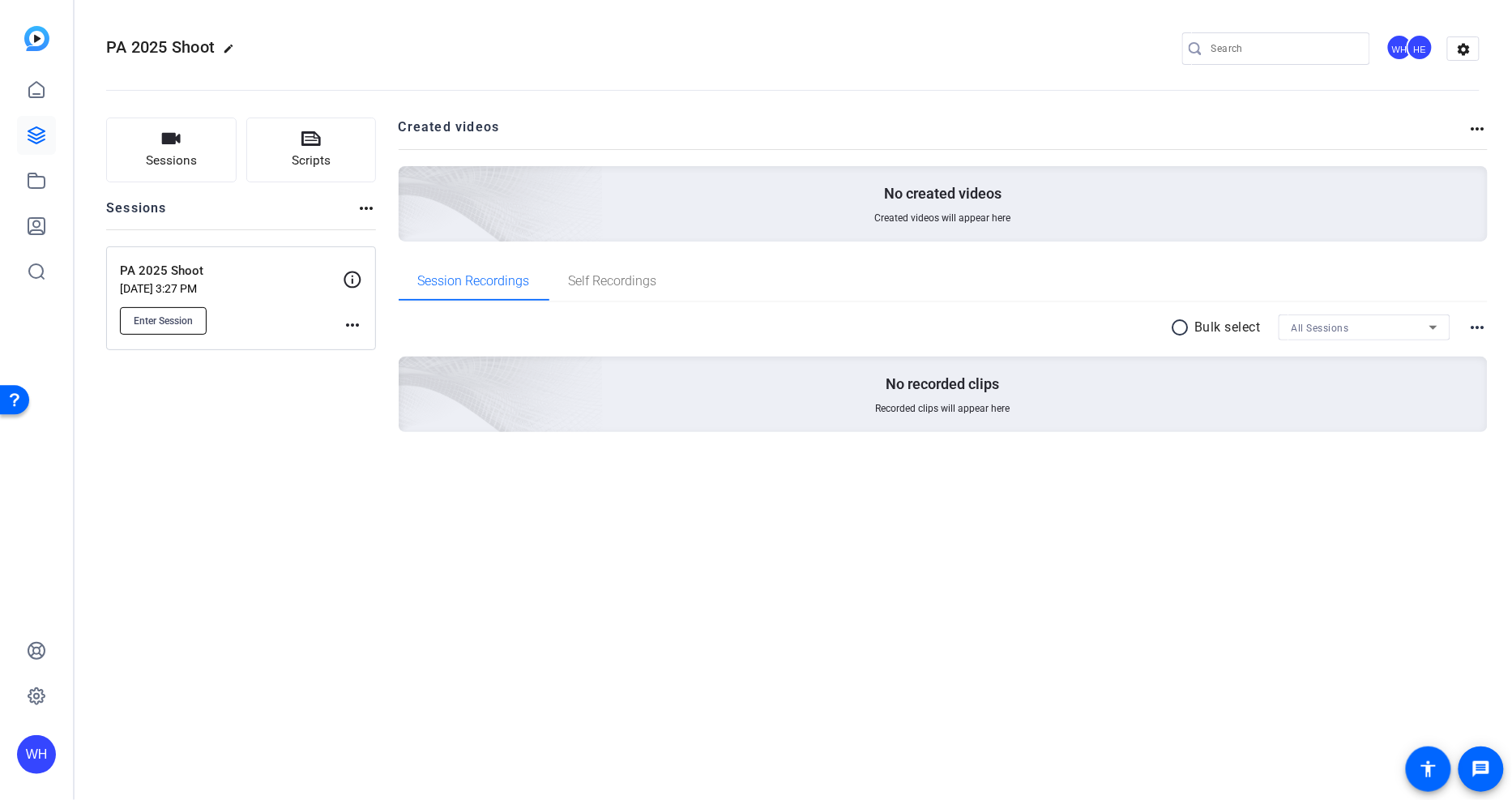
click at [175, 314] on span "Enter Session" at bounding box center [163, 321] width 59 height 13
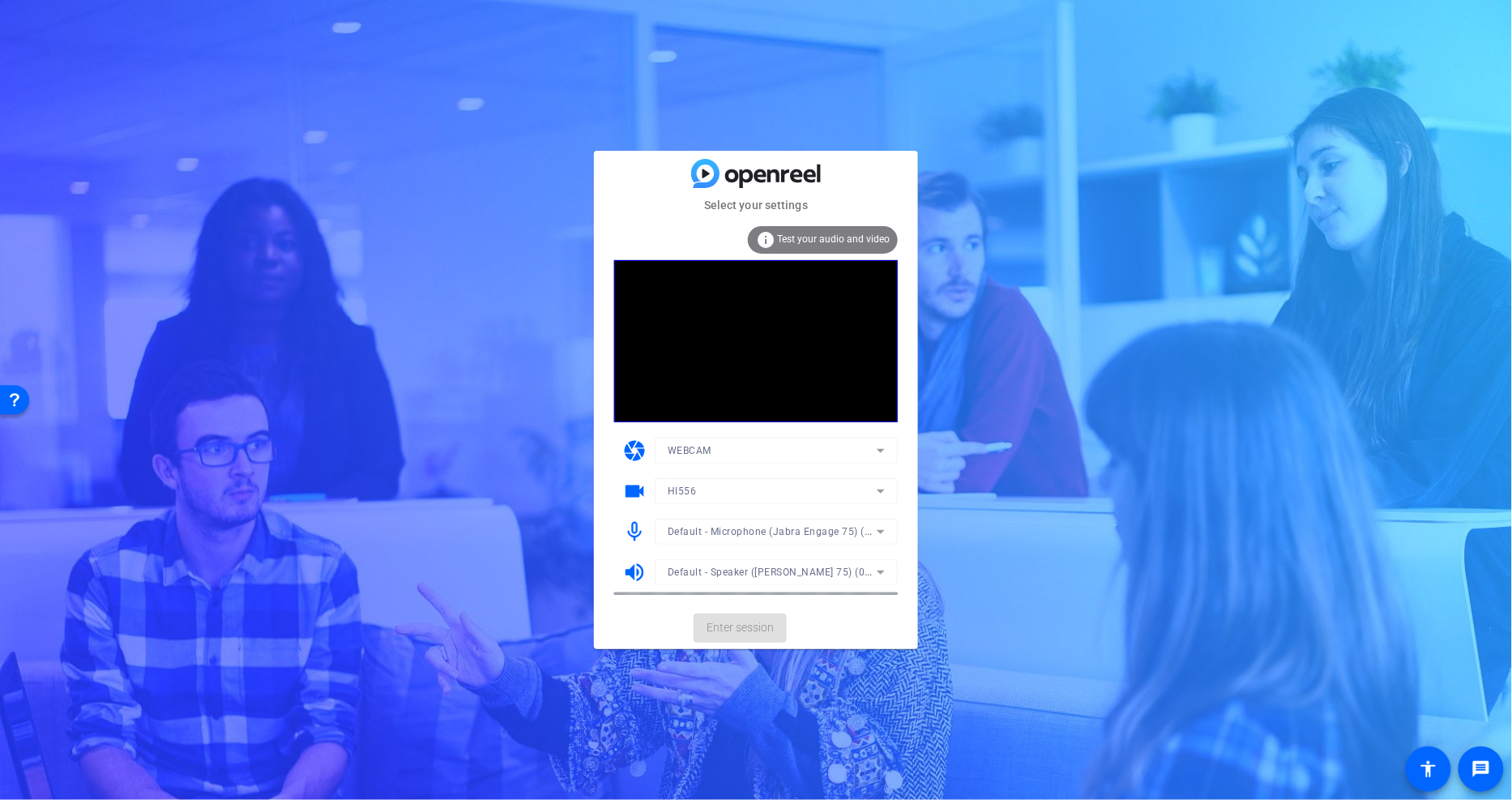
click at [748, 627] on mat-card-actions "Enter session" at bounding box center [755, 628] width 324 height 42
click at [742, 627] on span "Enter session" at bounding box center [739, 627] width 67 height 17
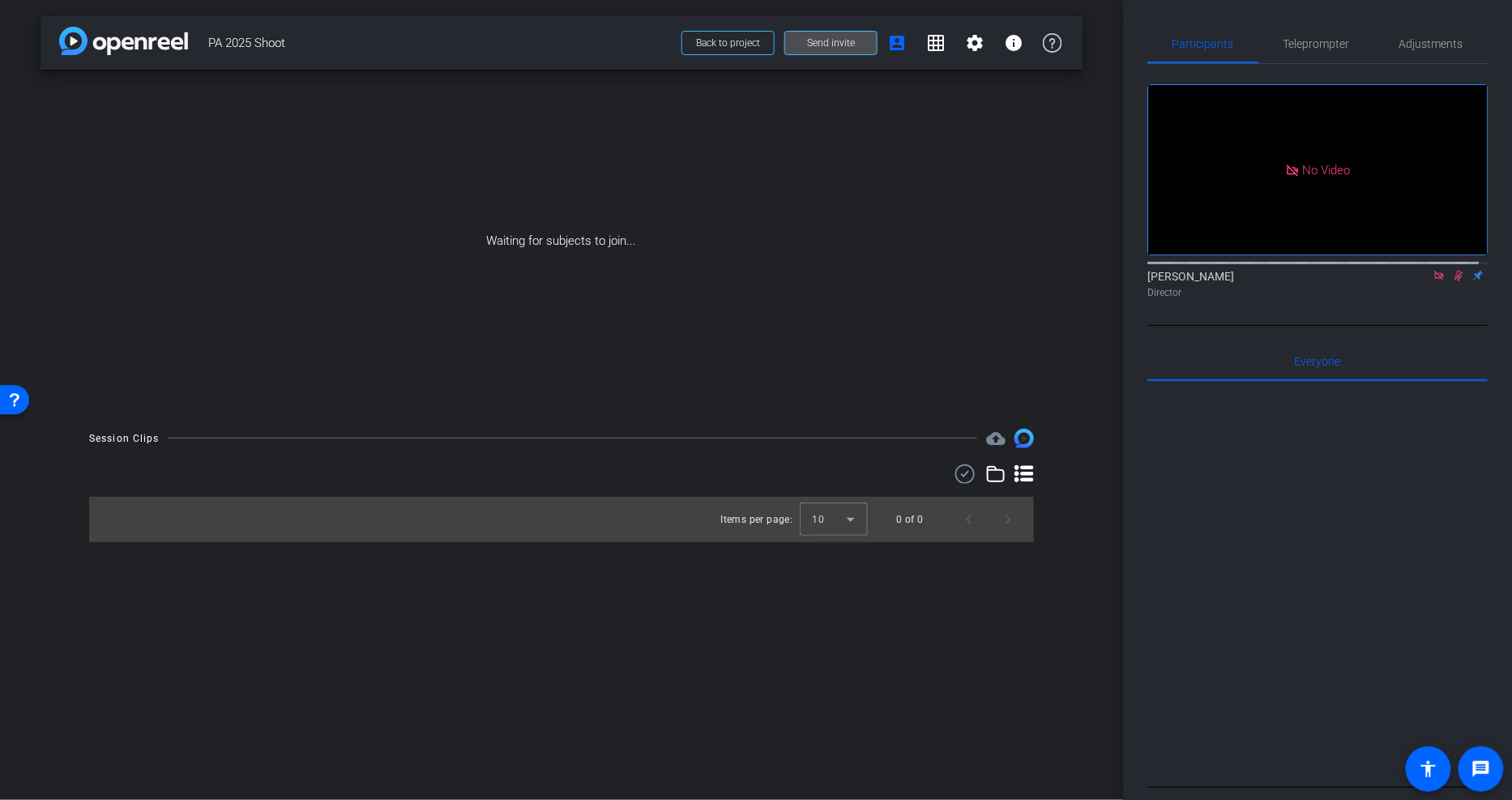
click at [836, 42] on span "Send invite" at bounding box center [830, 43] width 48 height 13
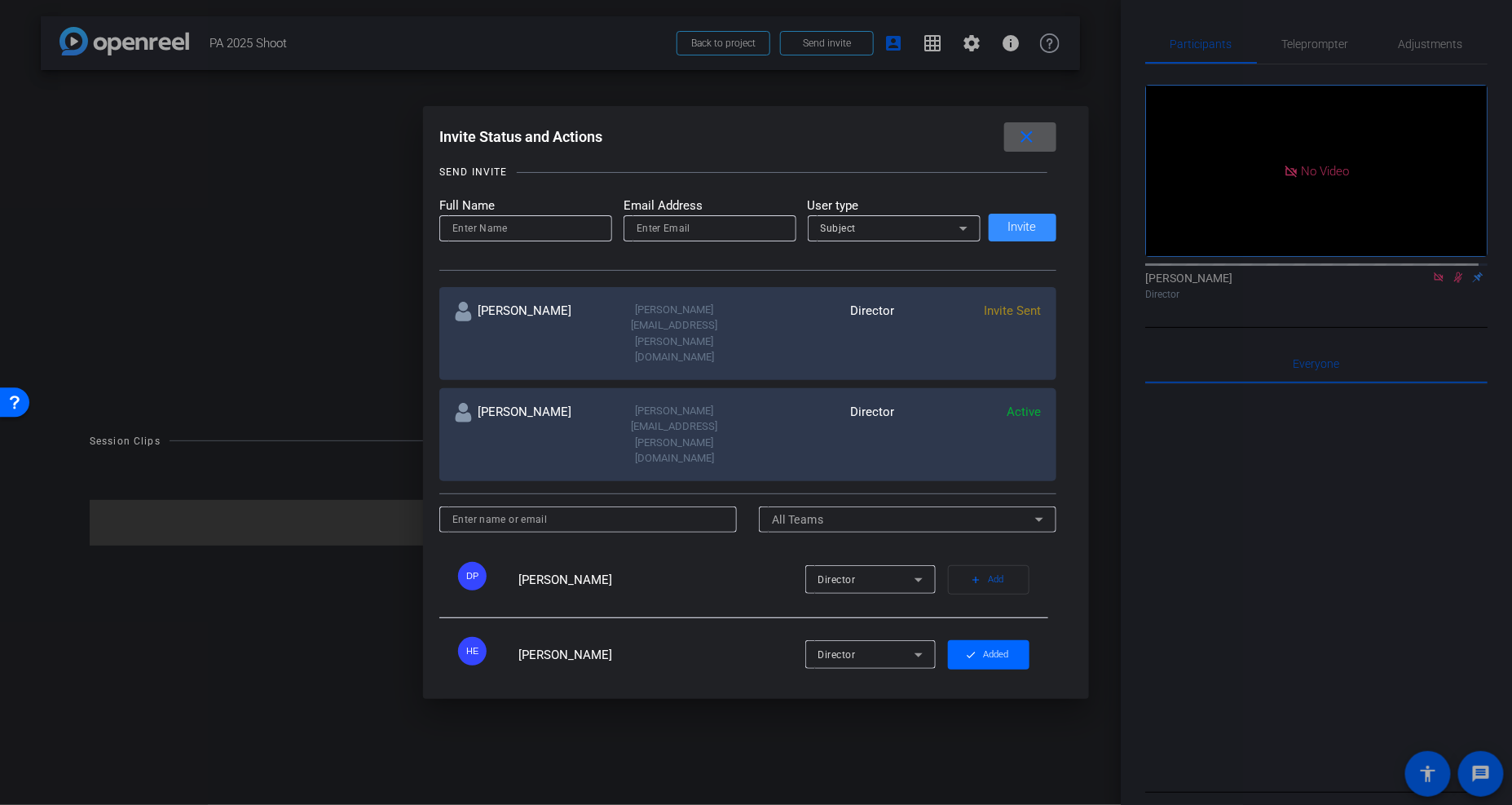
scroll to position [84, 0]
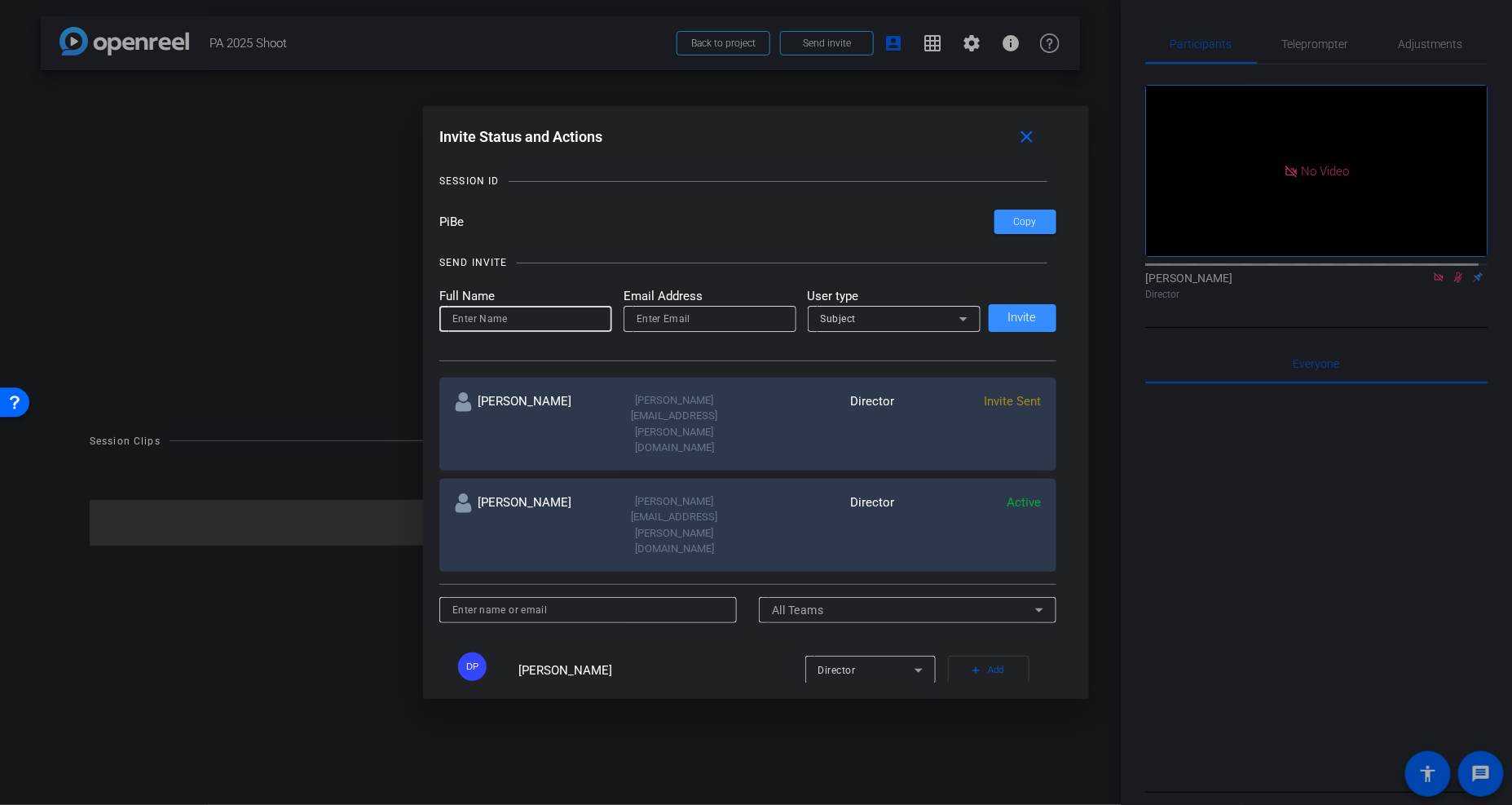
click at [508, 315] on input at bounding box center [525, 319] width 147 height 19
click at [866, 321] on div "Subject" at bounding box center [890, 318] width 139 height 20
click at [702, 278] on div at bounding box center [756, 402] width 1512 height 805
click at [503, 323] on input at bounding box center [525, 319] width 147 height 19
type input "[PERSON_NAME]"
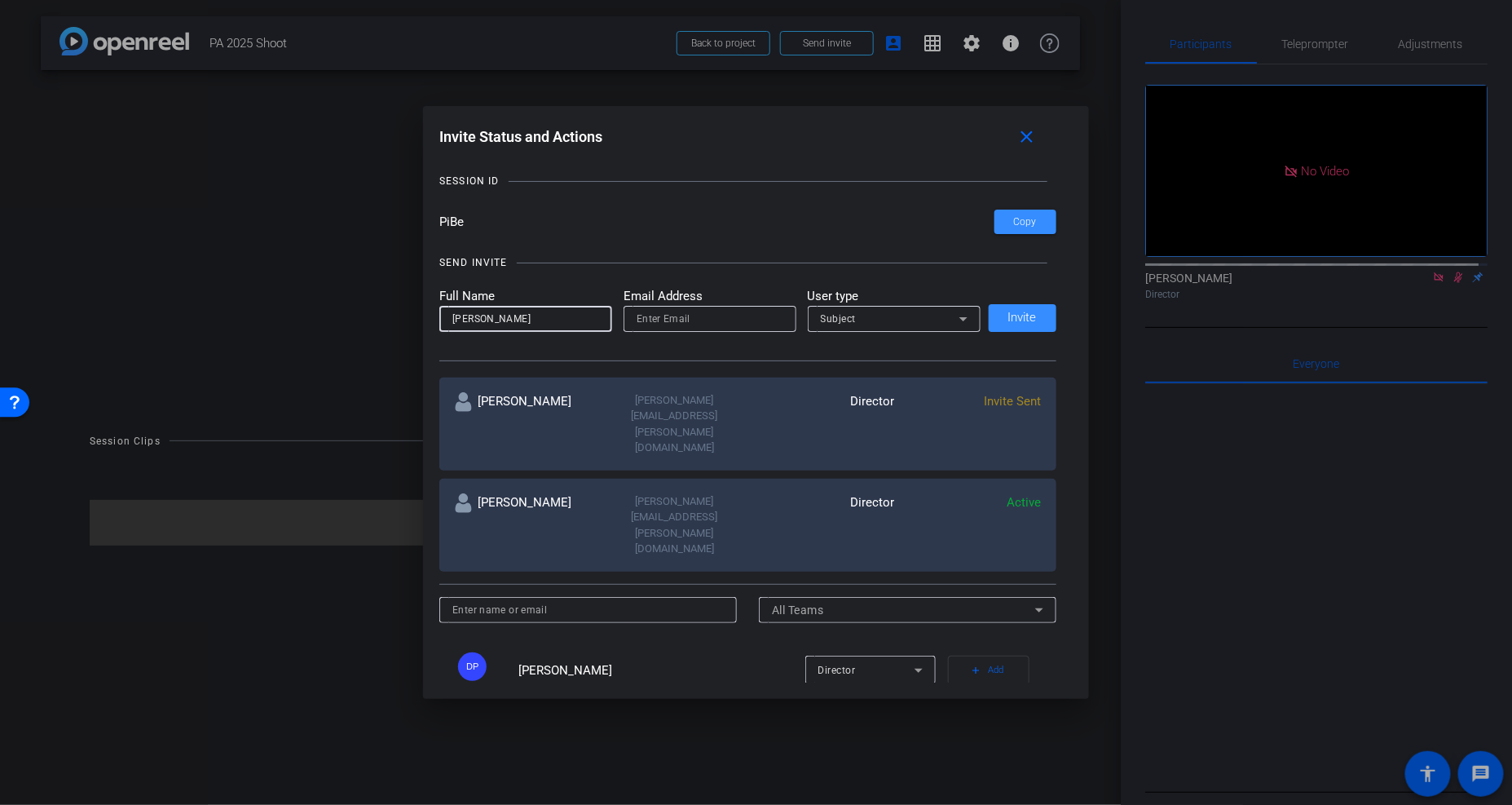
click at [645, 311] on input "email" at bounding box center [710, 319] width 147 height 19
click at [669, 323] on input "email" at bounding box center [710, 319] width 147 height 19
type input "[PERSON_NAME][EMAIL_ADDRESS][PERSON_NAME][DOMAIN_NAME]"
click at [897, 323] on div "Subject" at bounding box center [890, 318] width 139 height 20
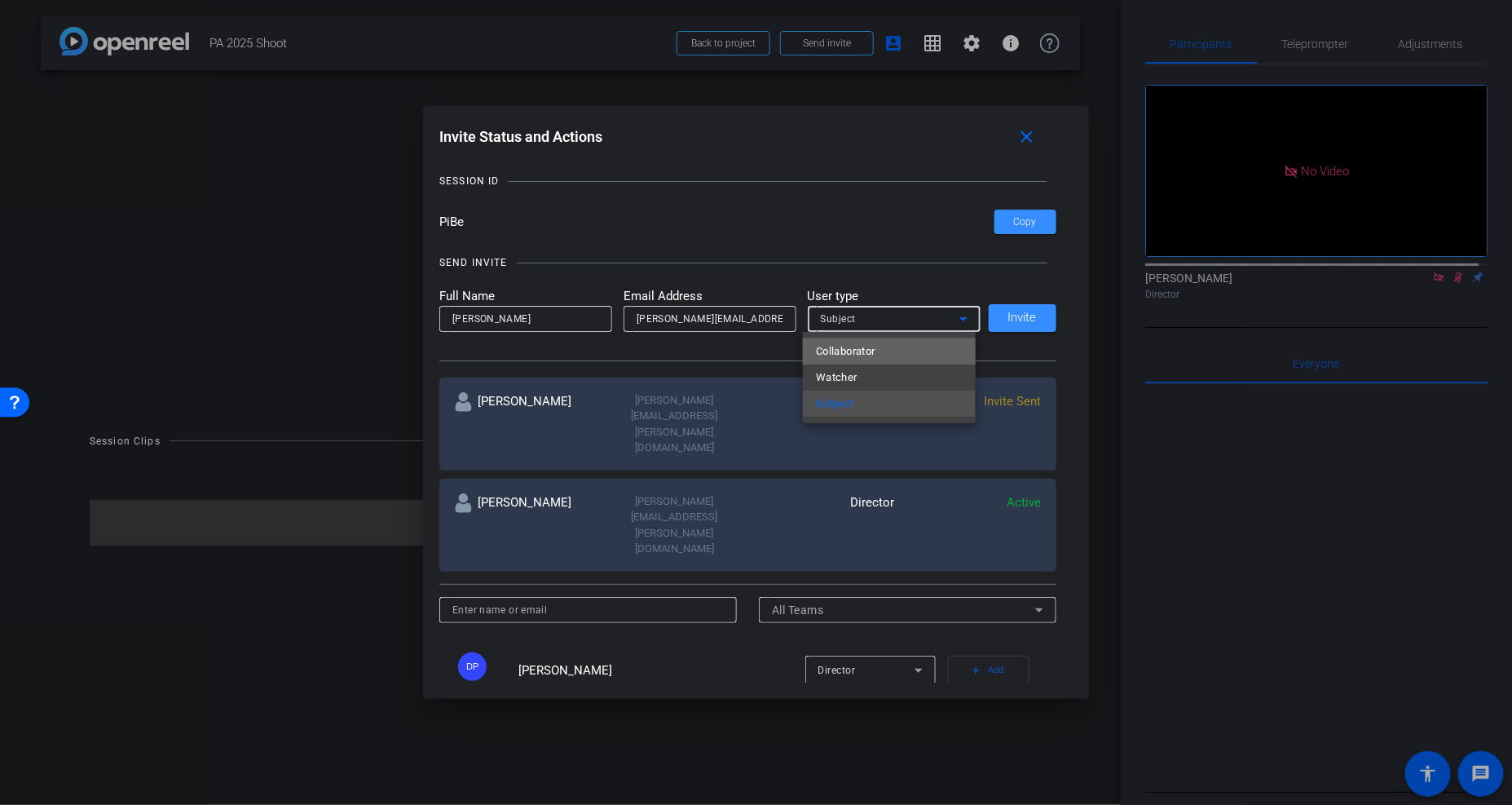
click at [881, 354] on mat-option "Collaborator" at bounding box center [889, 352] width 173 height 26
click at [911, 282] on div "SEND INVITE Full Name Julia Lane Email Address julia.lane@uline.com User type C…" at bounding box center [748, 300] width 617 height 123
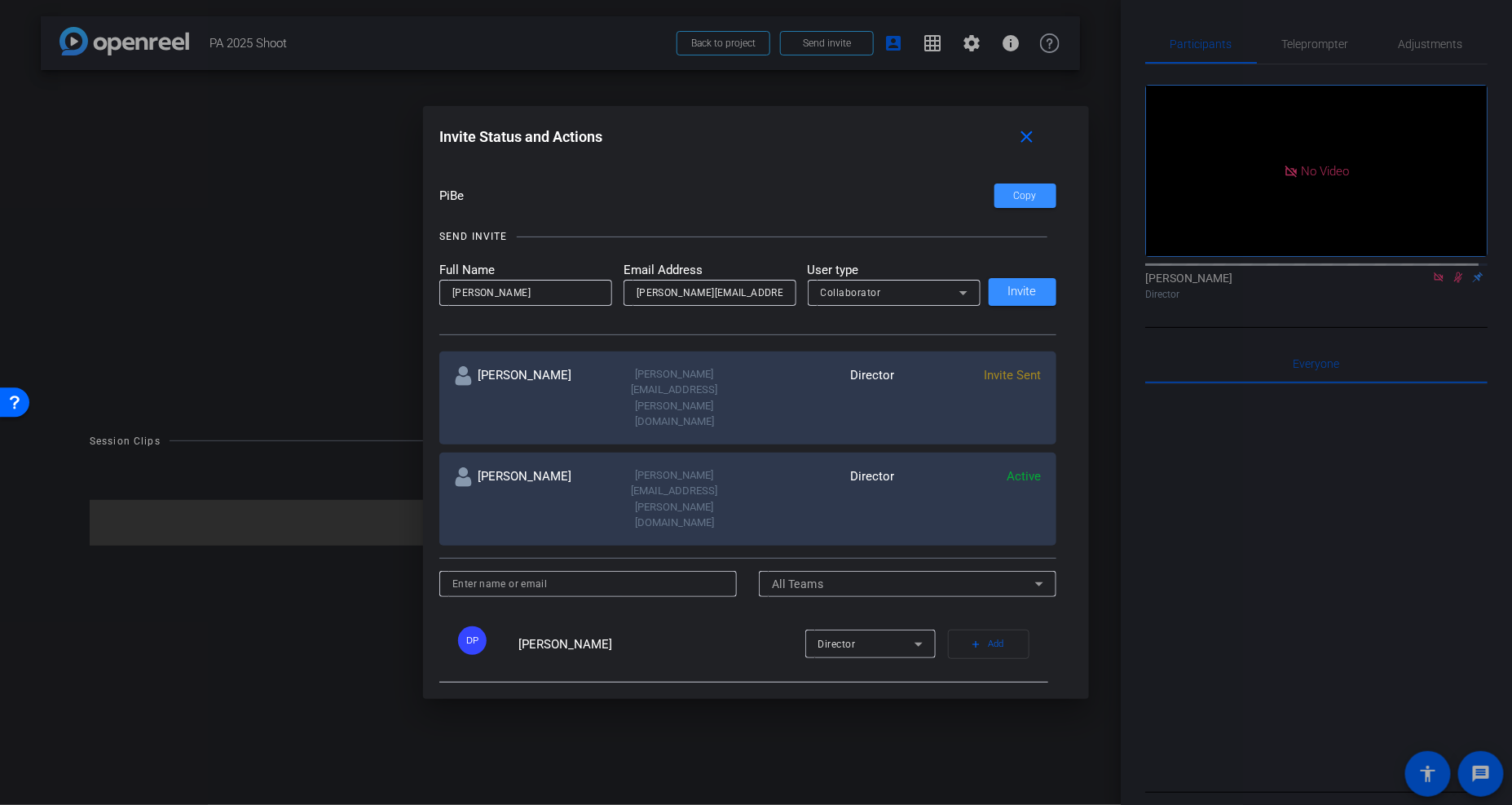
scroll to position [0, 0]
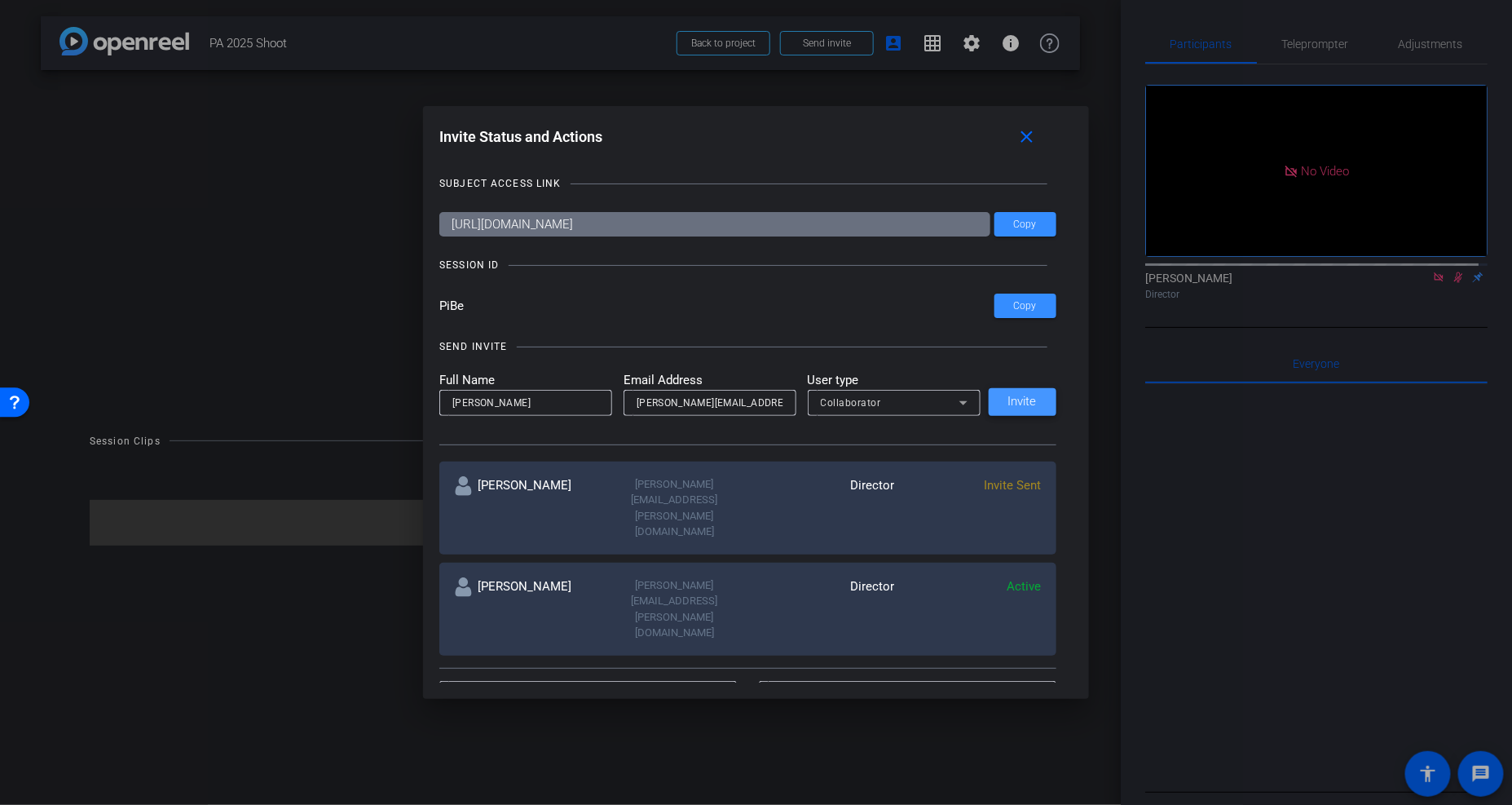
click at [1021, 397] on span "Invite" at bounding box center [1023, 402] width 28 height 12
click at [1022, 222] on span "Copy" at bounding box center [1026, 225] width 23 height 12
click at [1023, 130] on mat-icon "close" at bounding box center [1027, 137] width 20 height 20
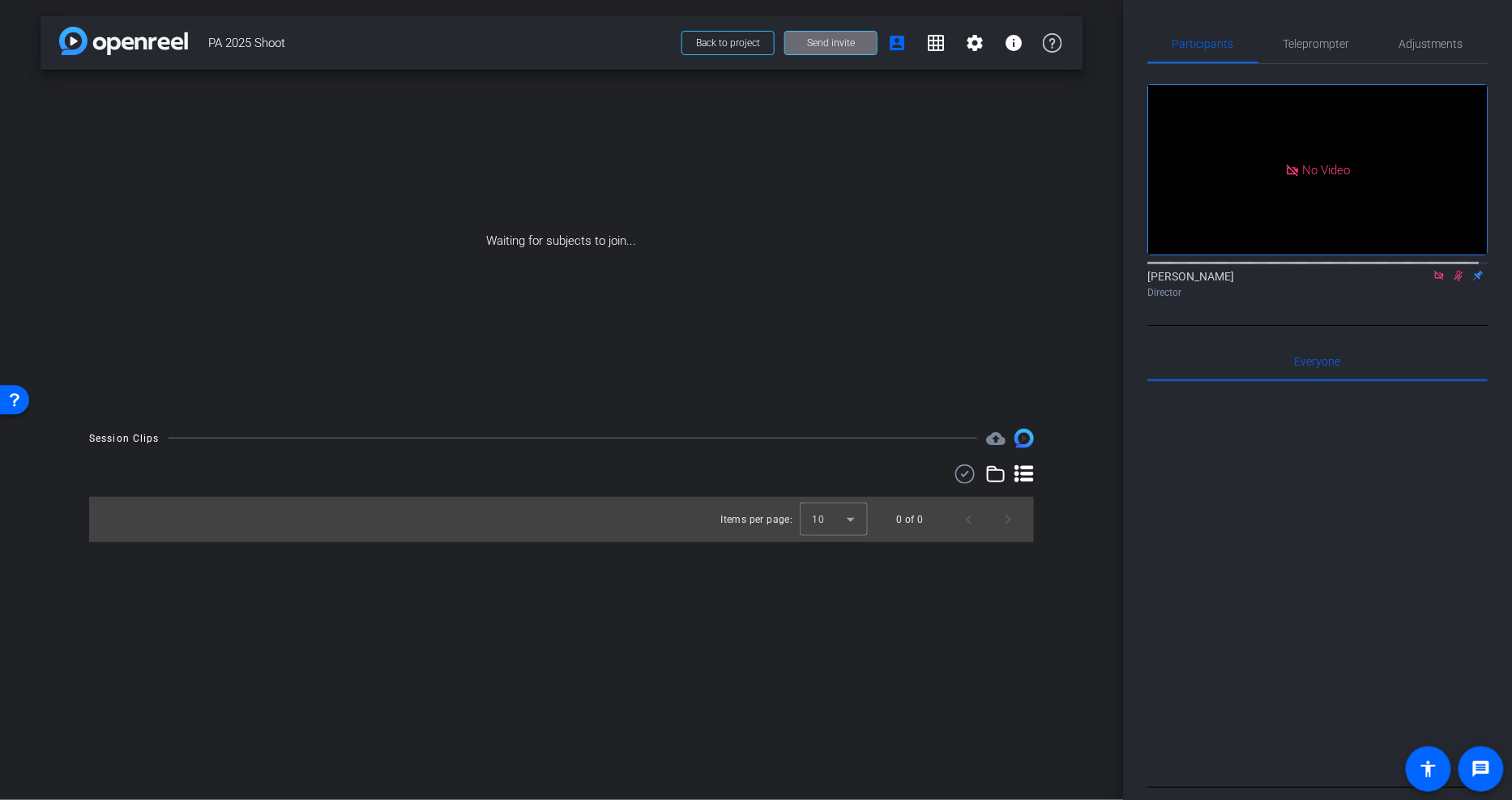
click at [839, 45] on span "Send invite" at bounding box center [830, 43] width 48 height 13
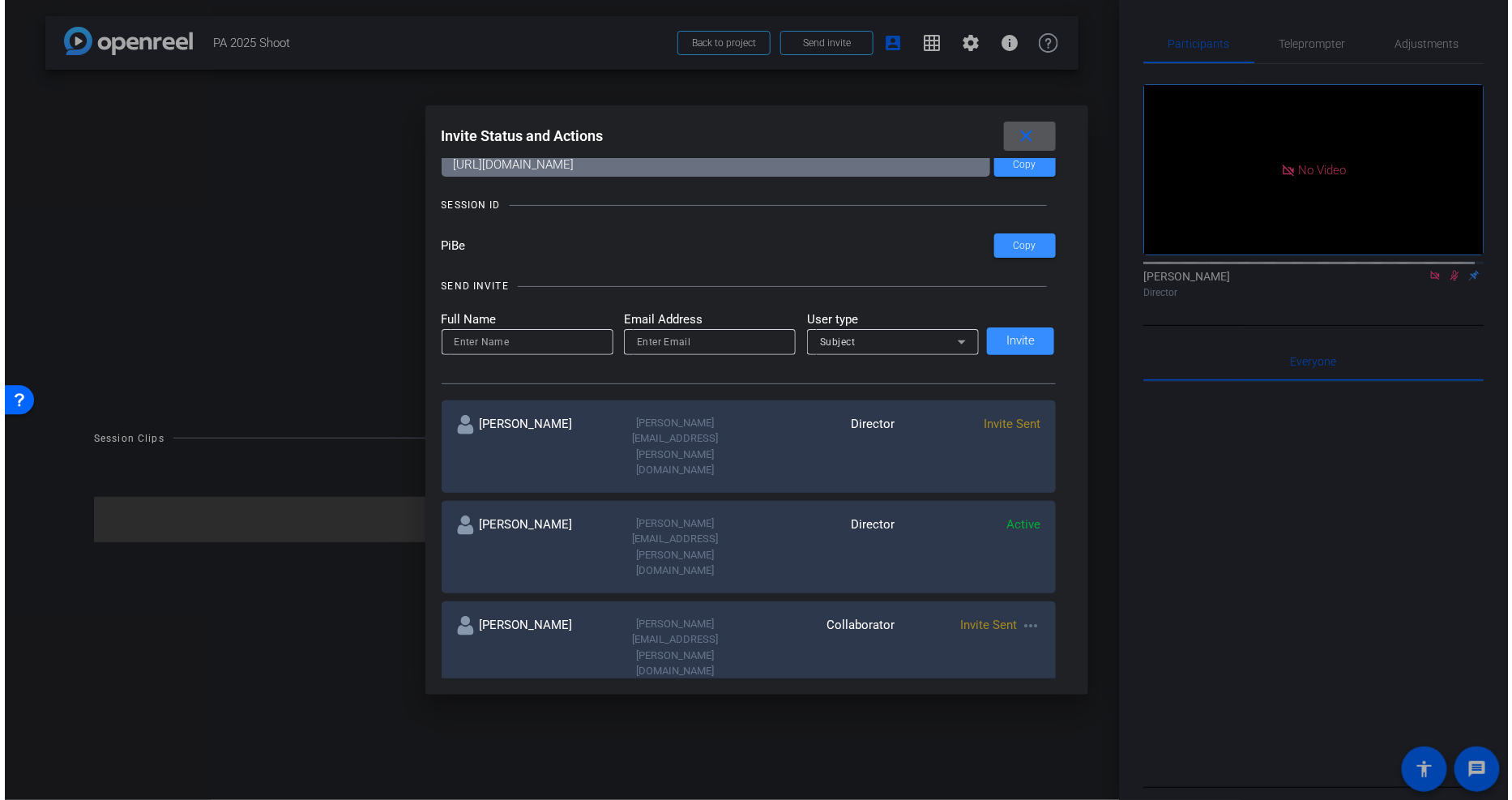
scroll to position [90, 0]
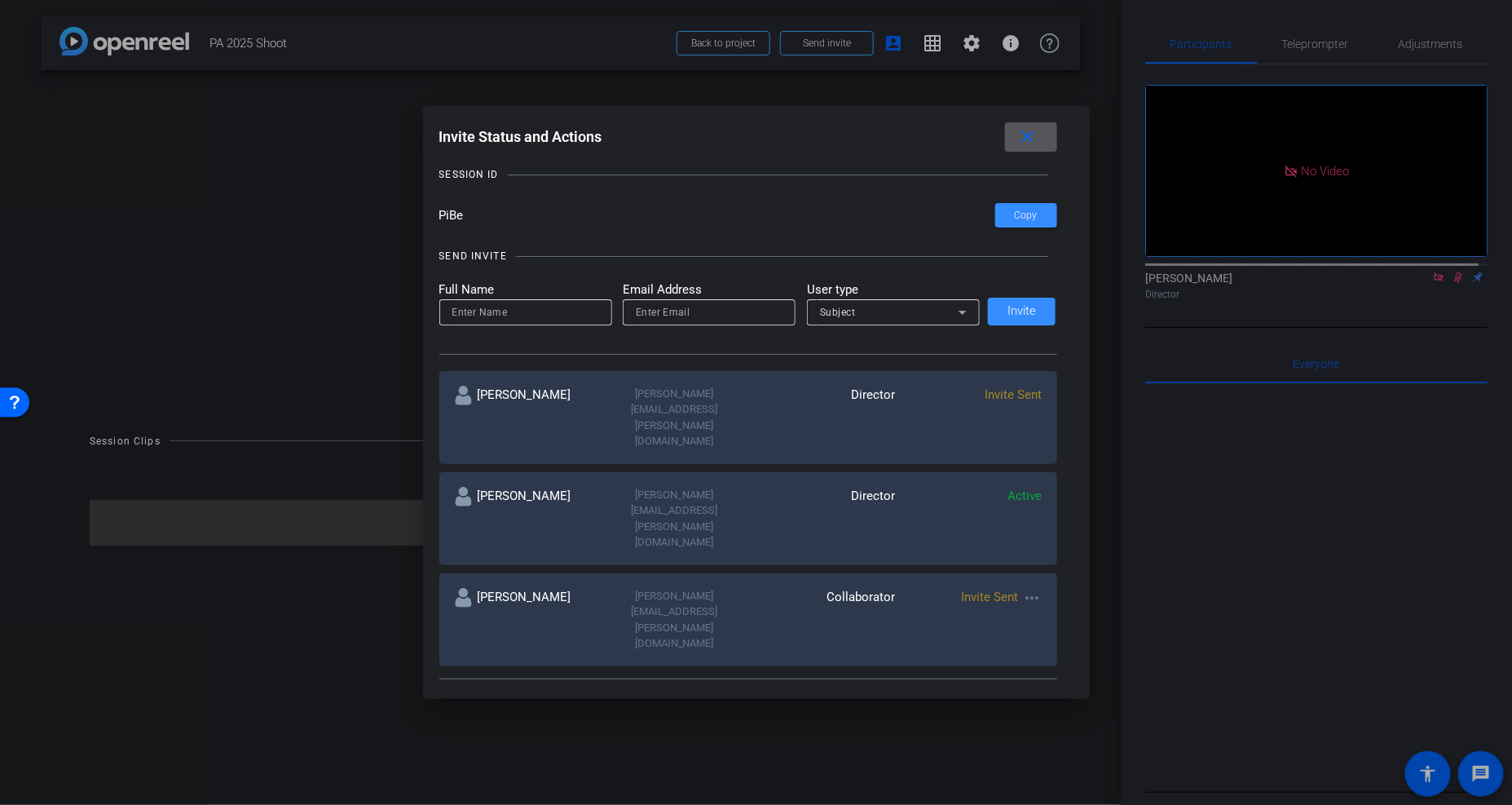
click at [1034, 588] on mat-icon "more_horiz" at bounding box center [1033, 598] width 19 height 19
click at [1034, 509] on div at bounding box center [756, 402] width 1512 height 805
drag, startPoint x: 1029, startPoint y: 139, endPoint x: 938, endPoint y: 111, distance: 95.2
click at [1029, 139] on mat-icon "close" at bounding box center [1027, 137] width 20 height 20
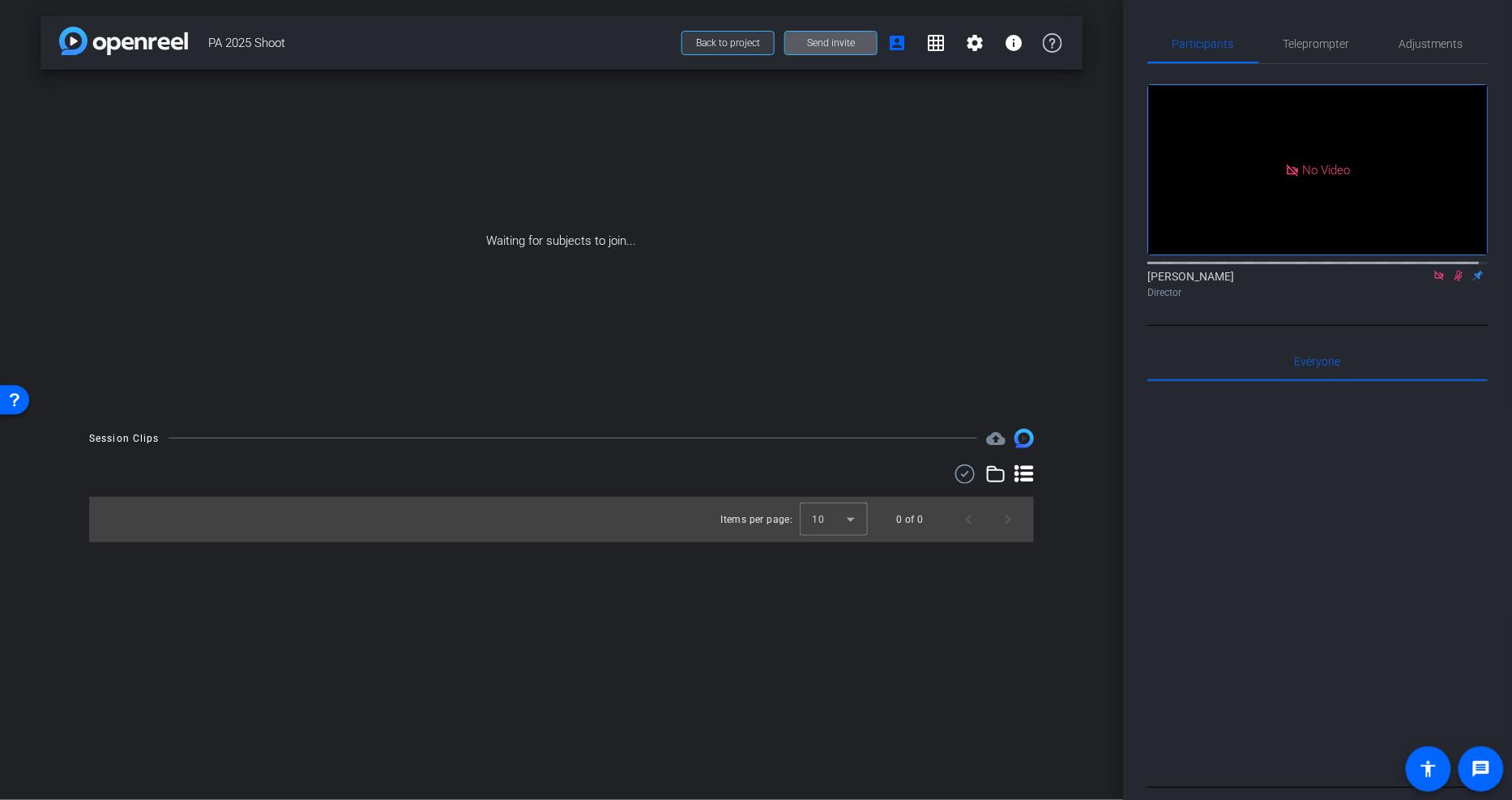
click at [733, 39] on span "Back to project" at bounding box center [727, 43] width 64 height 11
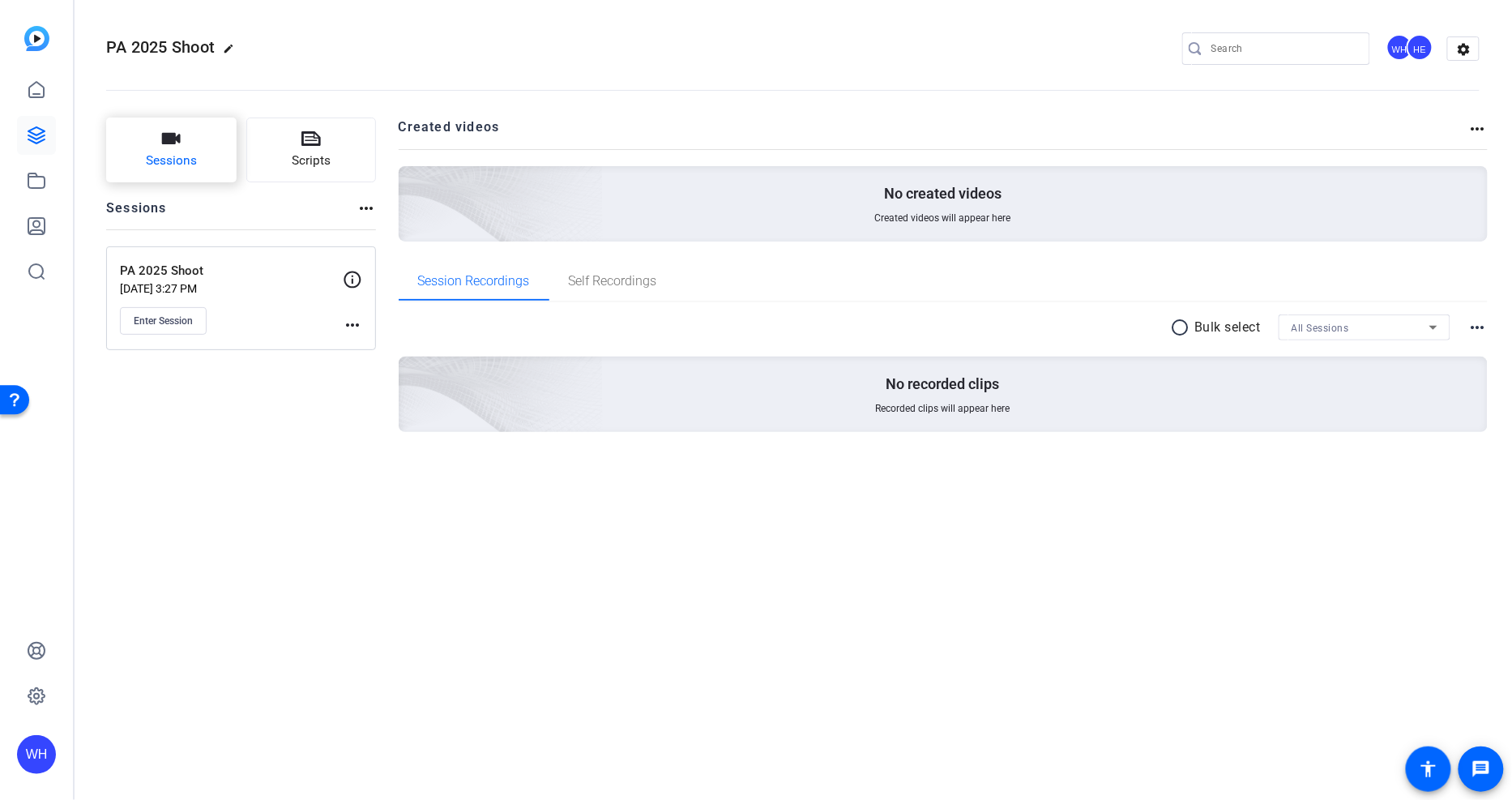
click at [181, 163] on span "Sessions" at bounding box center [171, 161] width 51 height 18
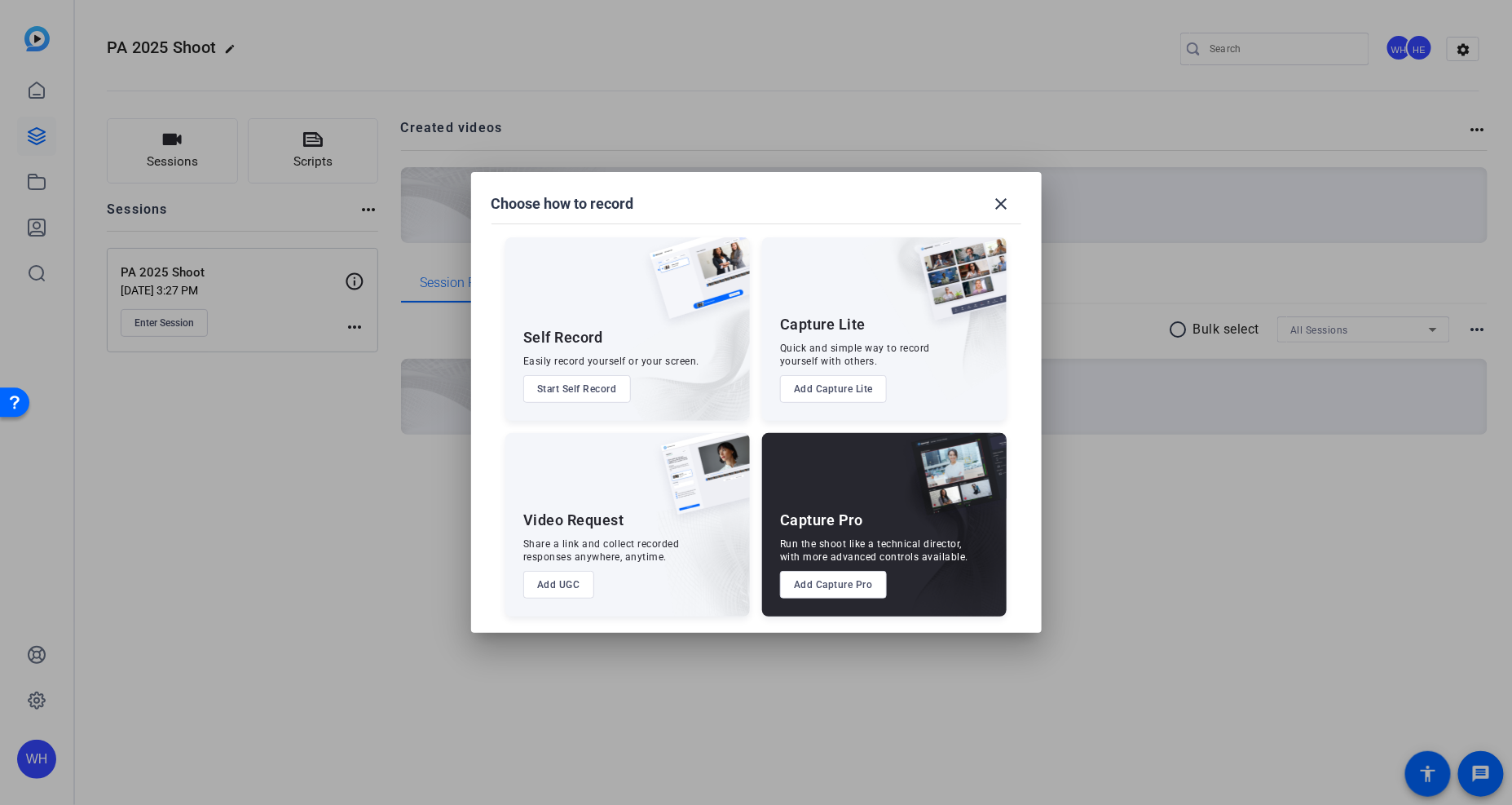
click at [384, 398] on div at bounding box center [756, 402] width 1512 height 805
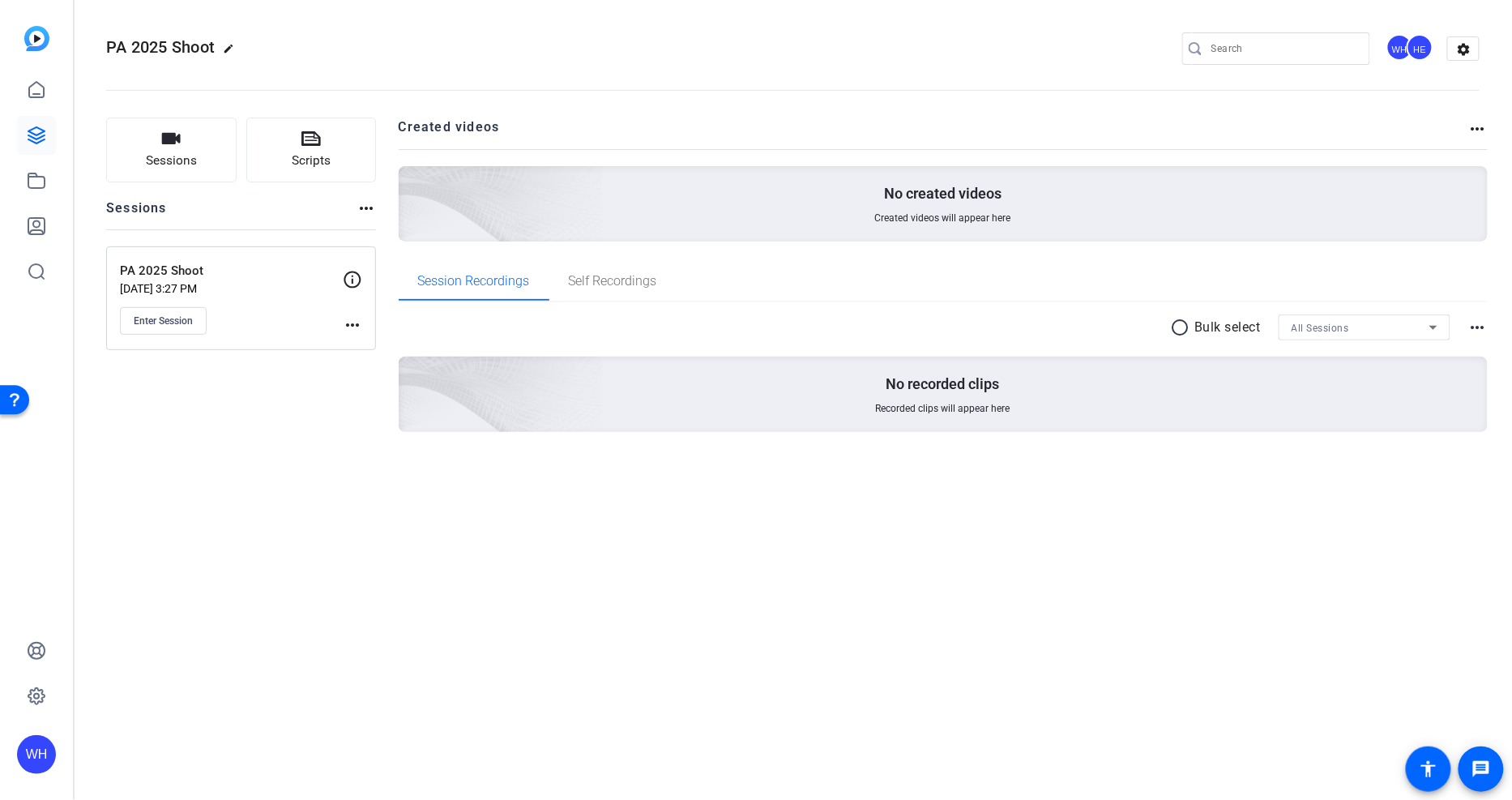
click at [196, 321] on button "Enter Session" at bounding box center [162, 321] width 86 height 28
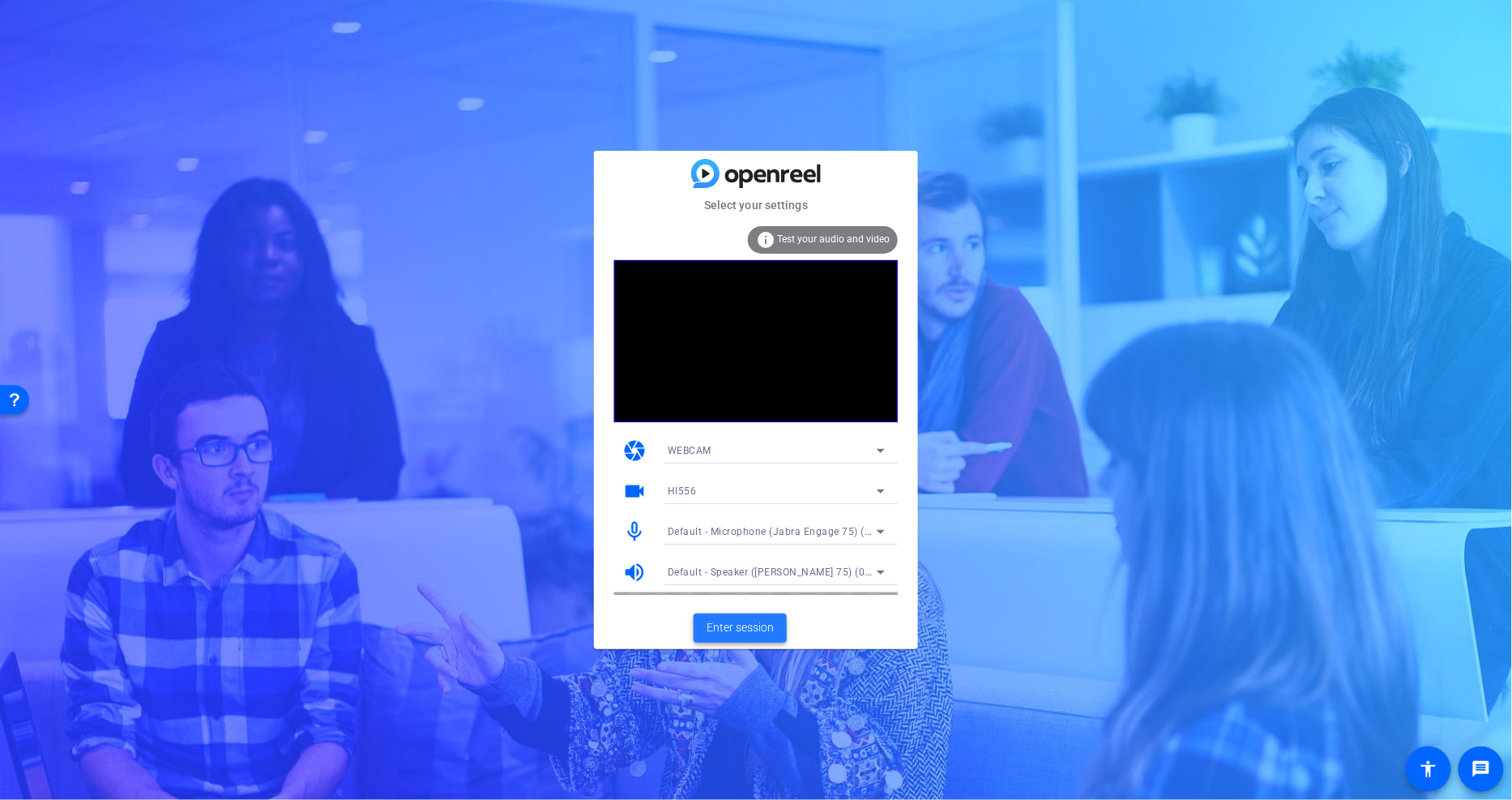
click at [735, 629] on span "Enter session" at bounding box center [739, 627] width 67 height 17
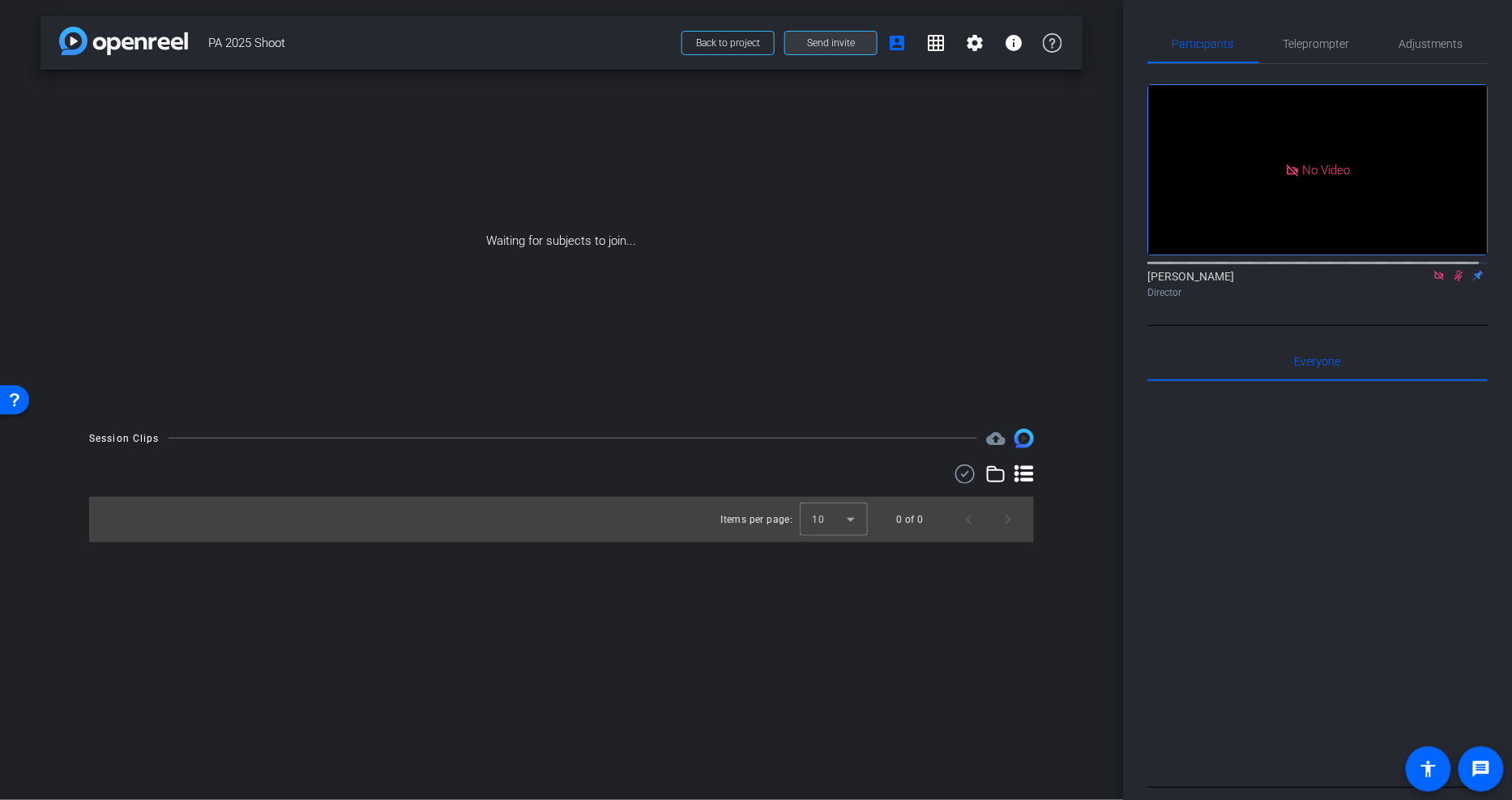
click at [836, 44] on span "Send invite" at bounding box center [830, 43] width 48 height 13
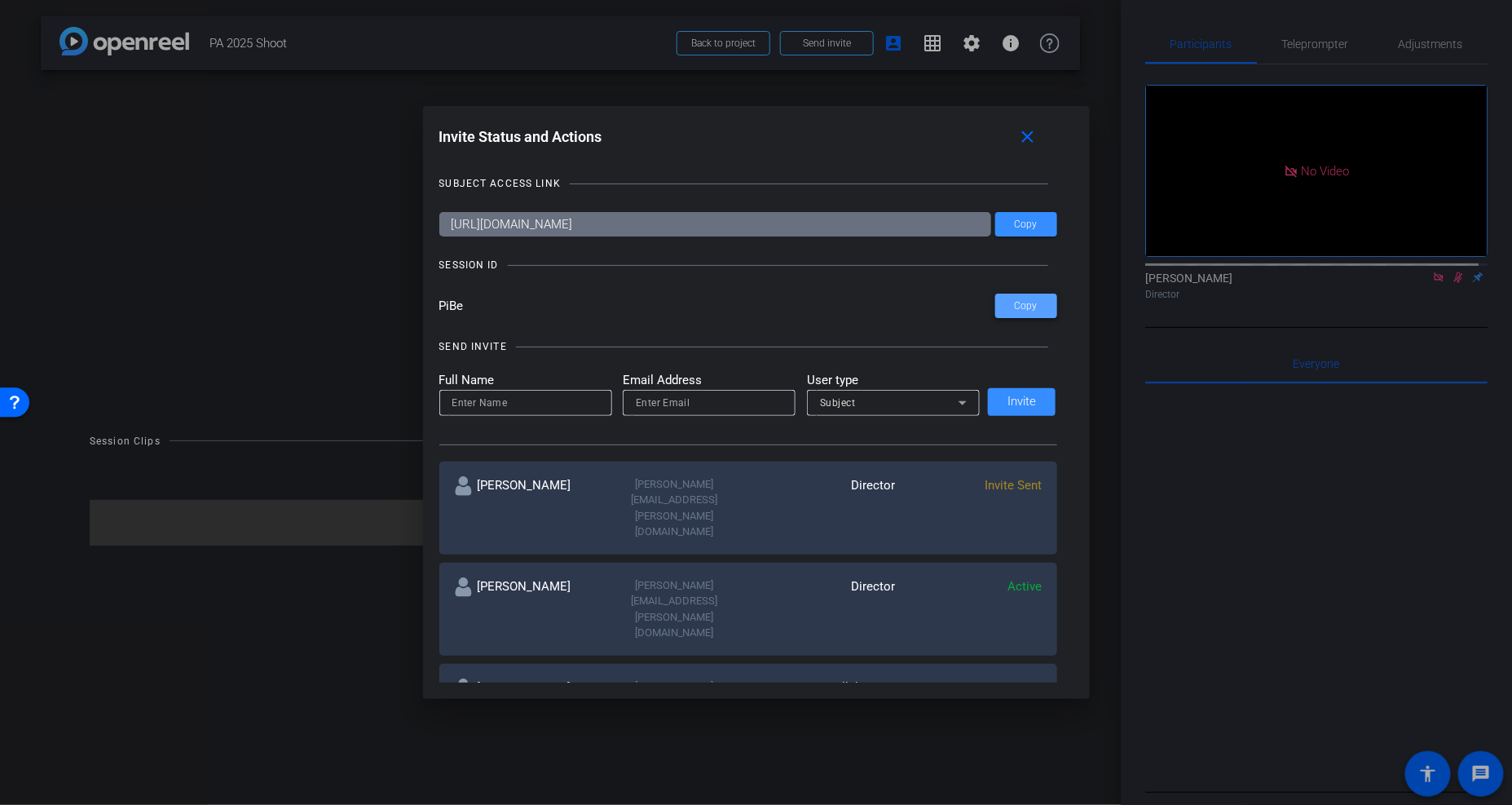
click at [1017, 304] on span "Copy" at bounding box center [1026, 306] width 23 height 12
